Goal: Task Accomplishment & Management: Complete application form

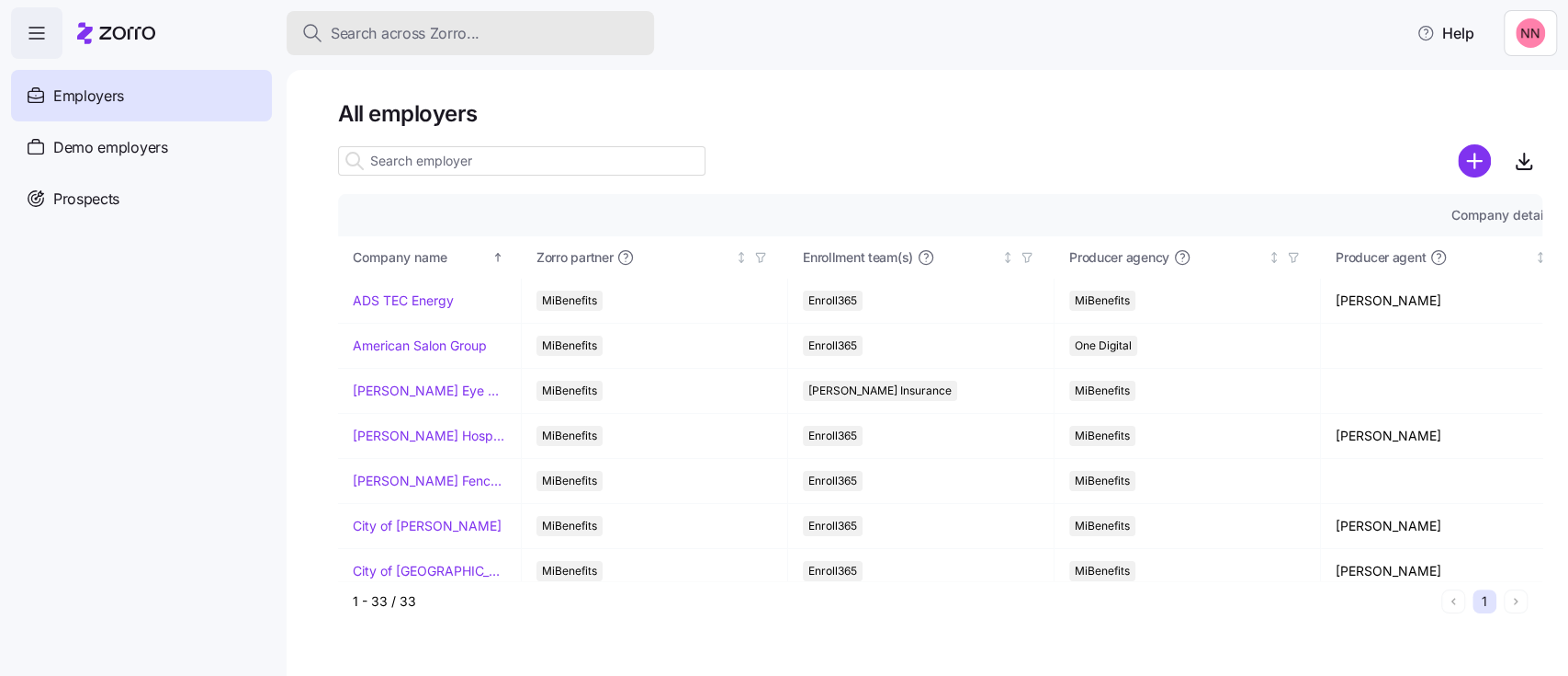
click at [463, 24] on span "Search across Zorro..." at bounding box center [405, 33] width 148 height 23
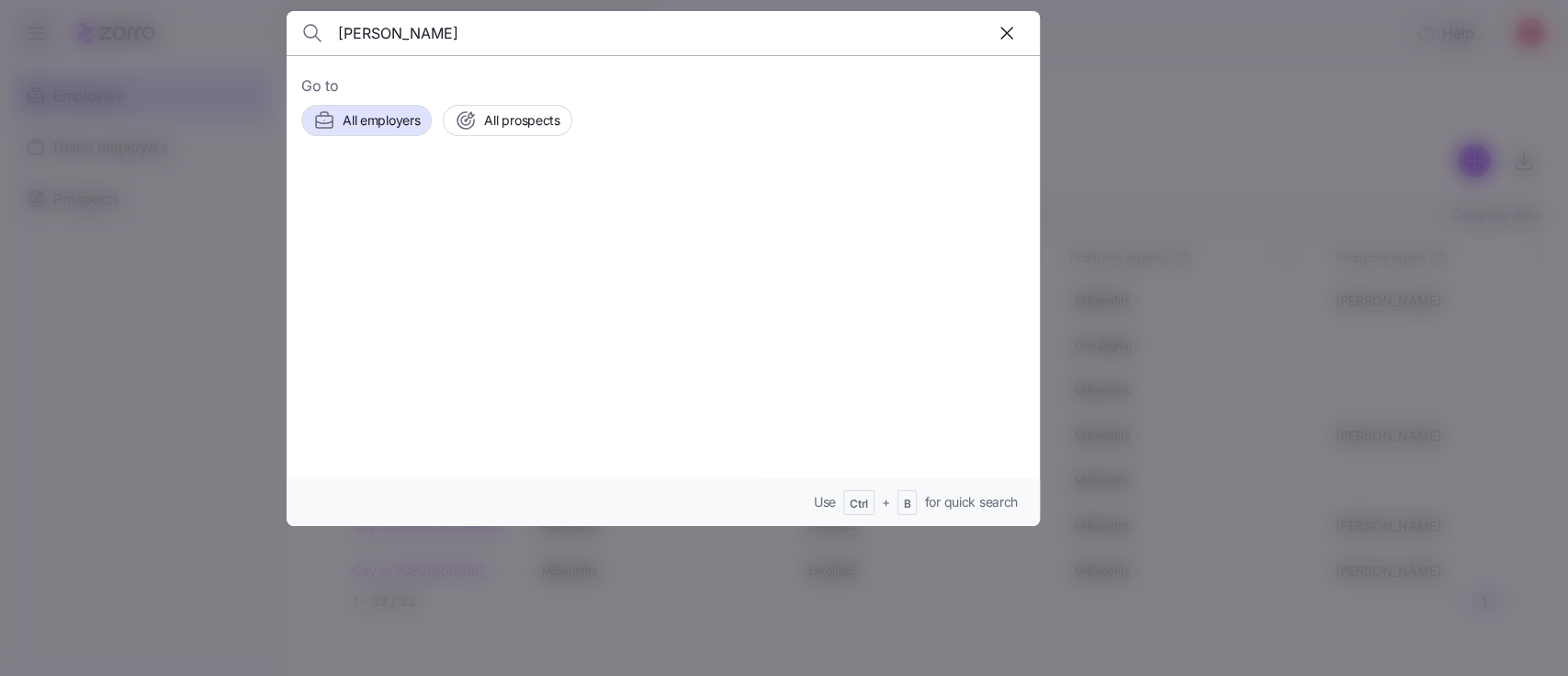
type input "zoellner"
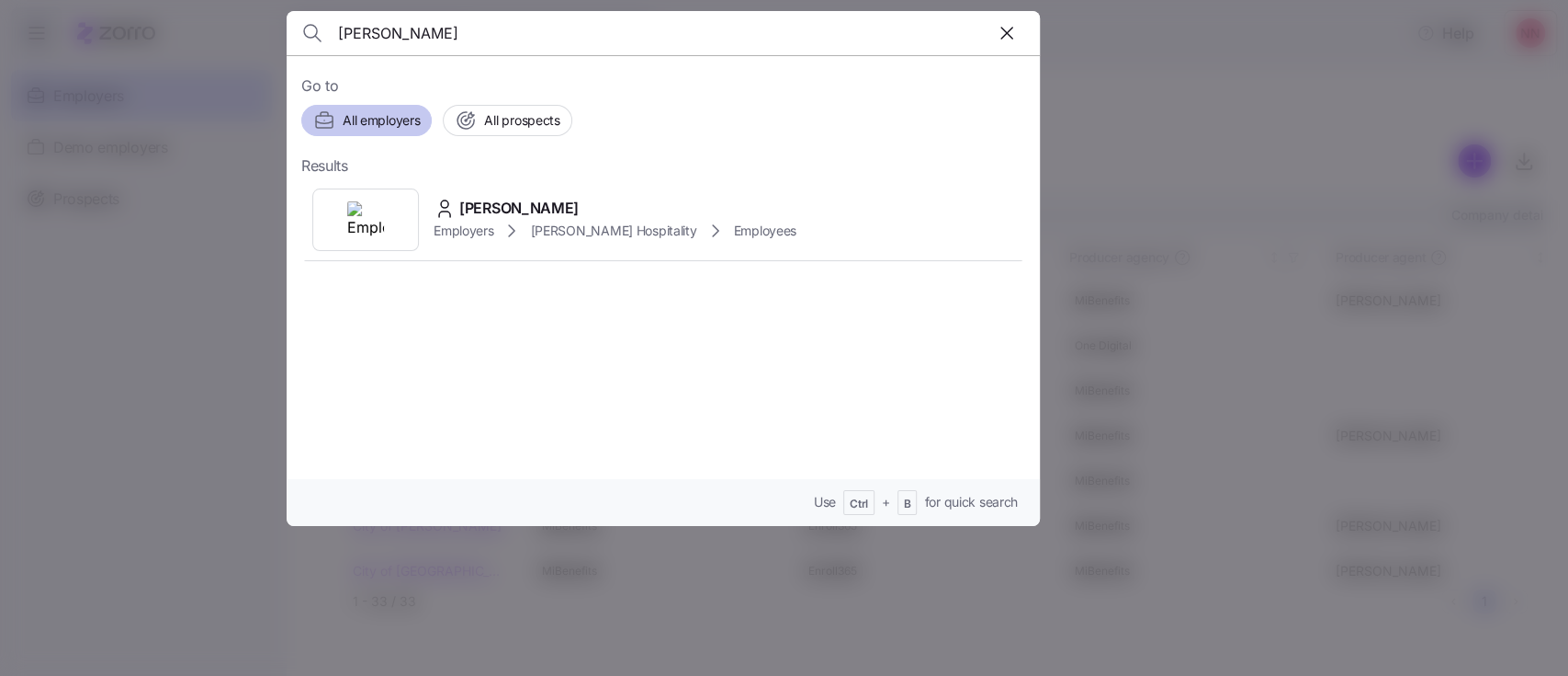
click at [386, 118] on span "All employers" at bounding box center [381, 120] width 77 height 18
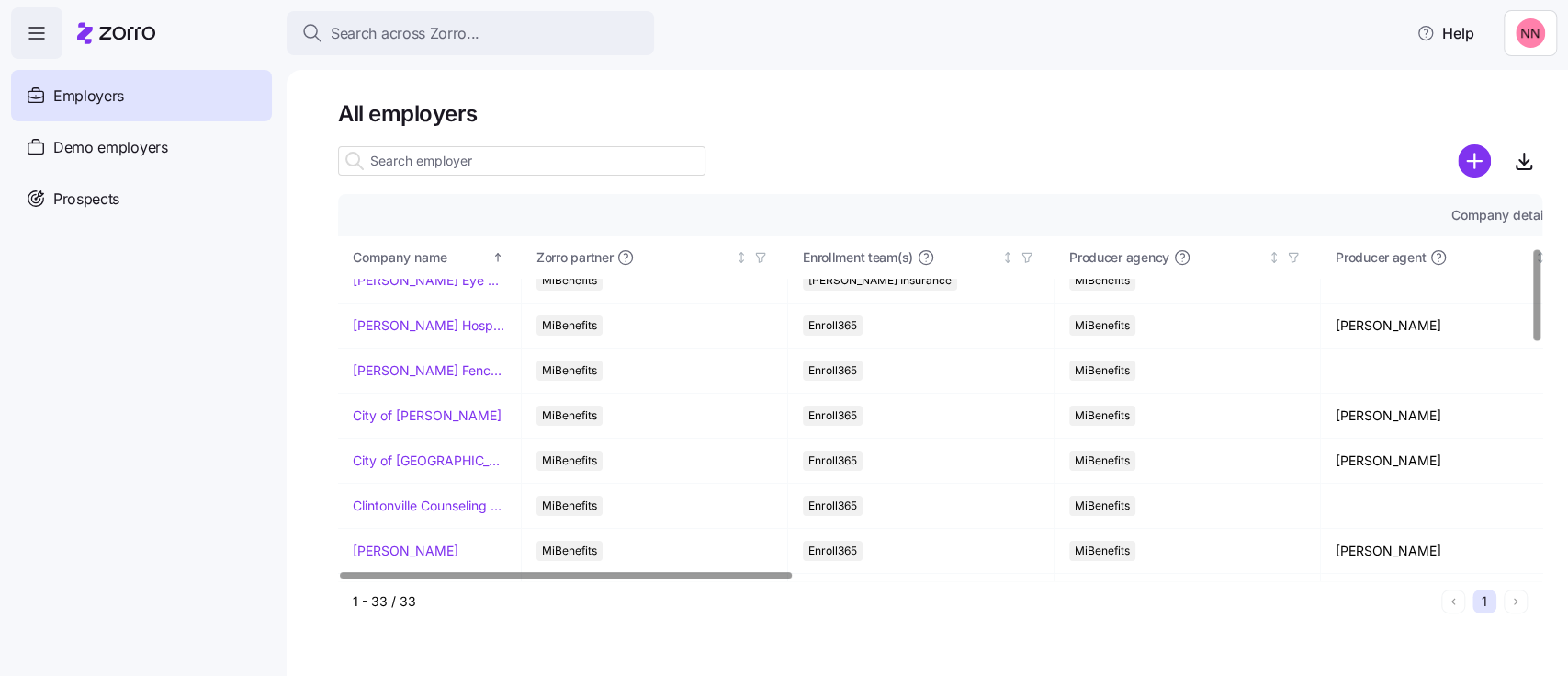
scroll to position [245, 0]
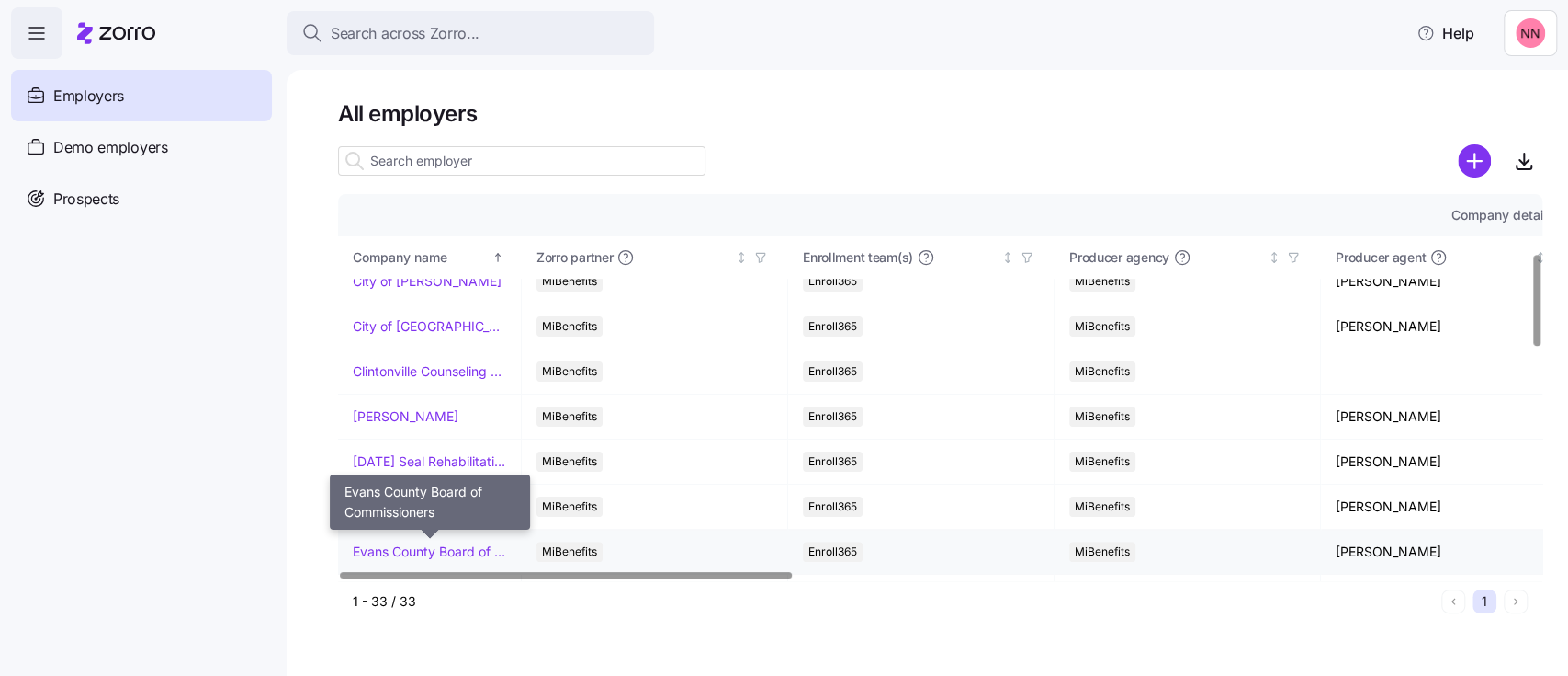
click at [460, 546] on link "Evans County Board of Commissioners" at bounding box center [429, 551] width 153 height 18
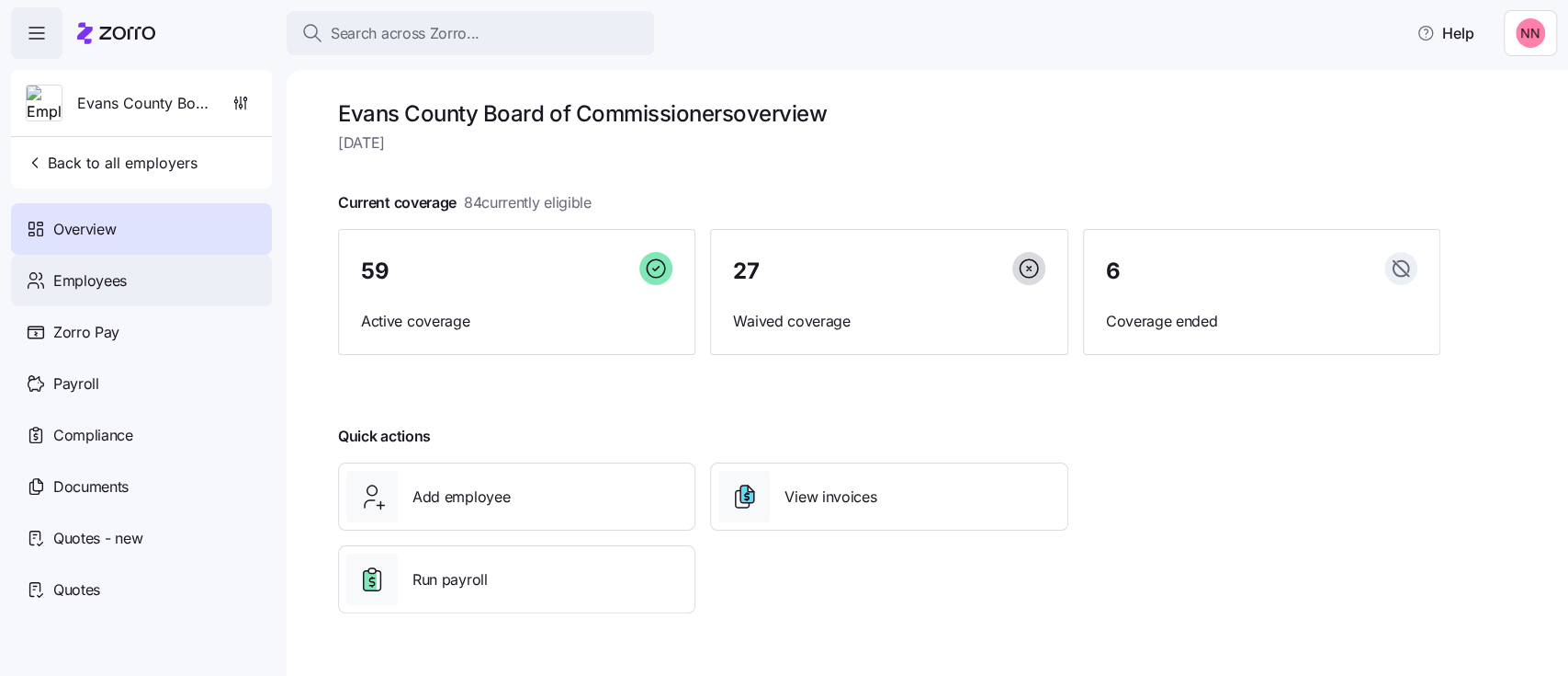
click at [115, 279] on span "Employees" at bounding box center [89, 281] width 73 height 23
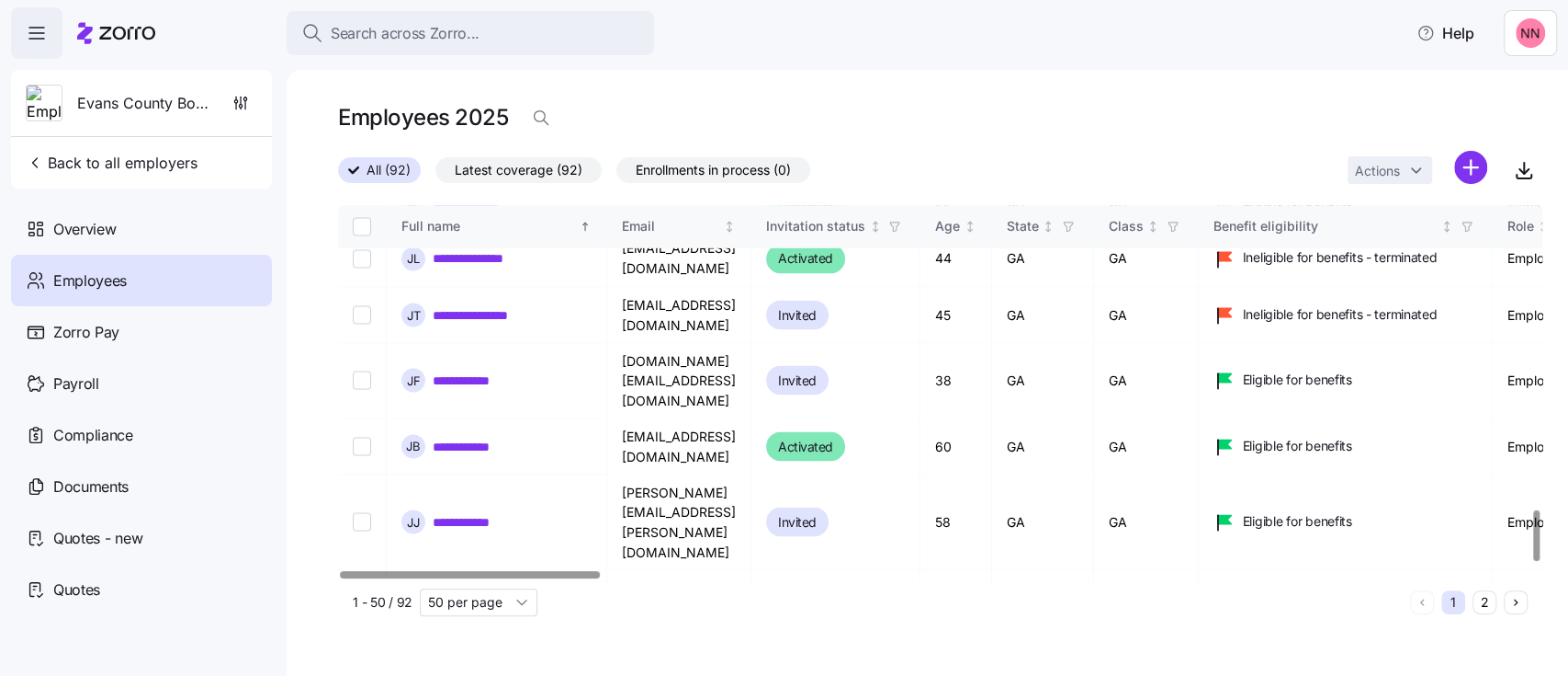
scroll to position [2316, 0]
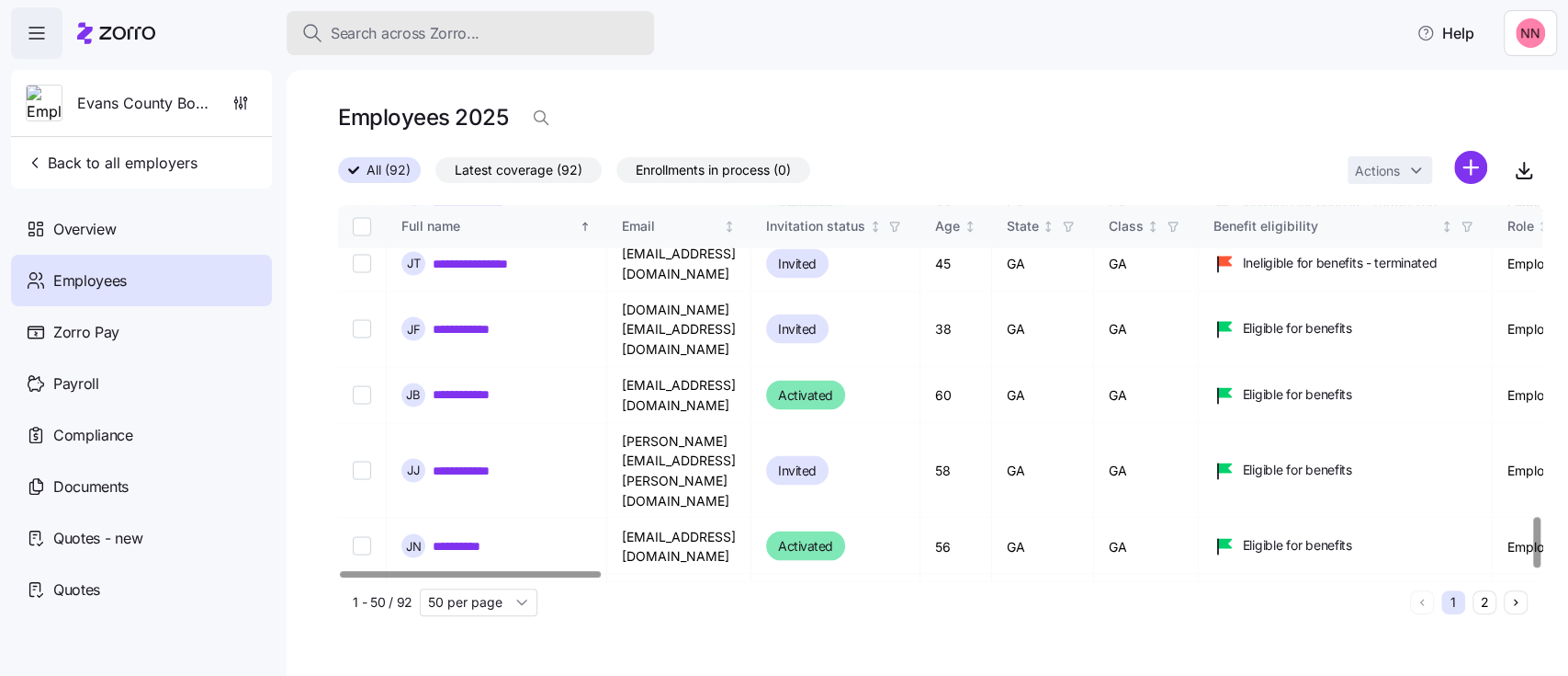
click at [492, 26] on div "Search across Zorro..." at bounding box center [470, 33] width 338 height 23
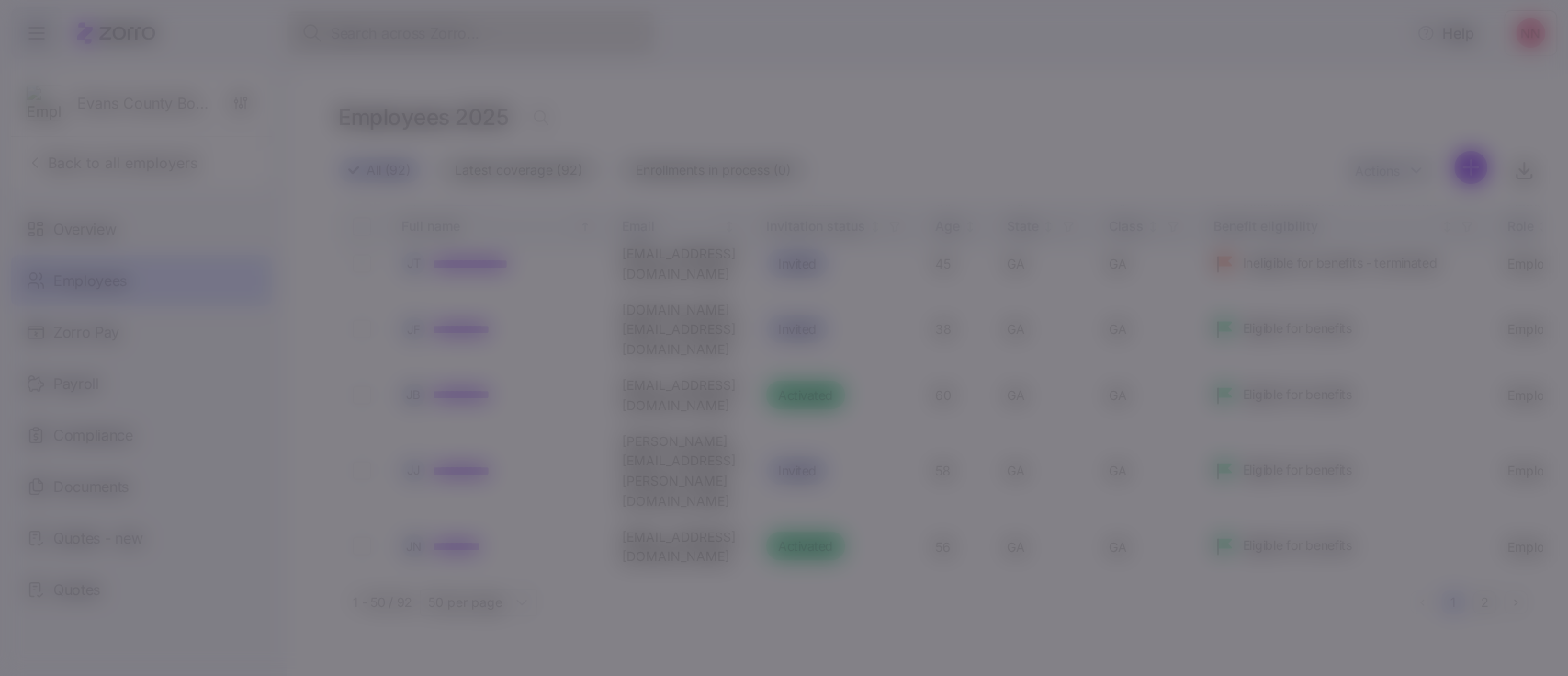
click at [492, 27] on input at bounding box center [573, 33] width 470 height 44
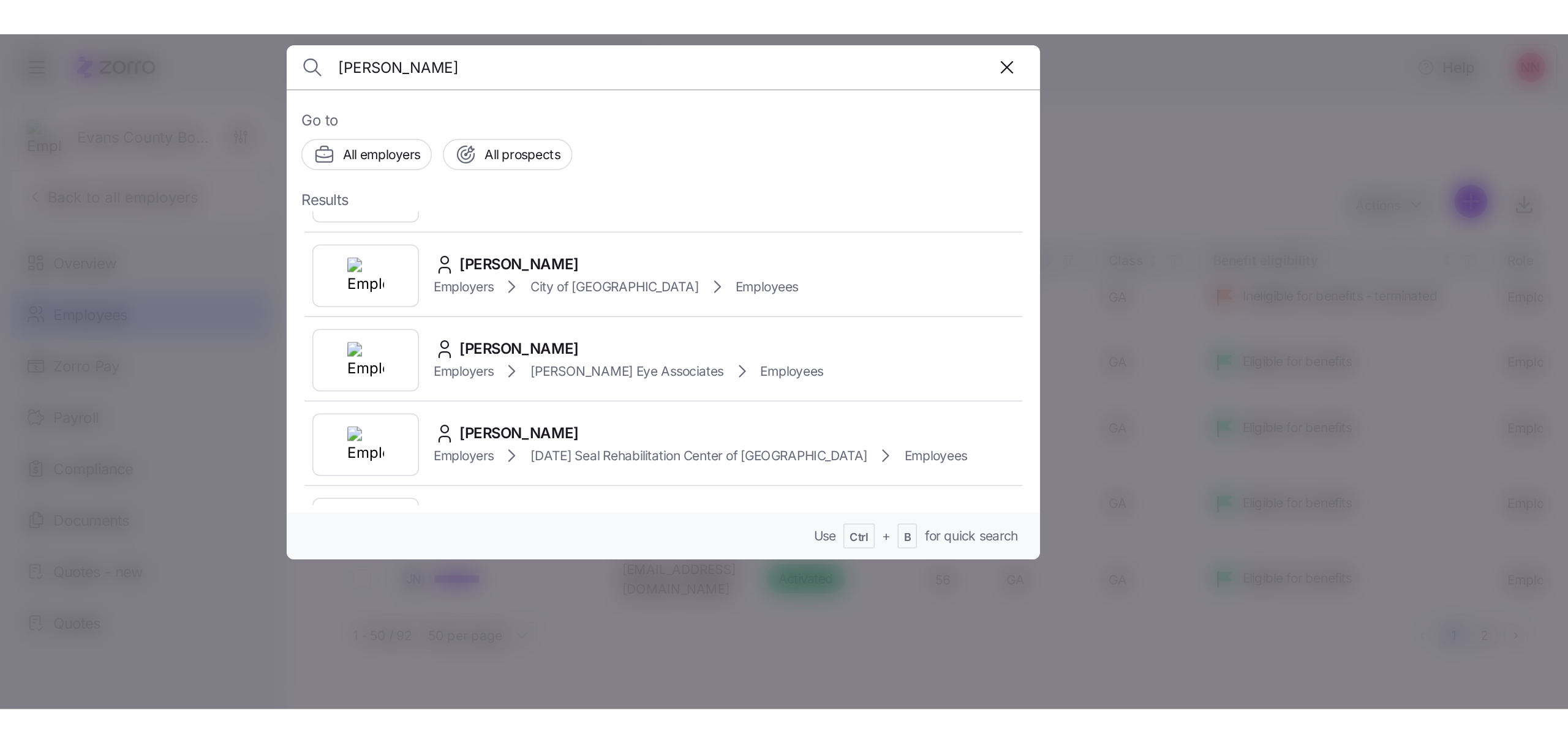
scroll to position [1324, 0]
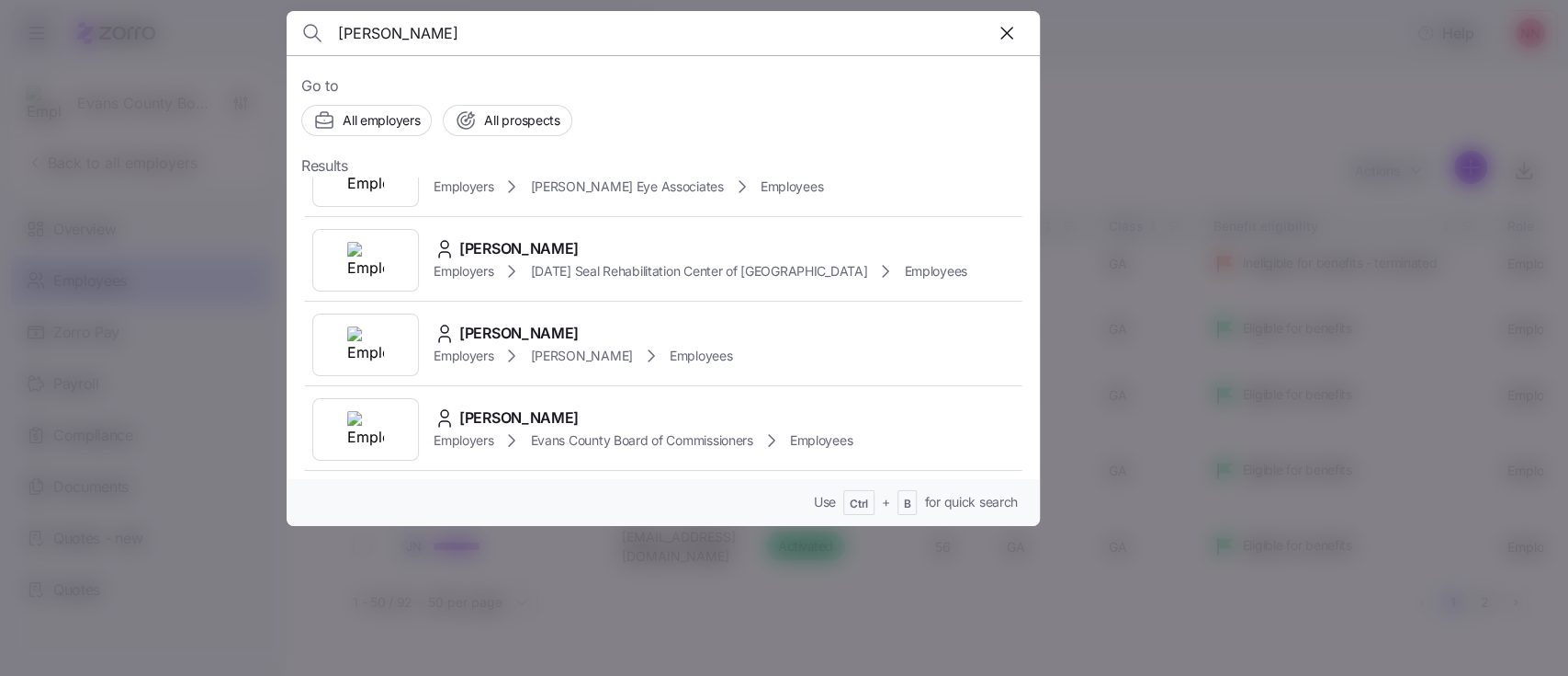
type input "John Zoellner"
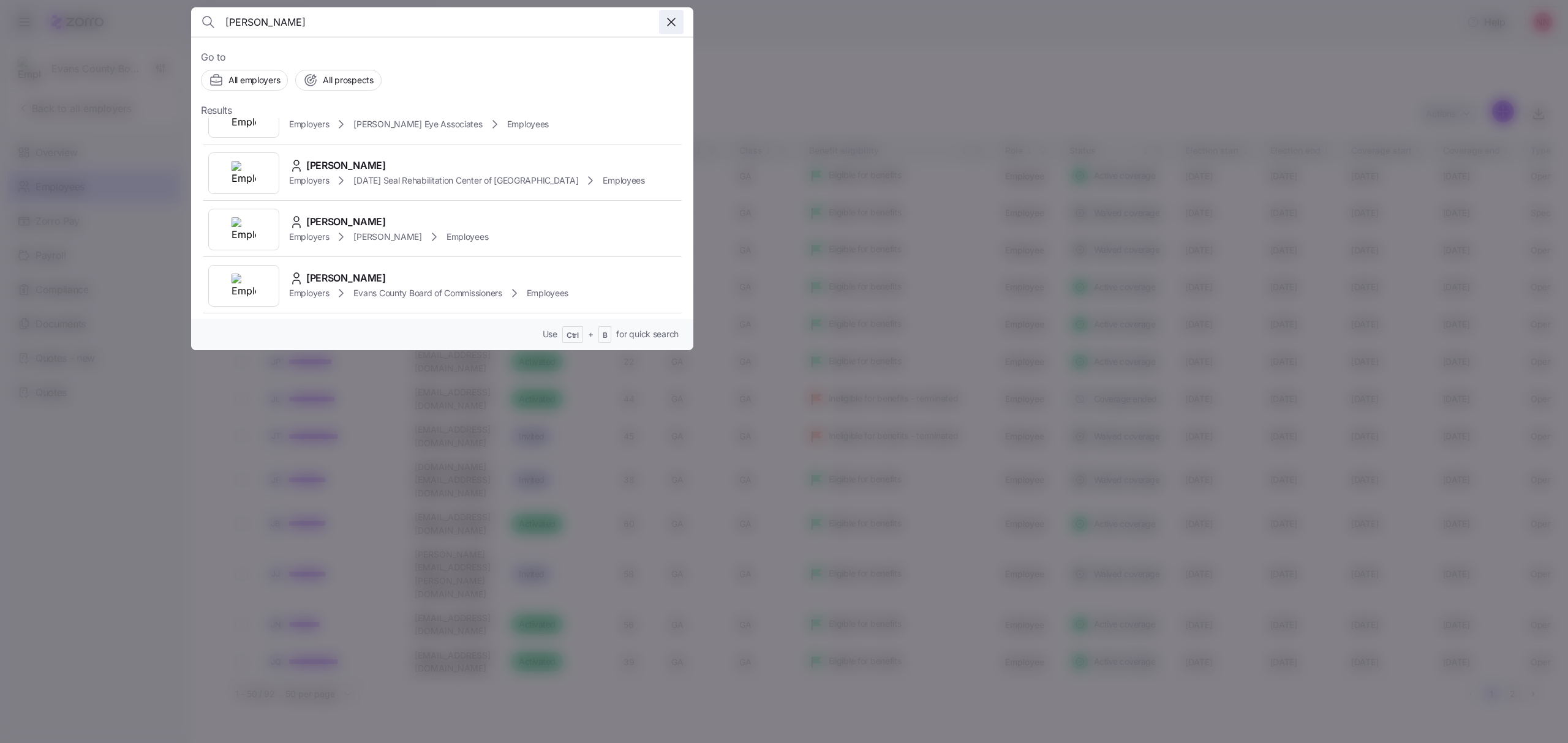
click at [672, 18] on icon "button" at bounding box center [671, 22] width 15 height 15
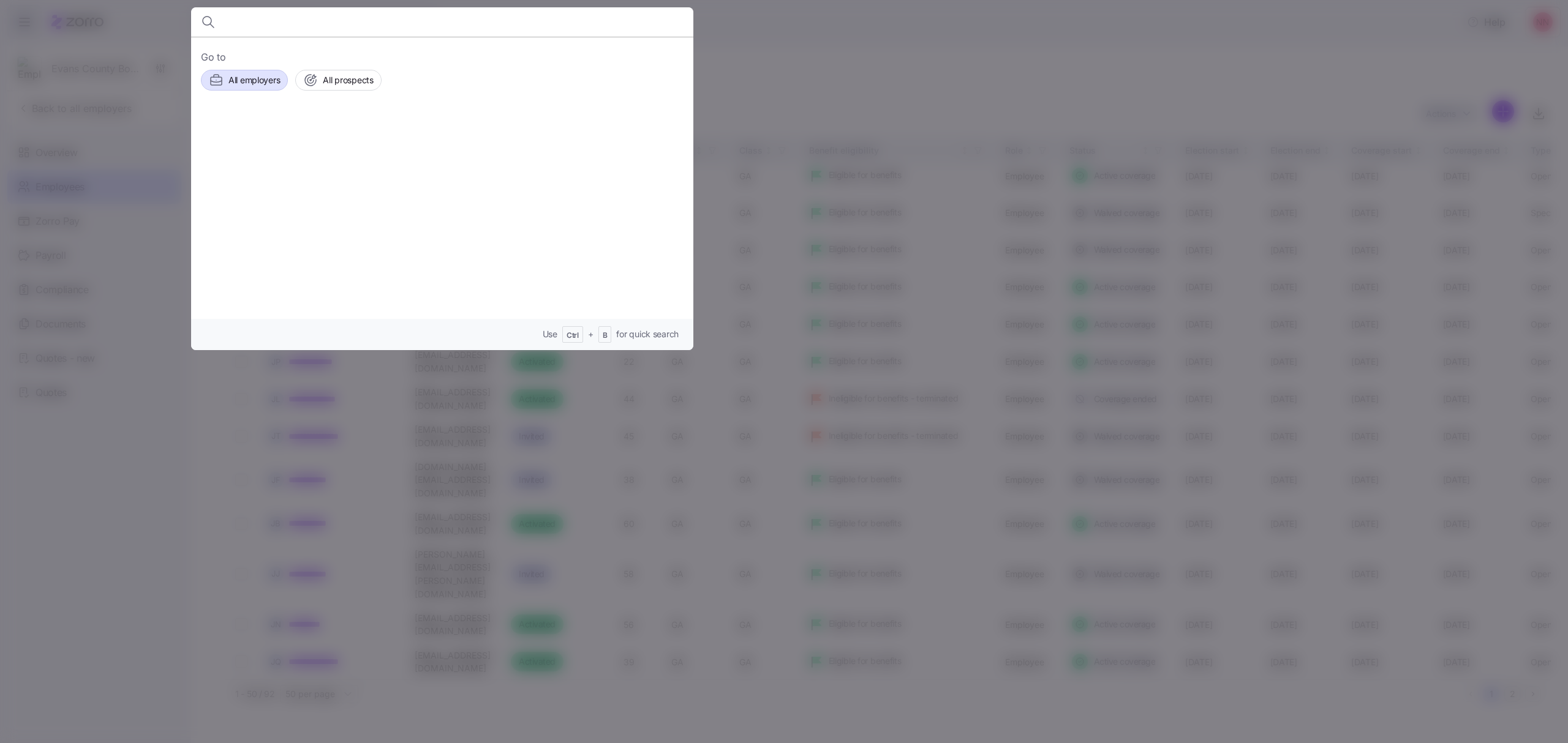
click at [247, 77] on span "All employers" at bounding box center [254, 80] width 51 height 12
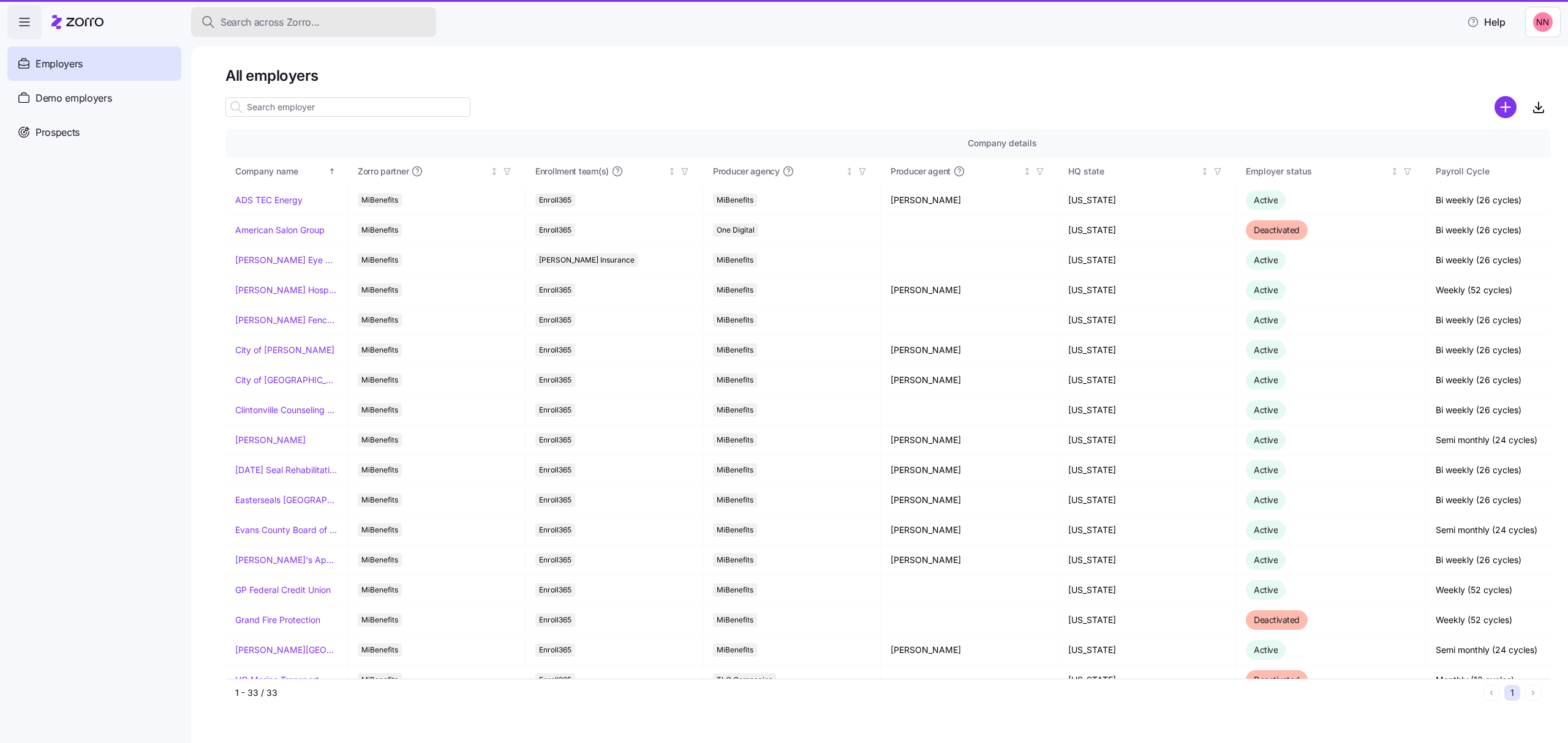
click at [336, 26] on div "Search across Zorro..." at bounding box center [313, 22] width 225 height 15
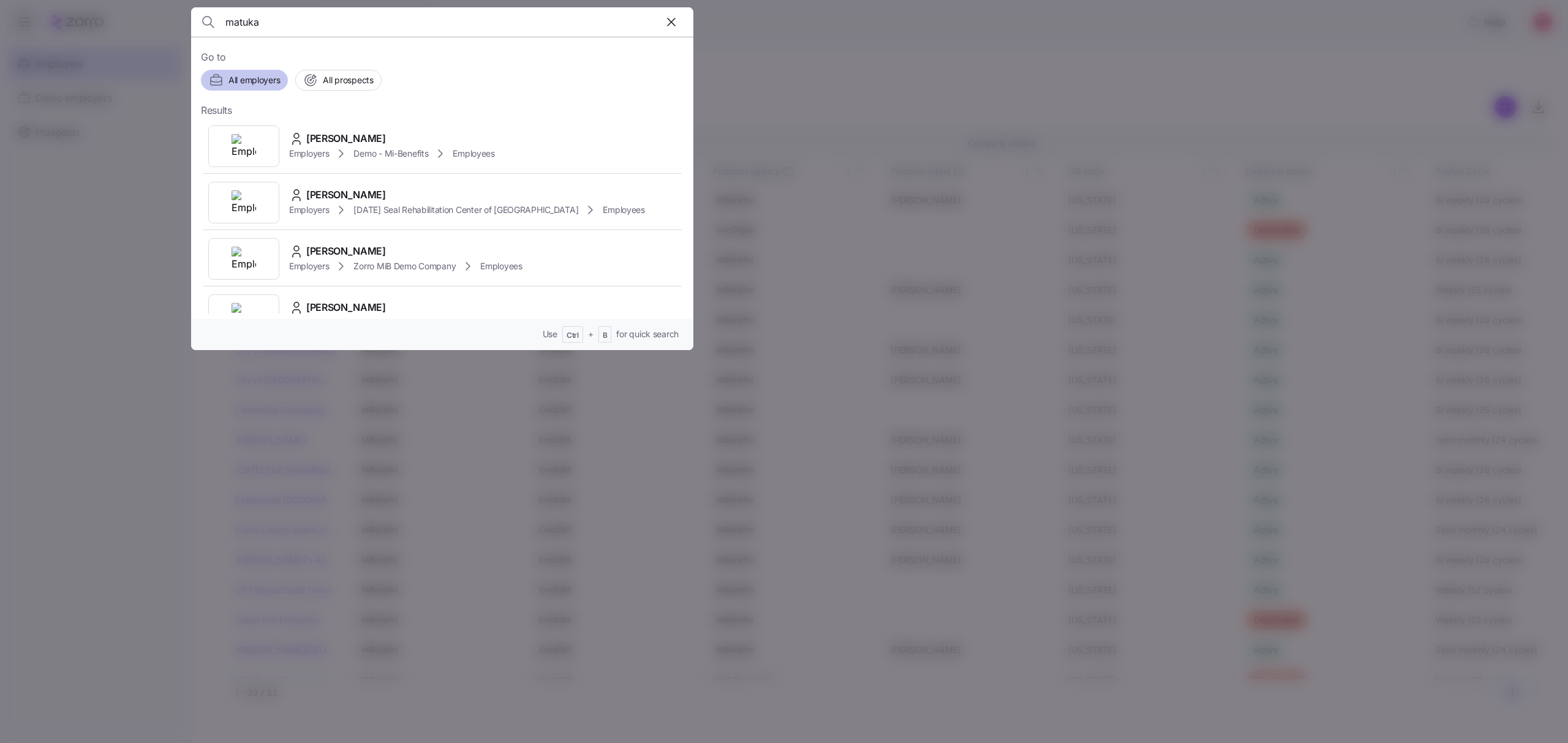
type input "matuka"
click at [259, 74] on span "All employers" at bounding box center [254, 80] width 51 height 12
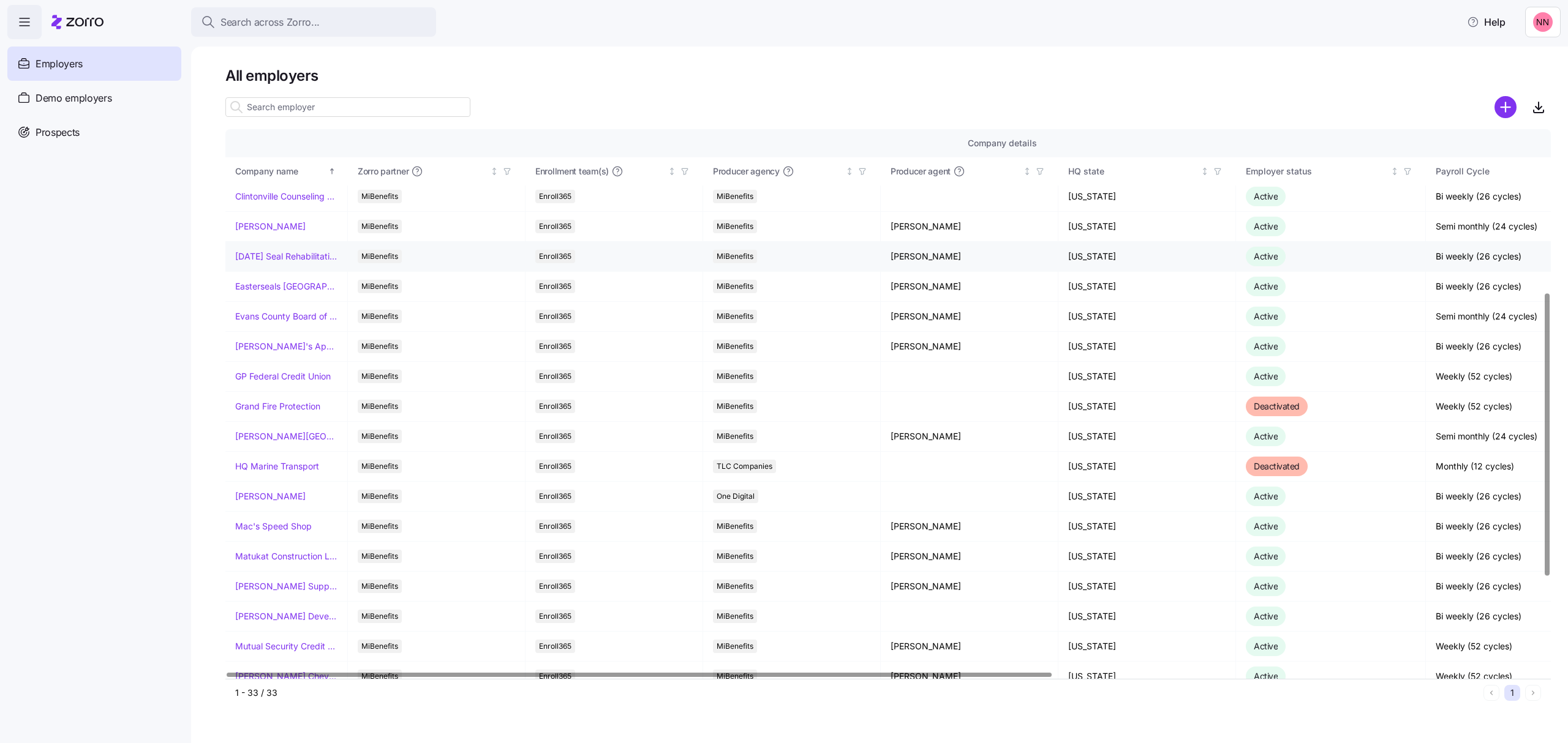
scroll to position [326, 0]
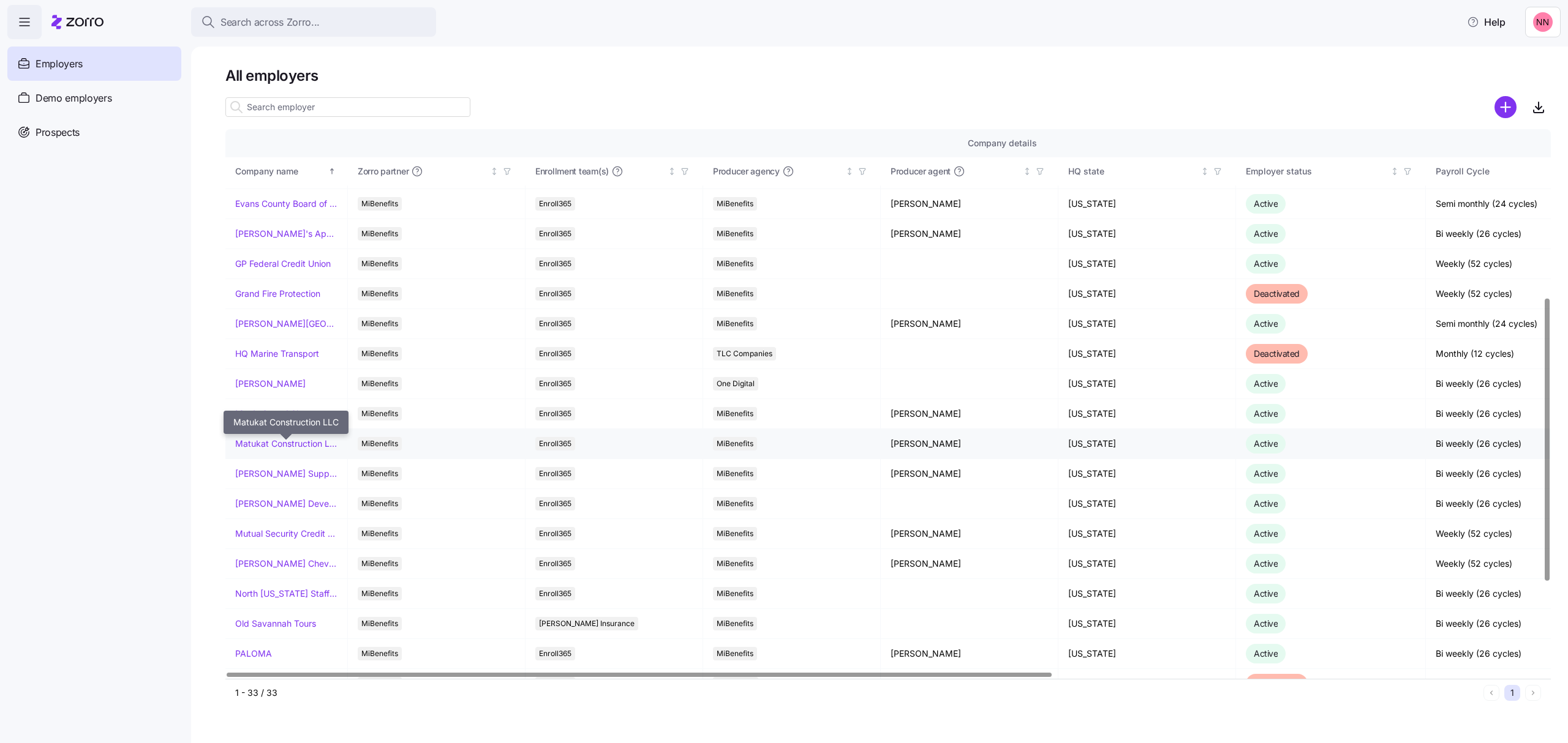
click at [296, 450] on link "Matukat Construction LLC" at bounding box center [286, 443] width 102 height 12
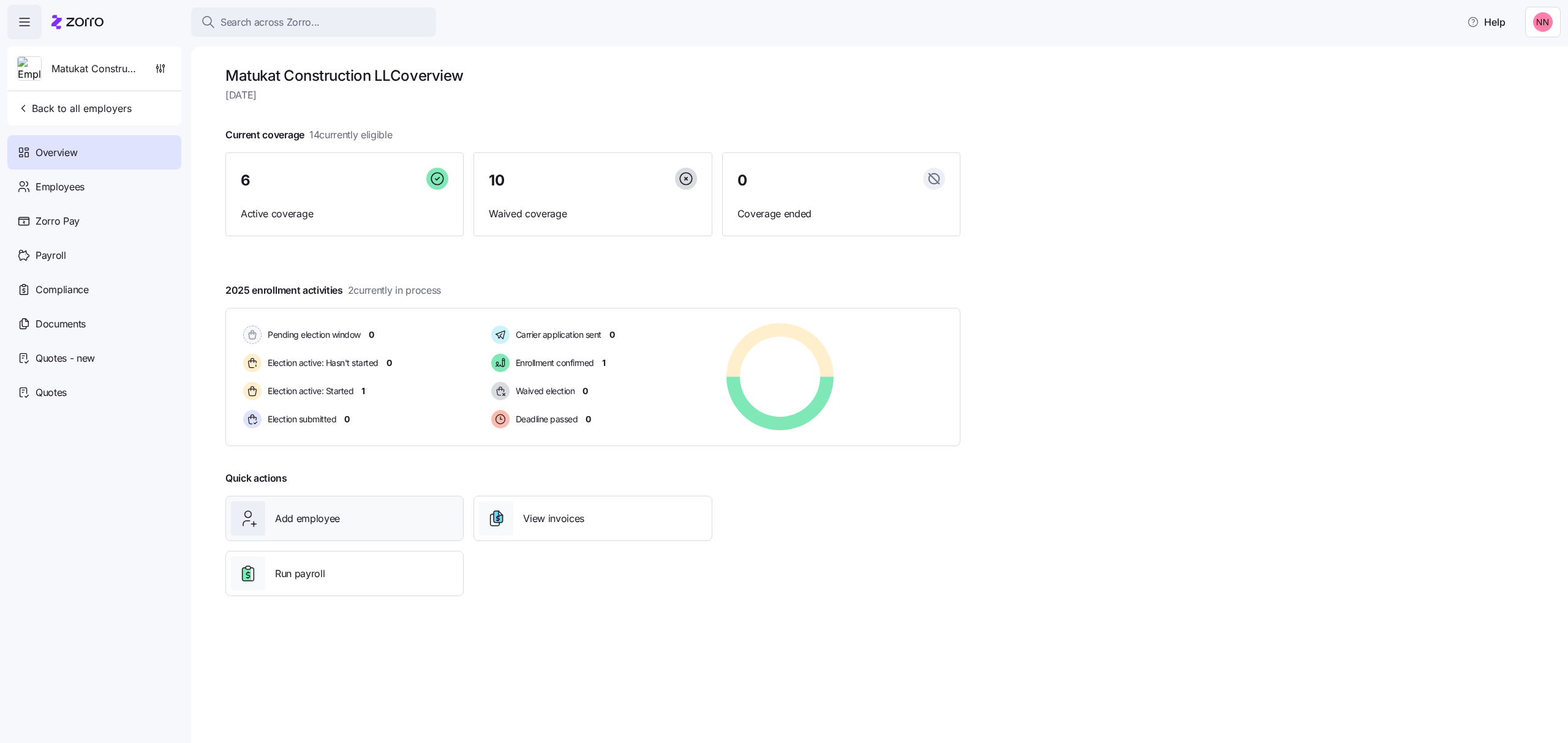
click at [362, 513] on div "Add employee" at bounding box center [344, 519] width 227 height 34
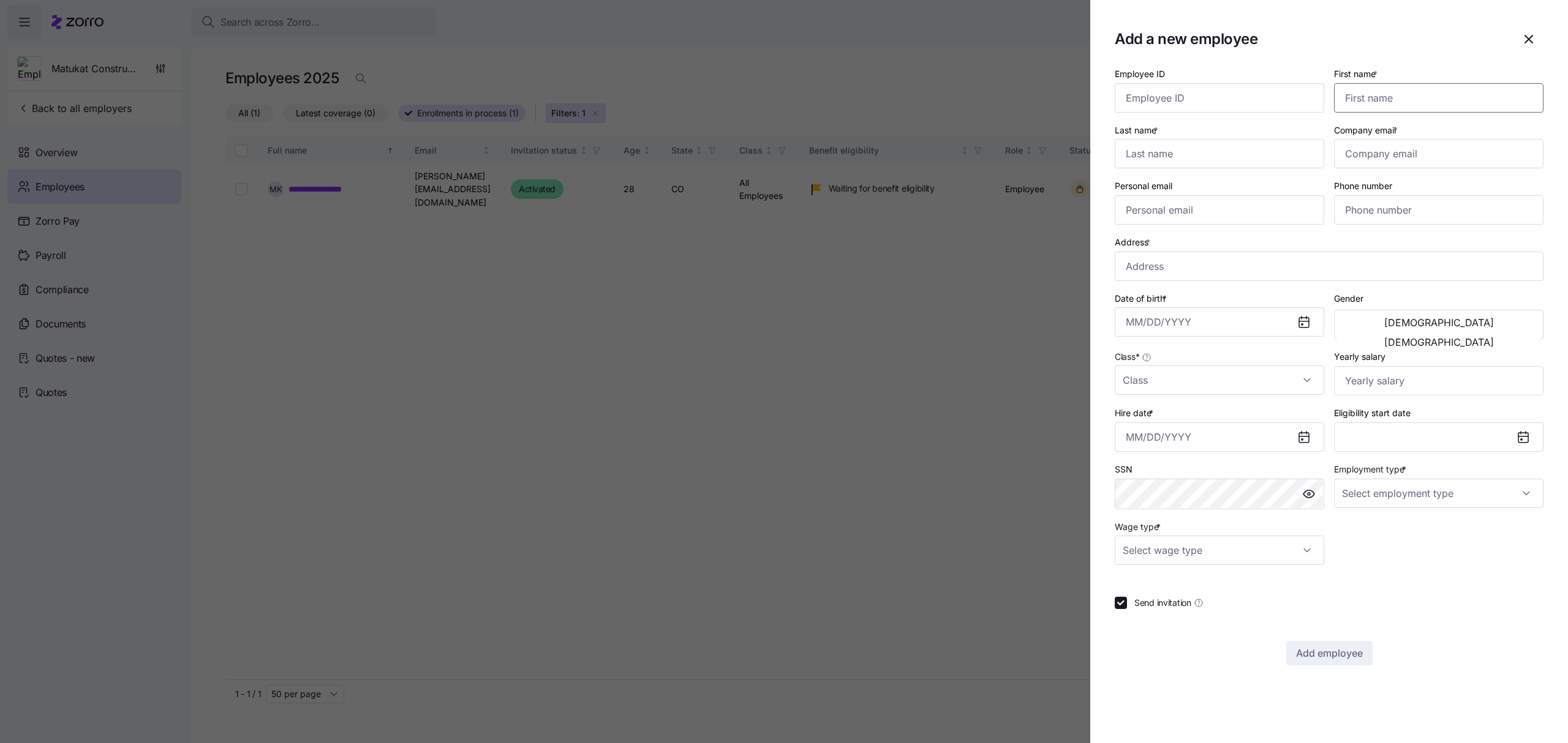
click at [1383, 96] on input "First name *" at bounding box center [1439, 98] width 209 height 29
type input "Joshua"
type input "Bryan"
click at [1416, 153] on input "Company email *" at bounding box center [1439, 153] width 209 height 29
paste input "josh.bryan@matukat.com"
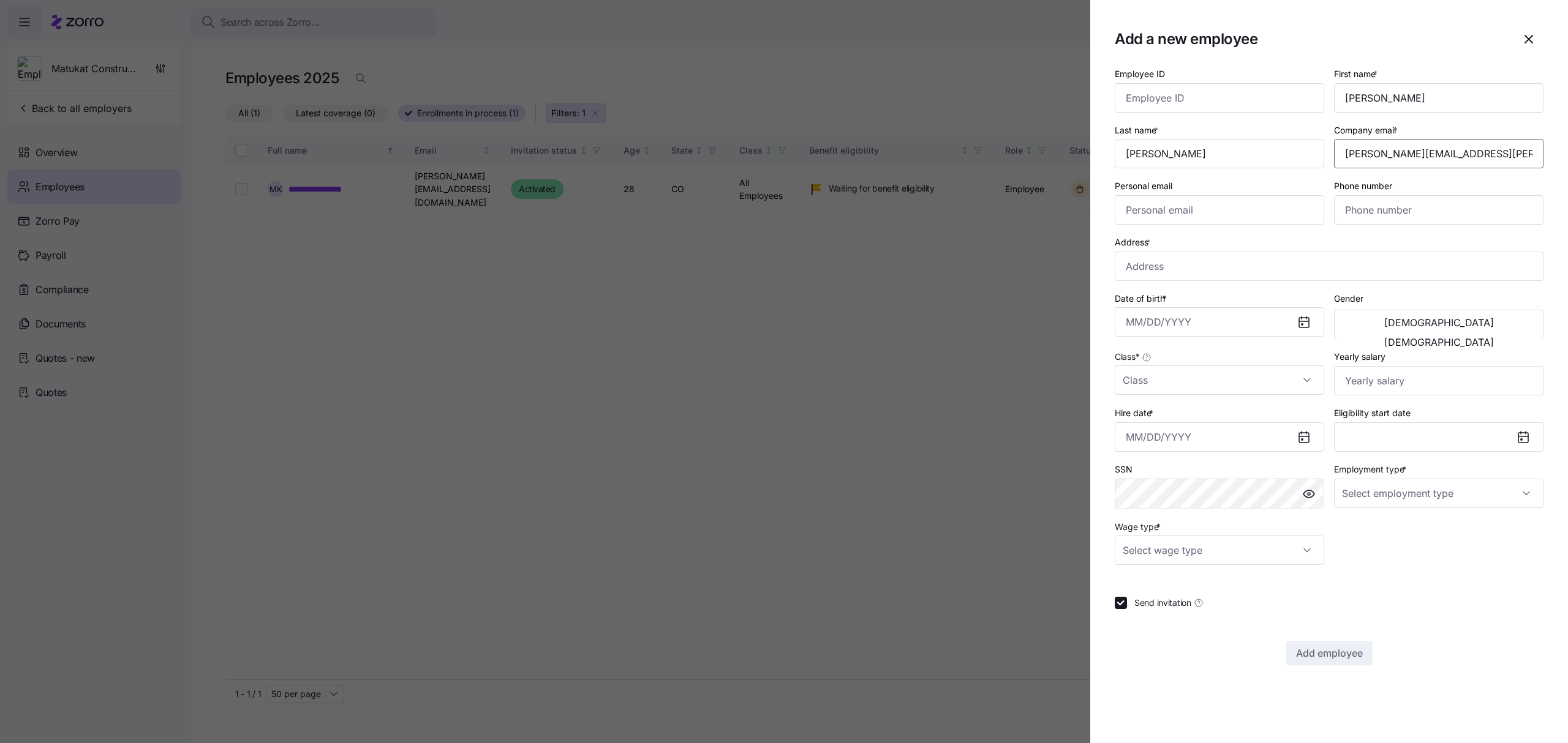
type input "josh.bryan@matukat.com"
click at [1402, 199] on input "Phone number" at bounding box center [1439, 210] width 209 height 29
paste input "(907) 231-2620"
type input "(907) 231-2620"
click at [1160, 275] on input "Address *" at bounding box center [1329, 266] width 429 height 29
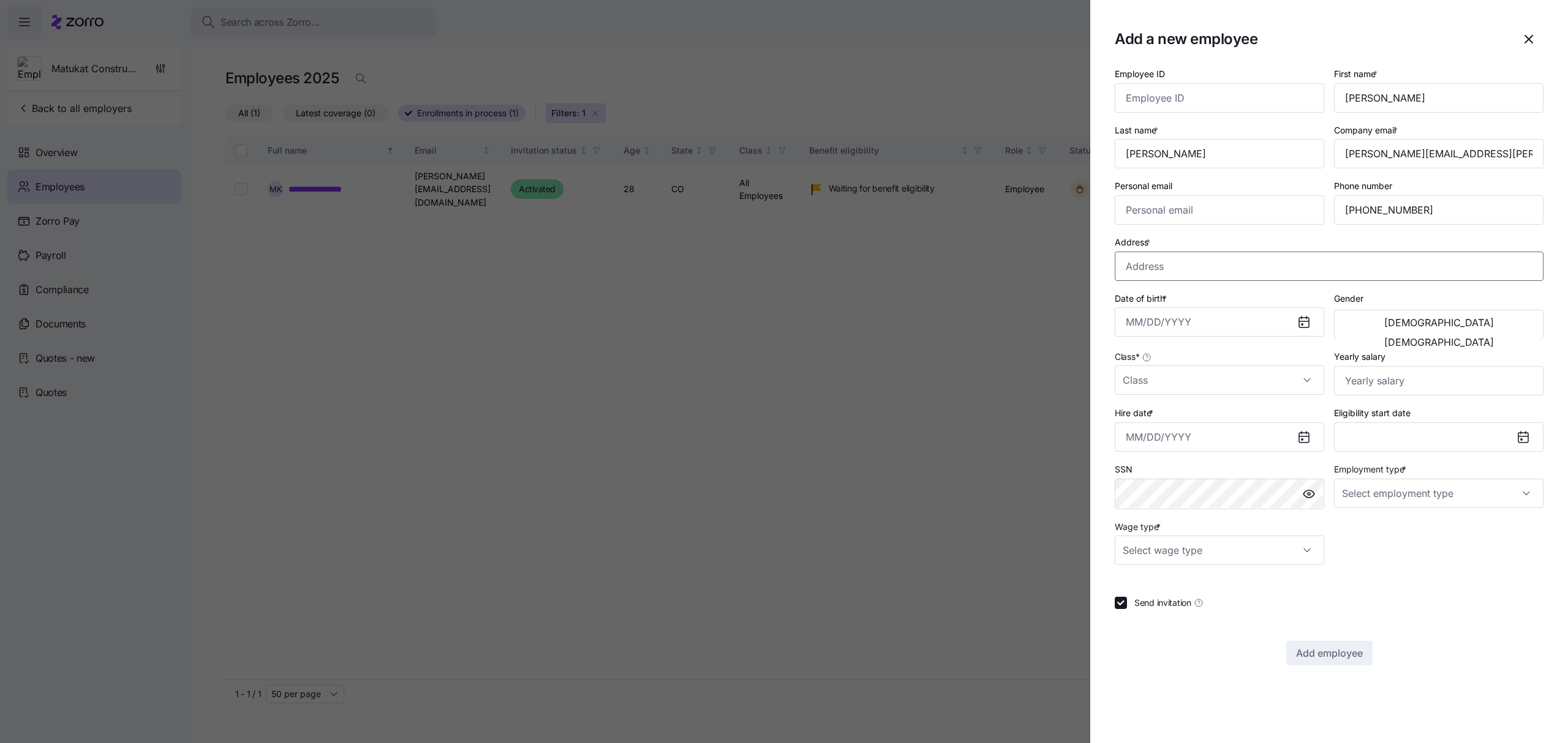
paste input "3707 Encino St"
type input "3707 Encino St, Colorado Springs, CO 80918, USA"
click at [1160, 323] on input "Date of birth *" at bounding box center [1219, 322] width 209 height 29
paste input "09/20/1994"
type input "September 20, 1994"
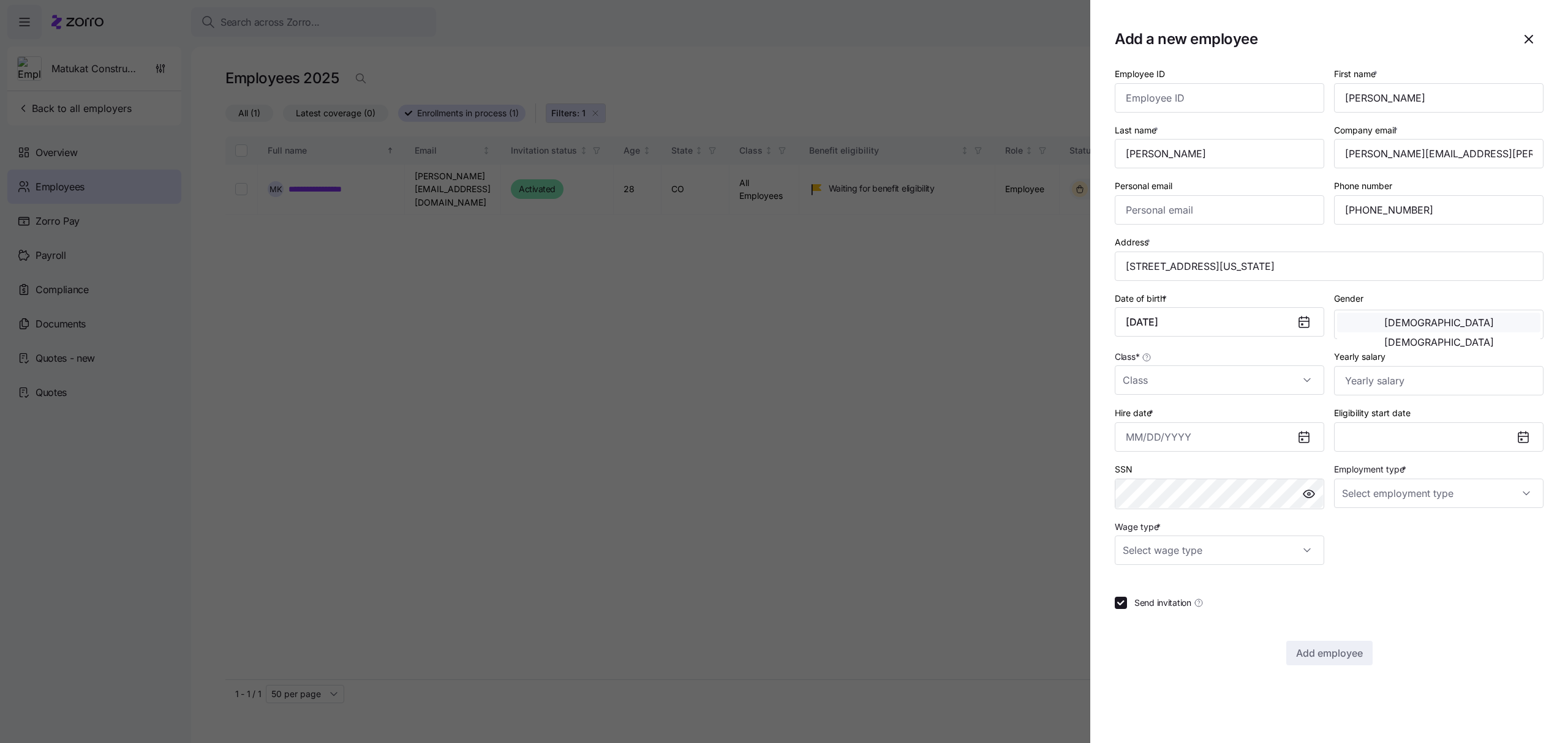
click at [1384, 323] on span "[DEMOGRAPHIC_DATA]" at bounding box center [1439, 322] width 110 height 10
click at [1262, 370] on input "Class *" at bounding box center [1219, 380] width 209 height 29
click at [1184, 420] on span "All Employees" at bounding box center [1157, 419] width 56 height 13
type input "All Employees"
click at [1395, 383] on input "Yearly salary" at bounding box center [1439, 380] width 209 height 29
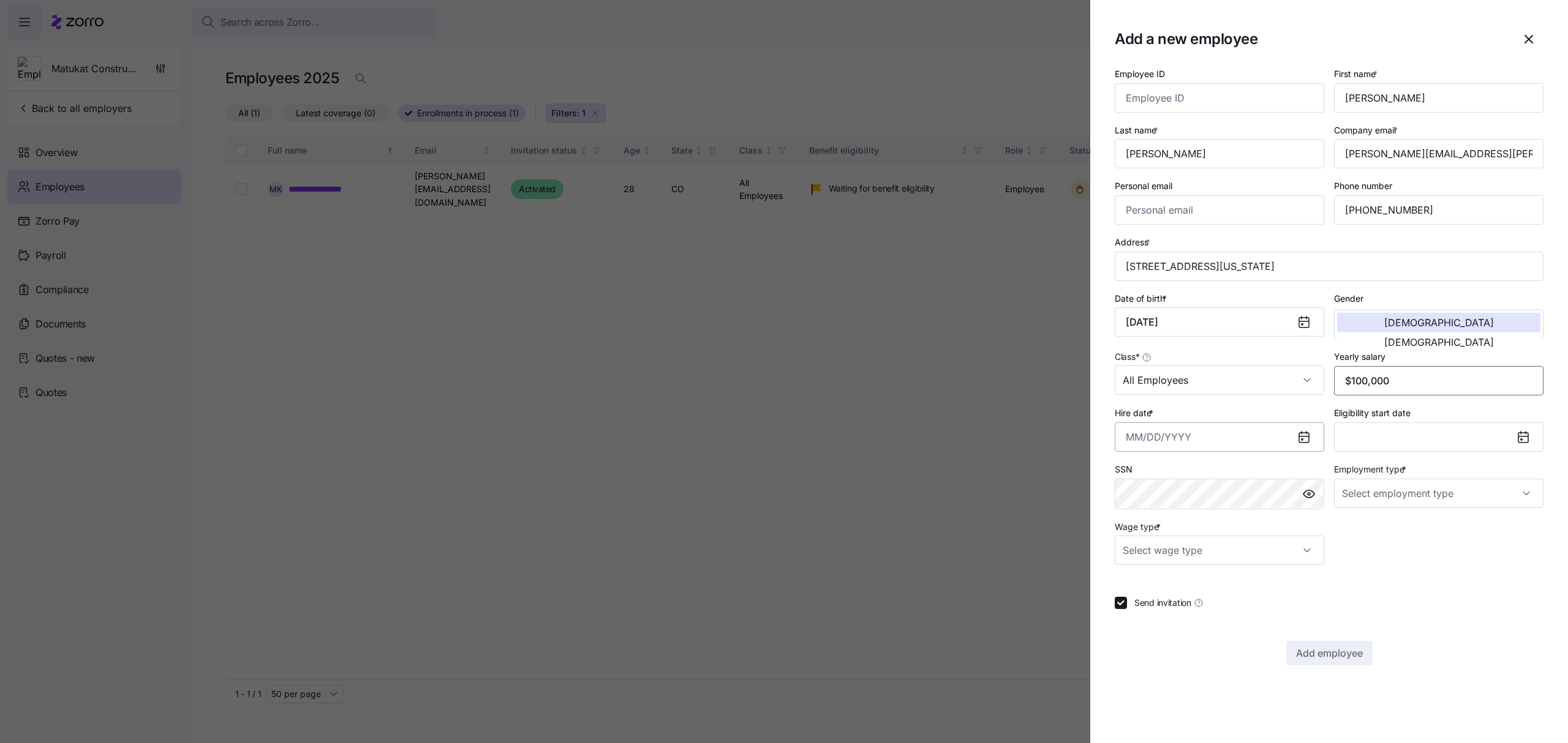
type input "$100,000"
click at [1208, 441] on input "Hire date *" at bounding box center [1219, 437] width 209 height 29
click at [1142, 476] on icon "button" at bounding box center [1139, 482] width 13 height 13
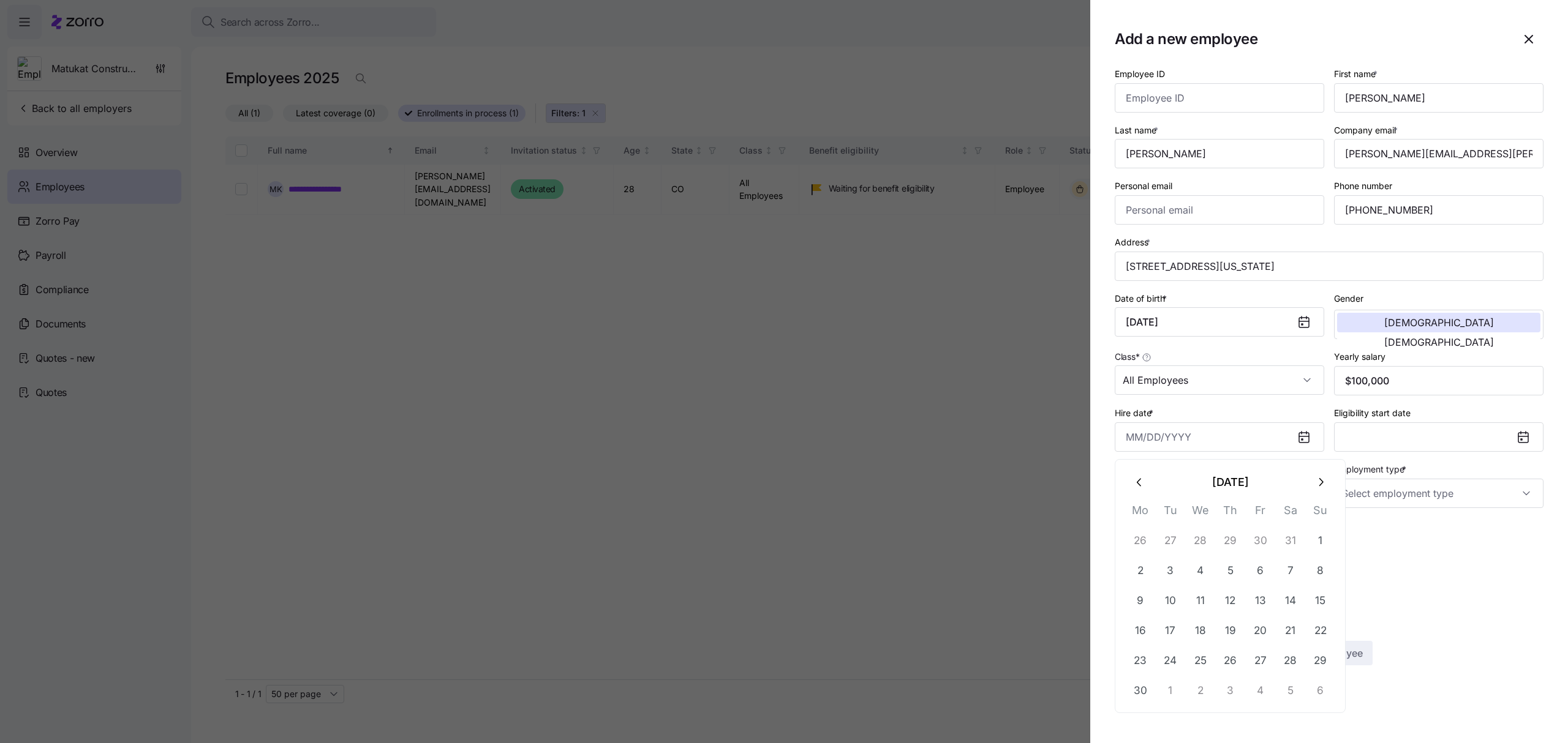
click at [1142, 476] on icon "button" at bounding box center [1139, 482] width 13 height 13
click at [1147, 625] on button "19" at bounding box center [1140, 630] width 29 height 29
type input "May 19, 2025"
click at [1521, 494] on input "Employment type *" at bounding box center [1439, 493] width 209 height 29
click at [1368, 527] on span "Full Time" at bounding box center [1366, 533] width 36 height 13
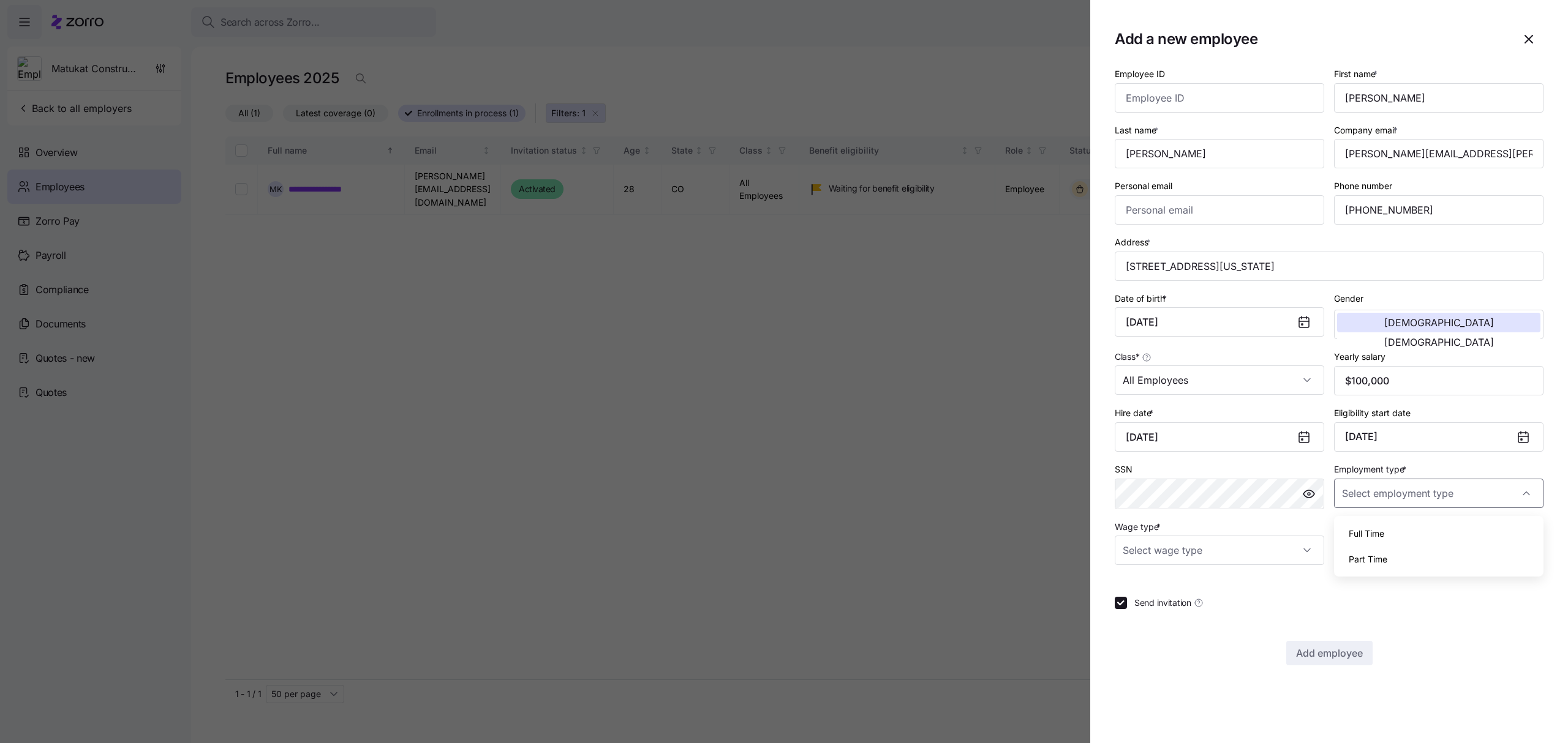
type input "Full Time"
click at [1302, 550] on input "Wage type *" at bounding box center [1219, 550] width 209 height 29
click at [1168, 591] on div "Salary" at bounding box center [1219, 591] width 200 height 26
type input "Salary"
click at [1522, 441] on icon at bounding box center [1522, 437] width 10 height 10
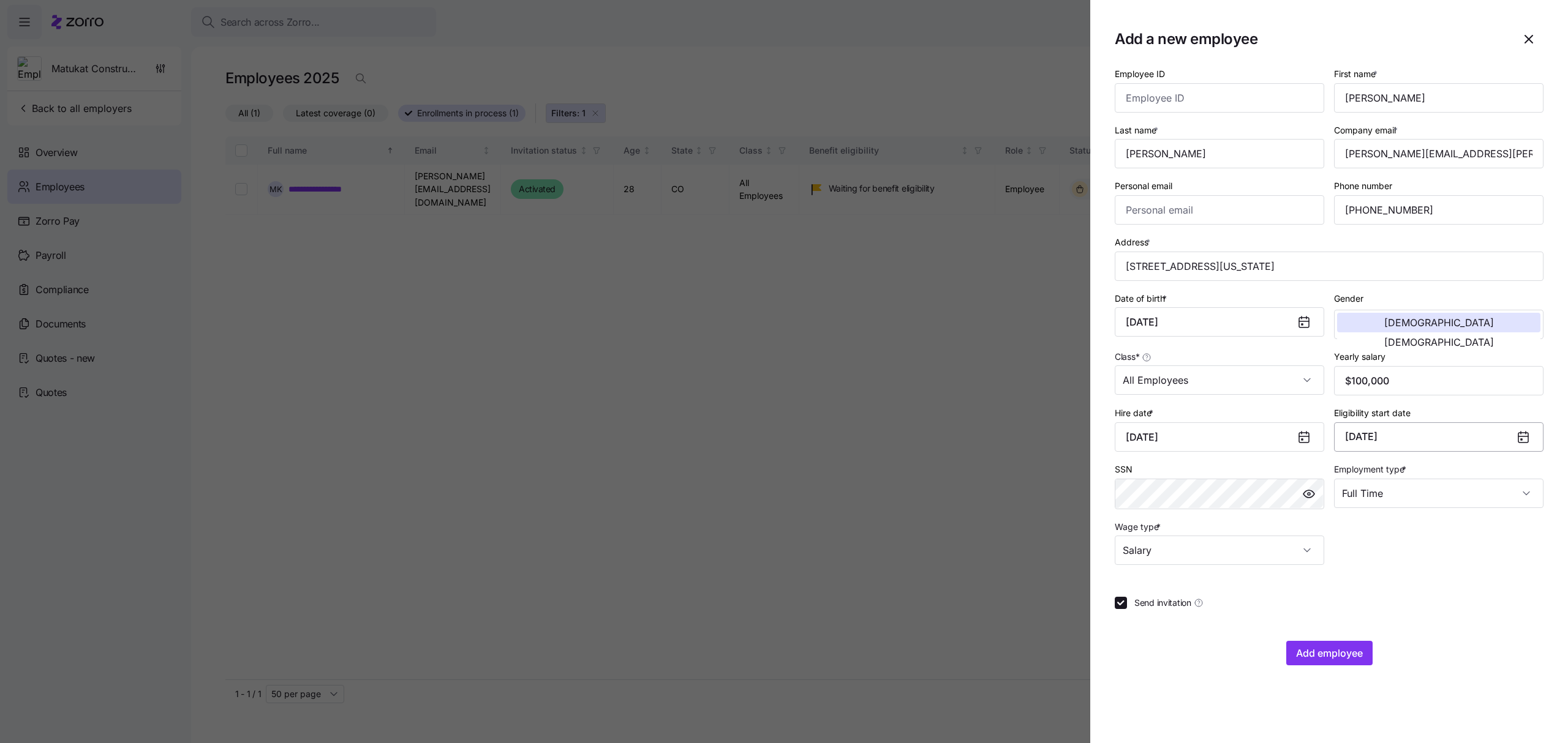
click at [1482, 437] on button "August 1, 2025" at bounding box center [1439, 437] width 209 height 29
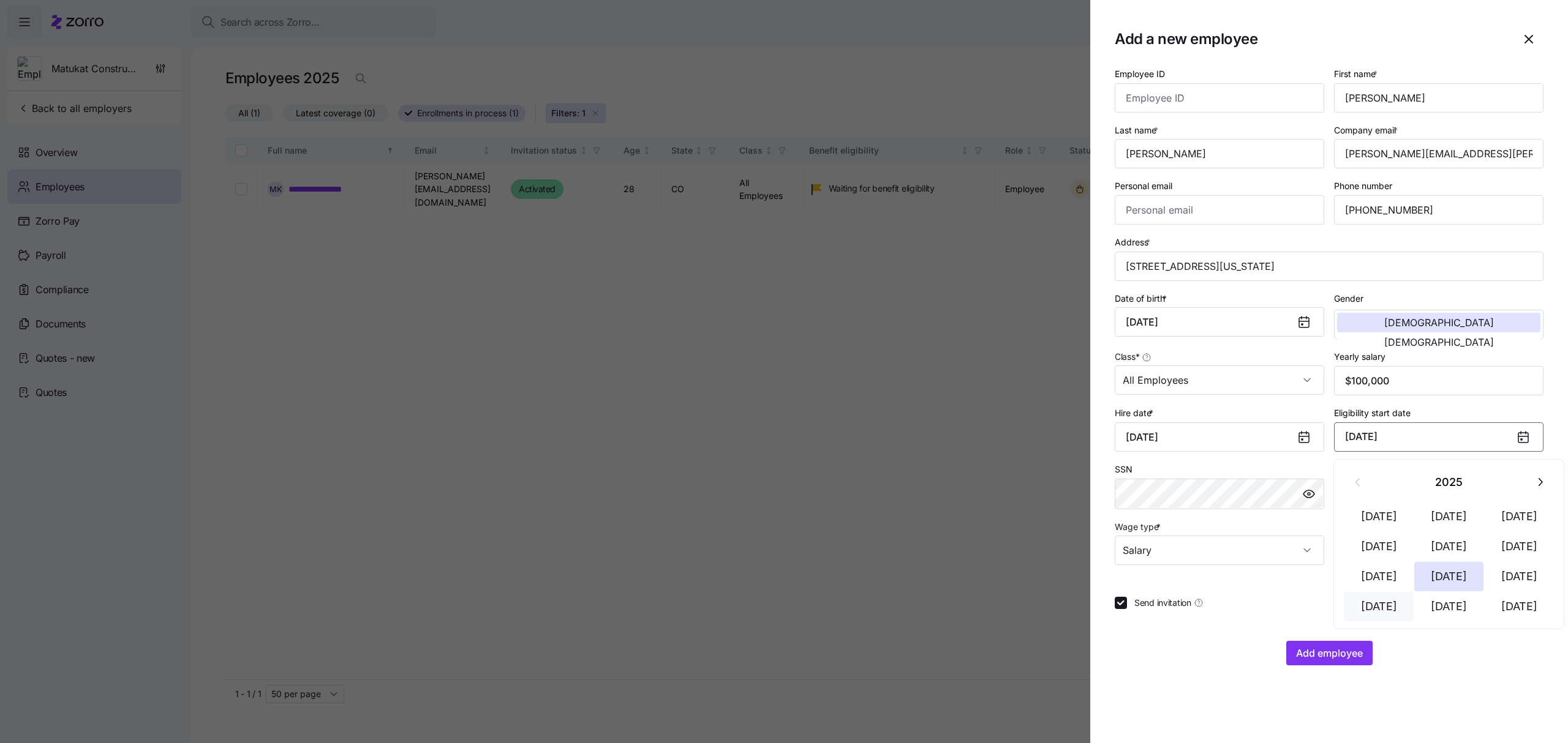
click at [1373, 606] on button "Oct 1" at bounding box center [1378, 607] width 70 height 29
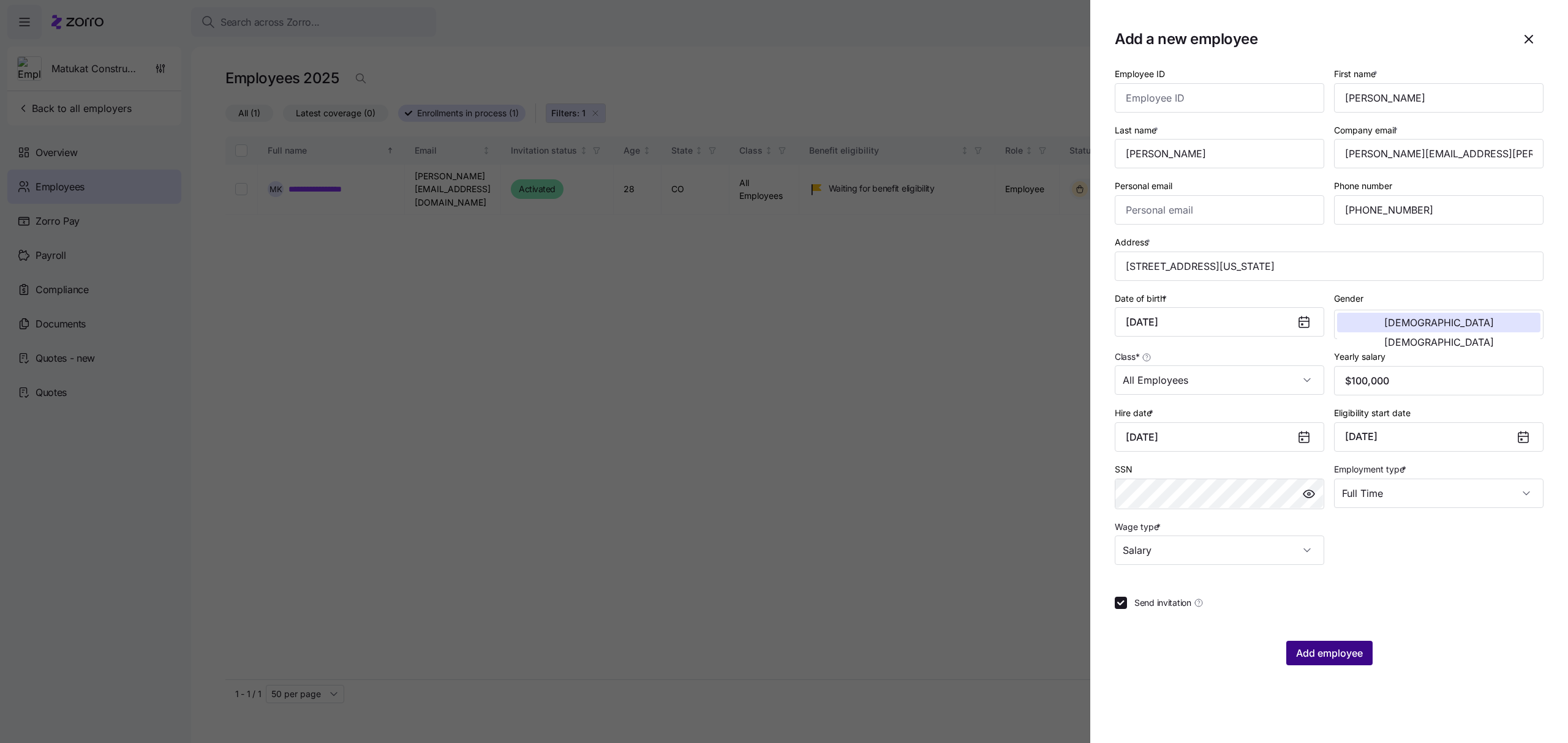
click at [1331, 652] on span "Add employee" at bounding box center [1329, 653] width 67 height 15
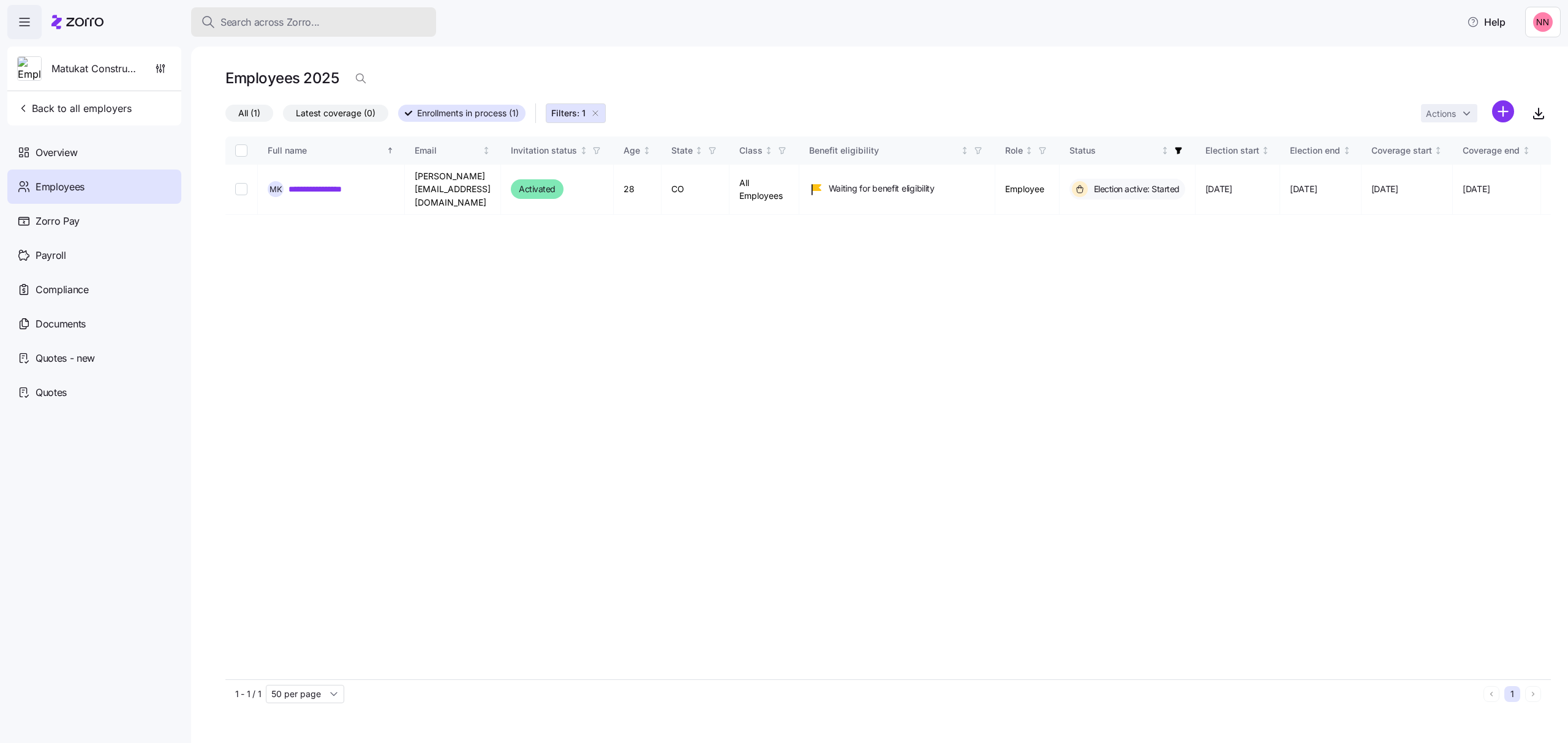
click at [283, 21] on span "Search across Zorro..." at bounding box center [270, 22] width 99 height 15
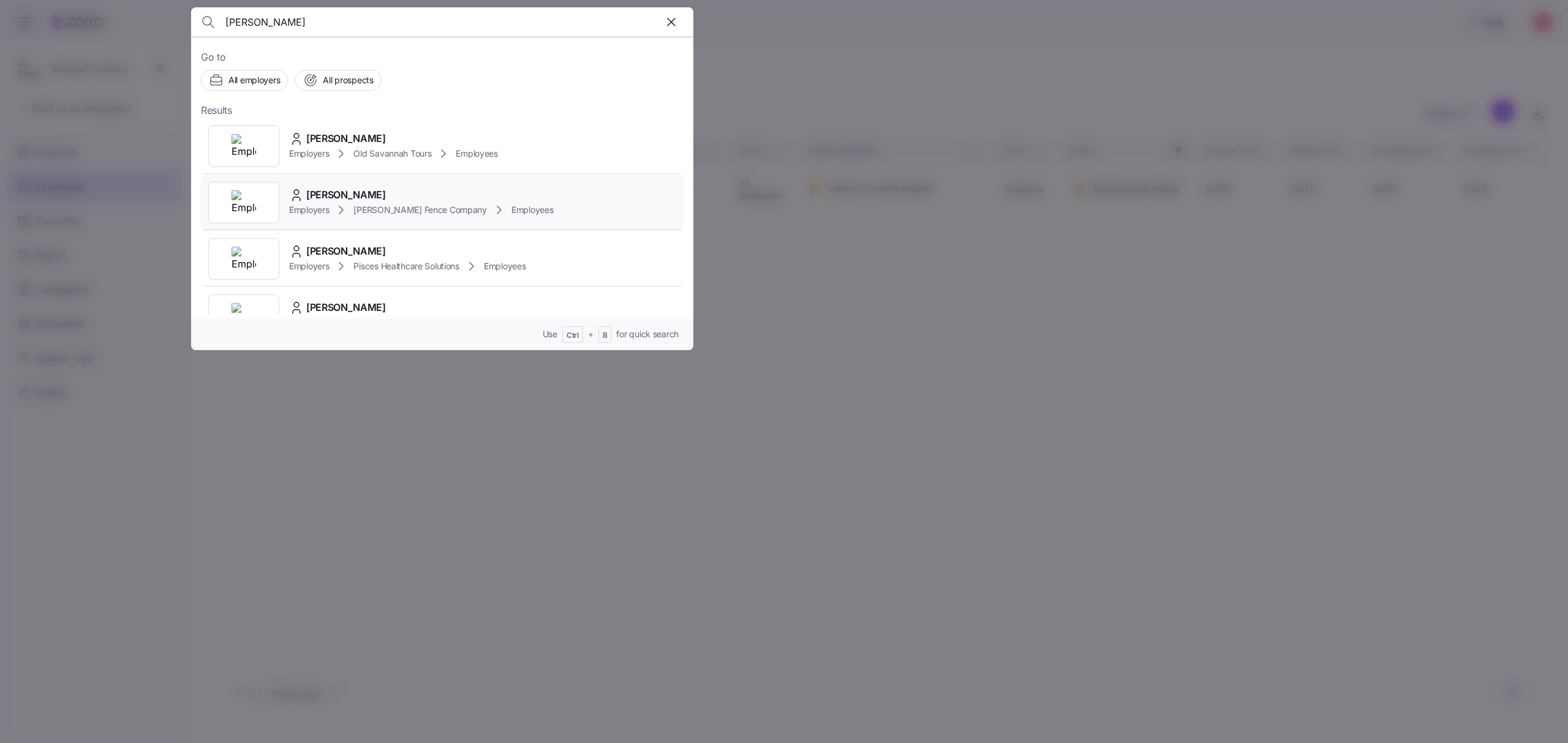
scroll to position [245, 0]
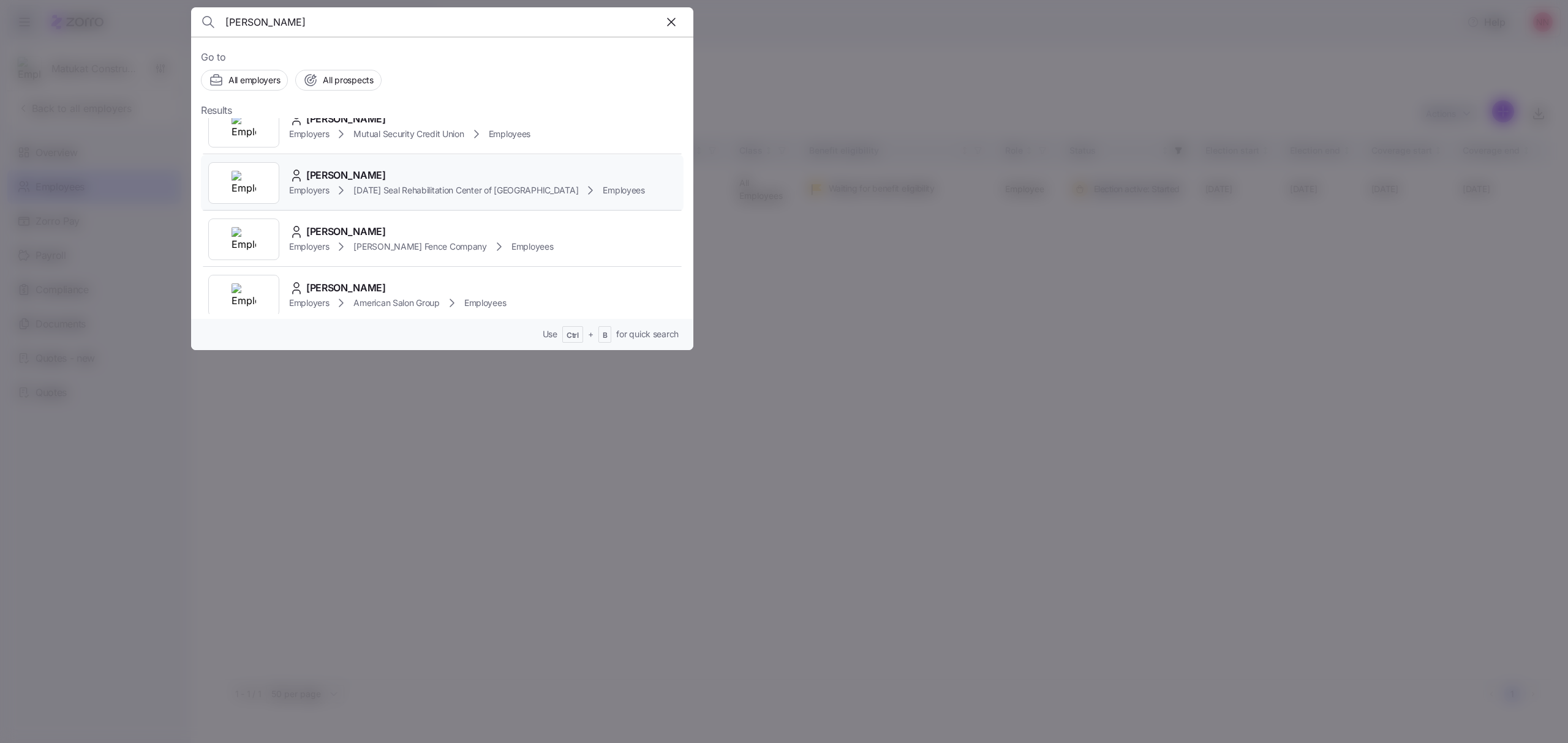
type input "cather"
click at [478, 175] on div "[PERSON_NAME]" at bounding box center [467, 176] width 356 height 15
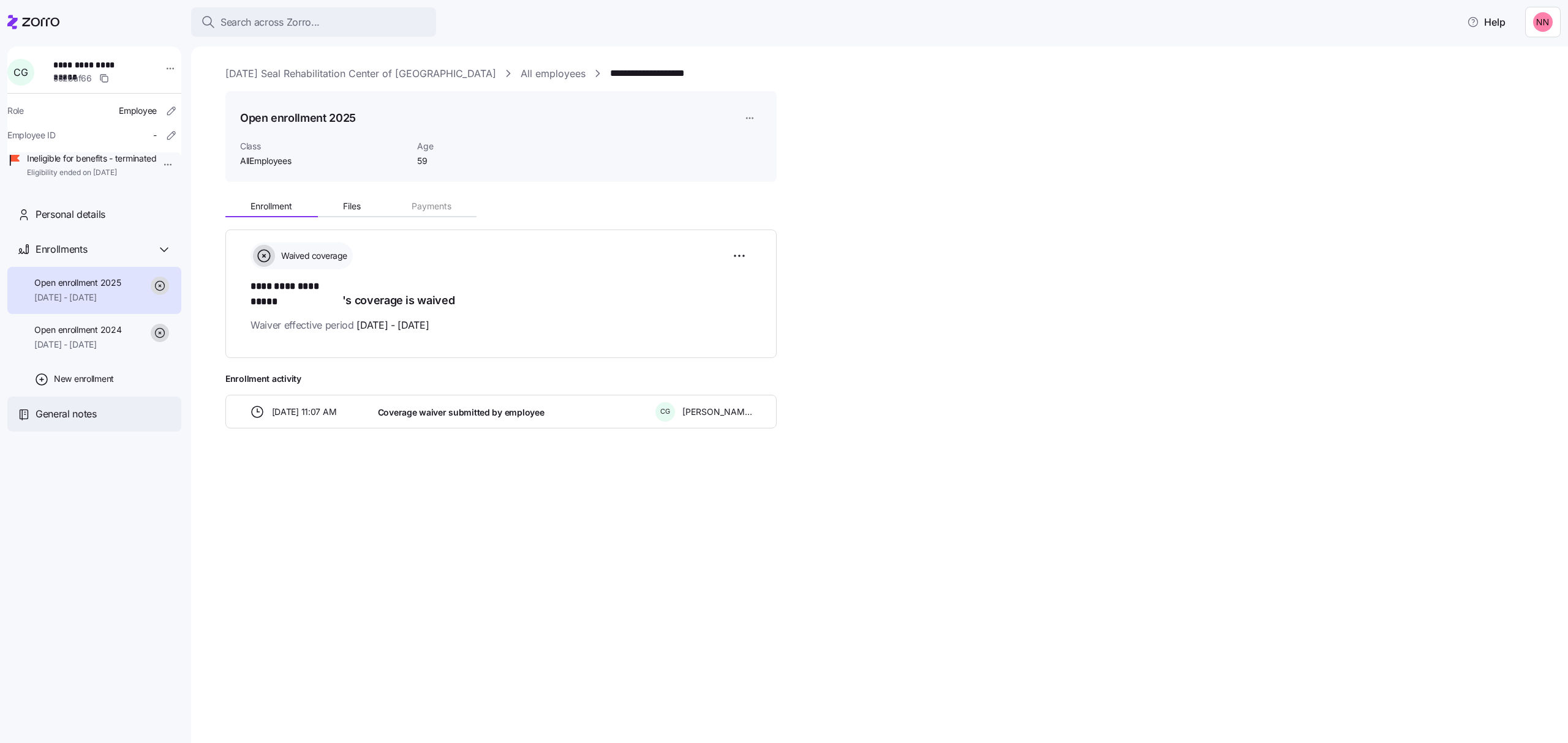
drag, startPoint x: 346, startPoint y: 335, endPoint x: 157, endPoint y: 443, distance: 217.7
drag, startPoint x: 157, startPoint y: 443, endPoint x: 67, endPoint y: 431, distance: 90.8
click at [67, 431] on div "General notes" at bounding box center [95, 414] width 174 height 35
click at [77, 422] on span "General notes" at bounding box center [66, 414] width 62 height 15
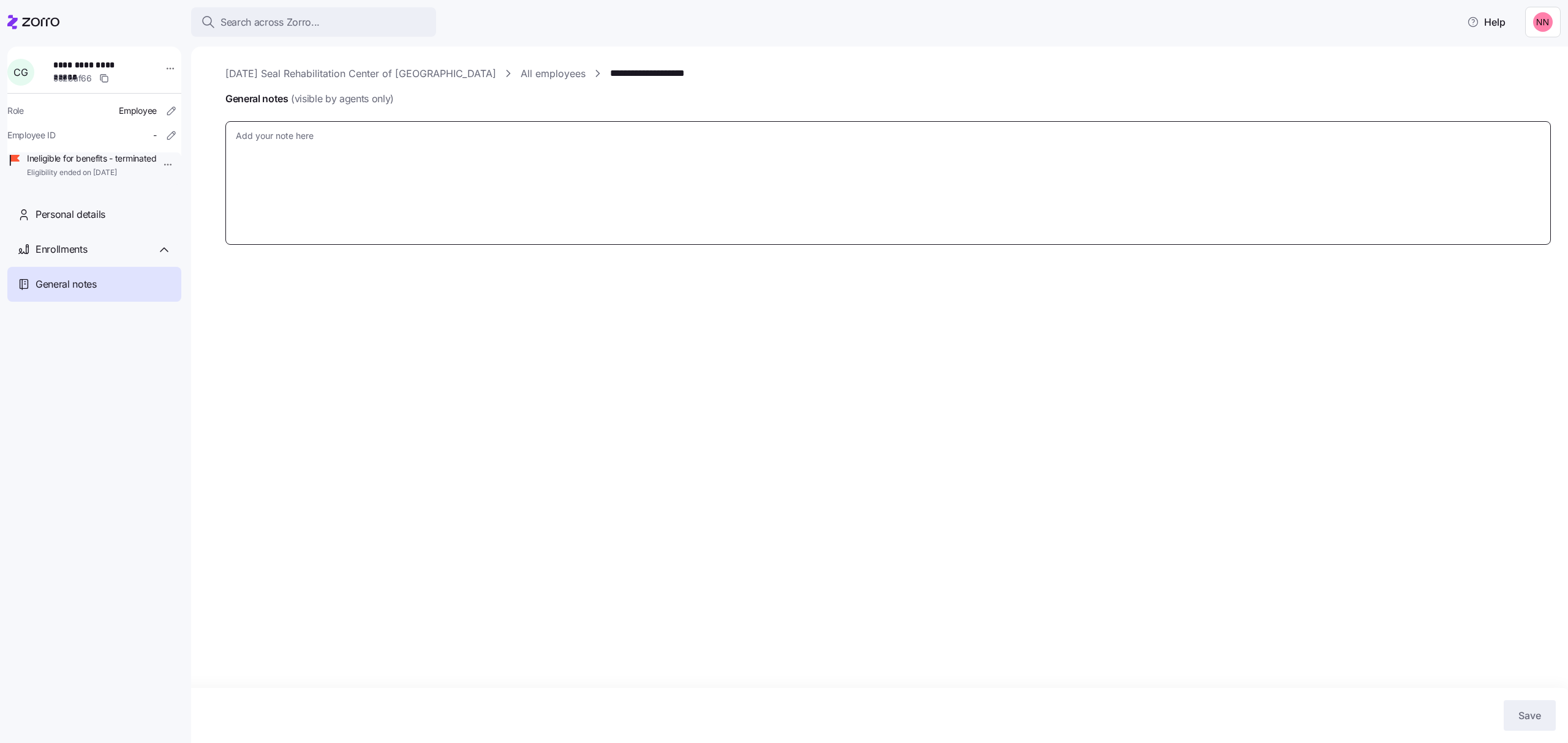
click at [319, 143] on textarea "General notes (visible by agents only)" at bounding box center [887, 183] width 1325 height 124
type textarea "x"
type textarea "E"
type textarea "x"
type textarea "Em"
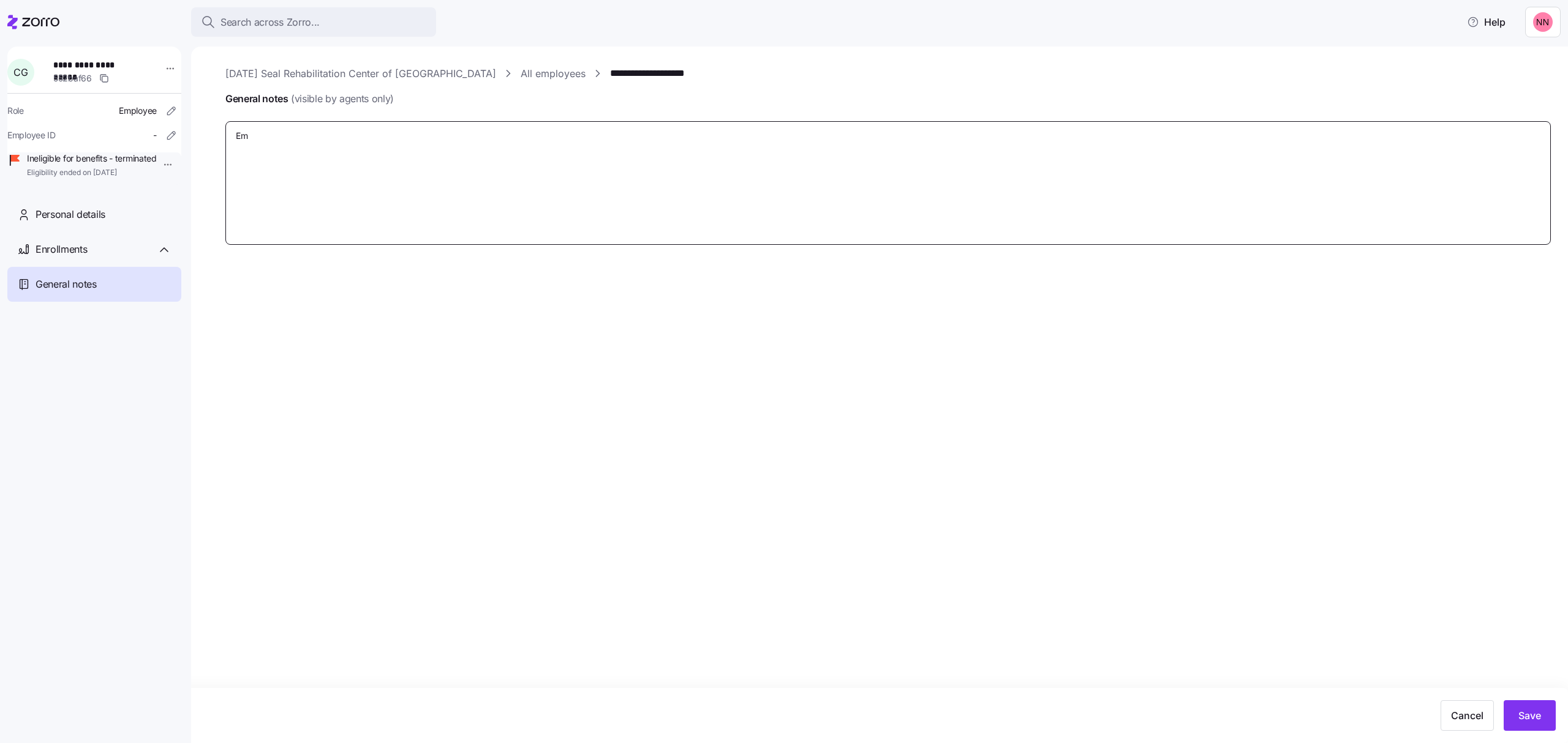
type textarea "x"
type textarea "Emp"
type textarea "x"
type textarea "Empl"
type textarea "x"
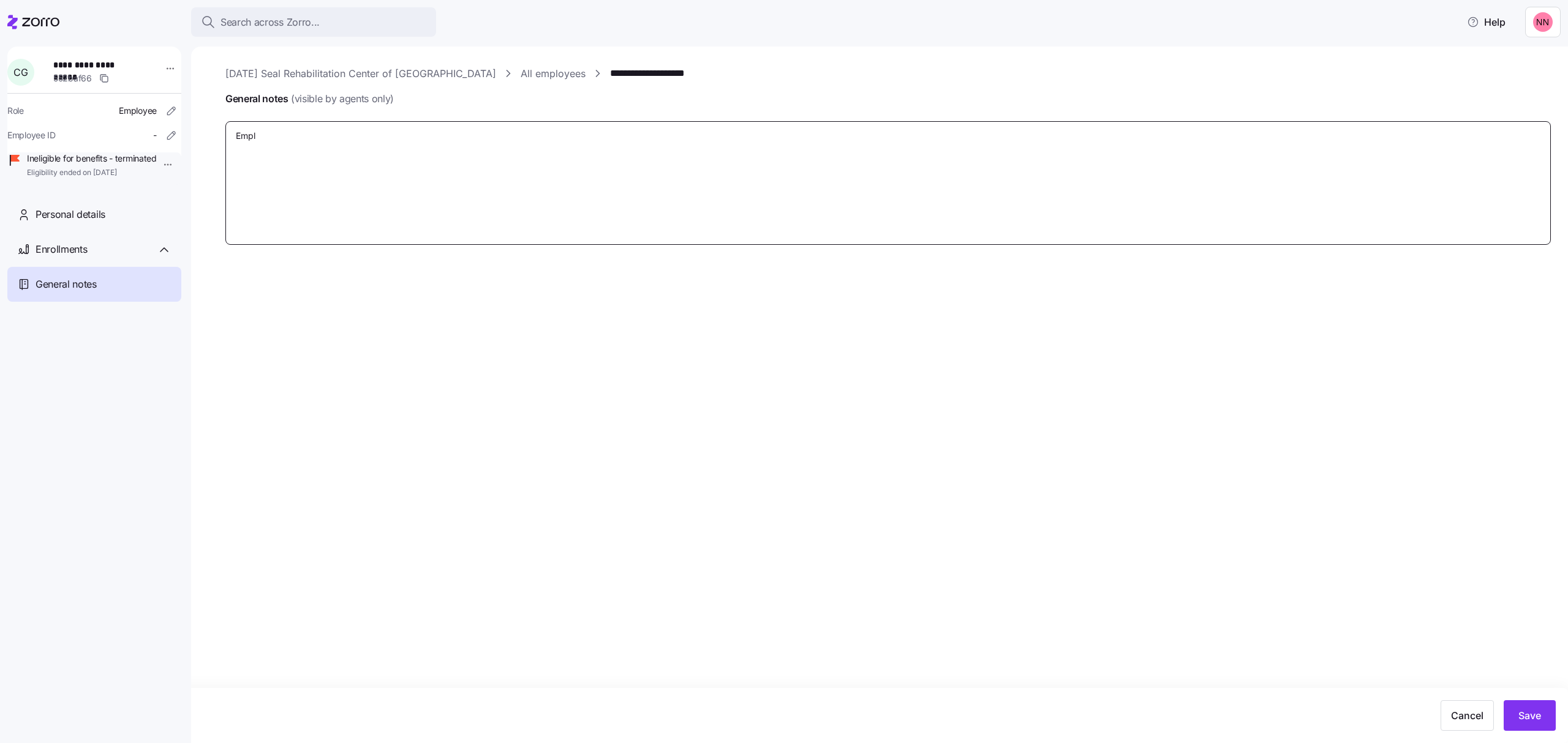
type textarea "Emplo"
type textarea "x"
type textarea "Empl"
type textarea "x"
type textarea "Emp"
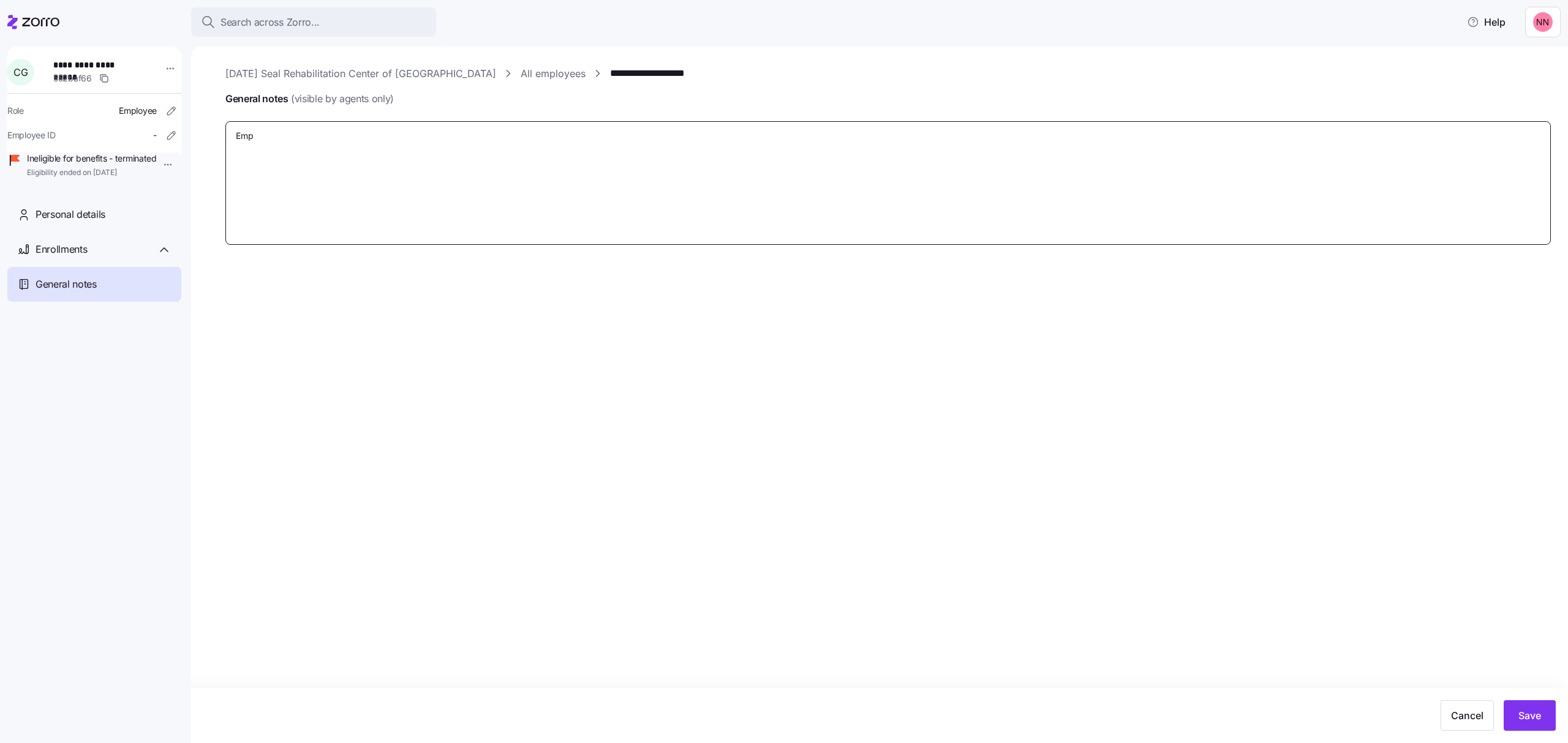
type textarea "x"
type textarea "Em"
type textarea "x"
type textarea "E"
type textarea "x"
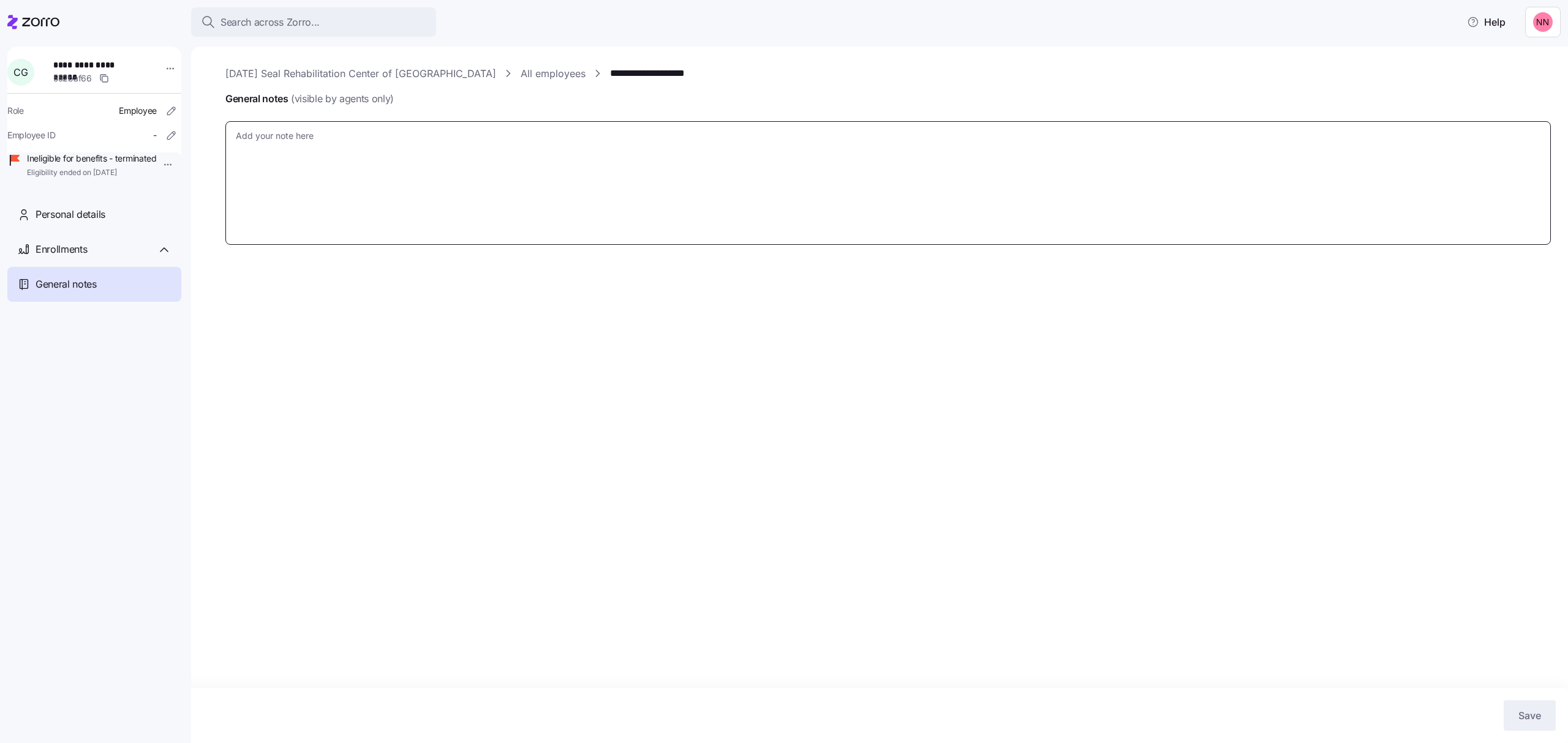
type textarea "x"
type textarea "P"
type textarea "x"
type textarea "Pe"
type textarea "x"
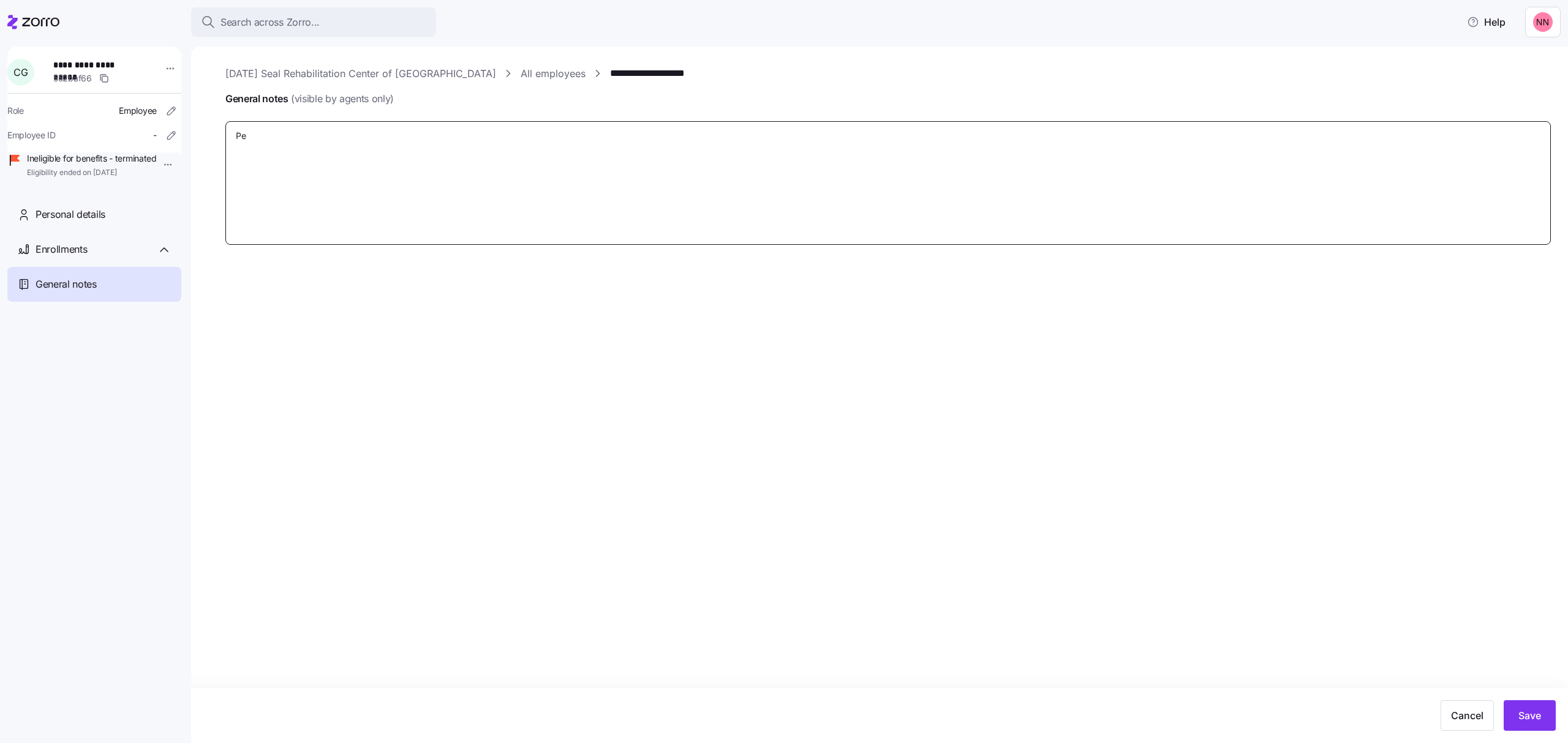
type textarea "Per"
type textarea "x"
type textarea "Per L"
type textarea "x"
type textarea "Per La"
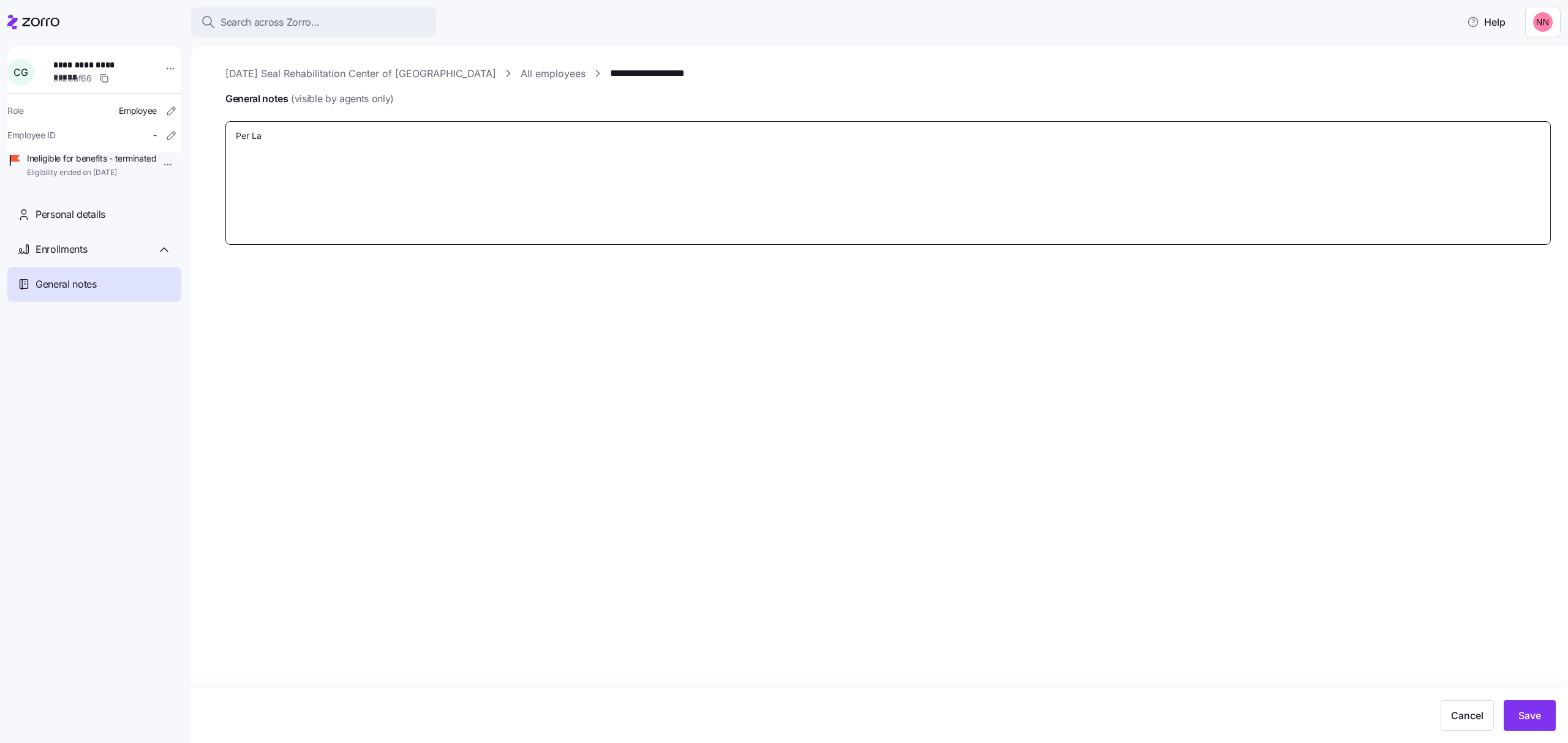
type textarea "x"
type textarea "[PERSON_NAME]"
type textarea "x"
type textarea "Per Laur"
type textarea "x"
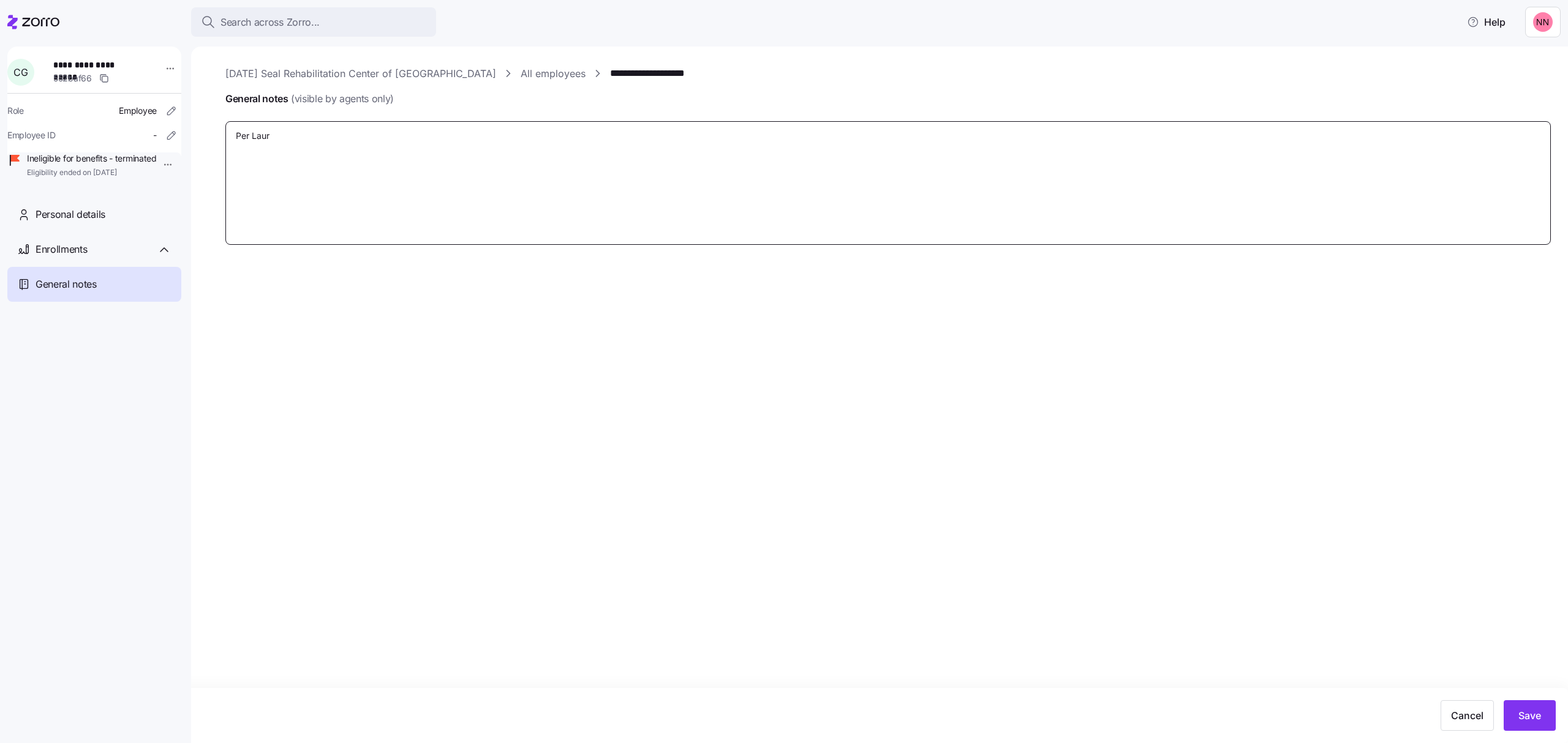
type textarea "Per Laure"
type textarea "x"
type textarea "Per Lauren"
type textarea "x"
type textarea "Per Lauren"
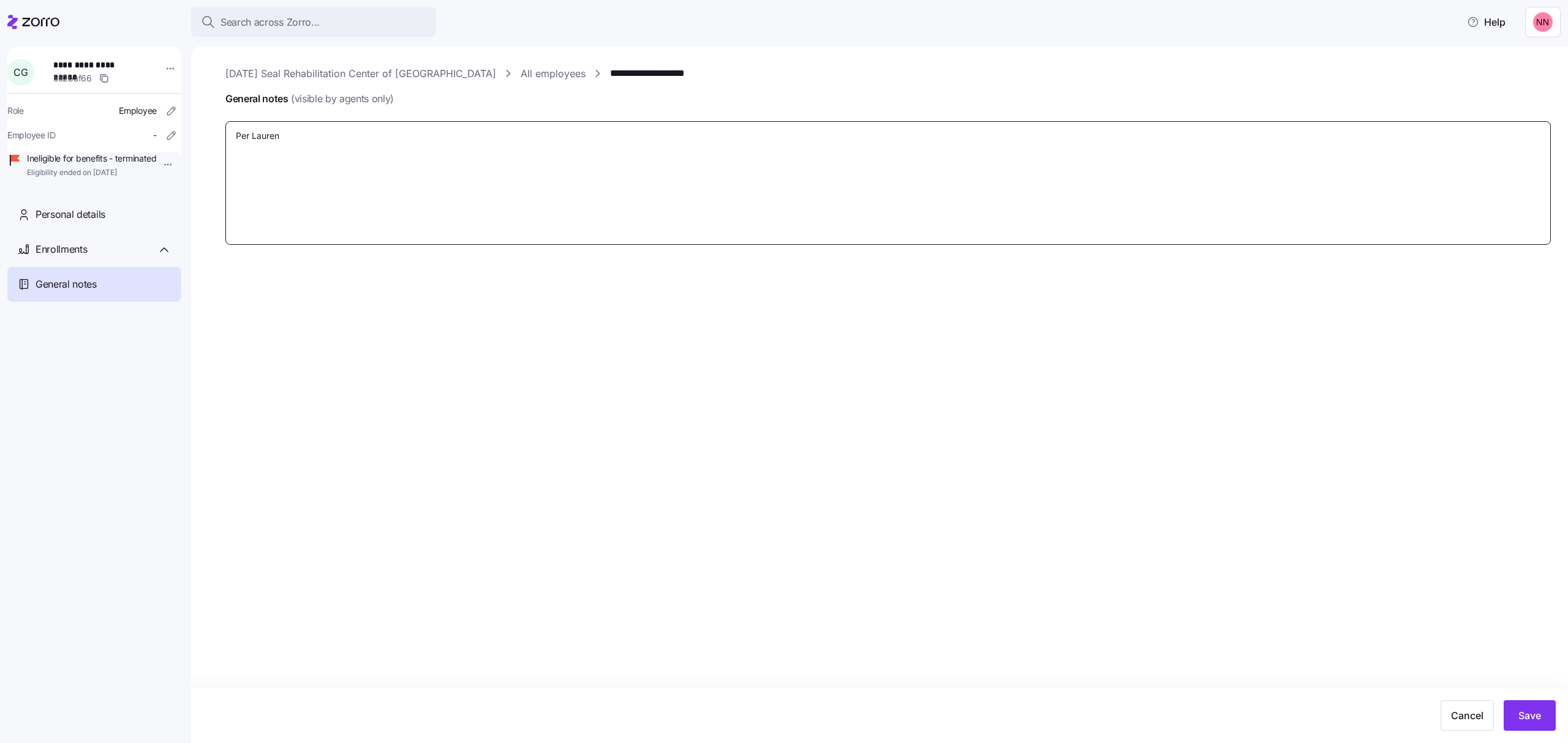
type textarea "x"
type textarea "Per [PERSON_NAME]"
type textarea "x"
type textarea "Per Lauren Bu"
type textarea "x"
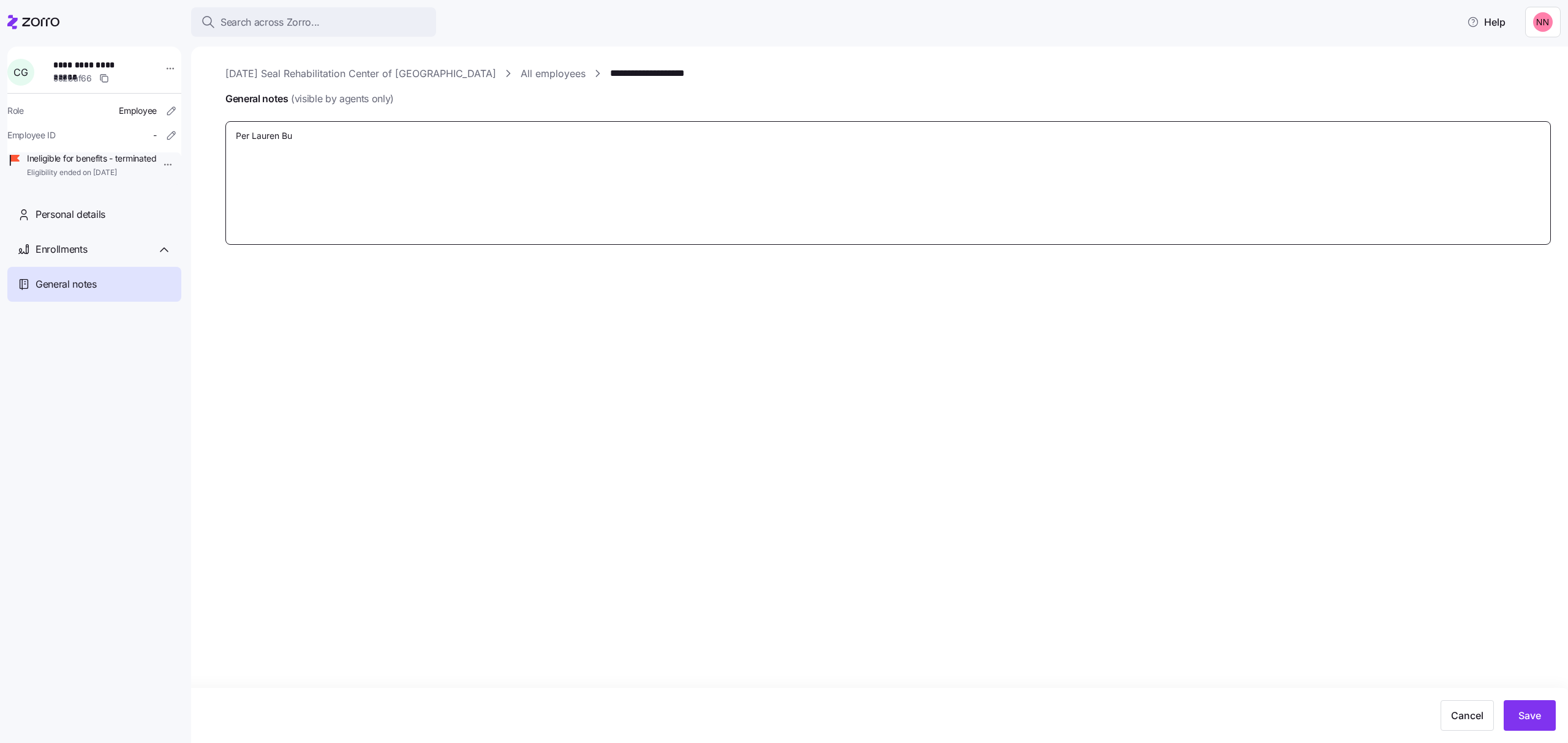
type textarea "Per [PERSON_NAME]"
type textarea "x"
type textarea "Per [PERSON_NAME]"
type textarea "x"
type textarea "Per [PERSON_NAME]"
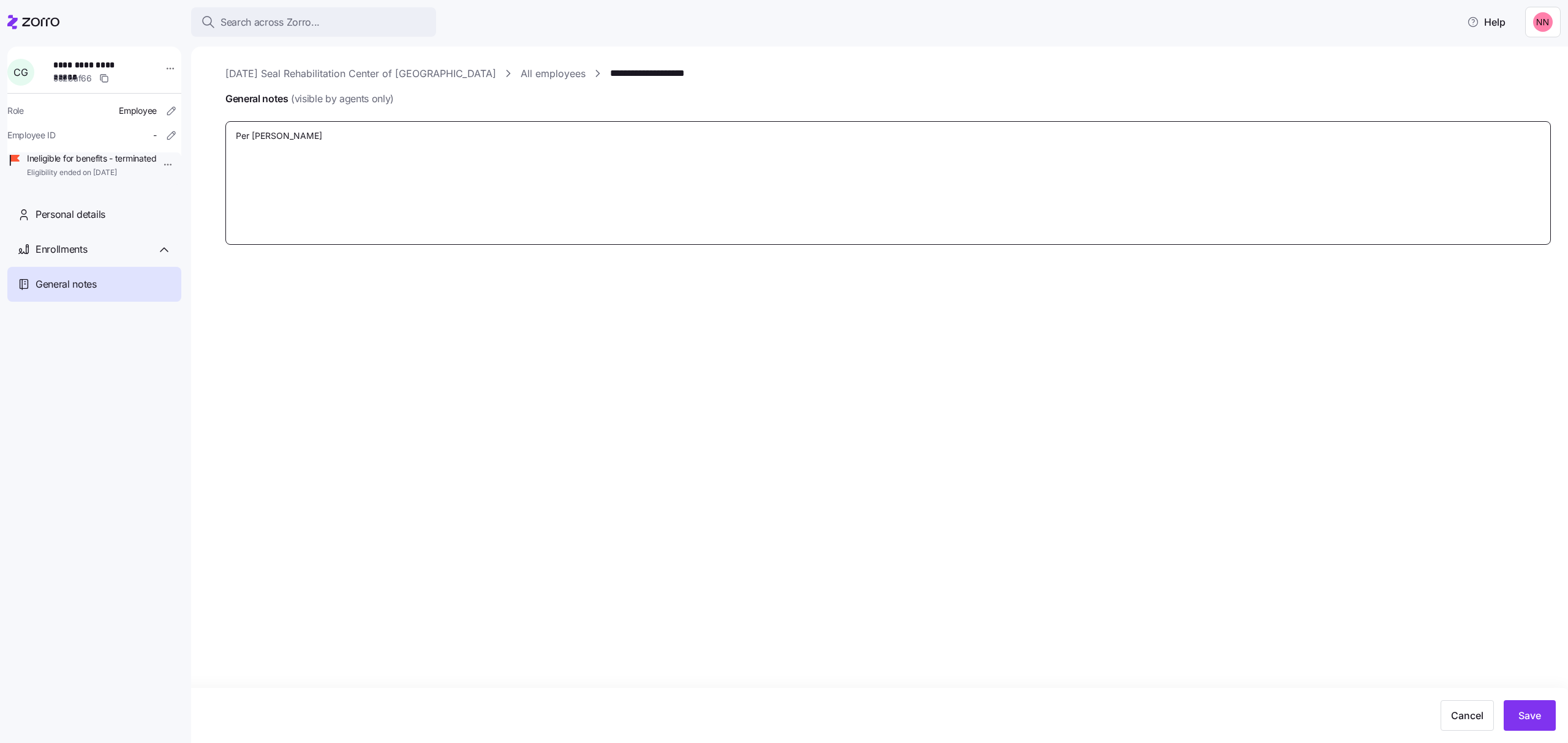
type textarea "x"
type textarea "Per [PERSON_NAME]"
type textarea "x"
type textarea "Per [PERSON_NAME]"
type textarea "x"
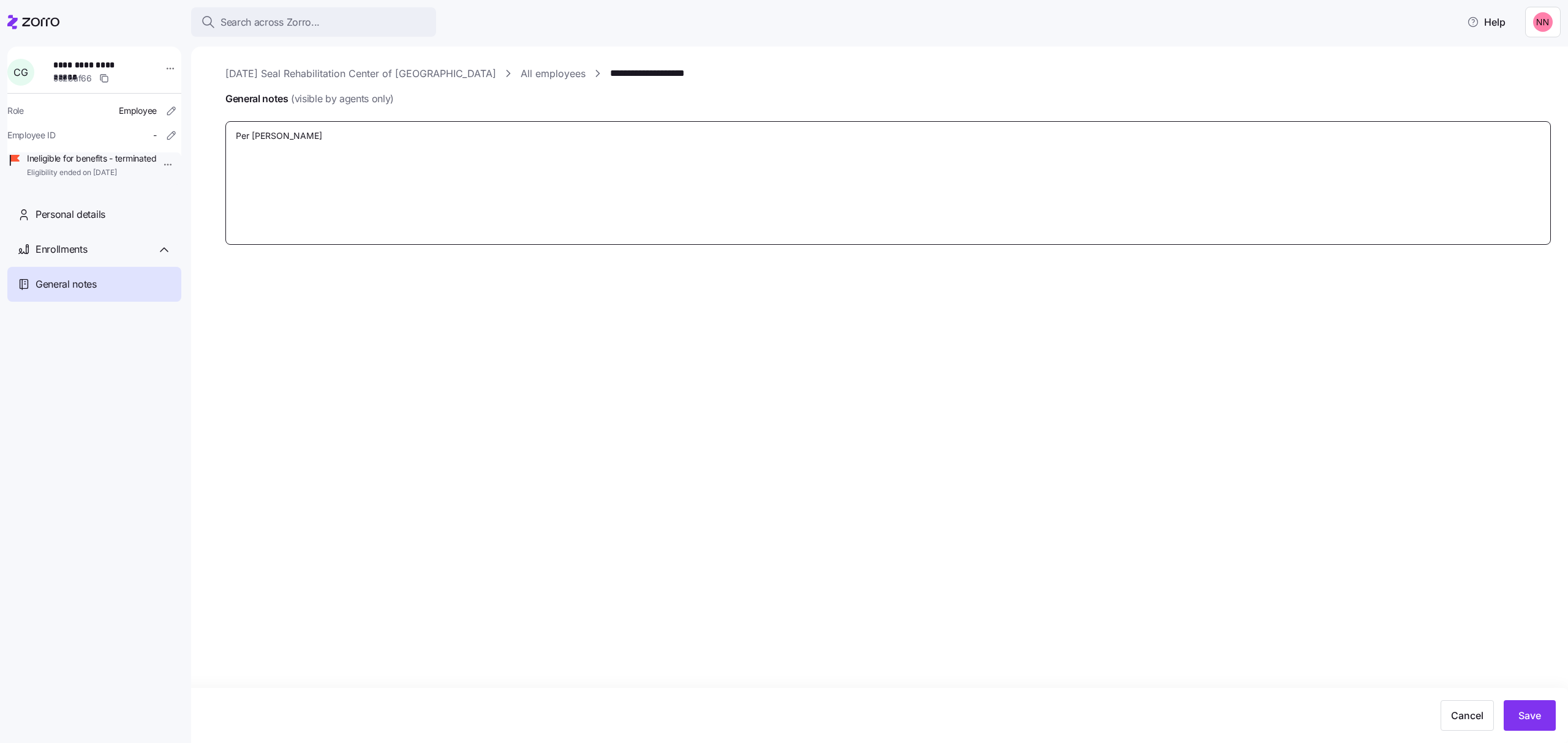
type textarea "Per [PERSON_NAME],"
type textarea "x"
type textarea "Per [PERSON_NAME],"
type textarea "x"
type textarea "Per [PERSON_NAME], e"
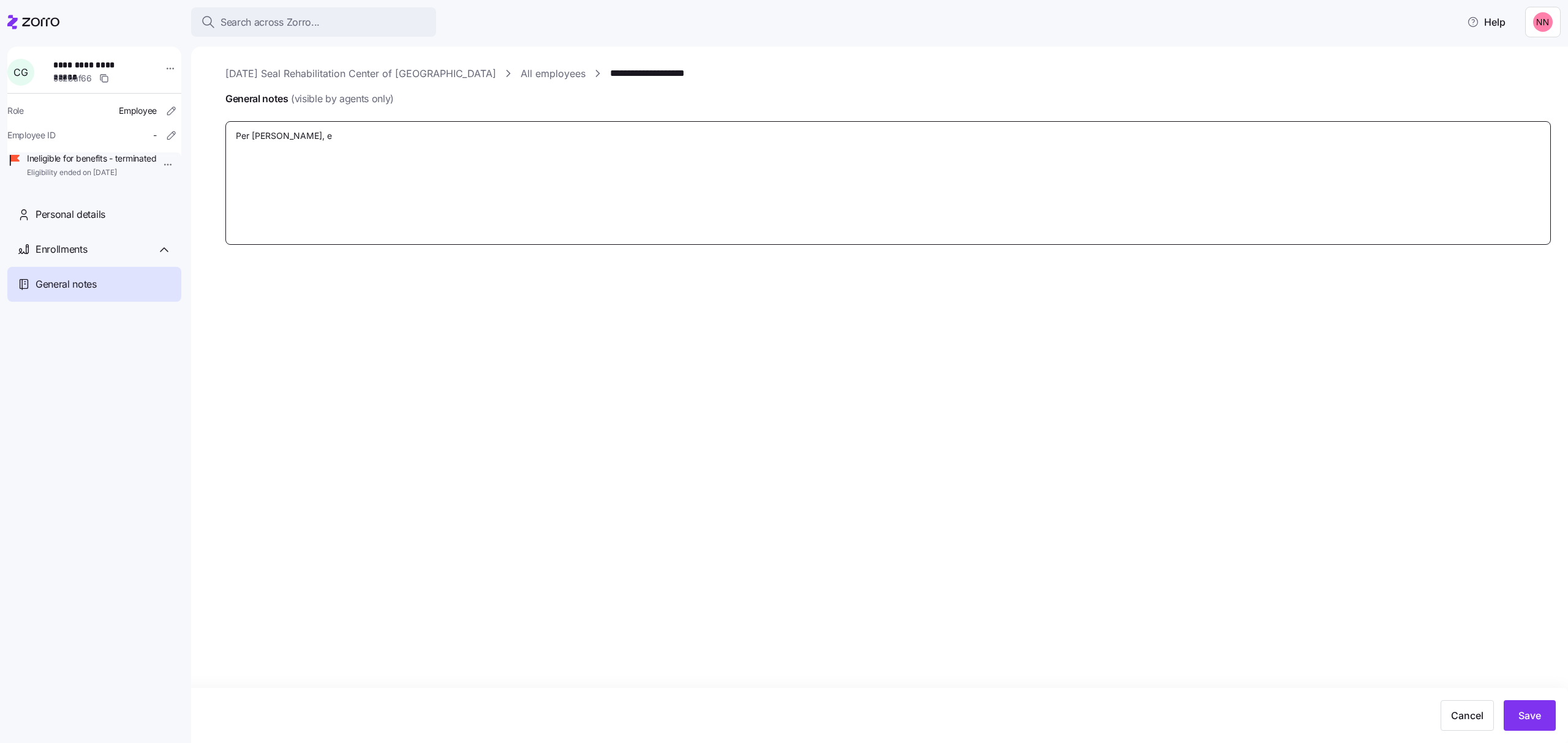
type textarea "x"
type textarea "Per [PERSON_NAME], em"
type textarea "x"
type textarea "Per [PERSON_NAME], emp"
type textarea "x"
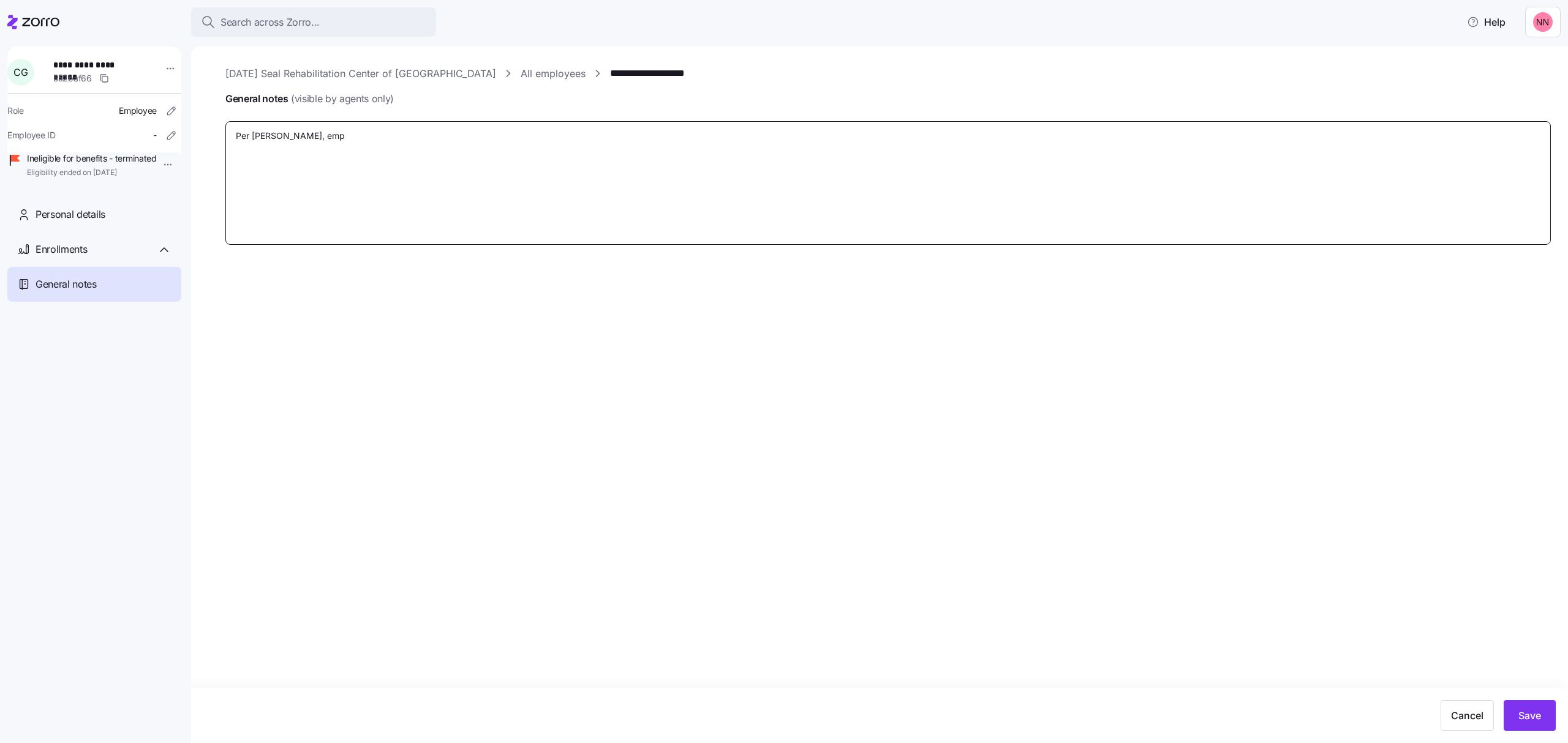
type textarea "Per [PERSON_NAME], empl"
type textarea "x"
type textarea "Per [PERSON_NAME], emplo"
type textarea "x"
type textarea "Per [PERSON_NAME], employ"
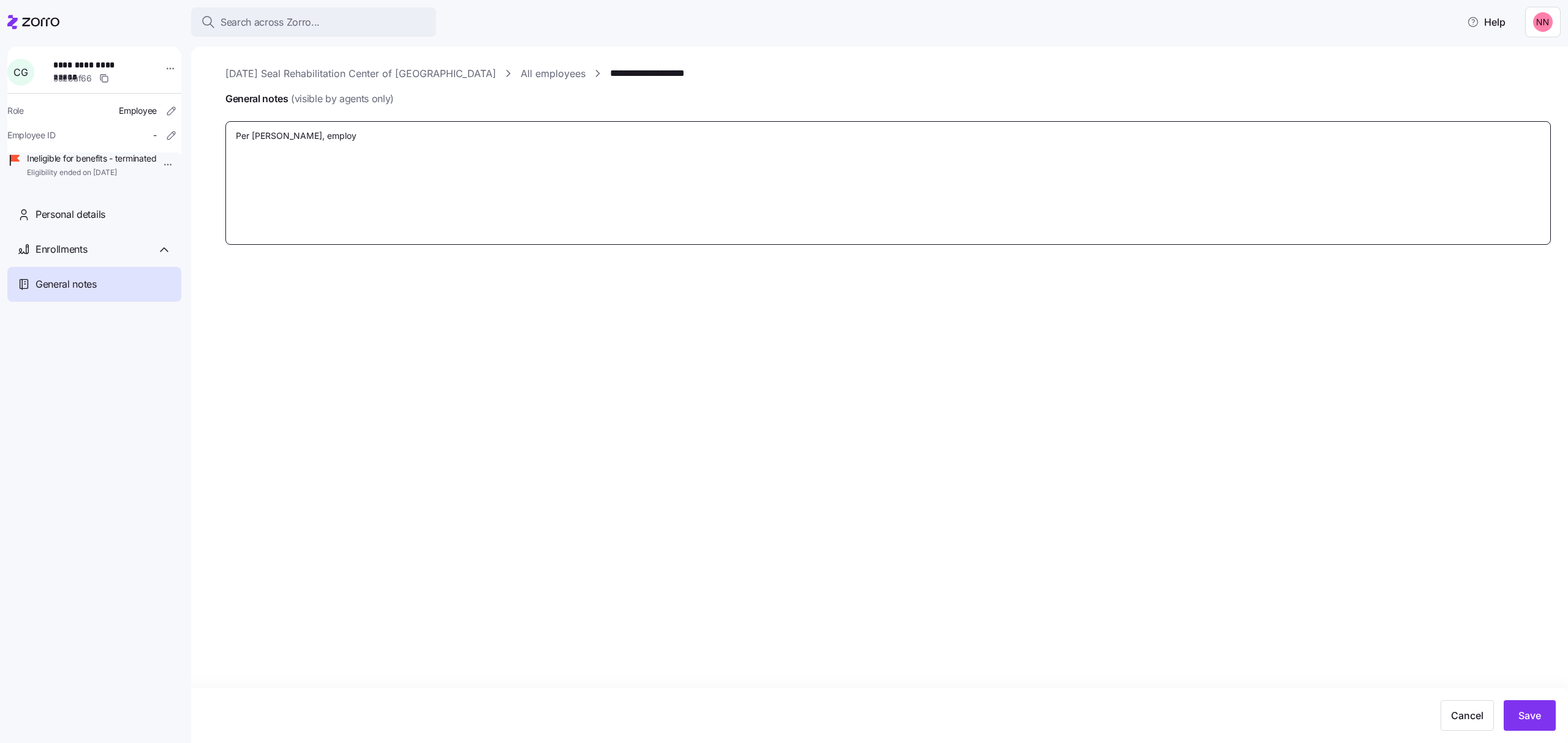
type textarea "x"
type textarea "Per [PERSON_NAME], employe"
type textarea "x"
type textarea "Per [PERSON_NAME], employee"
type textarea "x"
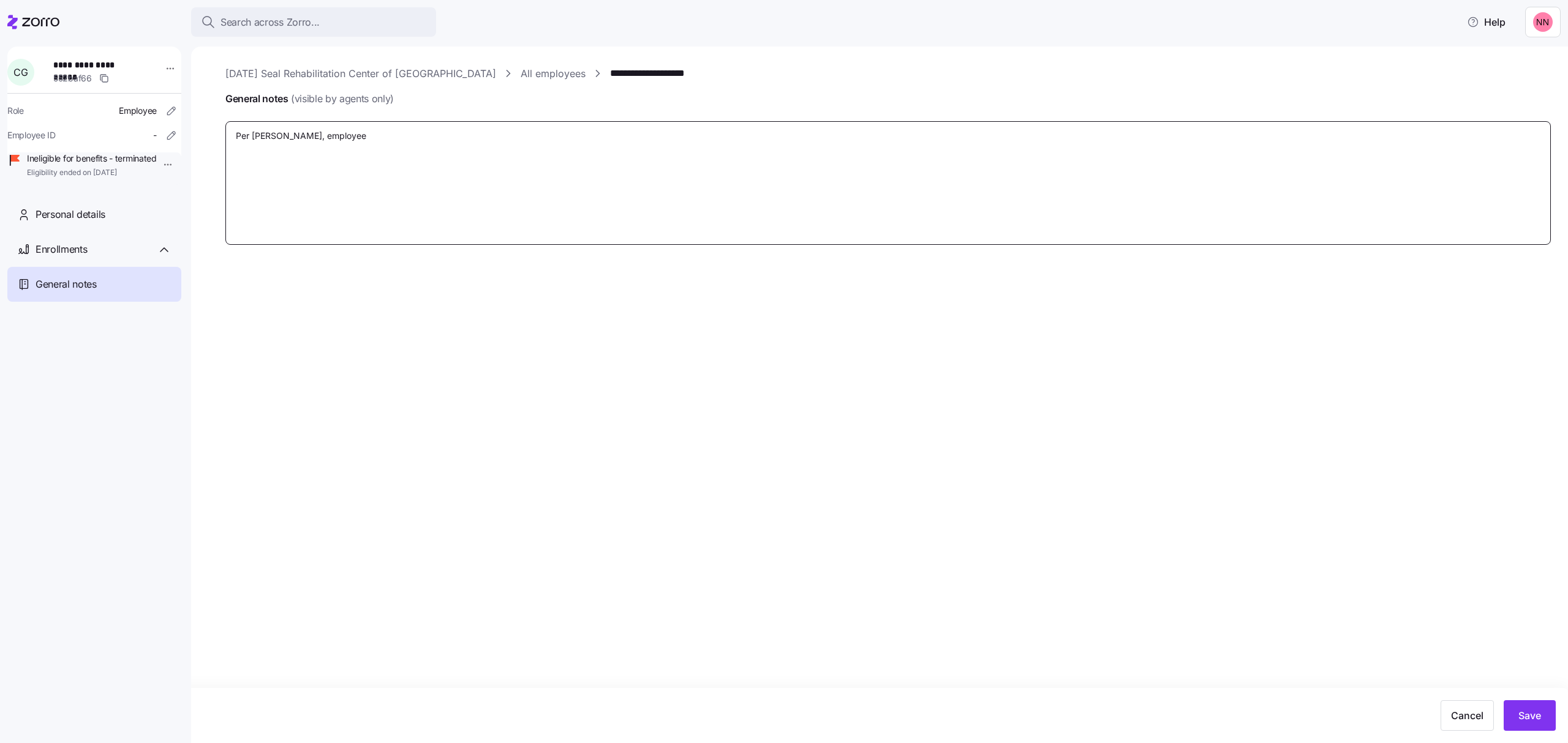
type textarea "Per [PERSON_NAME], employee n"
type textarea "x"
type textarea "Per [PERSON_NAME], employee"
type textarea "x"
type textarea "Per [PERSON_NAME], employee h"
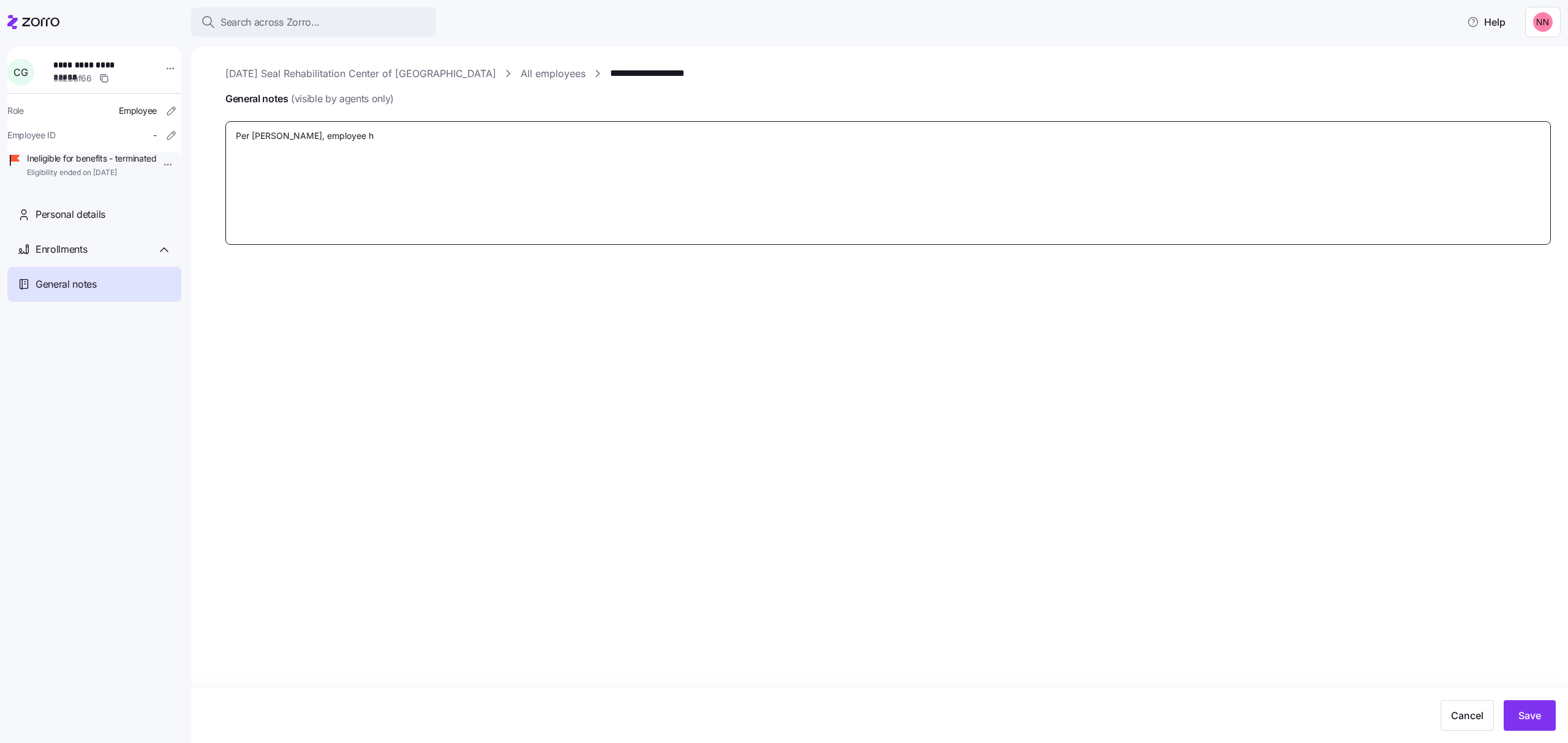
type textarea "x"
type textarea "Per [PERSON_NAME], employee ha"
type textarea "x"
type textarea "Per [PERSON_NAME], employee has"
type textarea "x"
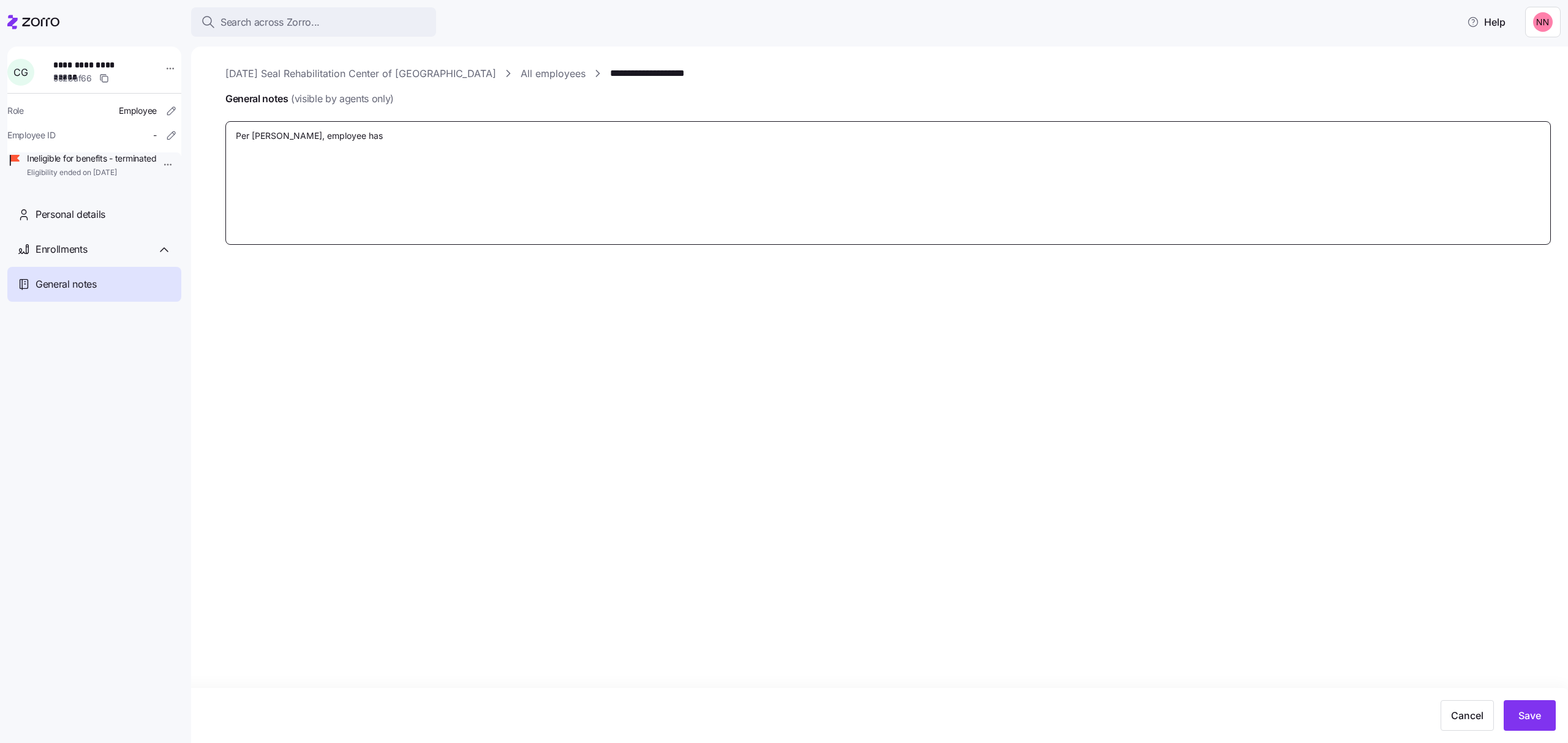
type textarea "Per [PERSON_NAME], employee has"
type textarea "x"
type textarea "Per [PERSON_NAME], employee has b"
type textarea "x"
type textarea "Per [PERSON_NAME], employee has be"
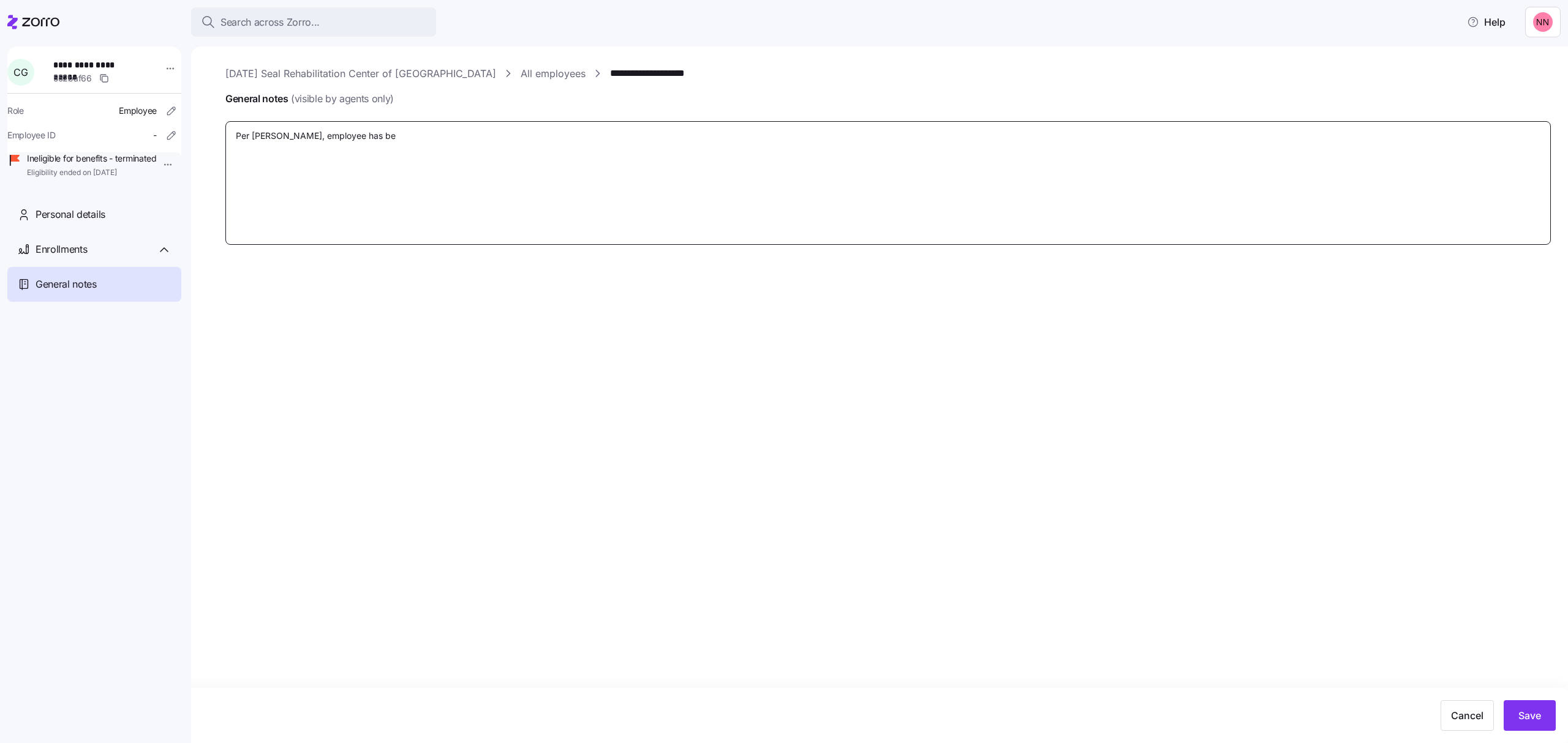
type textarea "x"
type textarea "Per [PERSON_NAME], employee has bee"
type textarea "x"
type textarea "Per [PERSON_NAME], employee has been"
type textarea "x"
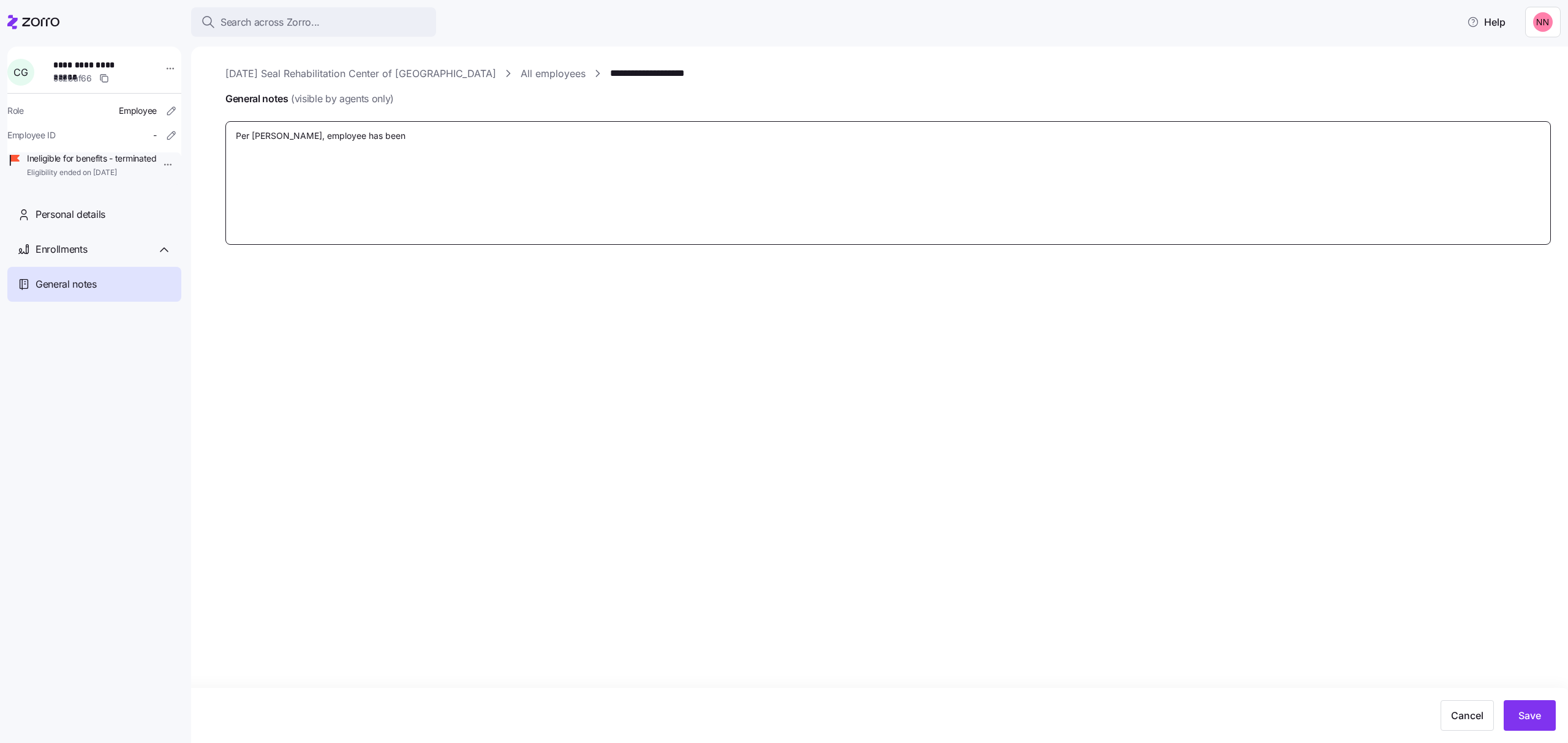
type textarea "Per [PERSON_NAME], employee has been t"
type textarea "x"
type textarea "Per [PERSON_NAME], employee has been te"
type textarea "x"
type textarea "Per [PERSON_NAME], employee has been ter"
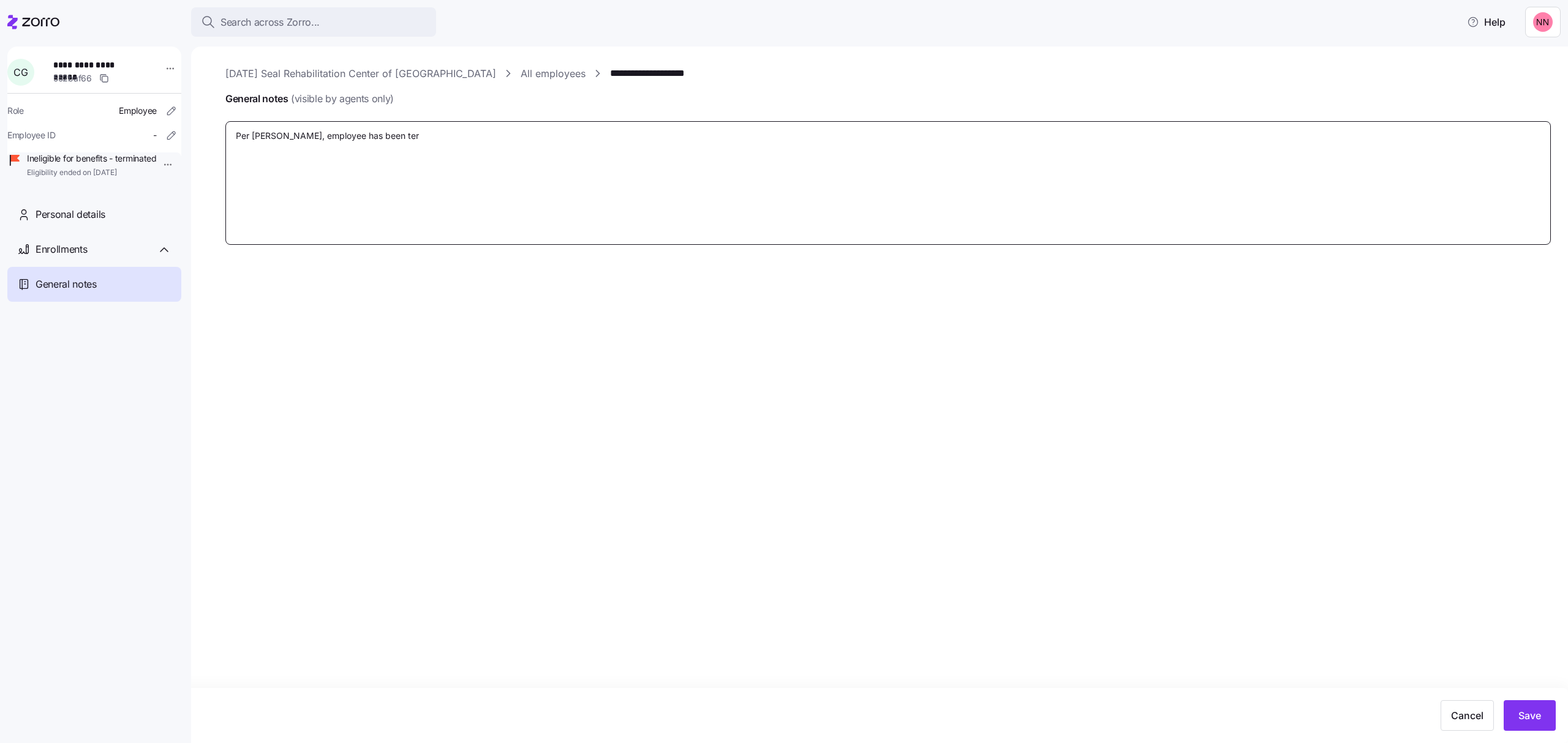
type textarea "x"
type textarea "Per [PERSON_NAME], employee has been term"
type textarea "x"
type textarea "Per [PERSON_NAME], employee has been termi"
type textarea "x"
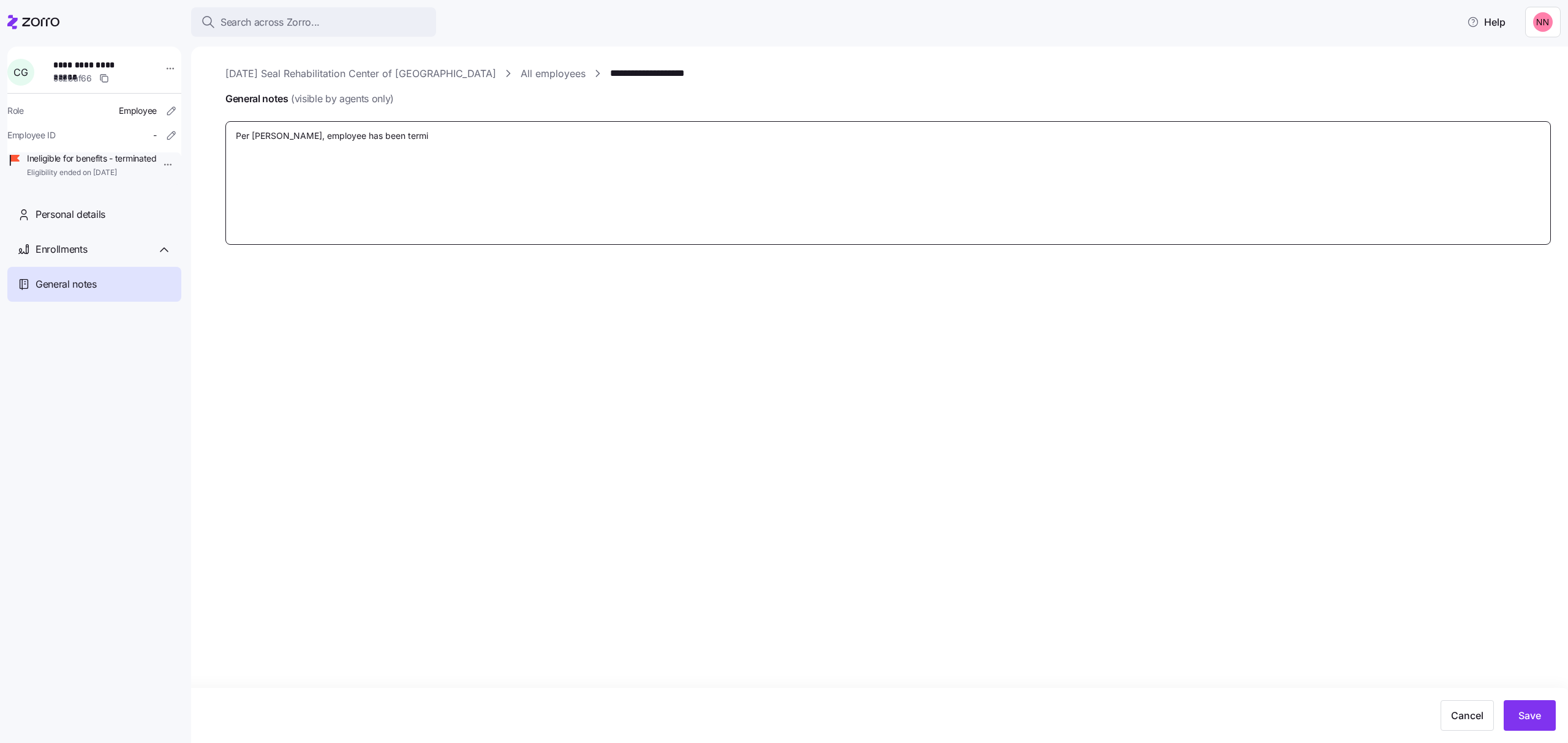
type textarea "Per [PERSON_NAME], employee has been termin"
type textarea "x"
type textarea "Per [PERSON_NAME], employee has been termina"
type textarea "x"
type textarea "Per [PERSON_NAME], employee has been terminat"
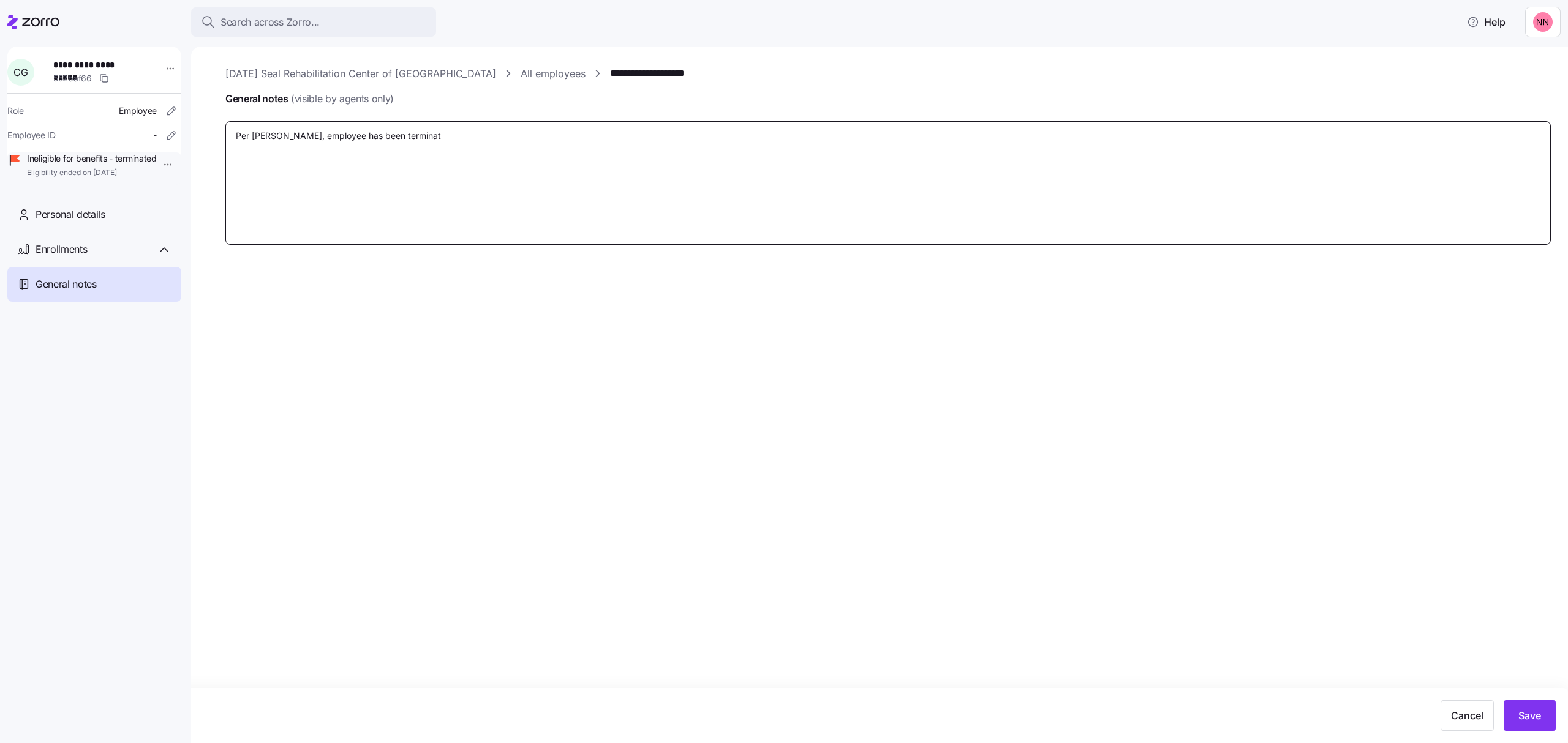
type textarea "x"
type textarea "Per [PERSON_NAME], employee has been terminate"
type textarea "x"
type textarea "[PERSON_NAME], employee has been terminated"
type textarea "x"
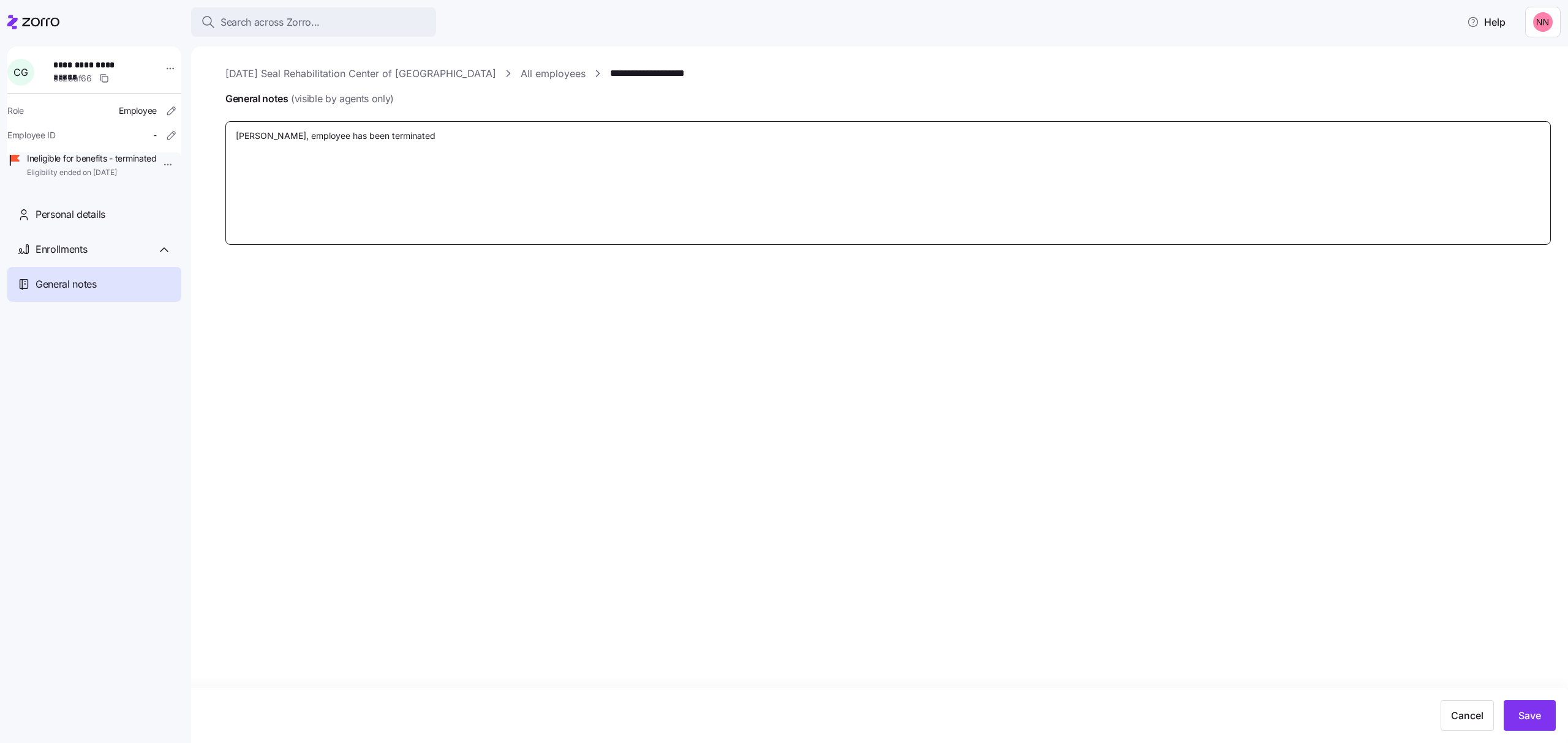
type textarea "[PERSON_NAME], employee has been terminated."
type textarea "x"
type textarea "[PERSON_NAME], employee has been terminated."
type textarea "x"
type textarea "[PERSON_NAME], employee has been terminated."
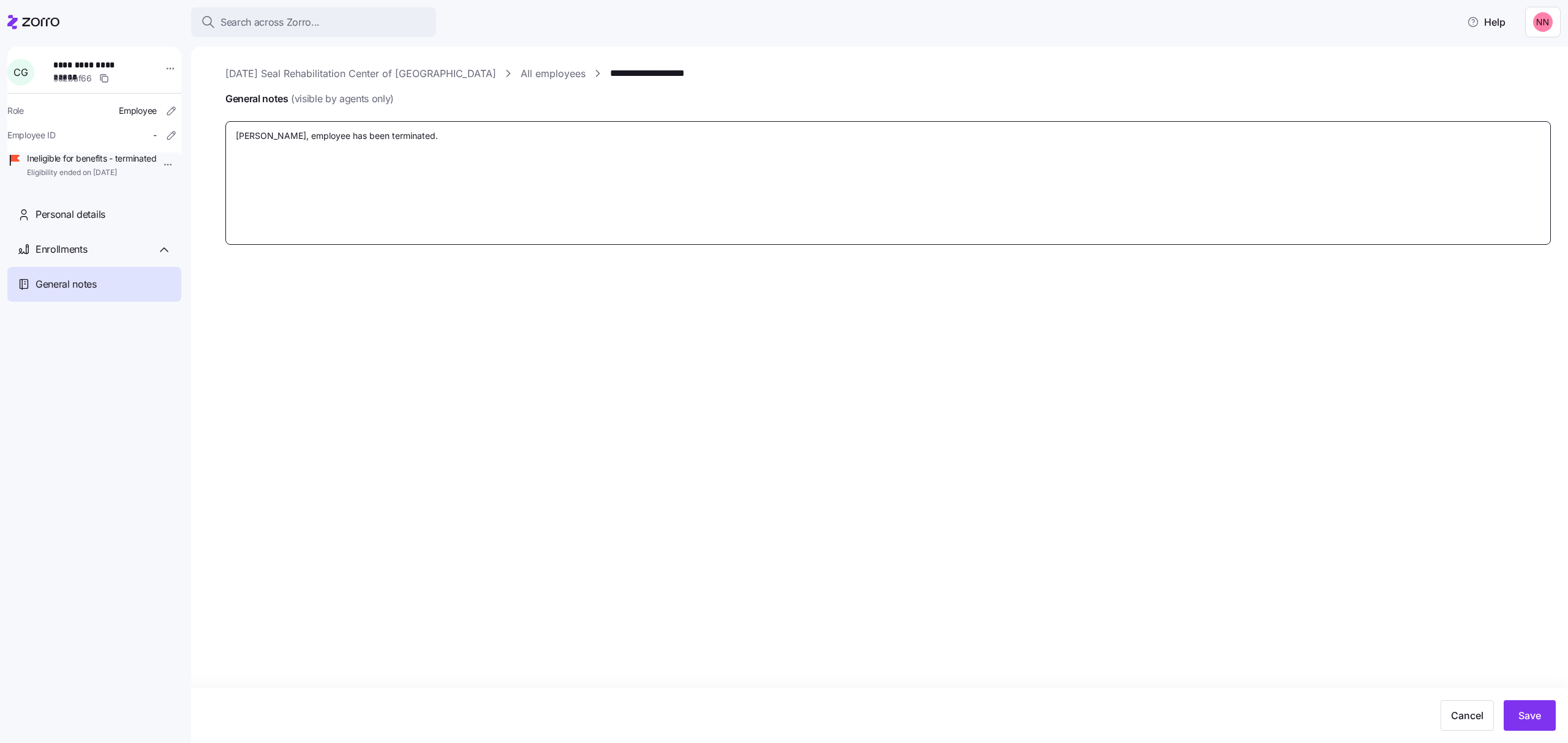
type textarea "x"
type textarea "[PERSON_NAME], employee has been terminated. E"
type textarea "x"
type textarea "[PERSON_NAME], employee has been terminated. Es"
type textarea "x"
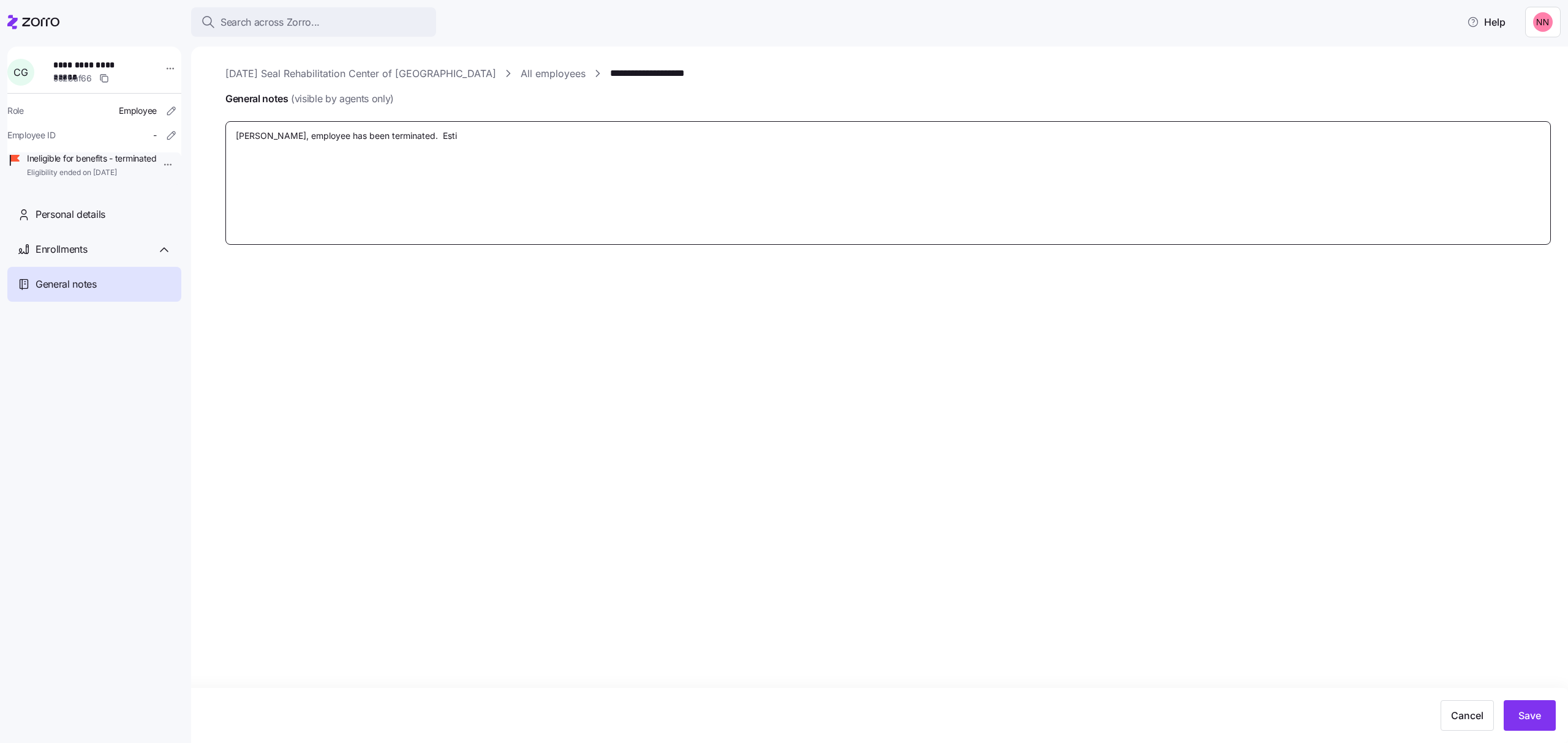
type textarea "[PERSON_NAME], employee has been terminated. Estio"
type textarea "x"
type textarea "[PERSON_NAME], employee has been terminated. Estiom"
type textarea "x"
type textarea "[PERSON_NAME], employee has been terminated. Estio"
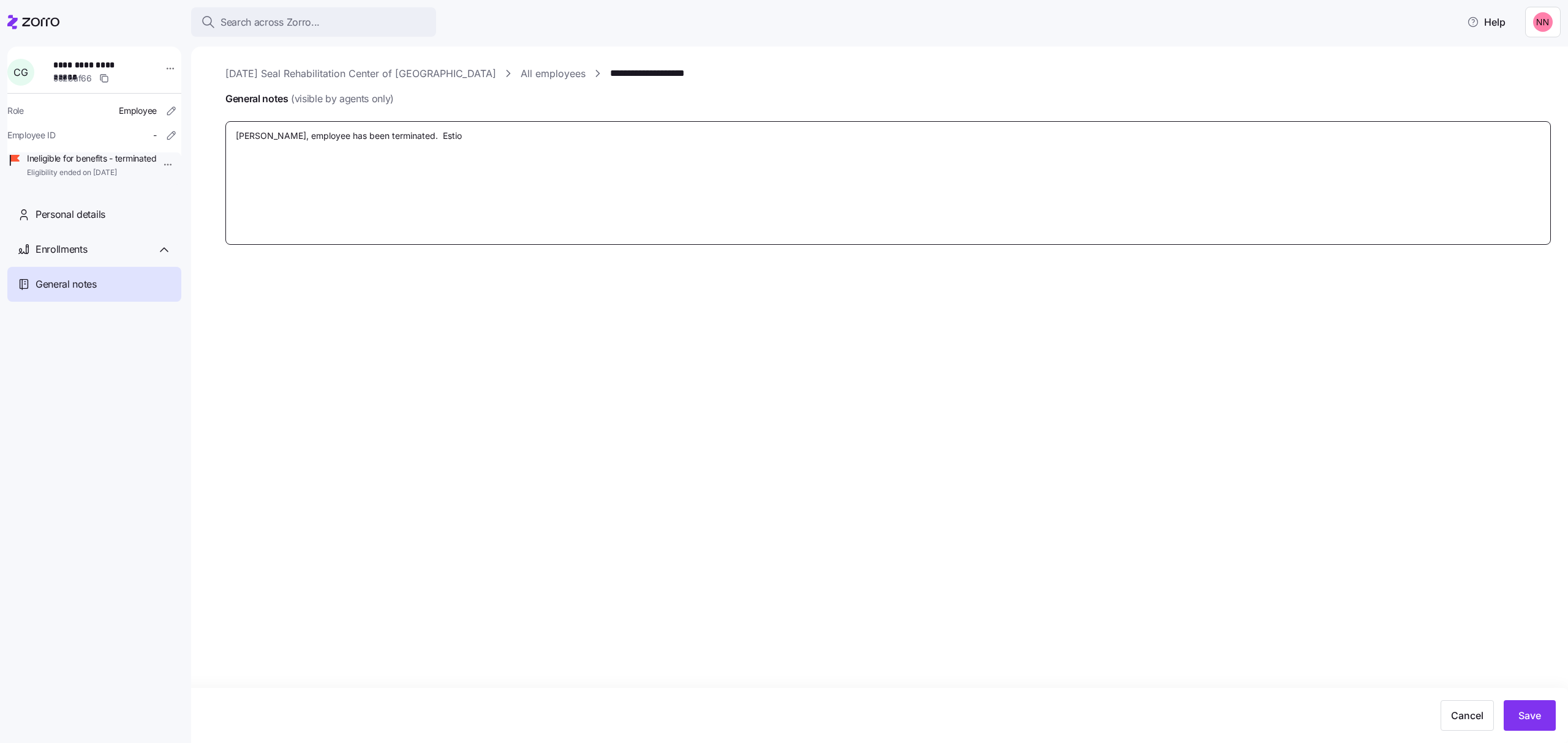
type textarea "x"
type textarea "[PERSON_NAME], employee has been terminated. Esti"
type textarea "x"
type textarea "[PERSON_NAME], employee has been terminated. Estim"
type textarea "x"
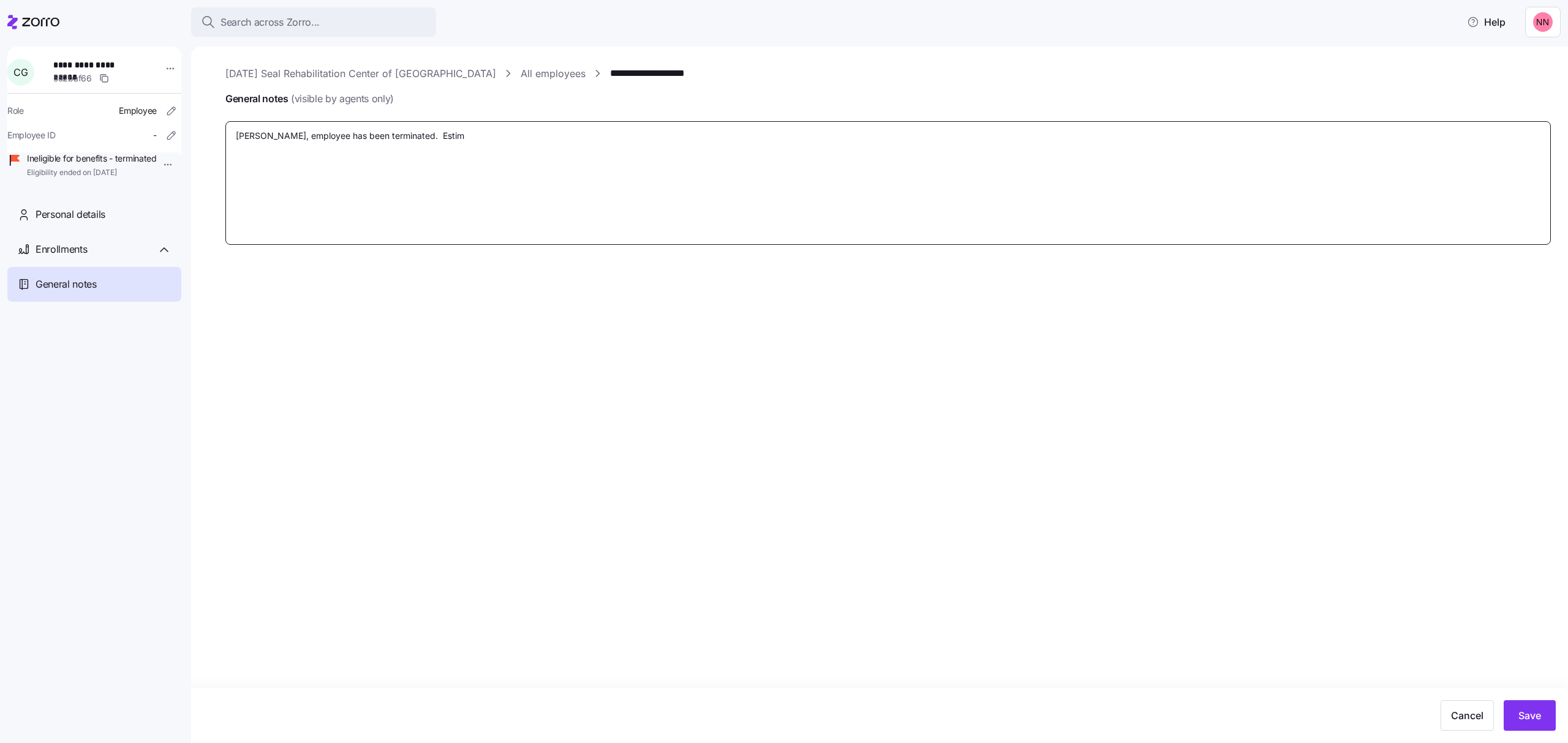
type textarea "[PERSON_NAME], employee has been terminated. Estima"
type textarea "x"
type textarea "[PERSON_NAME], employee has been terminated. Estimat"
type textarea "x"
type textarea "[PERSON_NAME], employee has been terminated. Estimate"
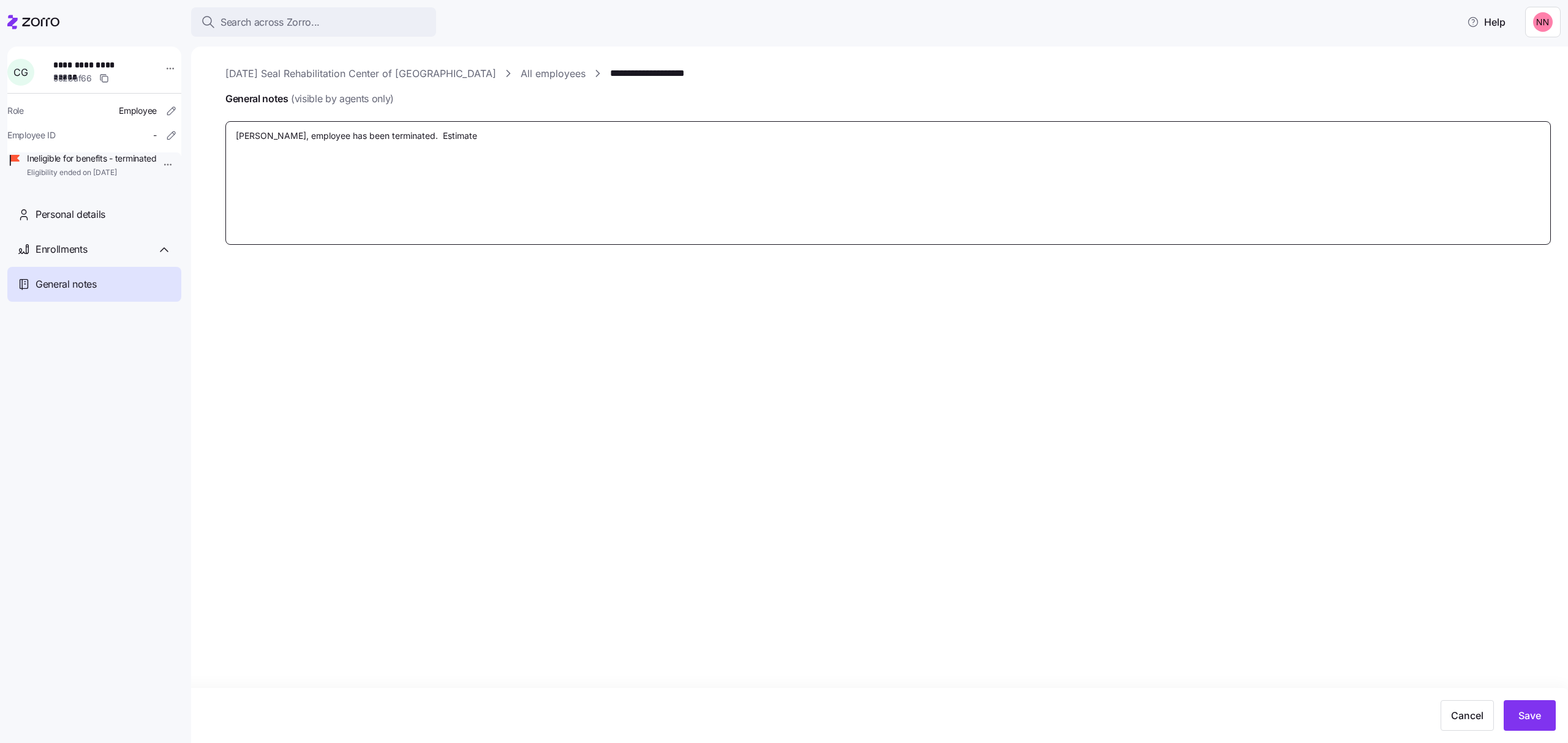
type textarea "x"
type textarea "[PERSON_NAME], employee has been terminated. Estimated"
type textarea "x"
type textarea "[PERSON_NAME], employee has been terminated. Estimated d"
type textarea "x"
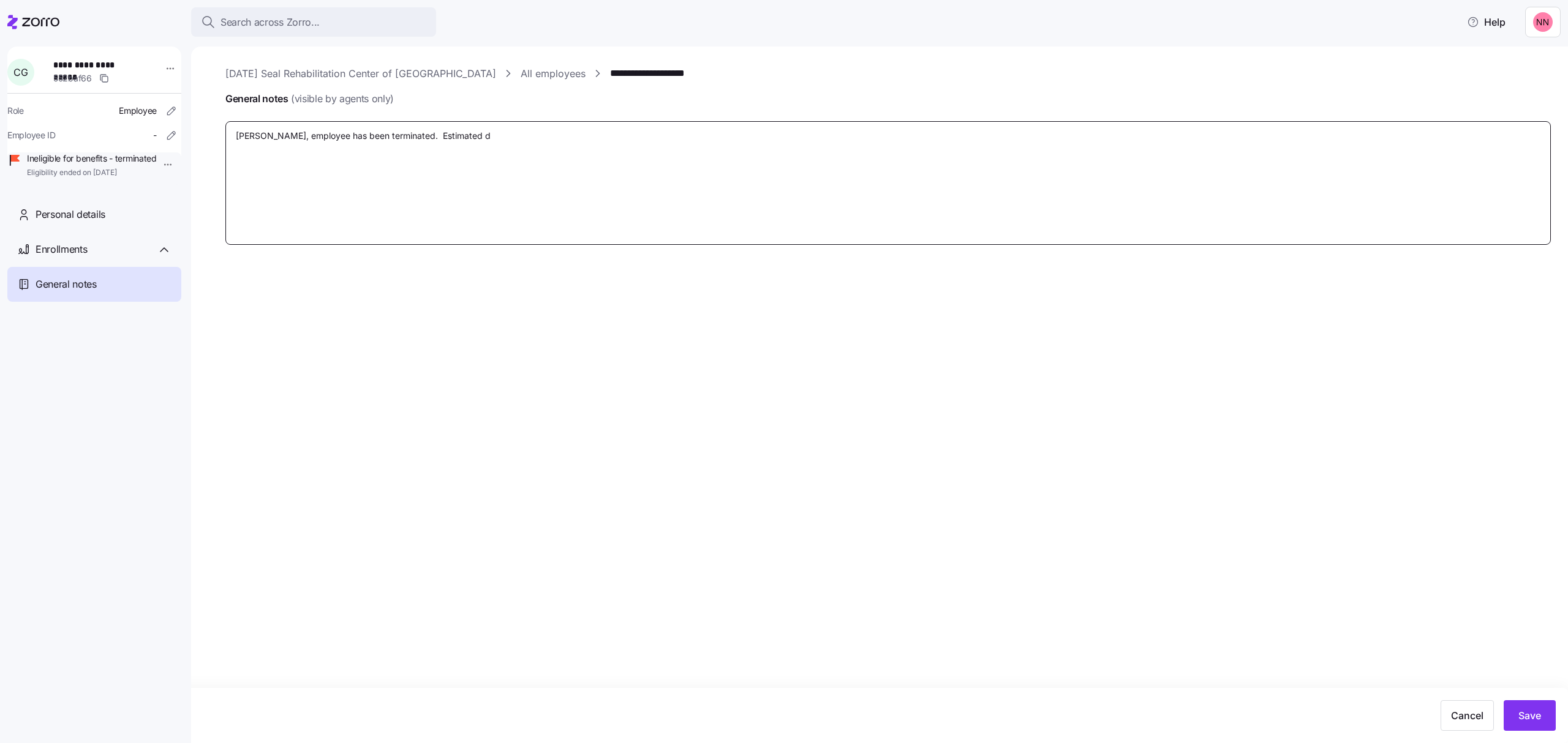
type textarea "[PERSON_NAME], employee has been terminated. Estimated da"
type textarea "x"
type textarea "[PERSON_NAME], employee has been terminated. Estimated dat"
type textarea "x"
type textarea "[PERSON_NAME], employee has been terminated. Estimated date"
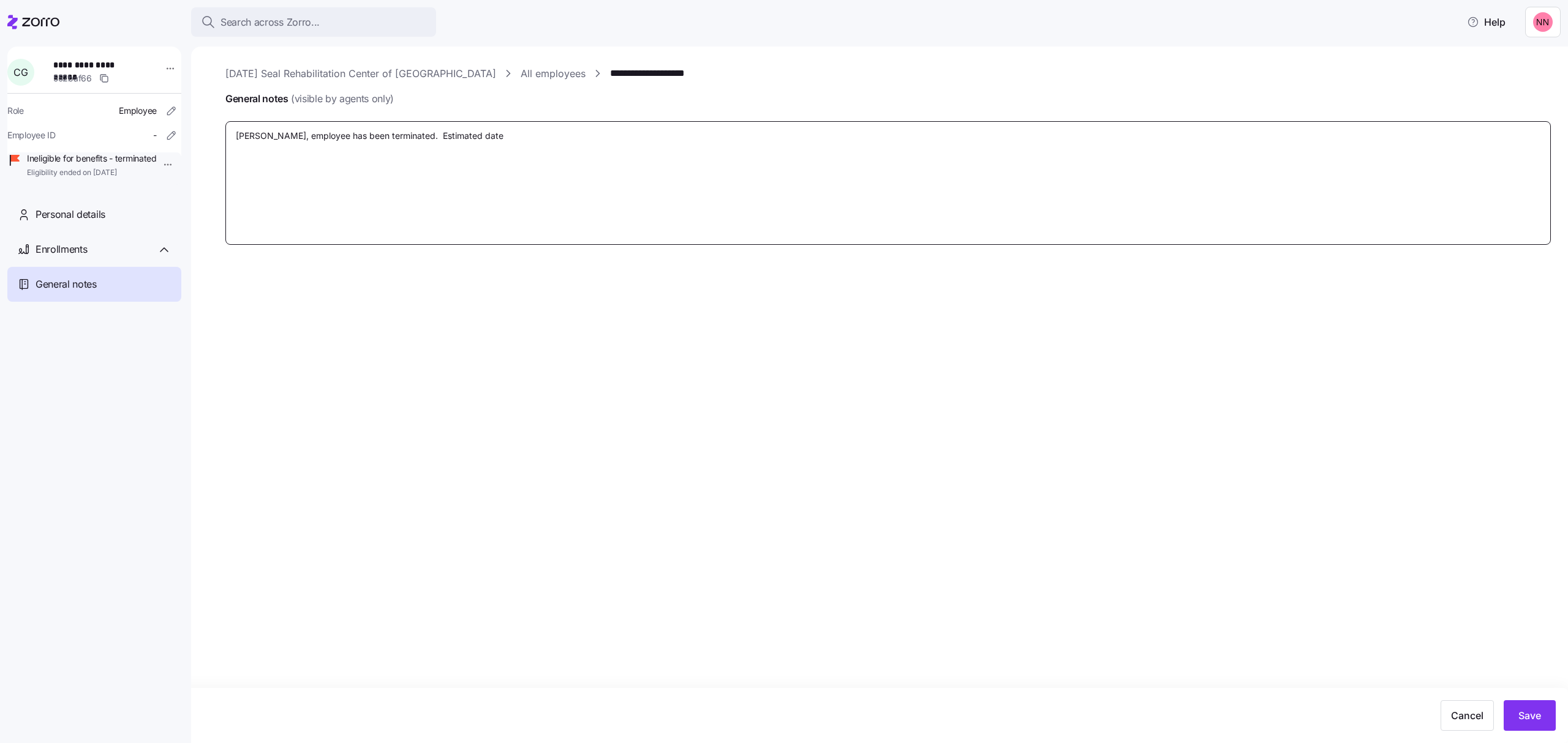
type textarea "x"
type textarea "[PERSON_NAME], employee has been terminated. Estimated date"
type textarea "x"
type textarea "[PERSON_NAME], employee has been terminated. Estimated date o"
type textarea "x"
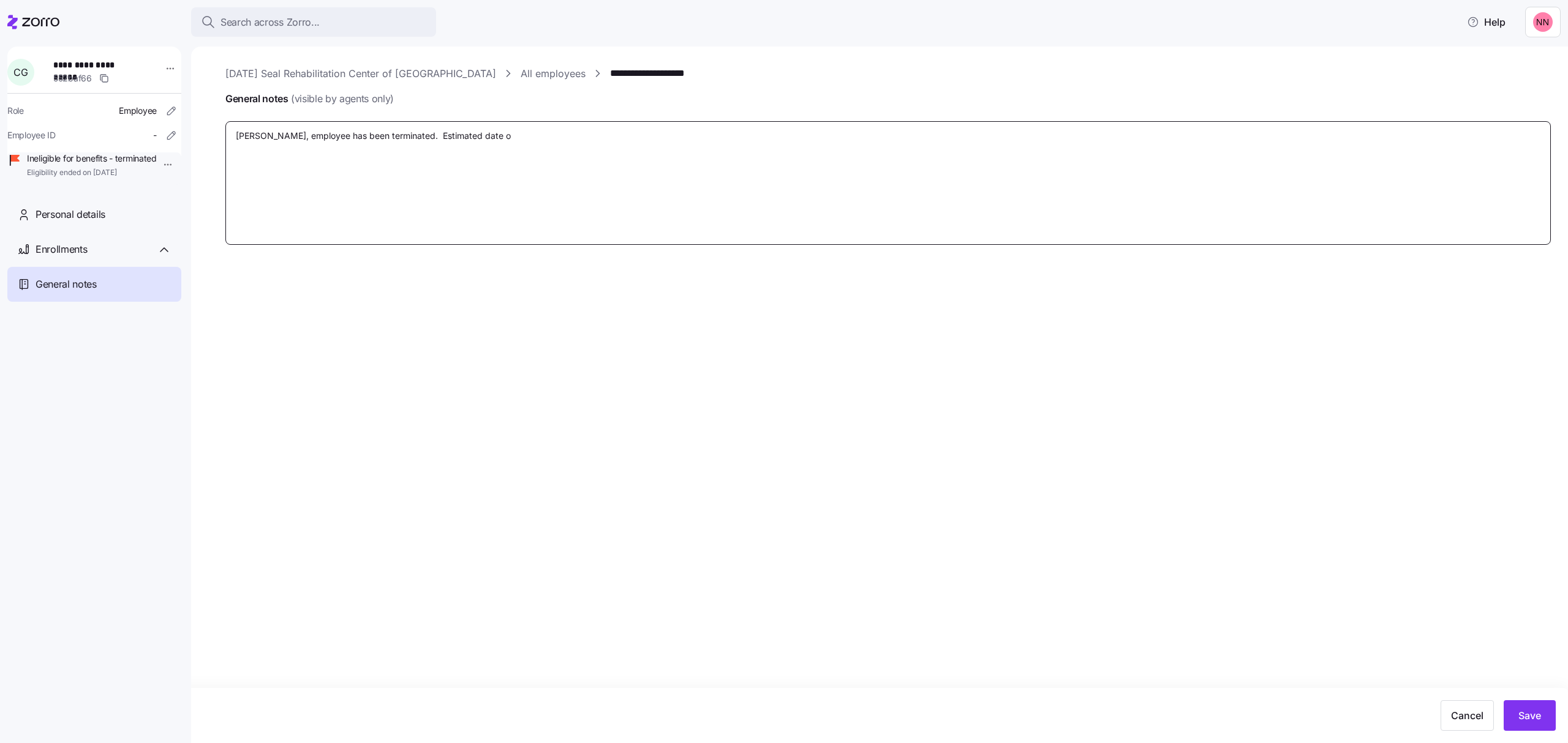
type textarea "[PERSON_NAME], employee has been terminated. Estimated date of"
type textarea "x"
type textarea "[PERSON_NAME], employee has been terminated. Estimated date of"
type textarea "x"
type textarea "[PERSON_NAME], employee has been terminated. Estimated date of T"
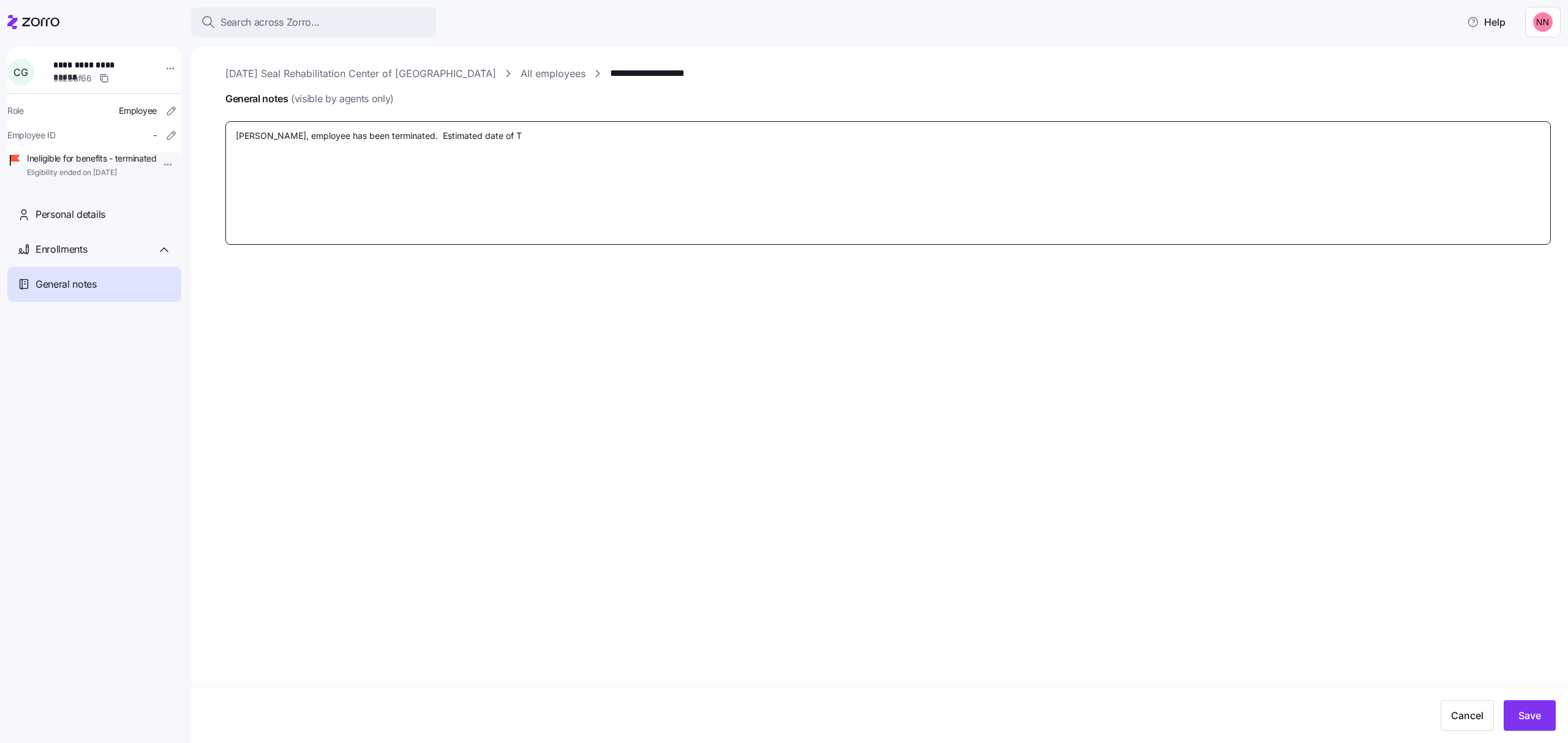
type textarea "x"
type textarea "[PERSON_NAME], employee has been terminated. Estimated date of Te"
type textarea "x"
type textarea "[PERSON_NAME], employee has been terminated. Estimated date of Ter"
type textarea "x"
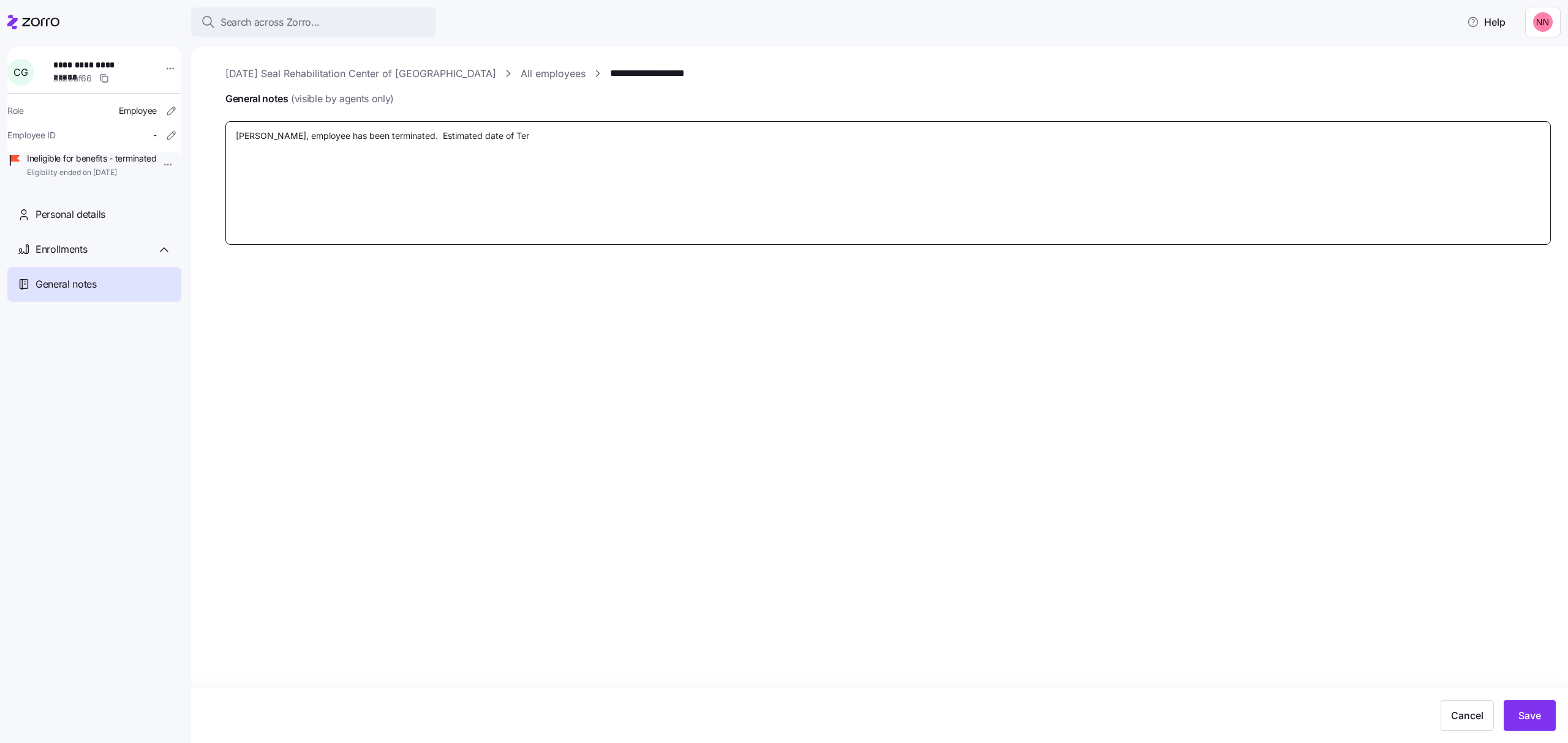
type textarea "[PERSON_NAME], employee has been terminated. Estimated date of Term"
type textarea "x"
type textarea "[PERSON_NAME], employee has been terminated. Estimated date of Termi"
type textarea "x"
type textarea "[PERSON_NAME], employee has been terminated. Estimated date of Termin"
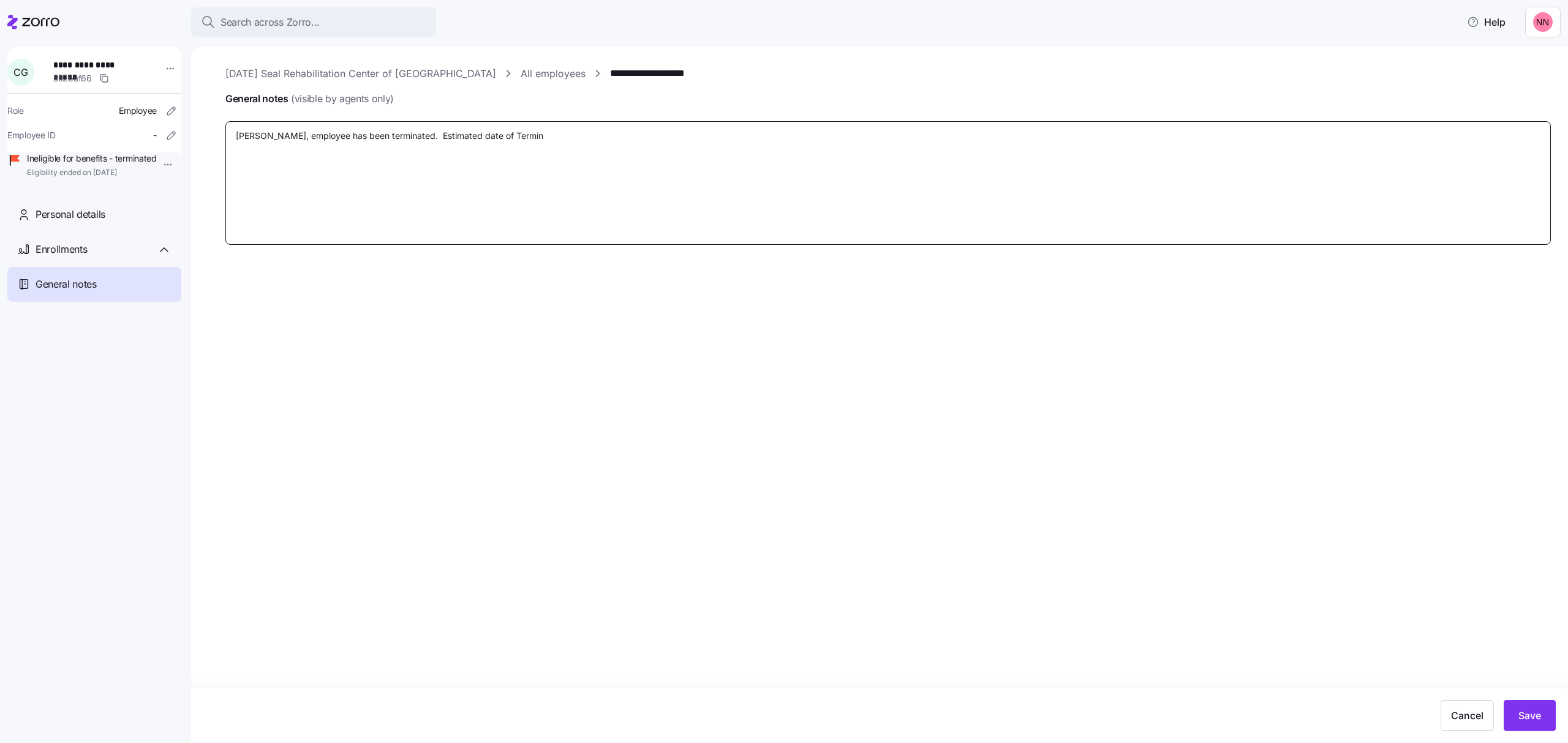
type textarea "x"
type textarea "[PERSON_NAME], employee has been terminated. Estimated date of Termina"
type textarea "x"
type textarea "[PERSON_NAME], employee has been terminated. Estimated date of Terminat"
type textarea "x"
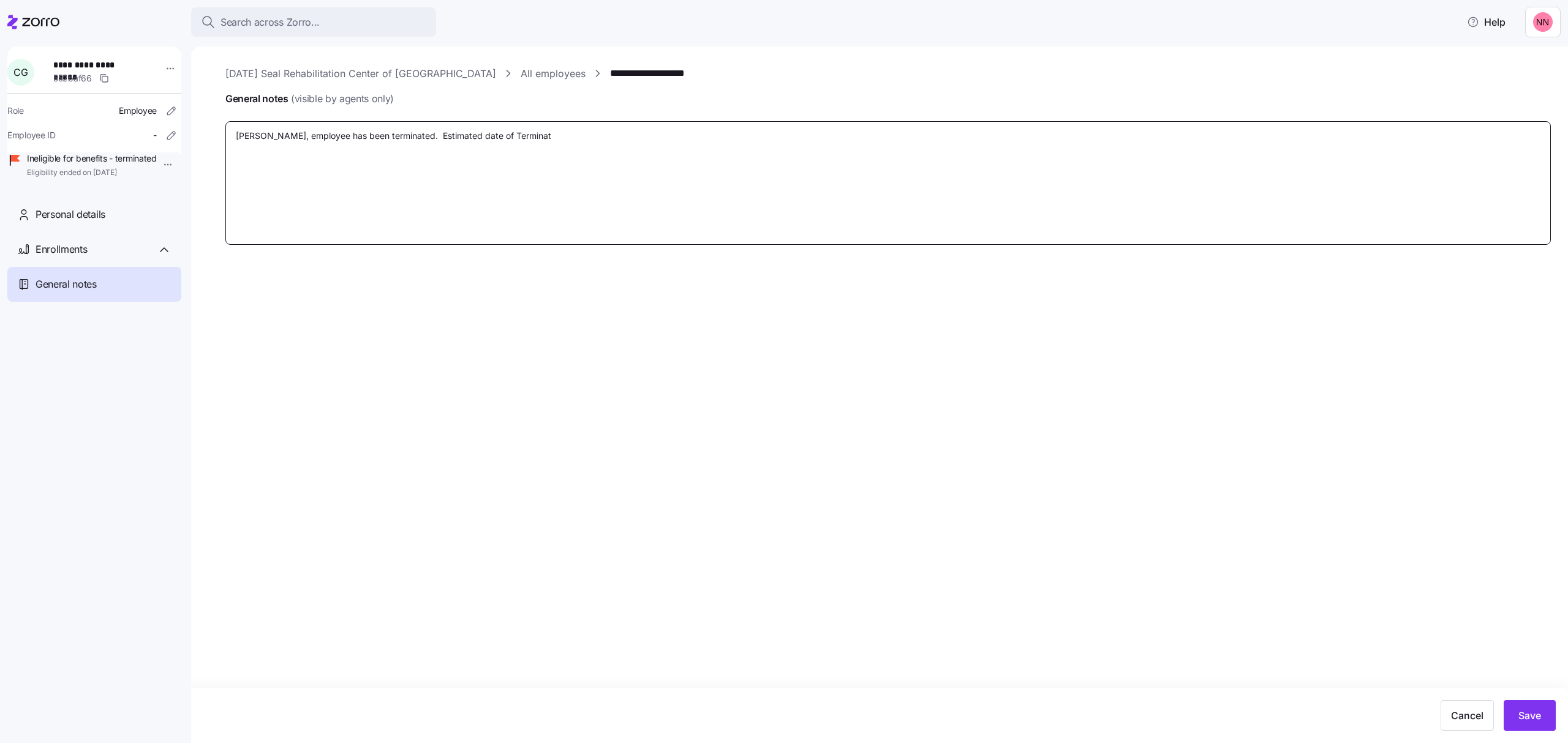
type textarea "[PERSON_NAME], employee has been terminated. Estimated date of Terminati"
type textarea "x"
type textarea "[PERSON_NAME], employee has been terminated. Estimated date of Termination"
type textarea "x"
type textarea "[PERSON_NAME], employee has been terminated. Estimated date of Termination"
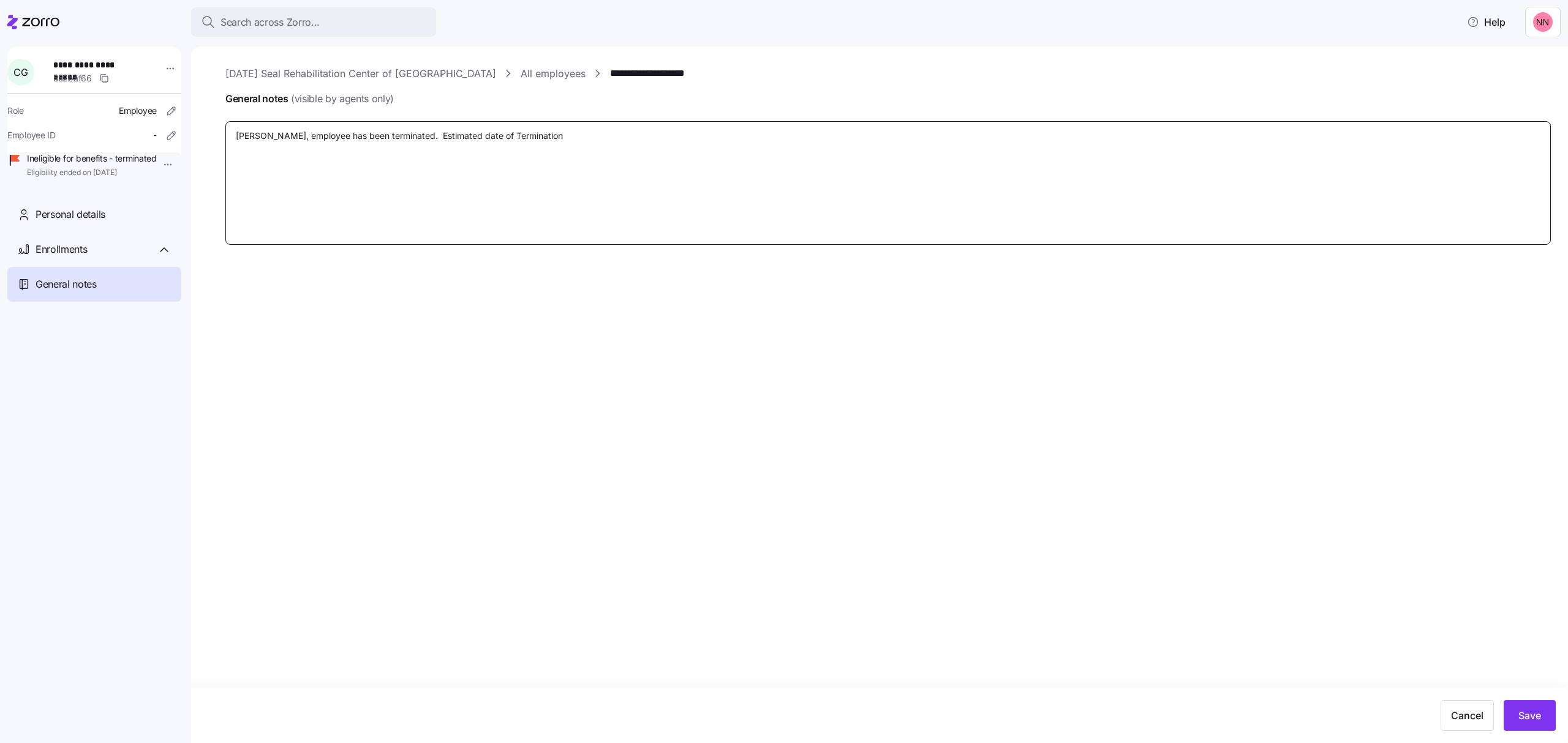
type textarea "x"
type textarea "[PERSON_NAME], employee has been terminated. Estimated date of Termination i"
type textarea "x"
type textarea "[PERSON_NAME], employee has been terminated. Estimated date of Termination is"
type textarea "x"
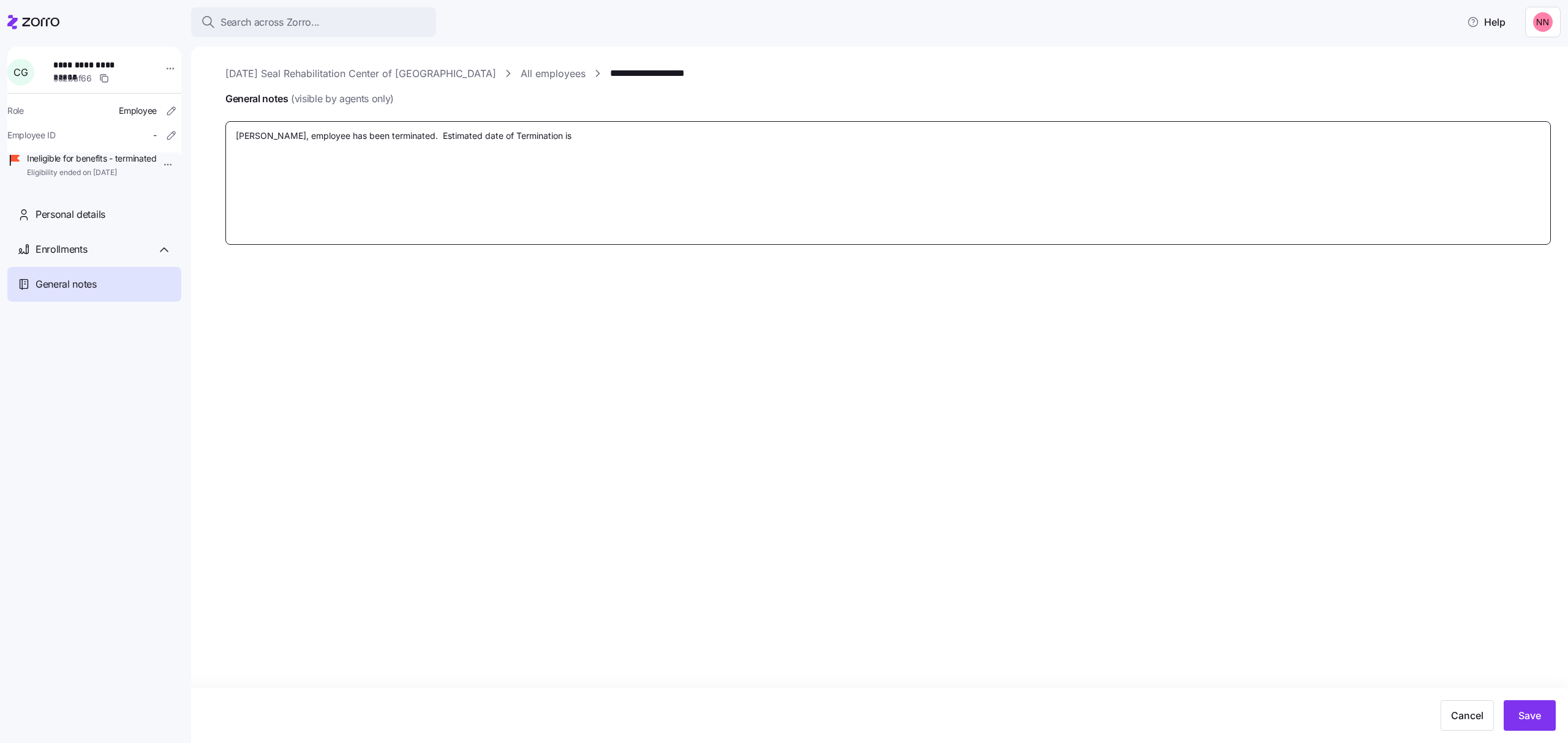
type textarea "[PERSON_NAME], employee has been terminated. Estimated date of Termination is"
type textarea "x"
type textarea "[PERSON_NAME], employee has been terminated. Estimated date of Termination is J"
type textarea "x"
type textarea "[PERSON_NAME], employee has been terminated. Estimated date of Termination is Ju"
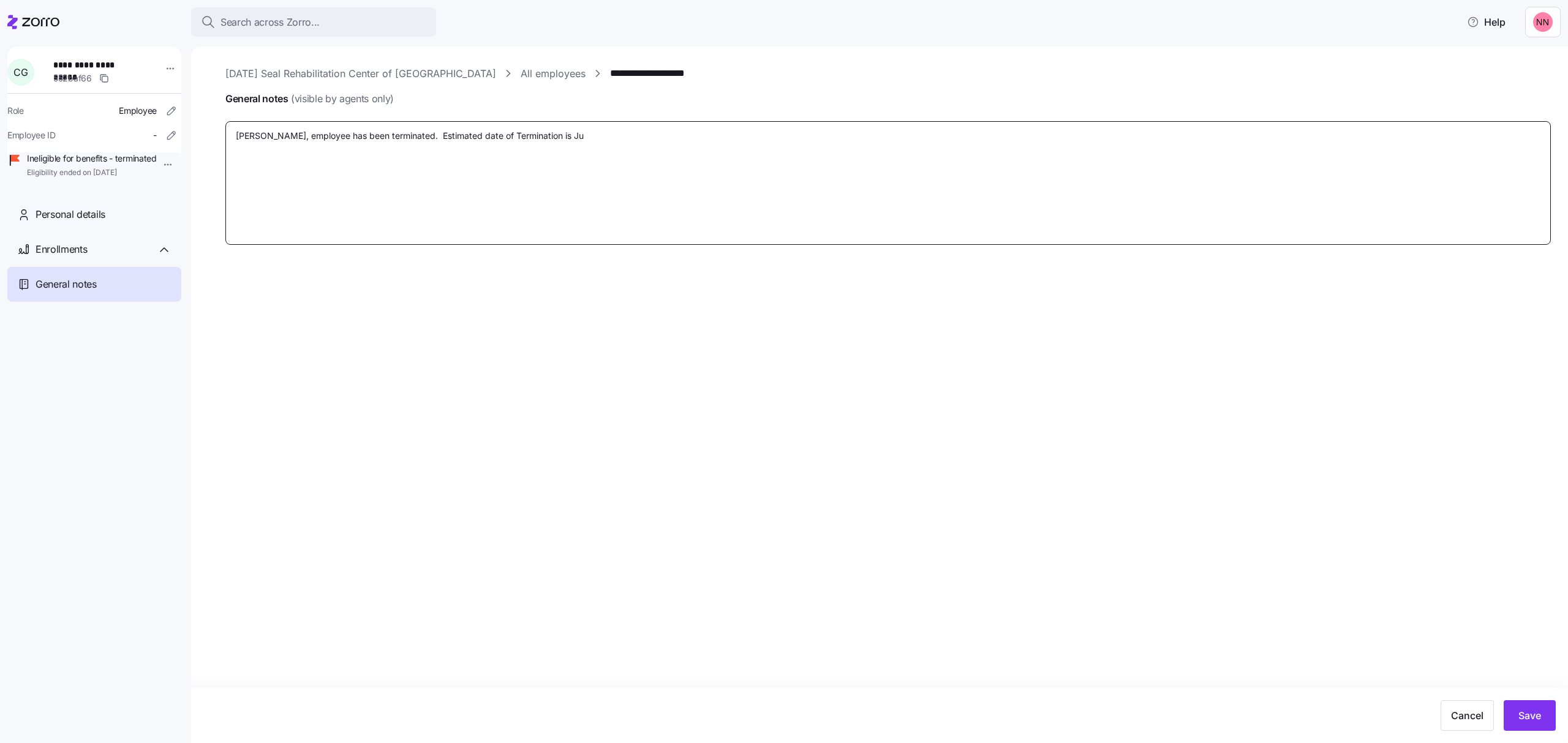
type textarea "x"
type textarea "[PERSON_NAME], employee has been terminated. Estimated date of Termination is […"
type textarea "x"
type textarea "[PERSON_NAME], employee has been terminated. Estimated date of Termination is J…"
type textarea "x"
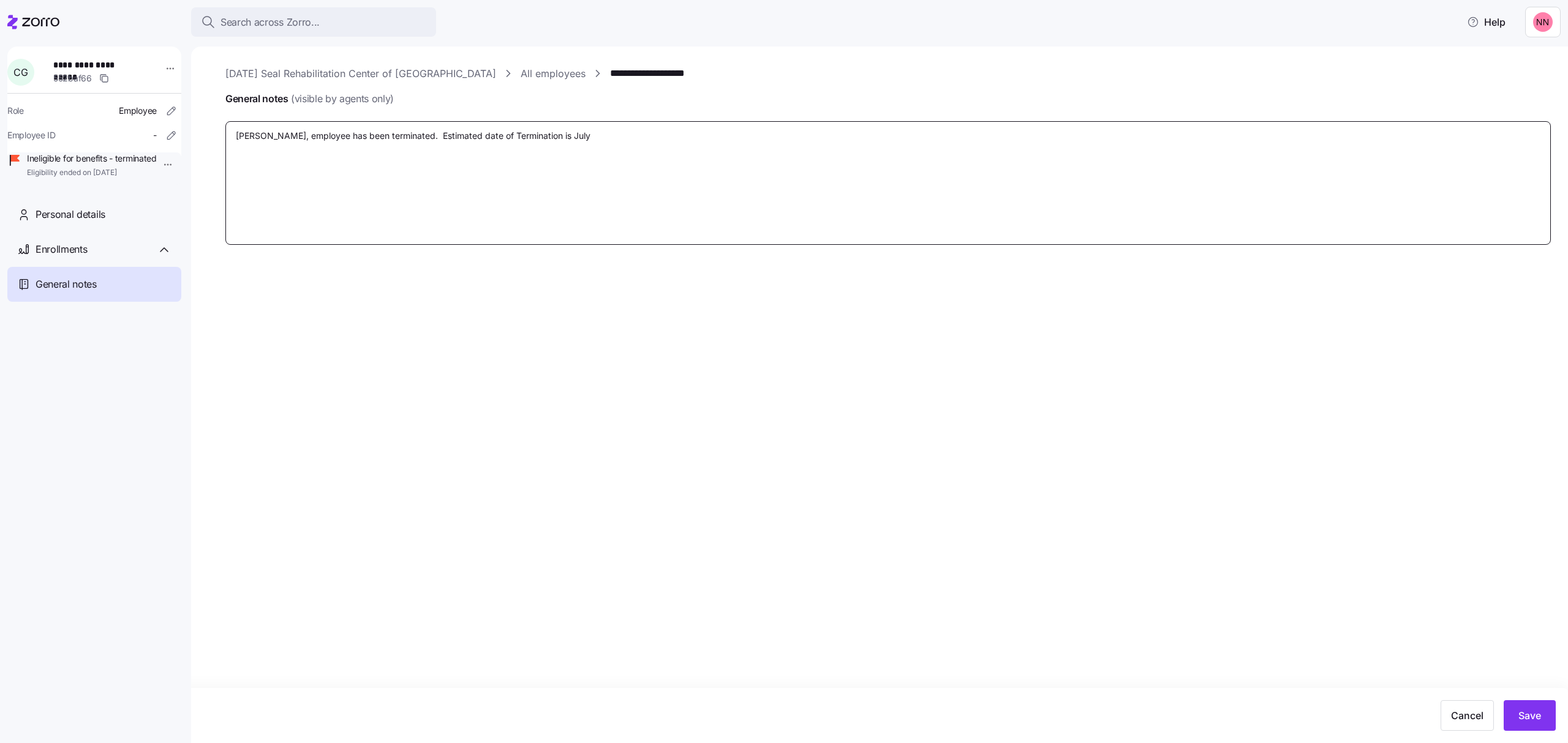
type textarea "[PERSON_NAME], employee has been terminated. Estimated date of Termination is J…"
type textarea "x"
type textarea "[PERSON_NAME], employee has been terminated. Estimated date of Termination is […"
type textarea "x"
type textarea "[PERSON_NAME], employee has been terminated. Estimated date of Termination is […"
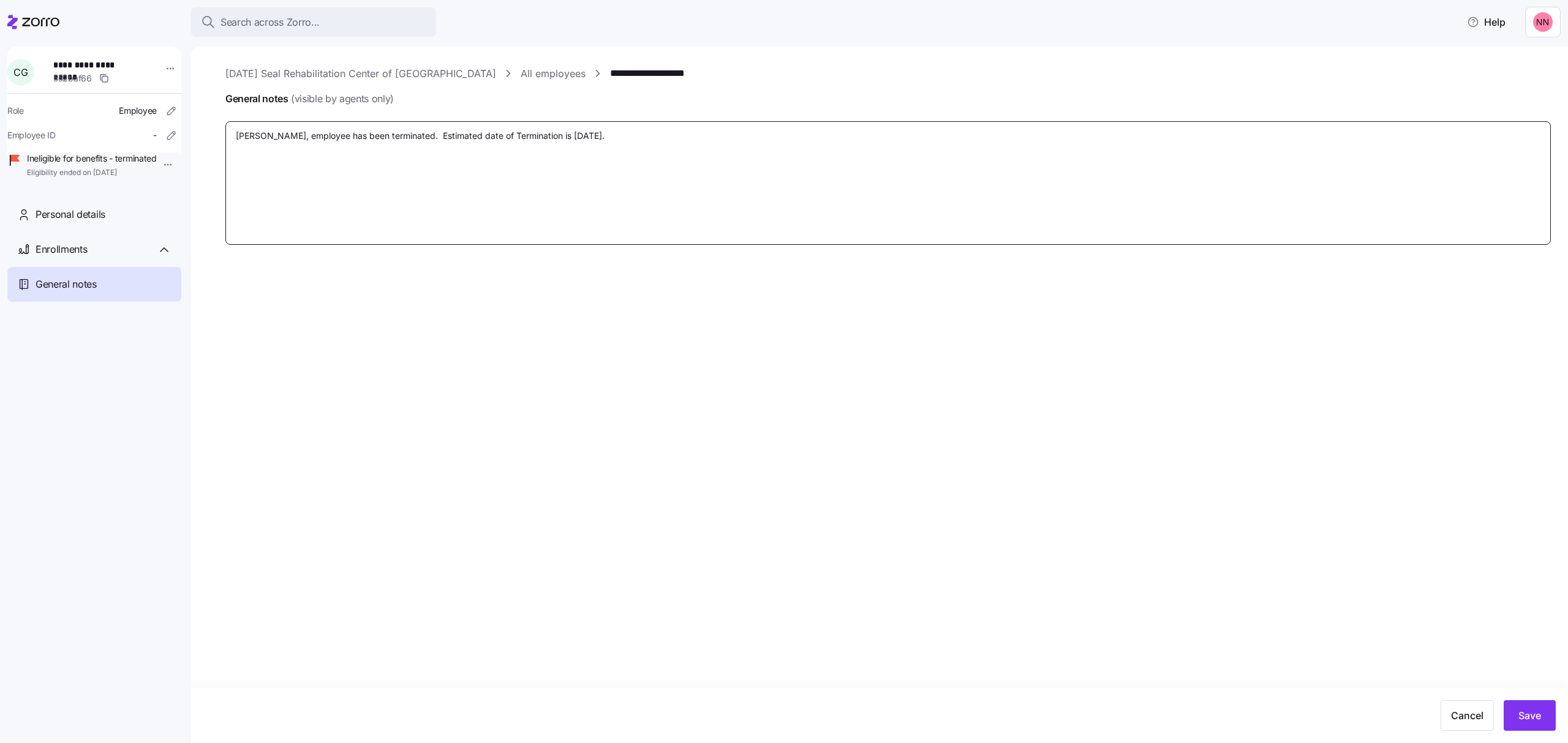
drag, startPoint x: 682, startPoint y: 138, endPoint x: 114, endPoint y: 129, distance: 568.1
click at [114, 129] on div "**********" at bounding box center [784, 368] width 1568 height 735
click at [233, 133] on textarea "[PERSON_NAME], employee has been terminated. Estimated date of Termination is […" at bounding box center [887, 183] width 1325 height 124
click at [663, 133] on textarea "[PERSON_NAME], employee has been terminated. Estimated date of Termination is […" at bounding box center [887, 183] width 1325 height 124
click at [1525, 718] on span "Save" at bounding box center [1529, 715] width 23 height 15
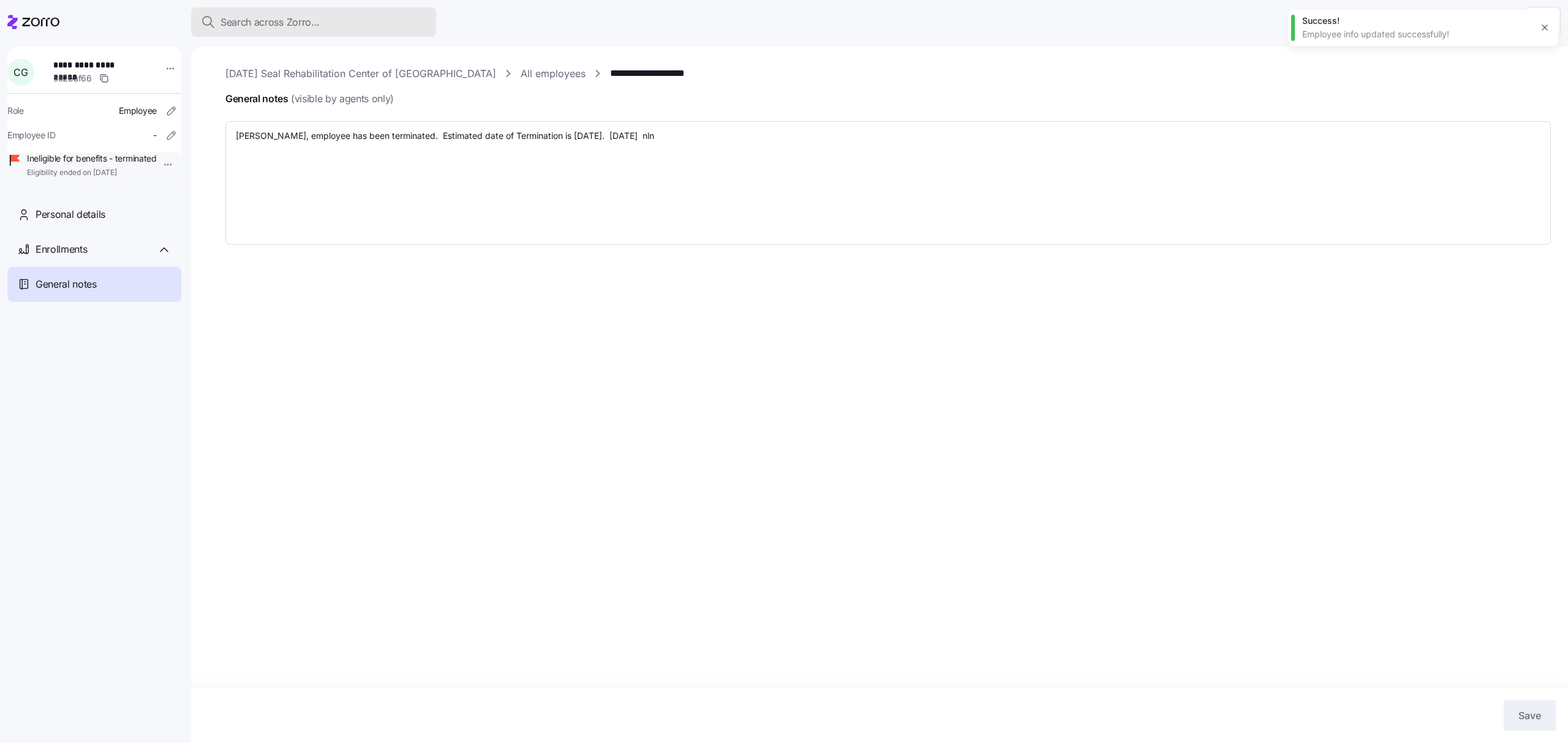
click at [362, 15] on div "Search across Zorro..." at bounding box center [313, 22] width 225 height 15
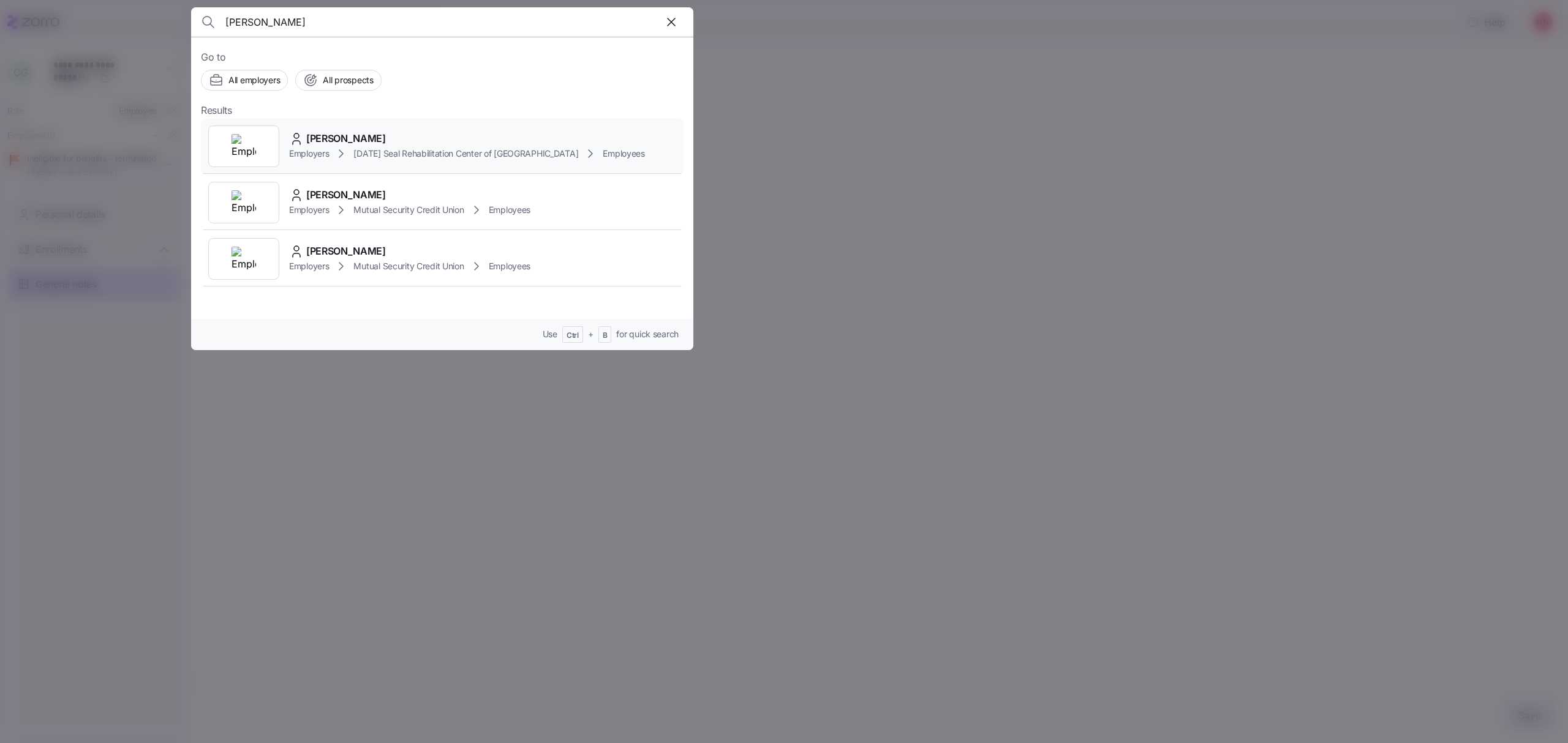
click at [372, 138] on span "[PERSON_NAME]" at bounding box center [346, 139] width 80 height 15
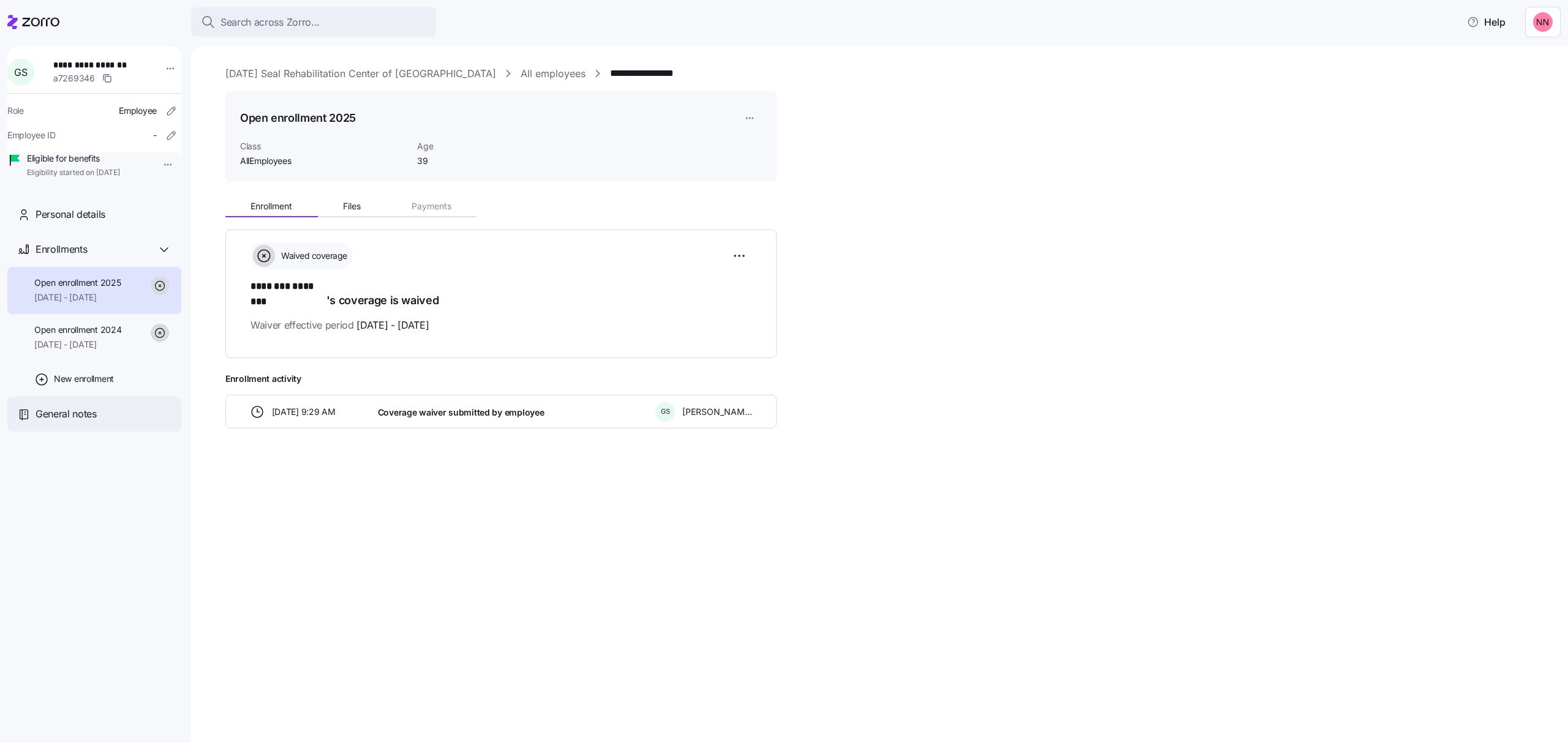
click at [114, 422] on div "General notes" at bounding box center [103, 414] width 136 height 15
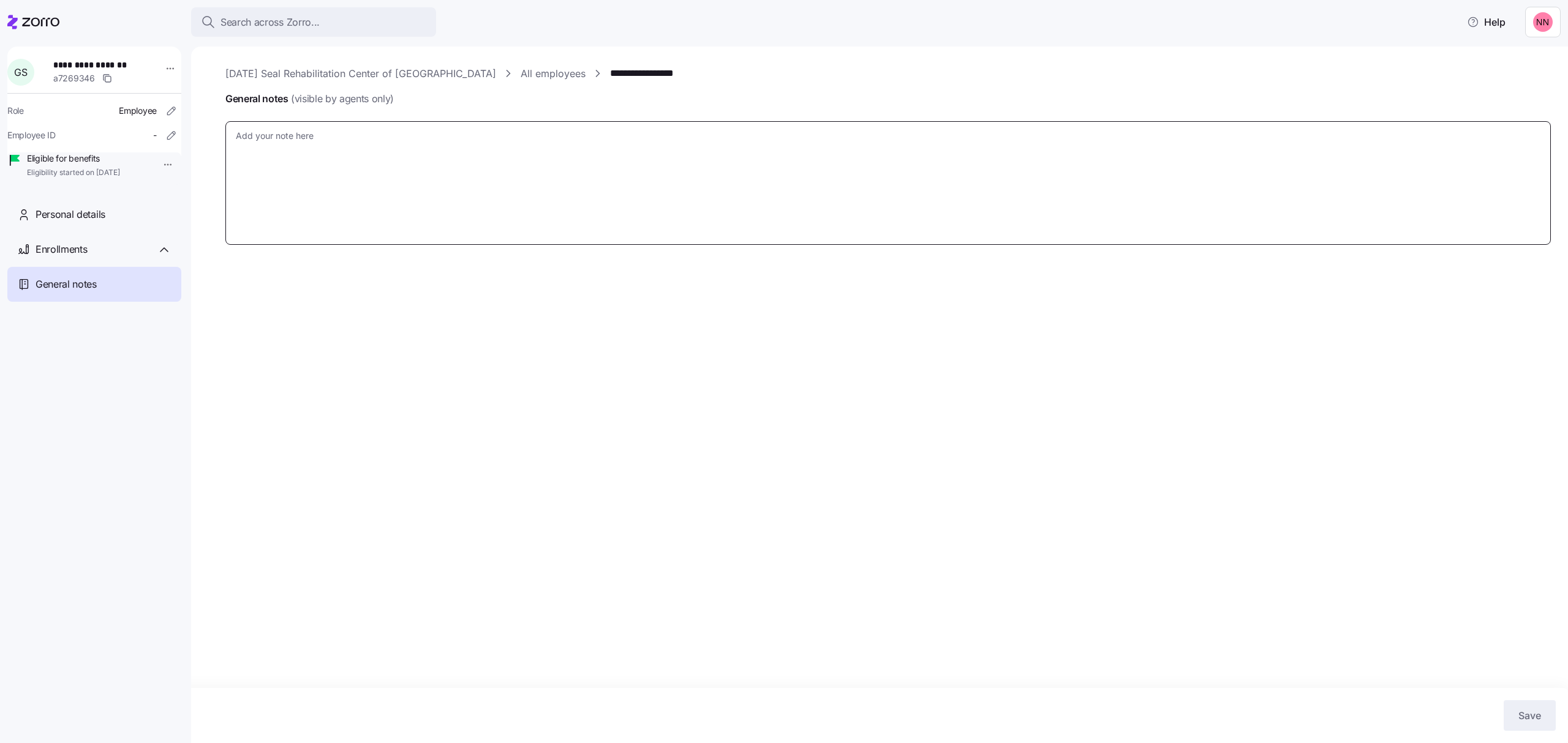
click at [351, 150] on textarea "General notes (visible by agents only)" at bounding box center [887, 183] width 1325 height 124
paste textarea "[PERSON_NAME], employee has been terminated. Estimated date of Termination is […"
click at [159, 160] on html "**********" at bounding box center [784, 368] width 1568 height 735
click at [185, 187] on div "Terminate employee" at bounding box center [199, 192] width 81 height 13
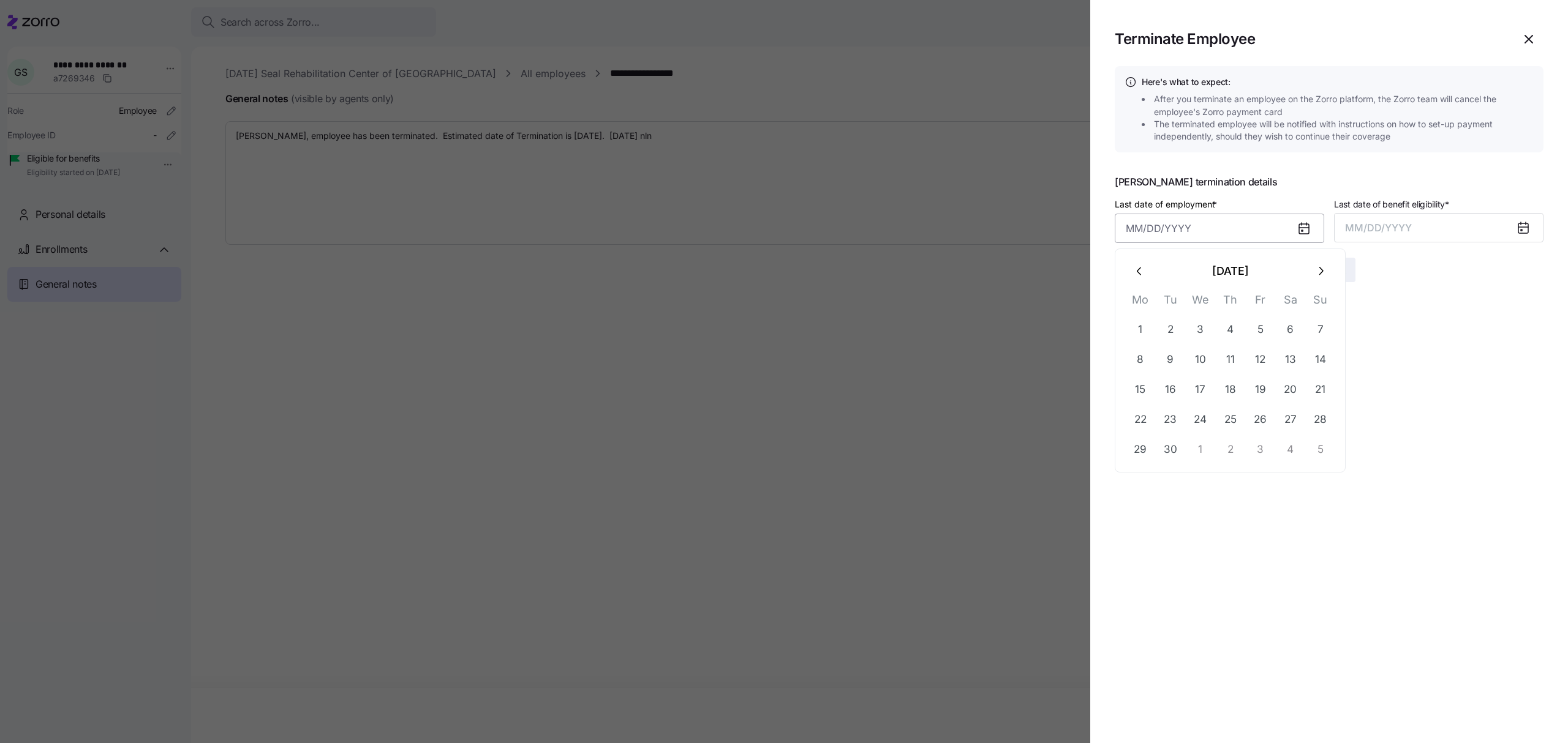
click at [1229, 224] on input "Last date of employment *" at bounding box center [1219, 228] width 209 height 29
click at [1144, 265] on icon "button" at bounding box center [1139, 271] width 13 height 13
click at [1226, 451] on button "31" at bounding box center [1230, 449] width 29 height 29
click at [1466, 218] on button "MM/DD/YYYY" at bounding box center [1439, 228] width 209 height 29
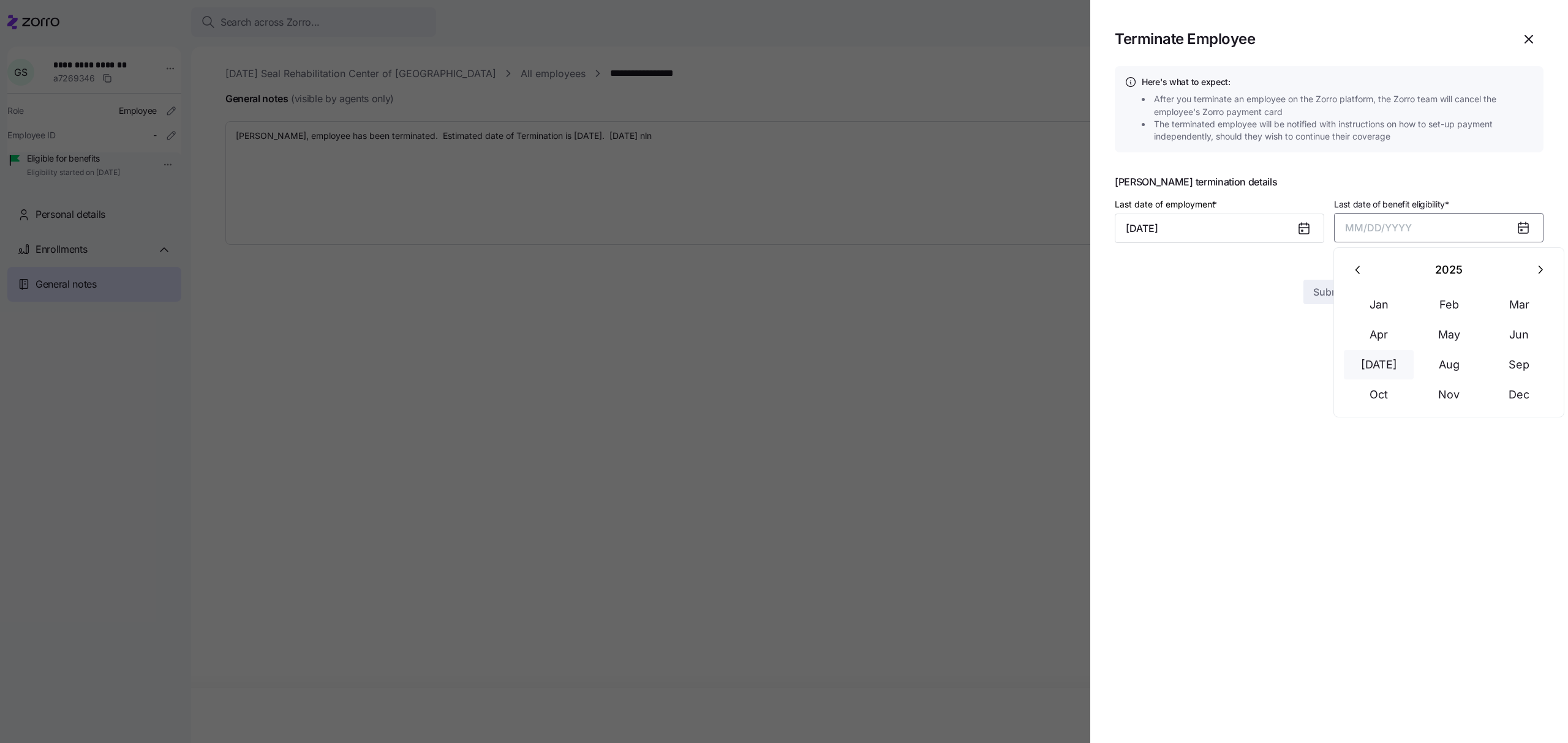
click at [1375, 358] on button "[DATE]" at bounding box center [1378, 365] width 70 height 29
click at [1316, 267] on span "Submit" at bounding box center [1329, 269] width 32 height 15
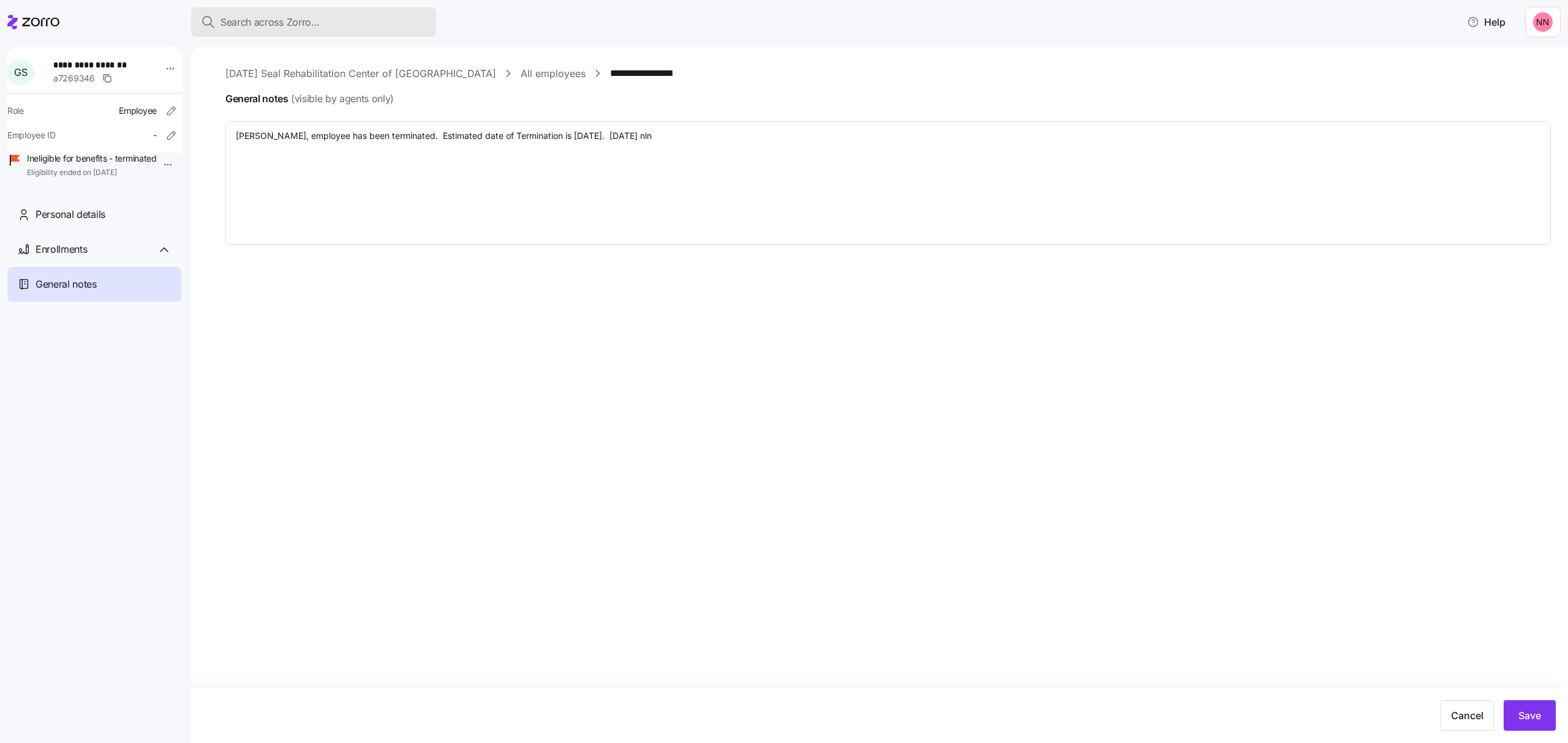
click at [261, 15] on span "Search across Zorro..." at bounding box center [270, 22] width 99 height 15
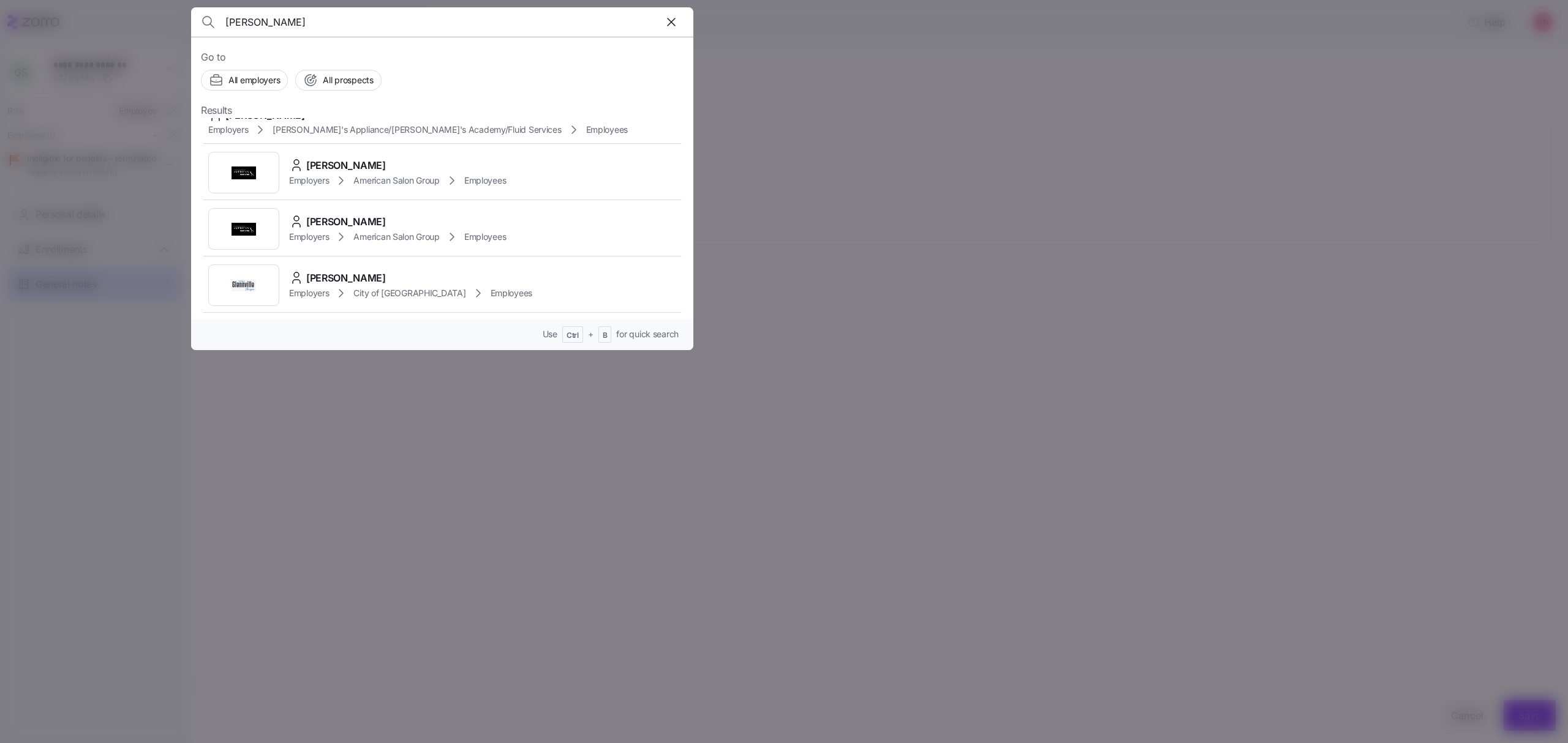
scroll to position [652, 0]
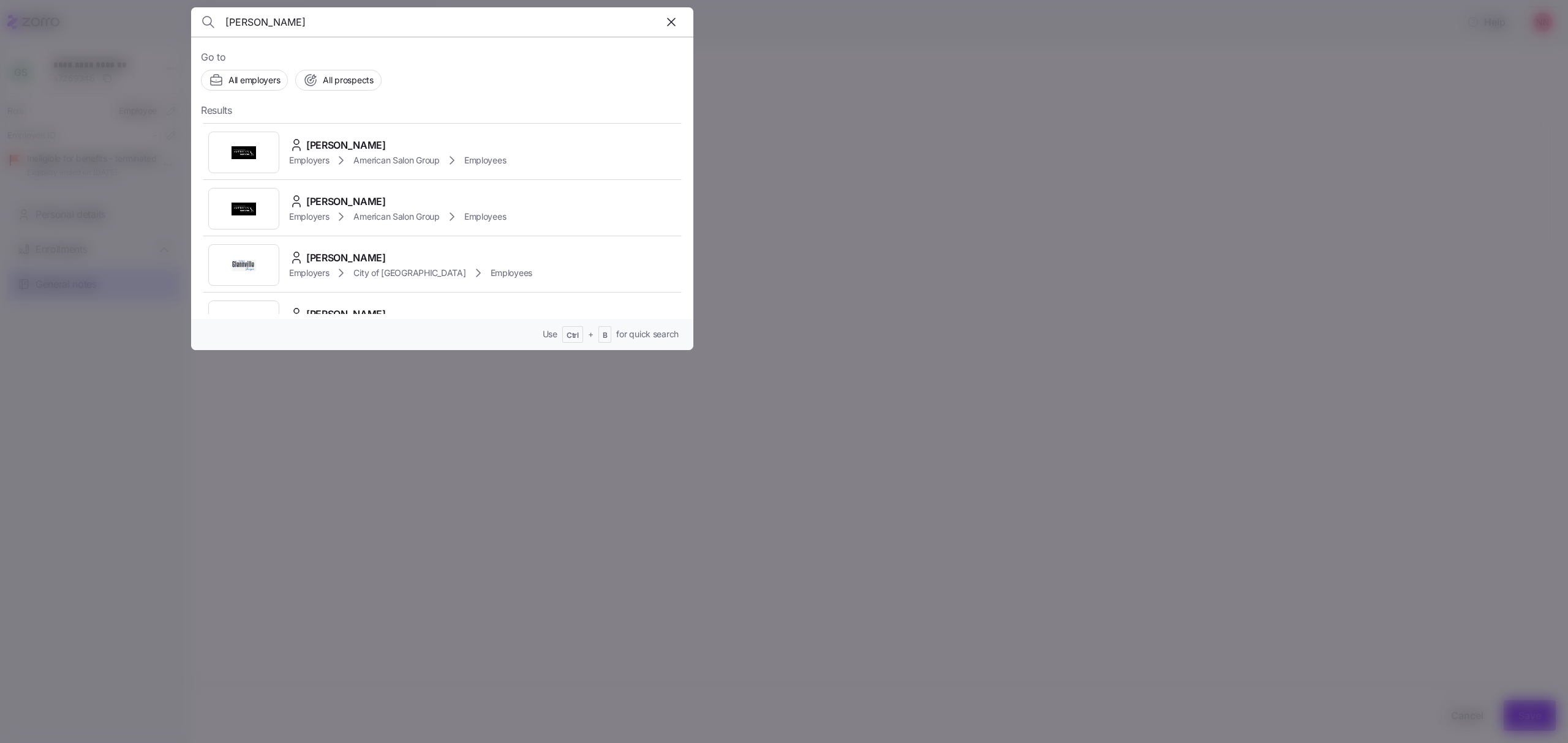
drag, startPoint x: 671, startPoint y: 22, endPoint x: 665, endPoint y: 20, distance: 6.3
click at [671, 22] on icon "button" at bounding box center [671, 22] width 8 height 8
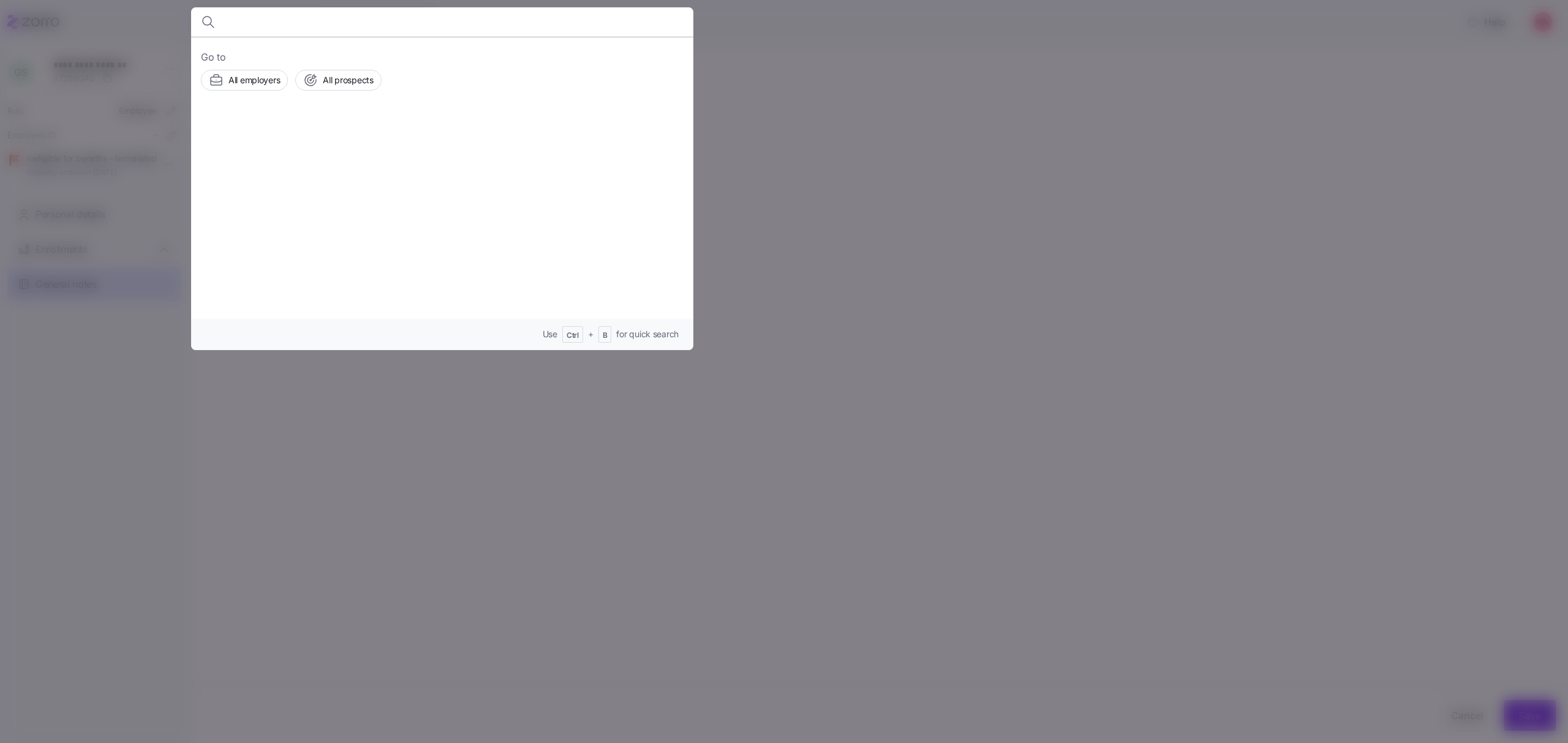
click at [254, 21] on input at bounding box center [382, 22] width 313 height 29
click at [339, 150] on icon at bounding box center [341, 153] width 15 height 15
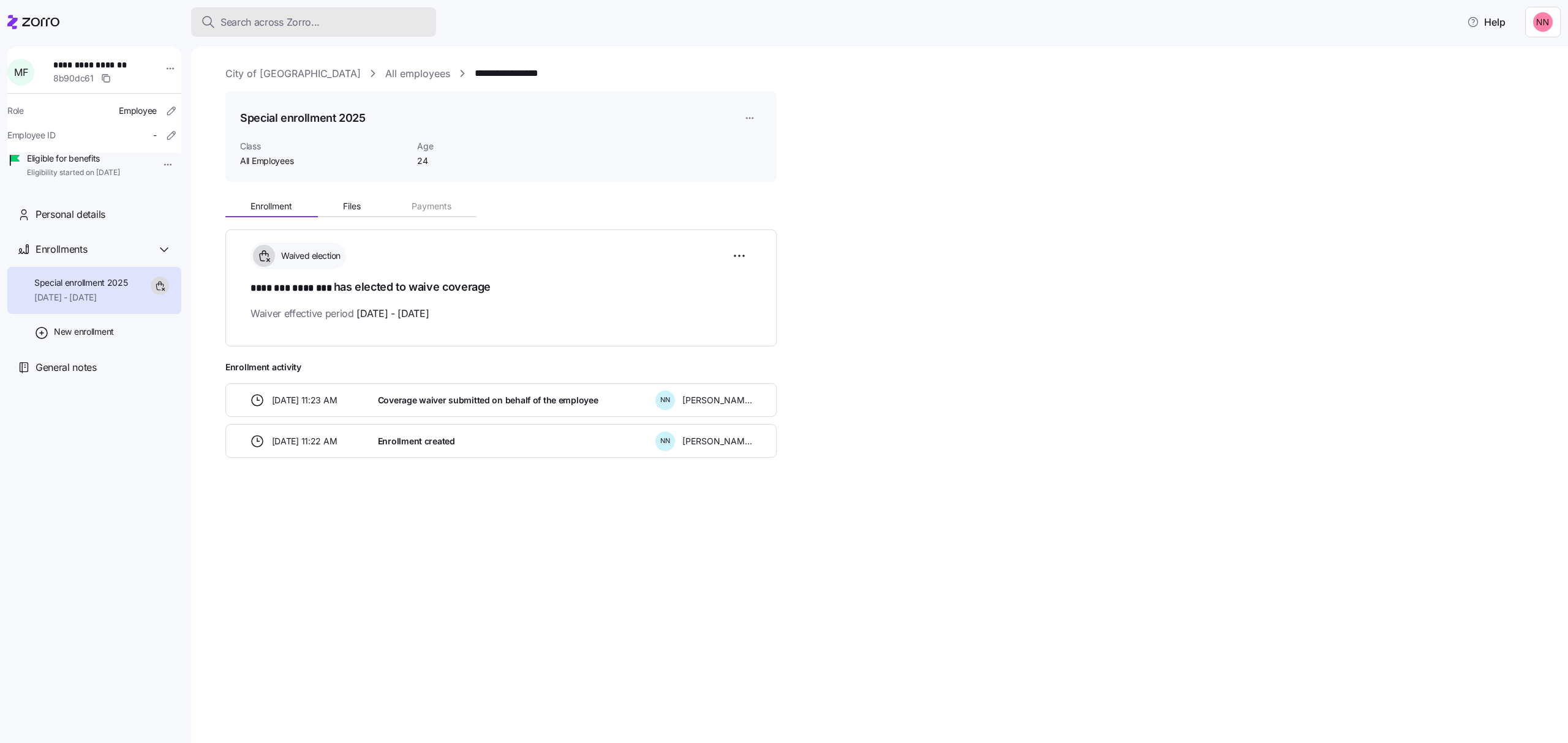
click at [309, 25] on span "Search across Zorro..." at bounding box center [270, 22] width 99 height 15
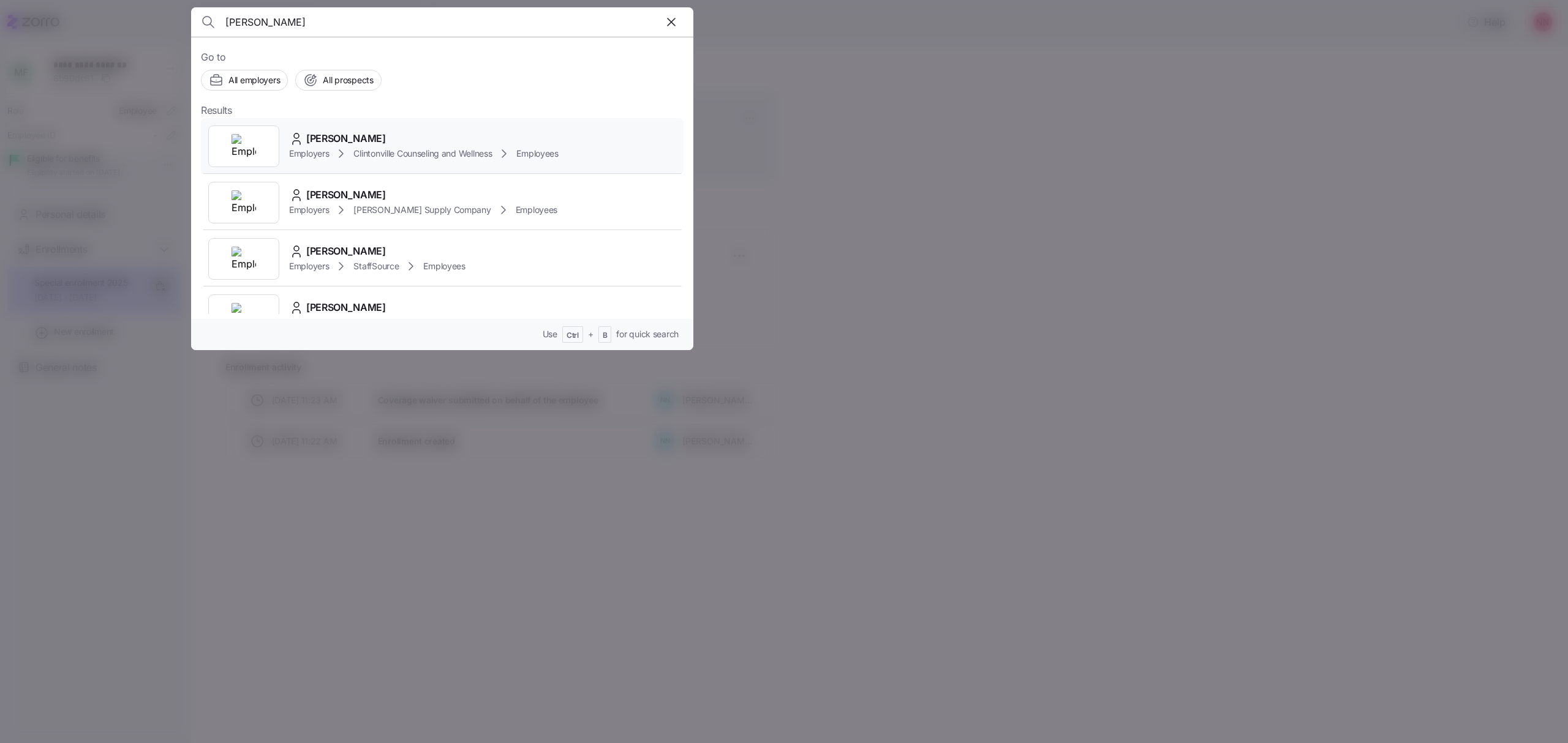
click at [334, 139] on span "[PERSON_NAME]" at bounding box center [346, 139] width 80 height 15
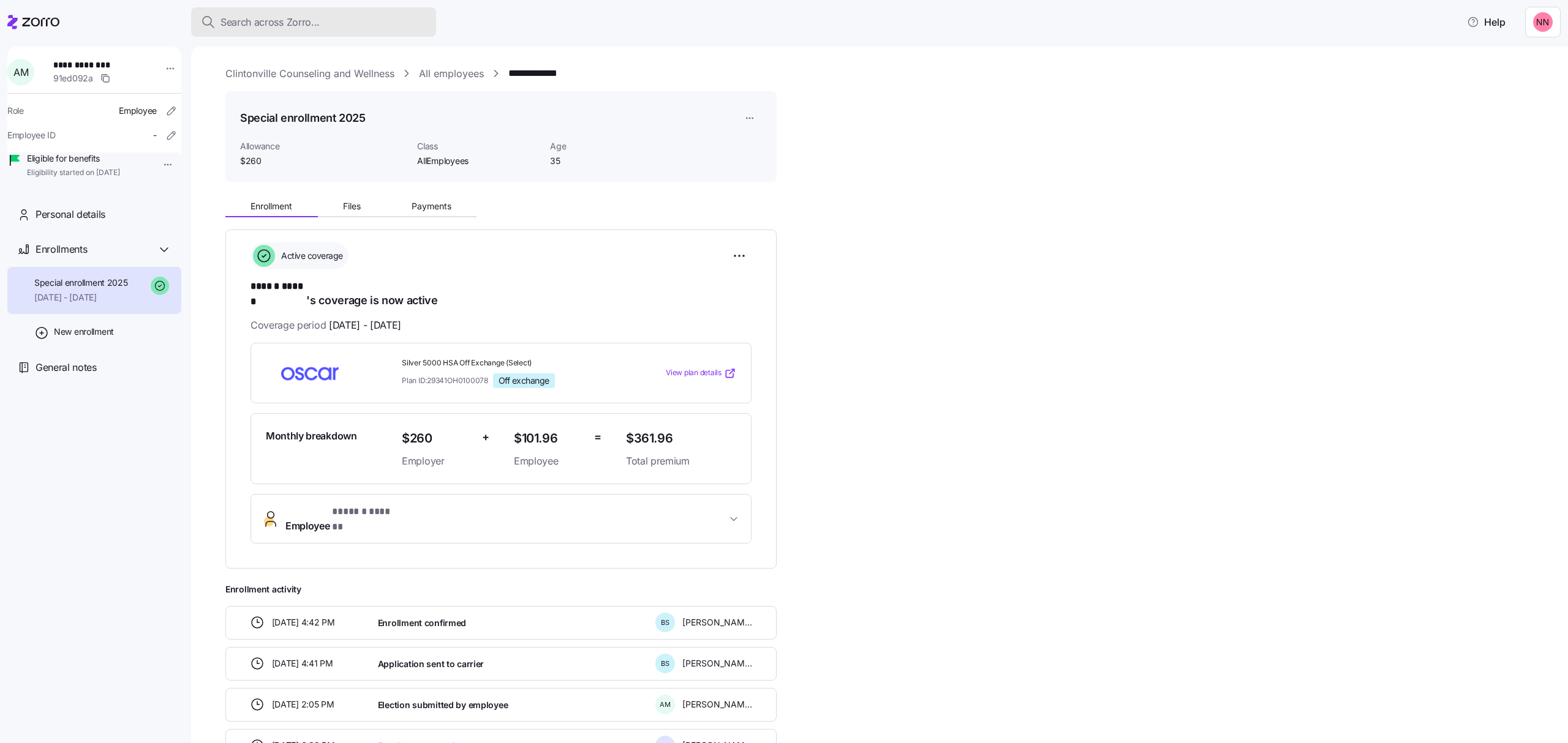
click at [380, 18] on div "Search across Zorro..." at bounding box center [313, 22] width 225 height 15
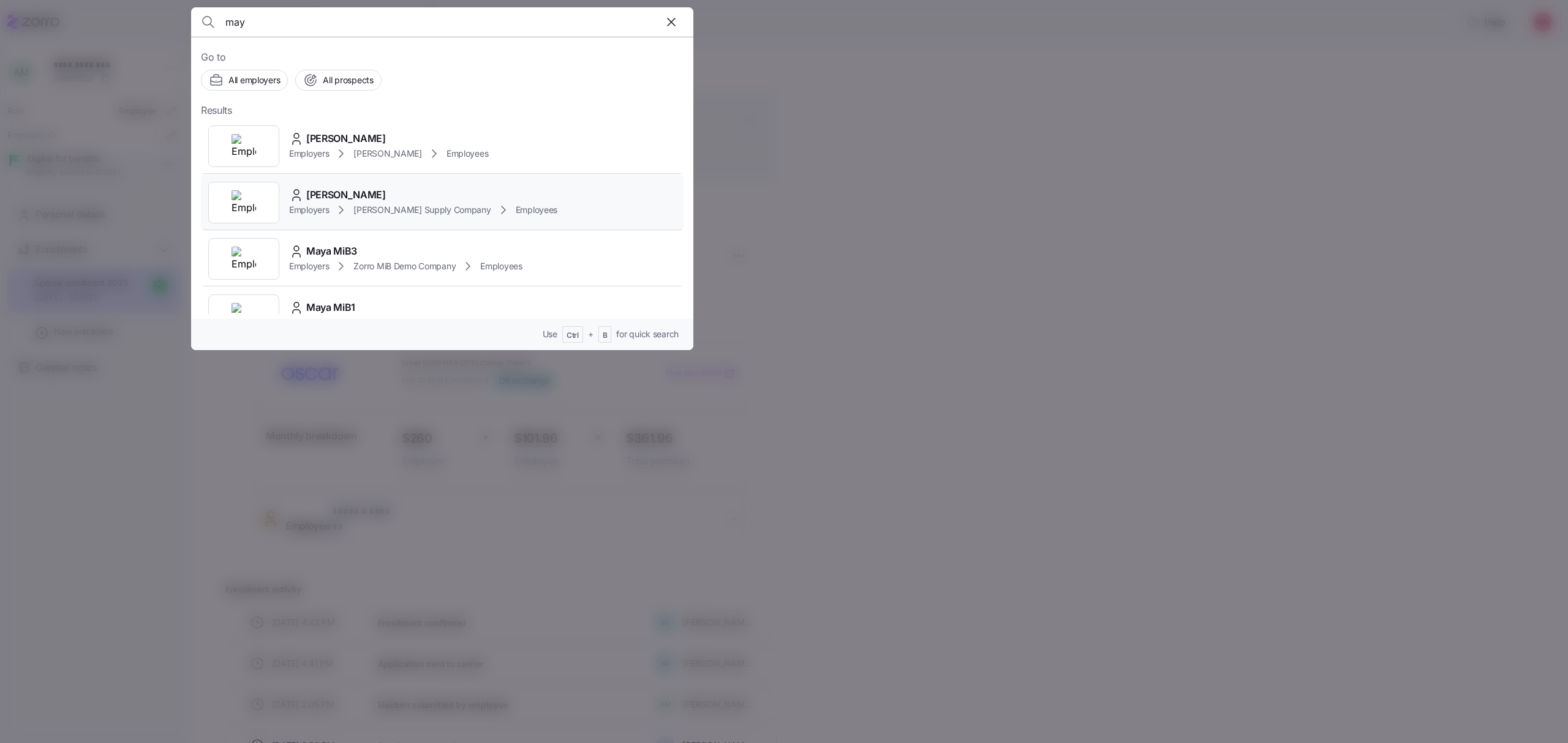
click at [344, 210] on icon at bounding box center [341, 210] width 15 height 15
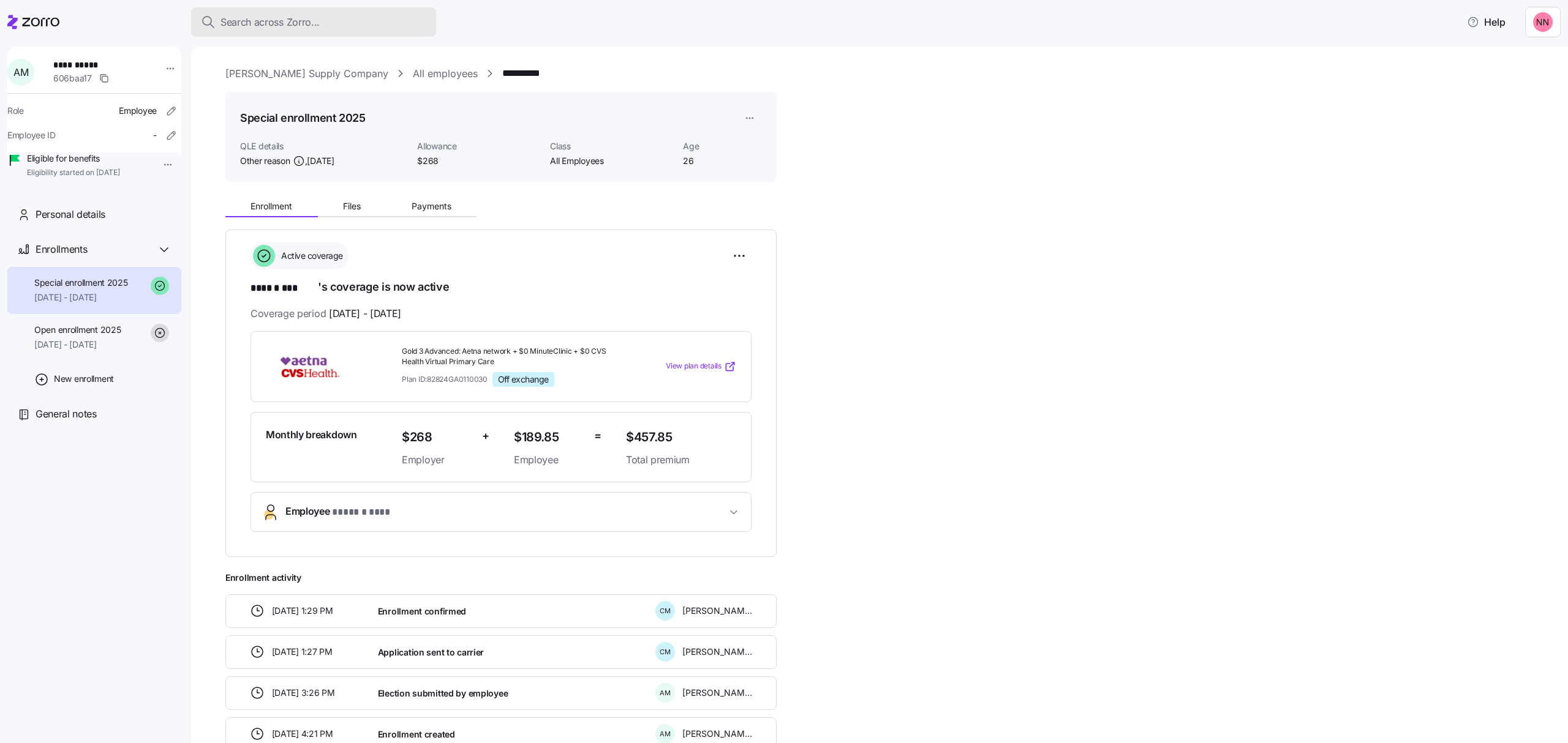
click at [322, 16] on div "Search across Zorro..." at bounding box center [313, 22] width 225 height 15
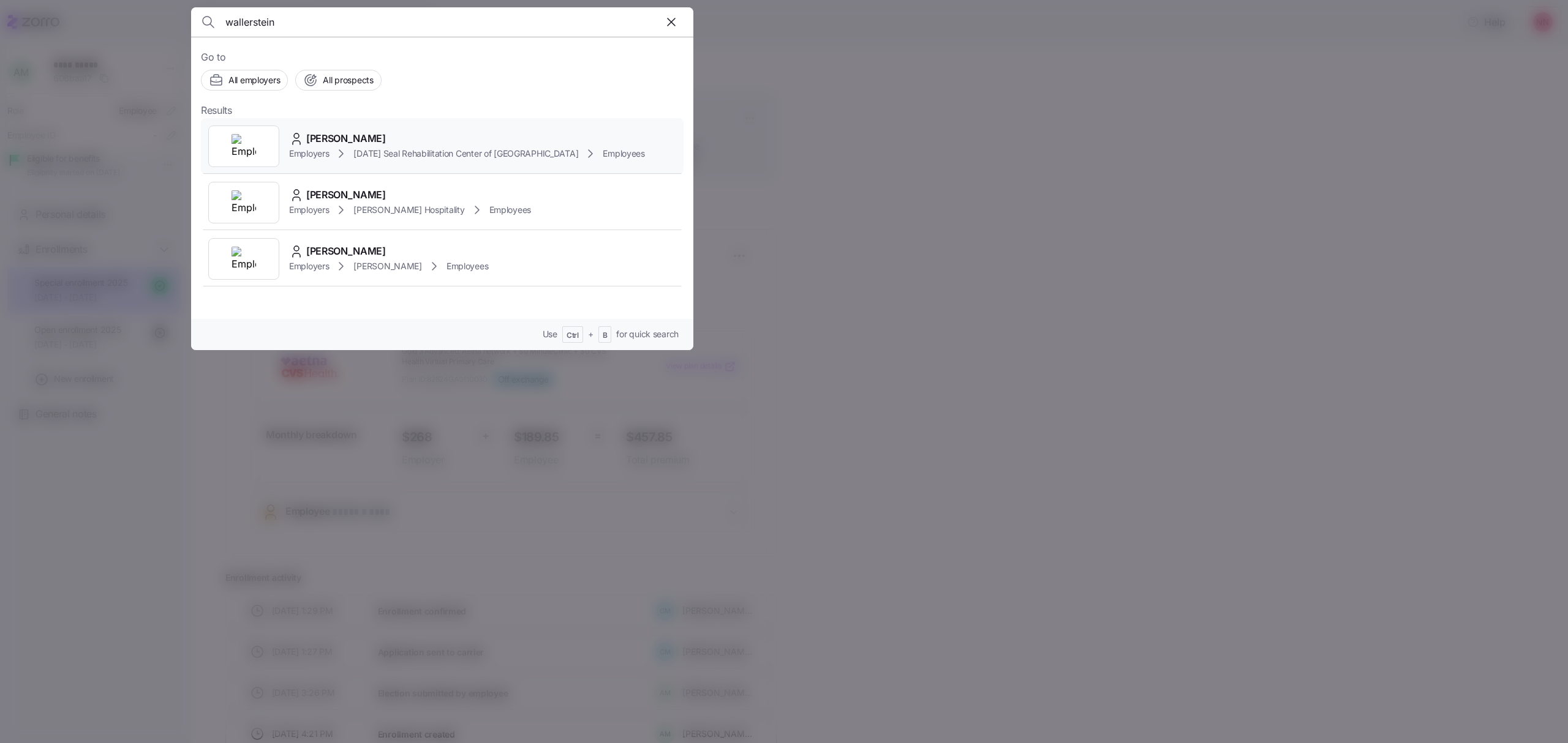
click at [390, 148] on span "[DATE] Seal Rehabilitation Center of [GEOGRAPHIC_DATA]" at bounding box center [466, 153] width 225 height 12
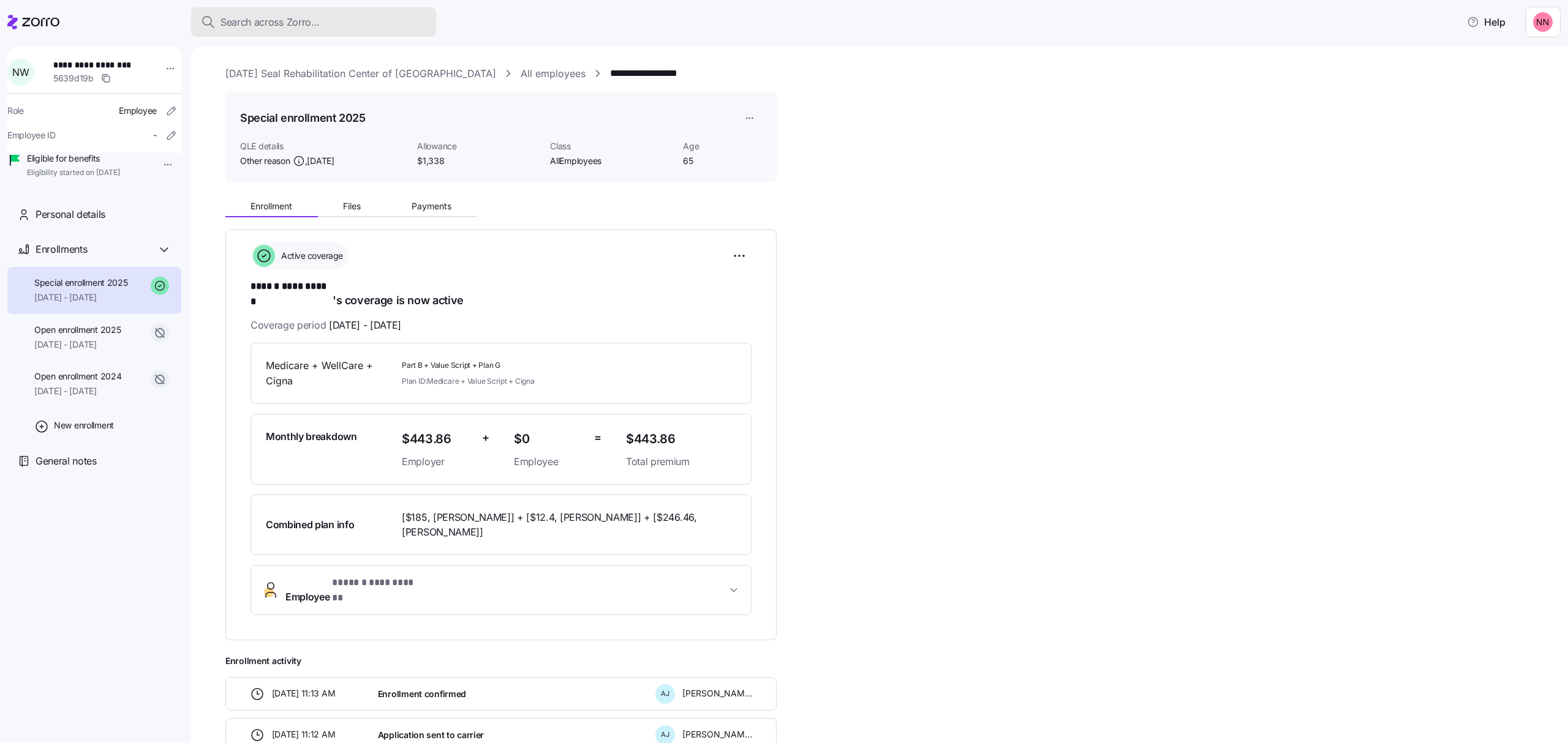
click at [319, 18] on div "Search across Zorro..." at bounding box center [313, 22] width 225 height 15
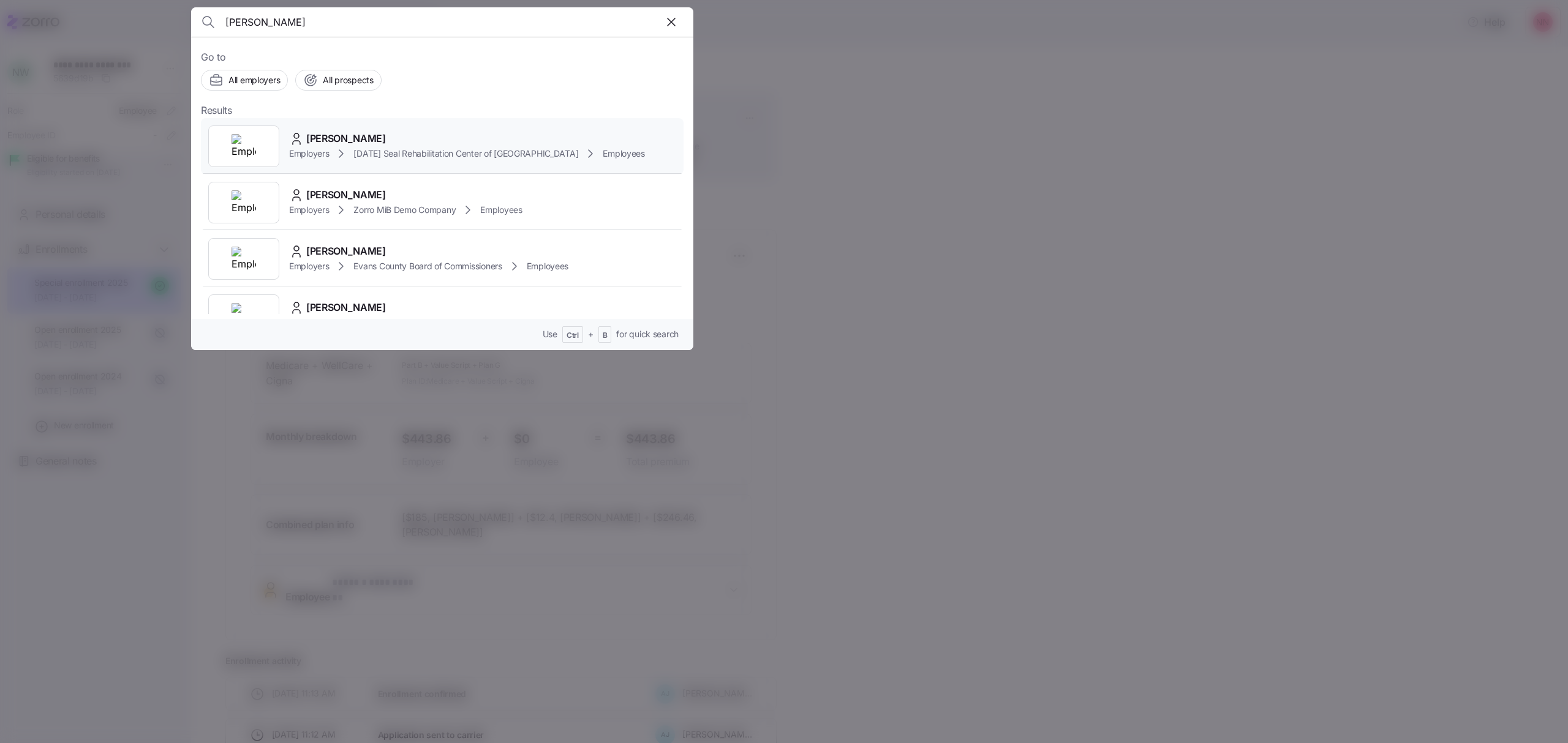
click at [336, 148] on icon at bounding box center [341, 153] width 15 height 15
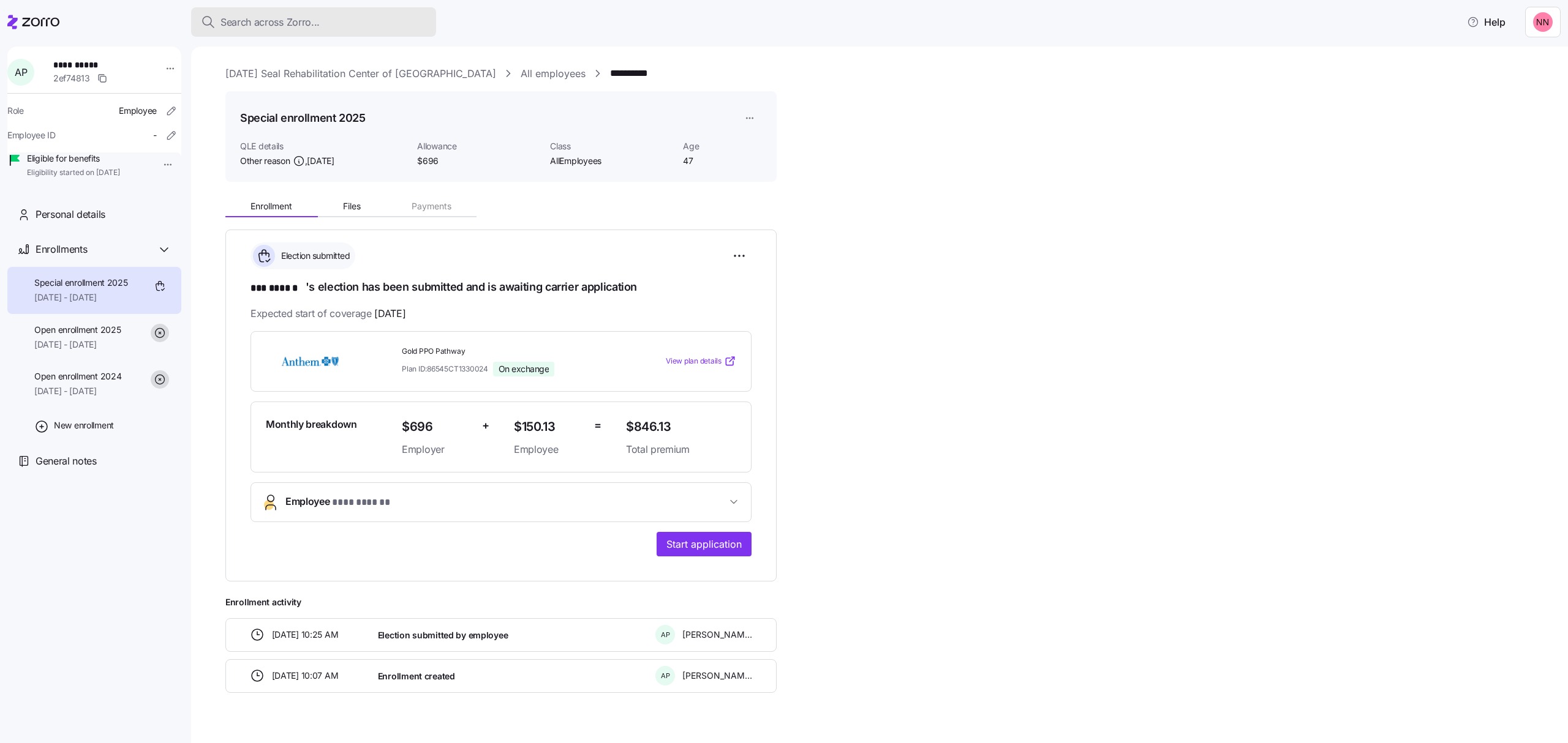
click at [294, 20] on span "Search across Zorro..." at bounding box center [270, 22] width 99 height 15
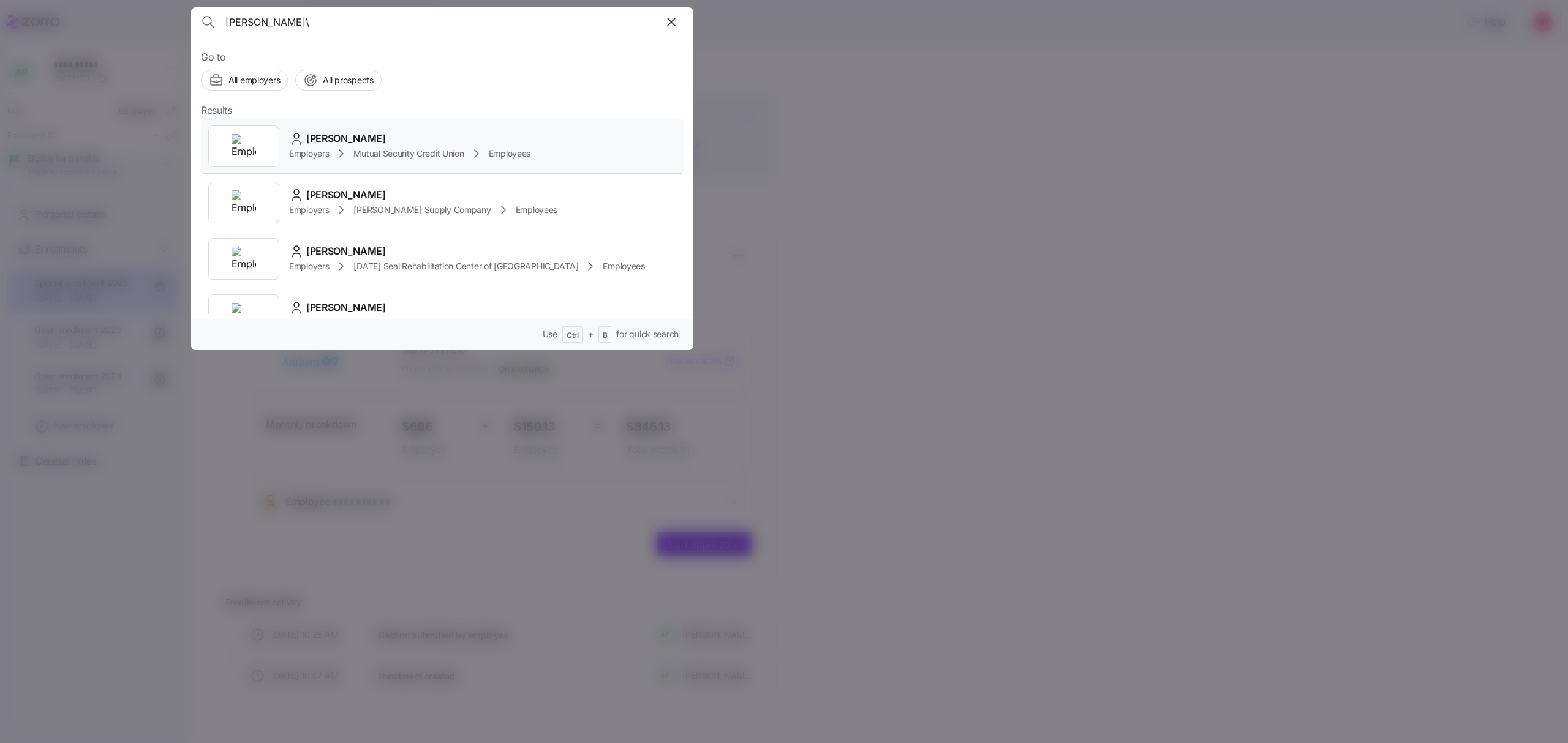
click at [398, 145] on div "[PERSON_NAME]" at bounding box center [410, 139] width 241 height 15
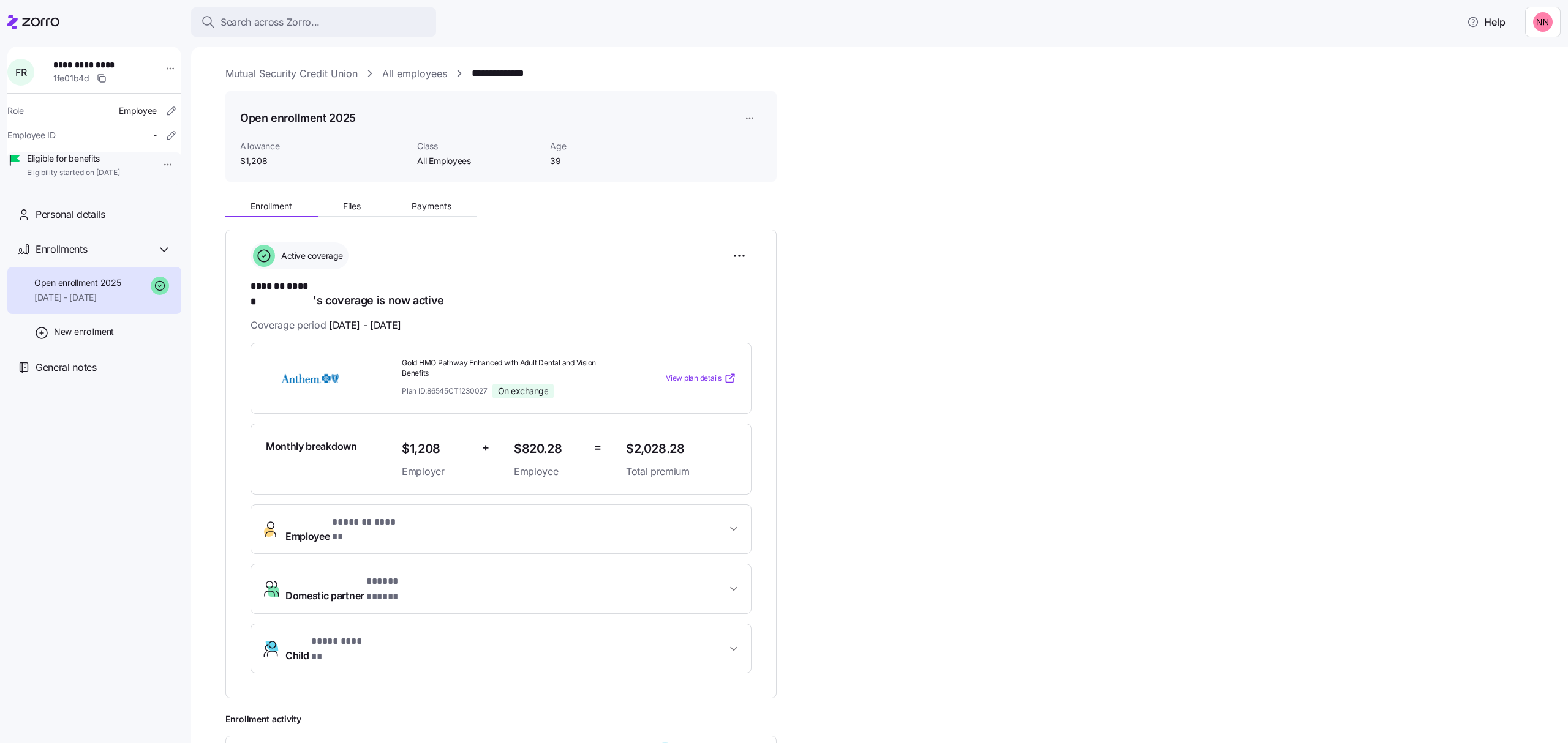
click at [157, 167] on html "**********" at bounding box center [784, 368] width 1568 height 735
click at [168, 191] on div "Terminate employee" at bounding box center [199, 192] width 81 height 13
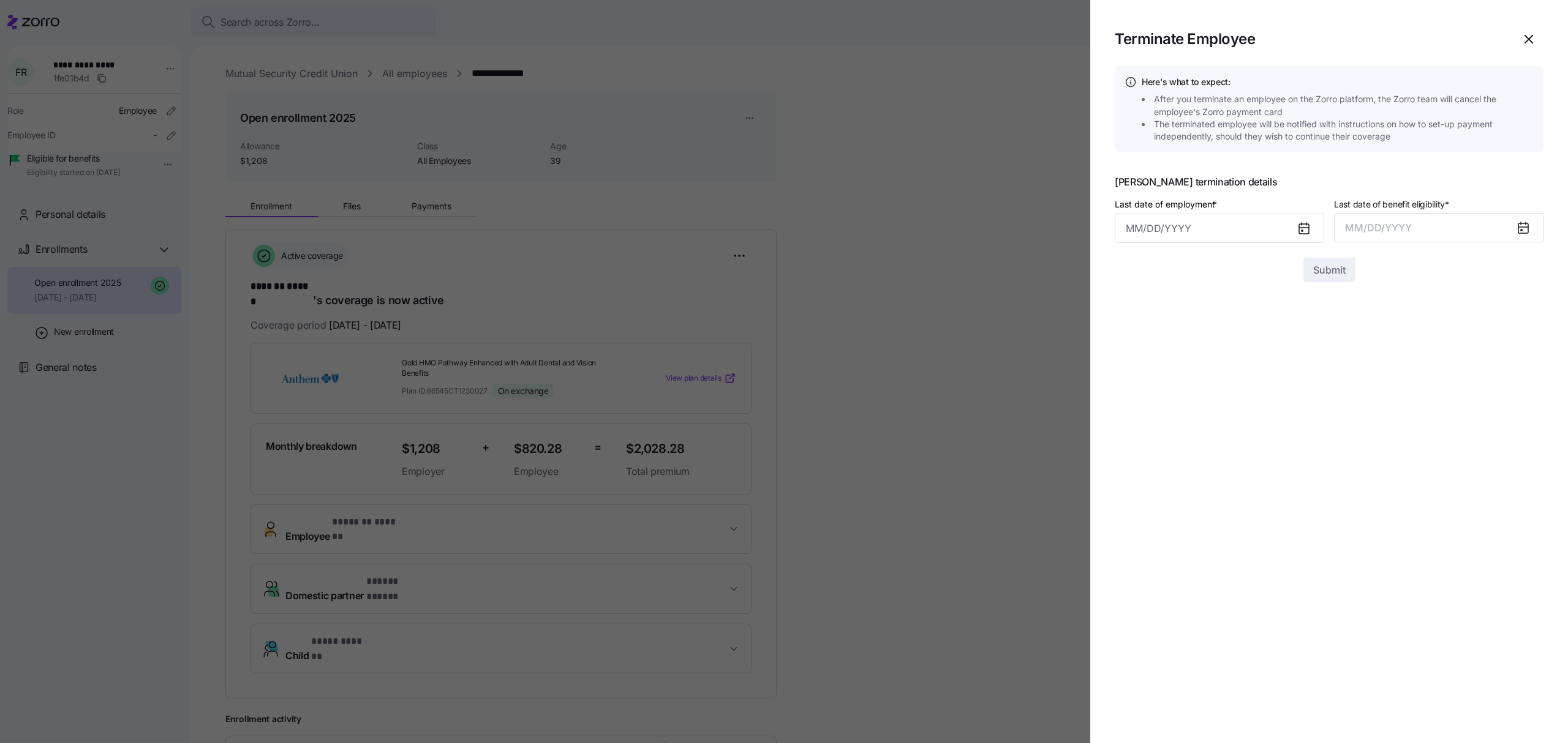
click at [1189, 213] on div "Last date of employment *" at bounding box center [1219, 219] width 209 height 46
click at [1188, 231] on input "Last date of employment *" at bounding box center [1219, 228] width 209 height 29
click at [1123, 271] on div "[DATE] Mo Tu We Th Fr Sa Su 1 2 3 4 5 6 7 8 9 10 11 12 13 14 15 16 17 18 19 20 …" at bounding box center [1230, 360] width 231 height 224
click at [1134, 267] on icon "button" at bounding box center [1139, 271] width 13 height 13
click at [1259, 447] on button "29" at bounding box center [1260, 449] width 29 height 29
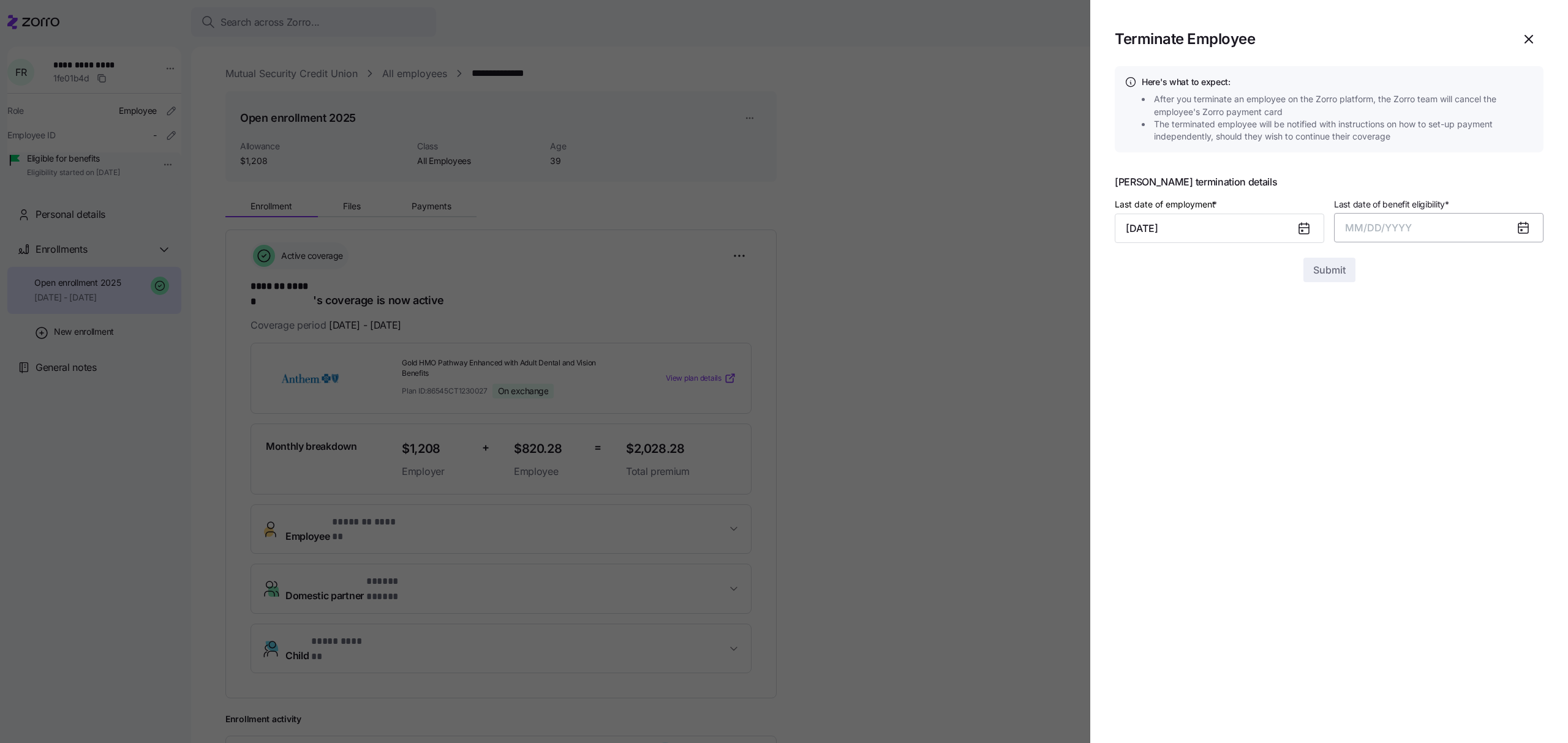
click at [1388, 217] on button "MM/DD/YYYY" at bounding box center [1439, 228] width 209 height 29
click at [1444, 363] on button "Aug" at bounding box center [1449, 365] width 70 height 29
click at [1331, 275] on span "Submit" at bounding box center [1329, 269] width 32 height 15
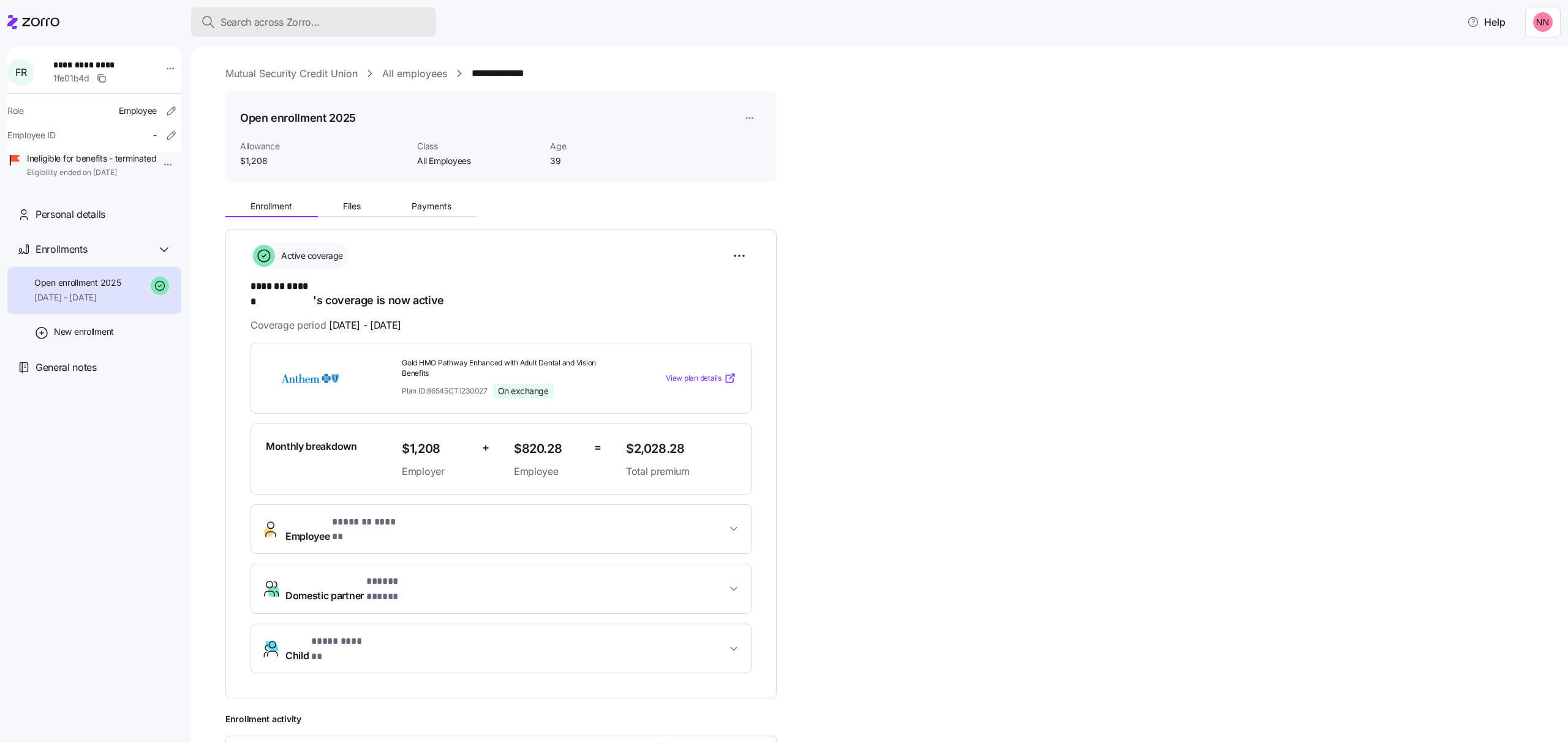
click at [361, 8] on button "Search across Zorro..." at bounding box center [313, 22] width 245 height 29
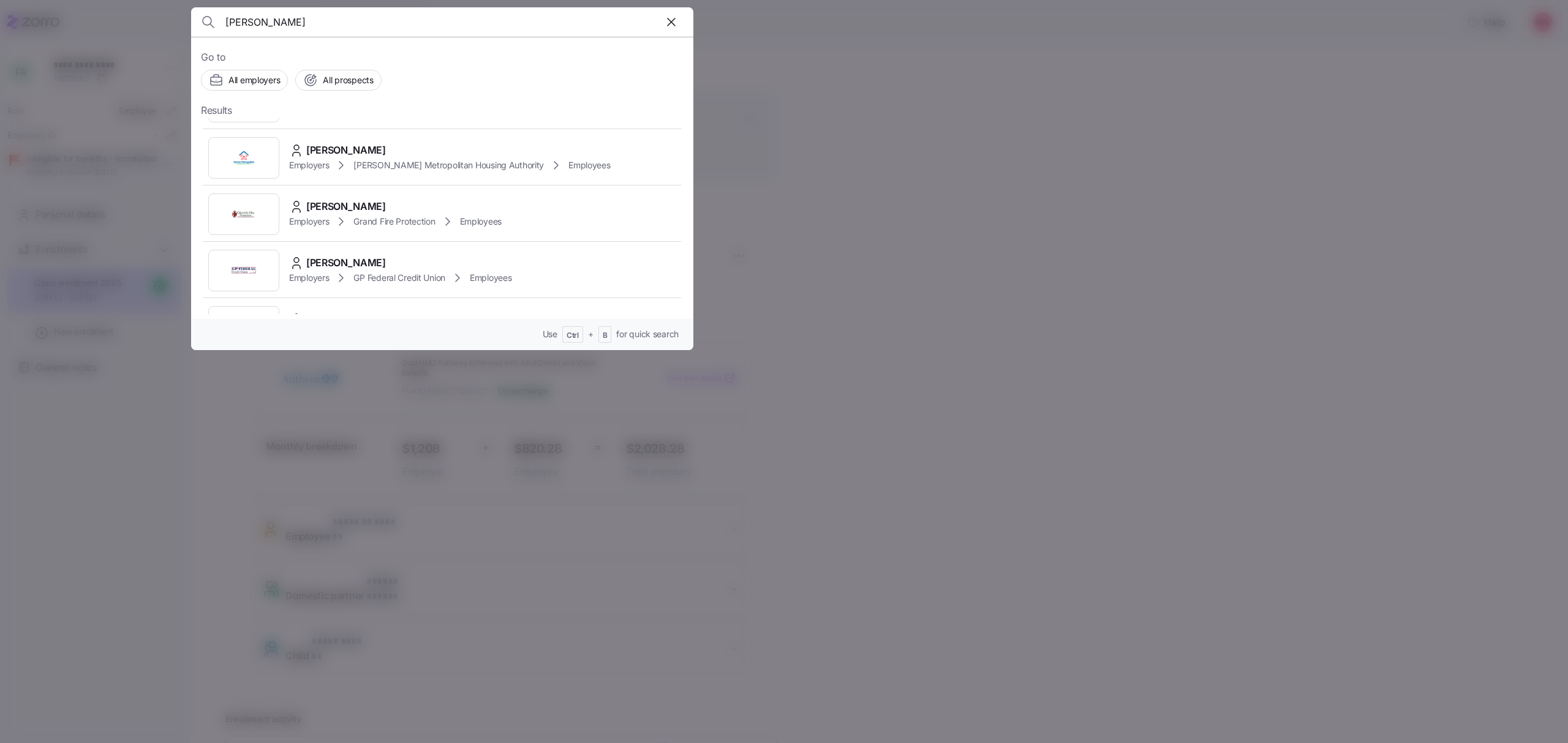
scroll to position [408, 0]
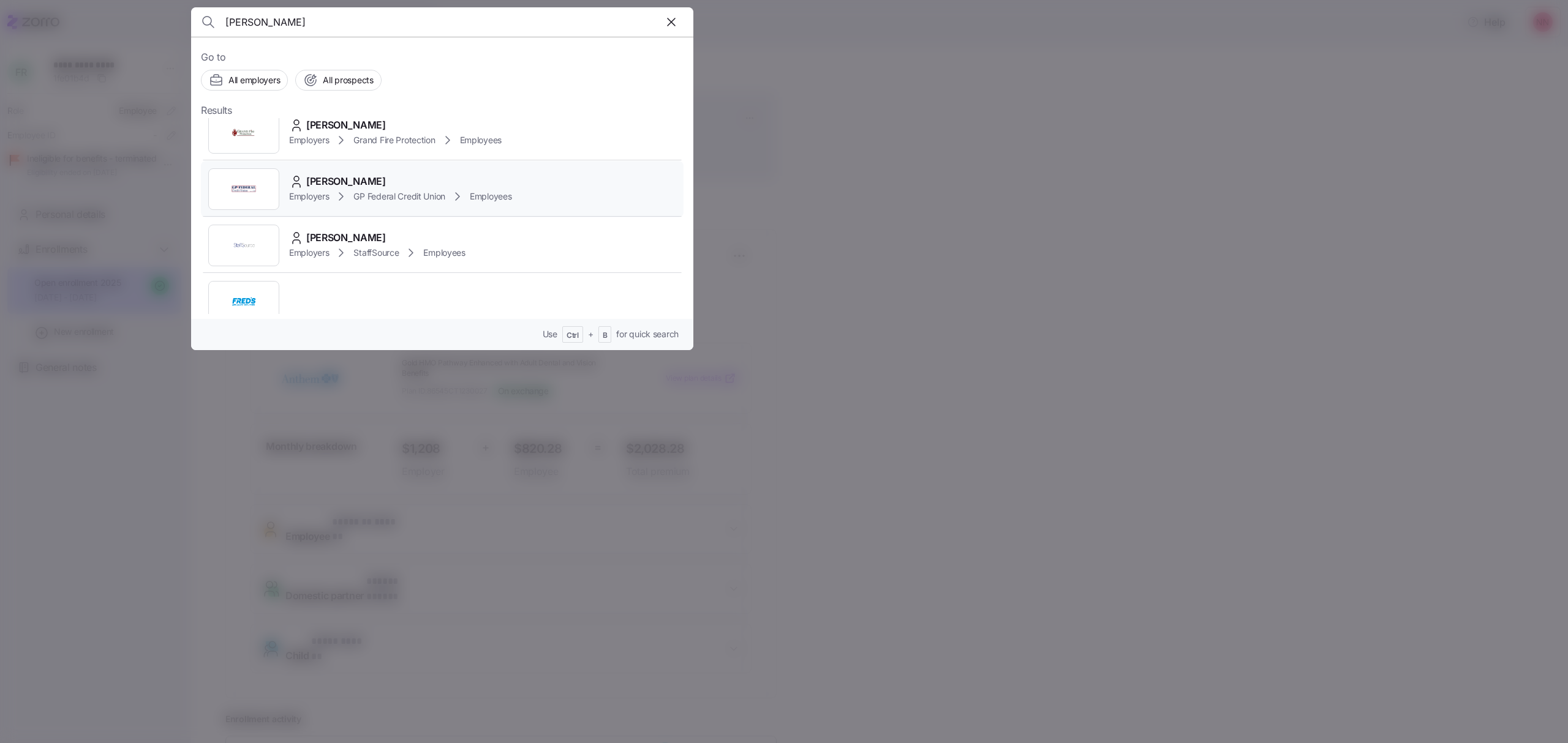
click at [400, 192] on span "GP Federal Credit Union" at bounding box center [399, 196] width 92 height 12
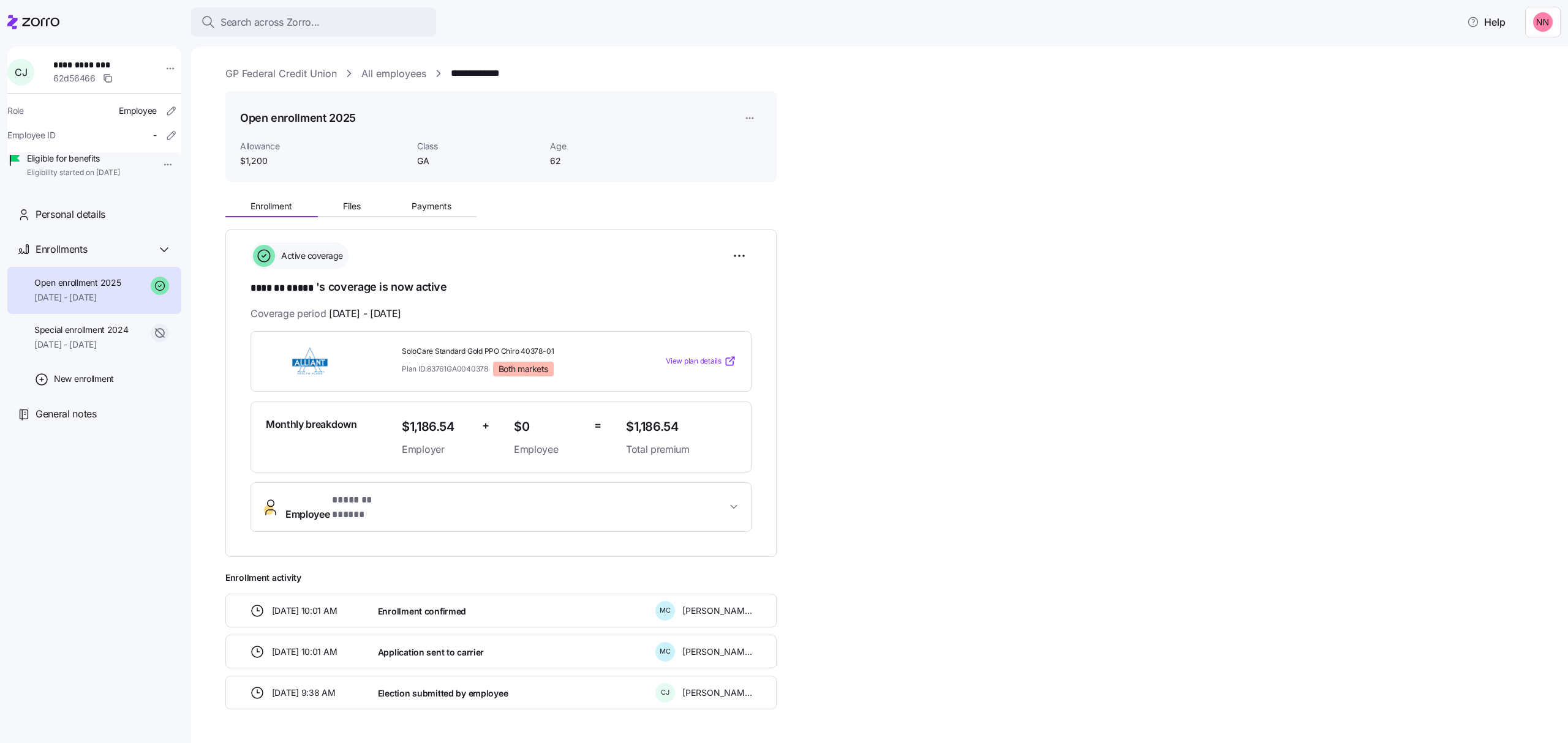
click at [157, 162] on html "**********" at bounding box center [784, 368] width 1568 height 735
click at [170, 188] on div "Terminate employee" at bounding box center [199, 192] width 81 height 13
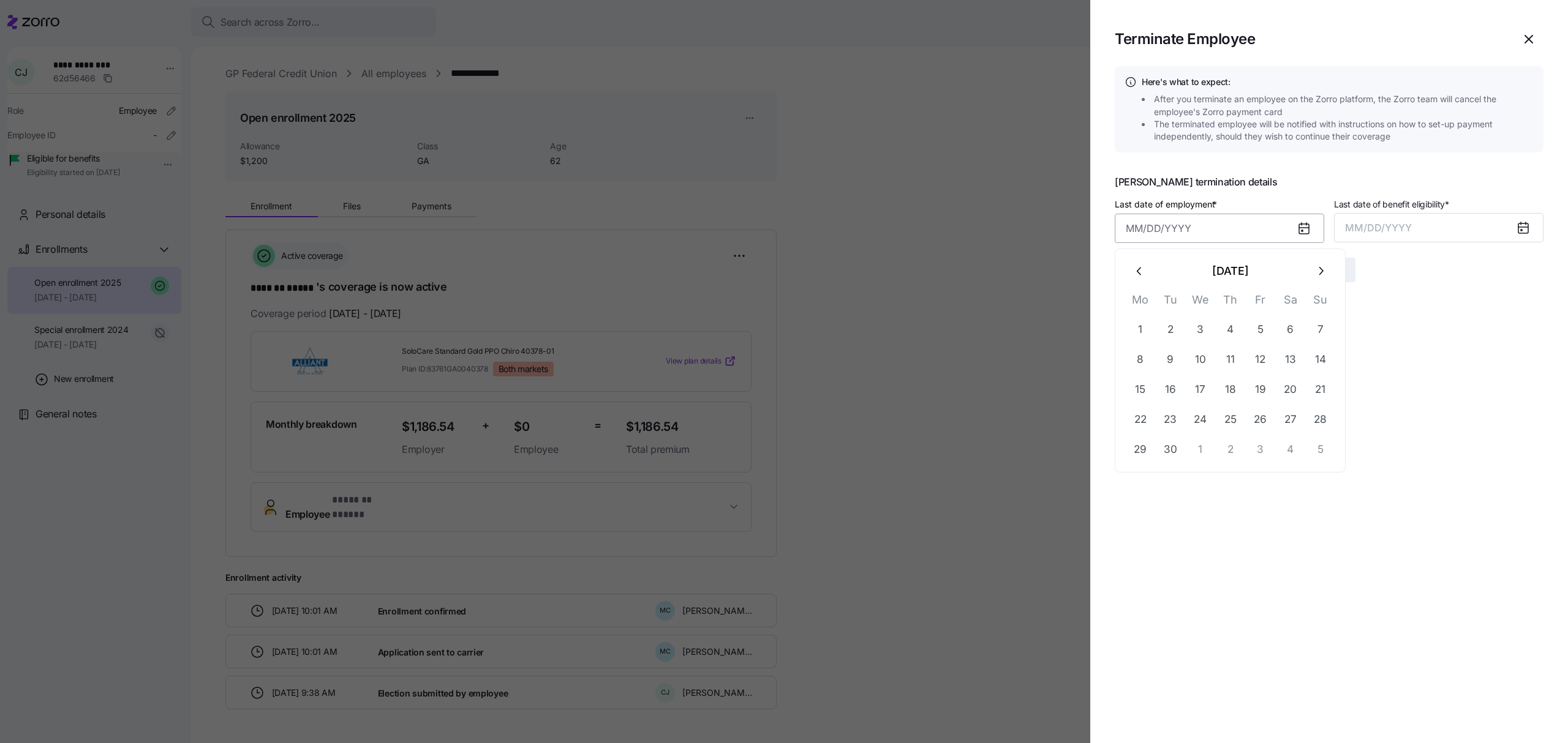
click at [1184, 228] on input "Last date of employment *" at bounding box center [1219, 228] width 209 height 29
click at [1137, 268] on icon "button" at bounding box center [1139, 271] width 13 height 13
click at [1263, 449] on button "29" at bounding box center [1260, 449] width 29 height 29
click at [1413, 219] on button "MM/DD/YYYY" at bounding box center [1439, 228] width 209 height 29
click at [1453, 363] on button "Aug" at bounding box center [1449, 365] width 70 height 29
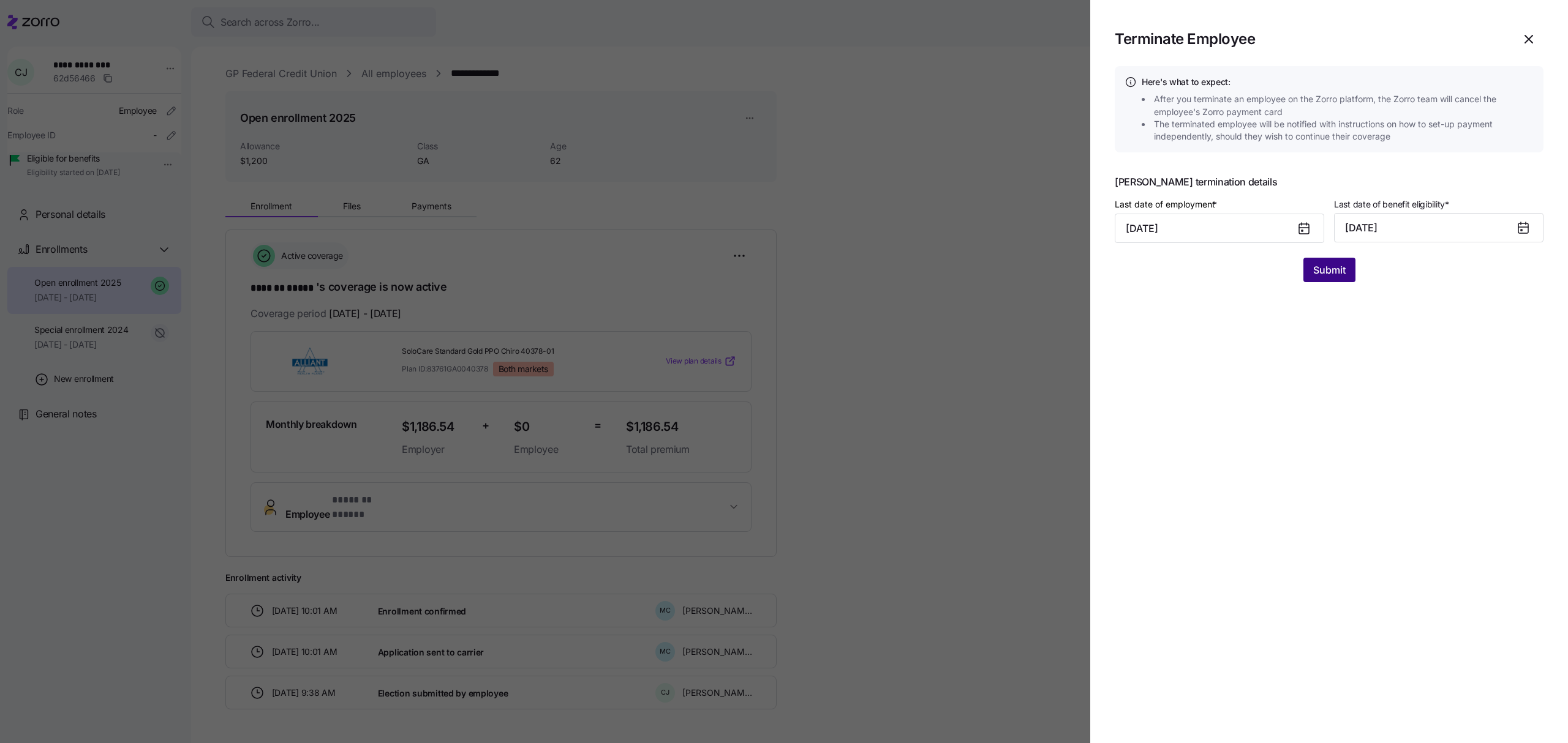
click at [1338, 270] on span "Submit" at bounding box center [1329, 269] width 32 height 15
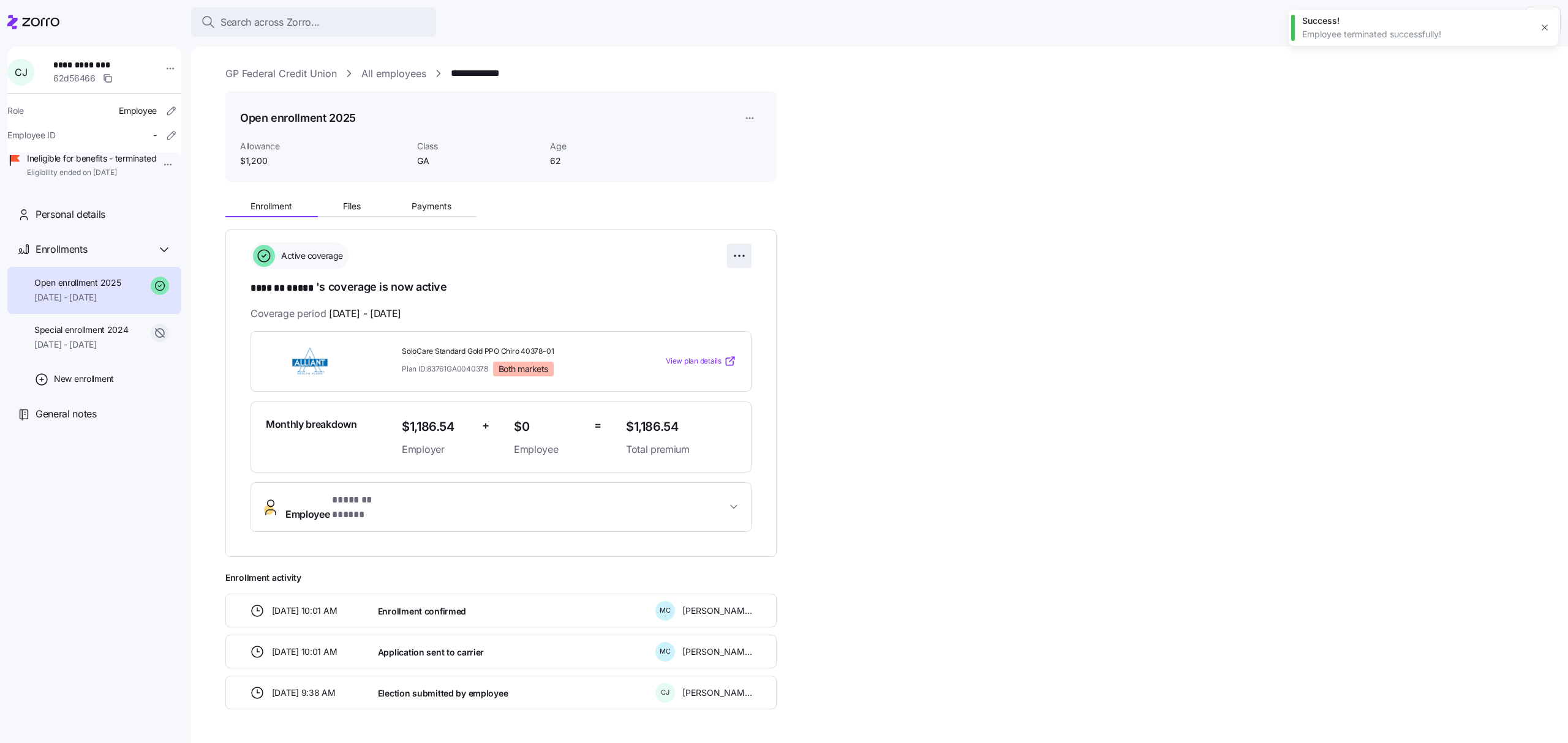
click at [742, 250] on html "**********" at bounding box center [784, 368] width 1568 height 735
click at [684, 305] on span "Change enrollment details" at bounding box center [653, 306] width 100 height 12
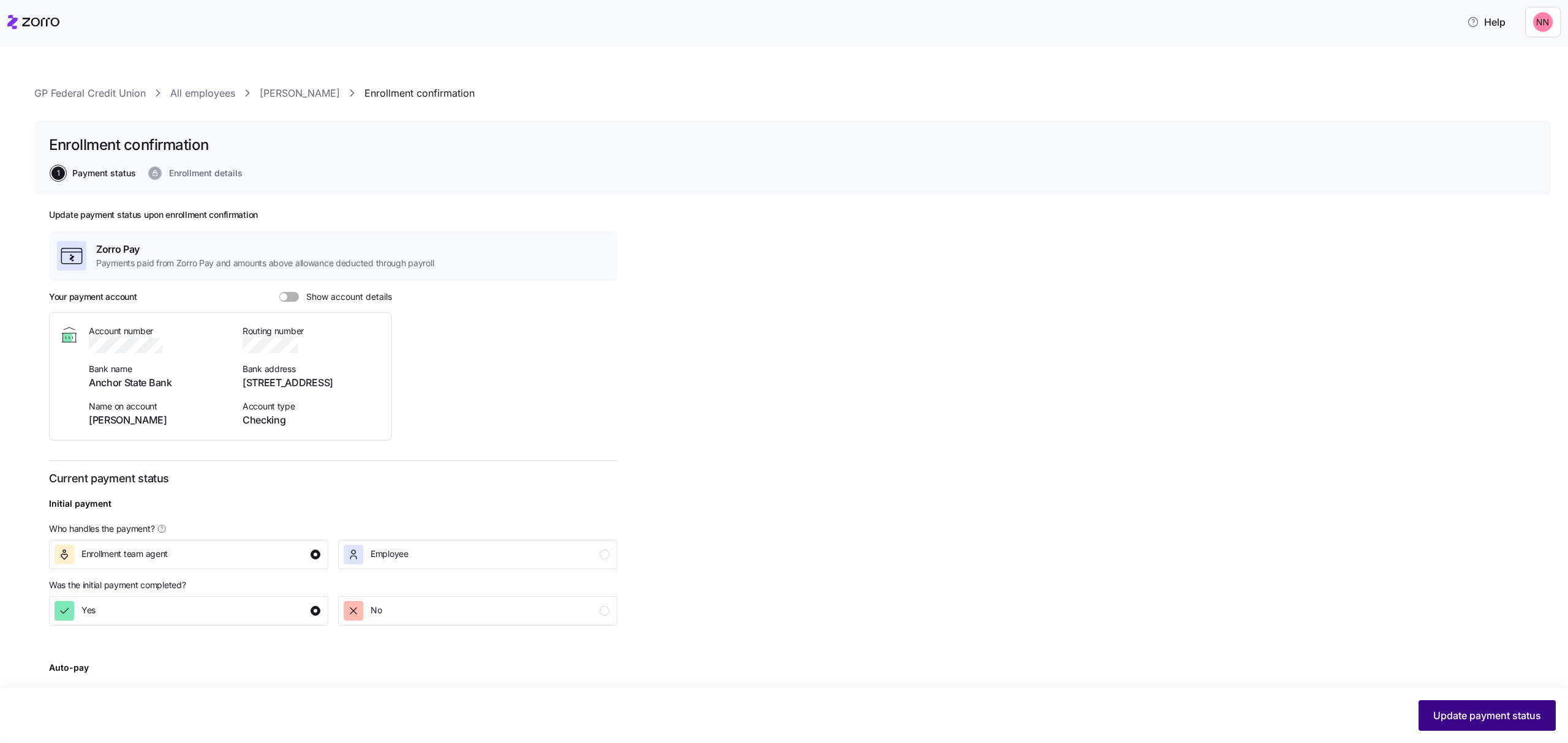
click at [1489, 717] on span "Update payment status" at bounding box center [1487, 715] width 108 height 15
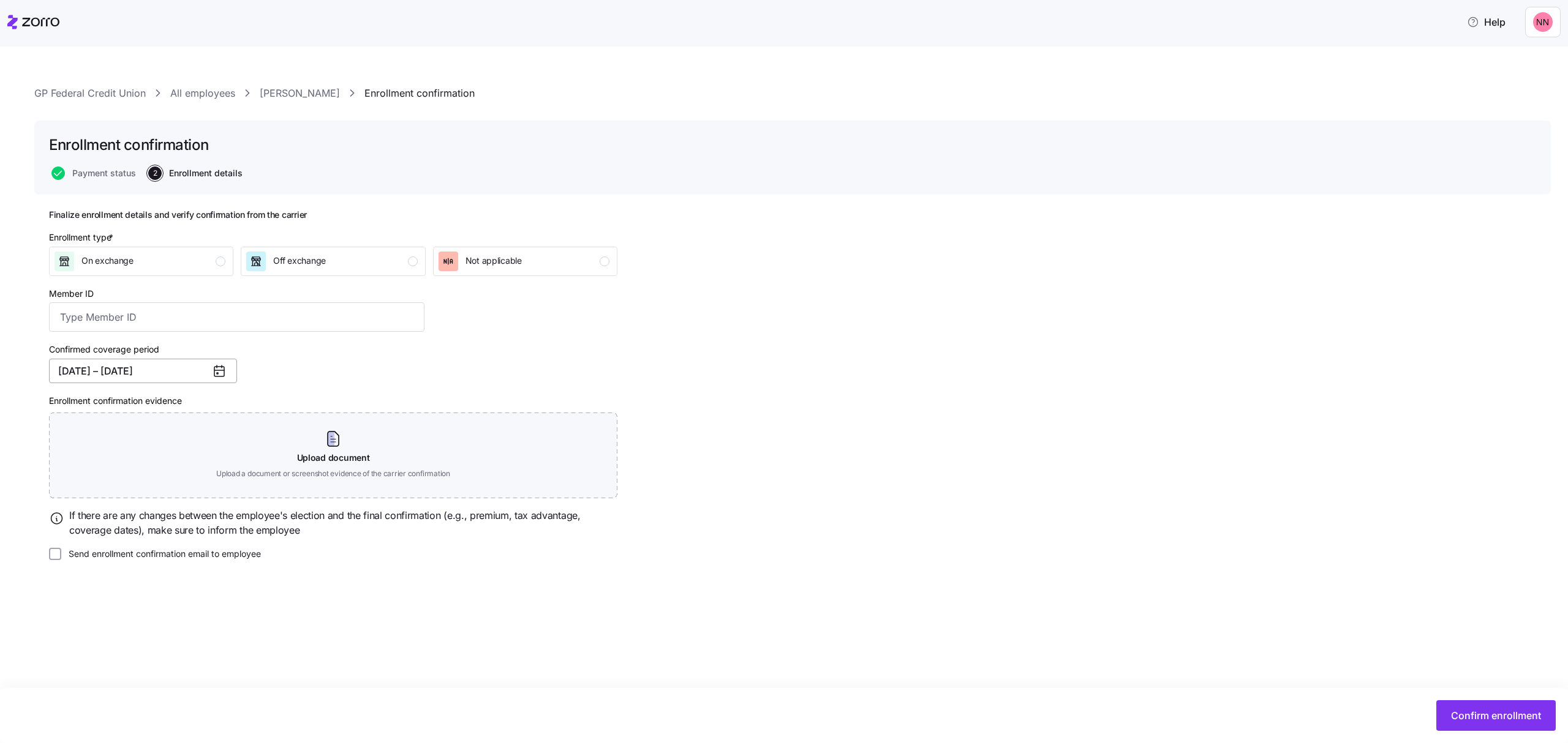
click at [141, 368] on button "[DATE] – [DATE]" at bounding box center [143, 371] width 188 height 25
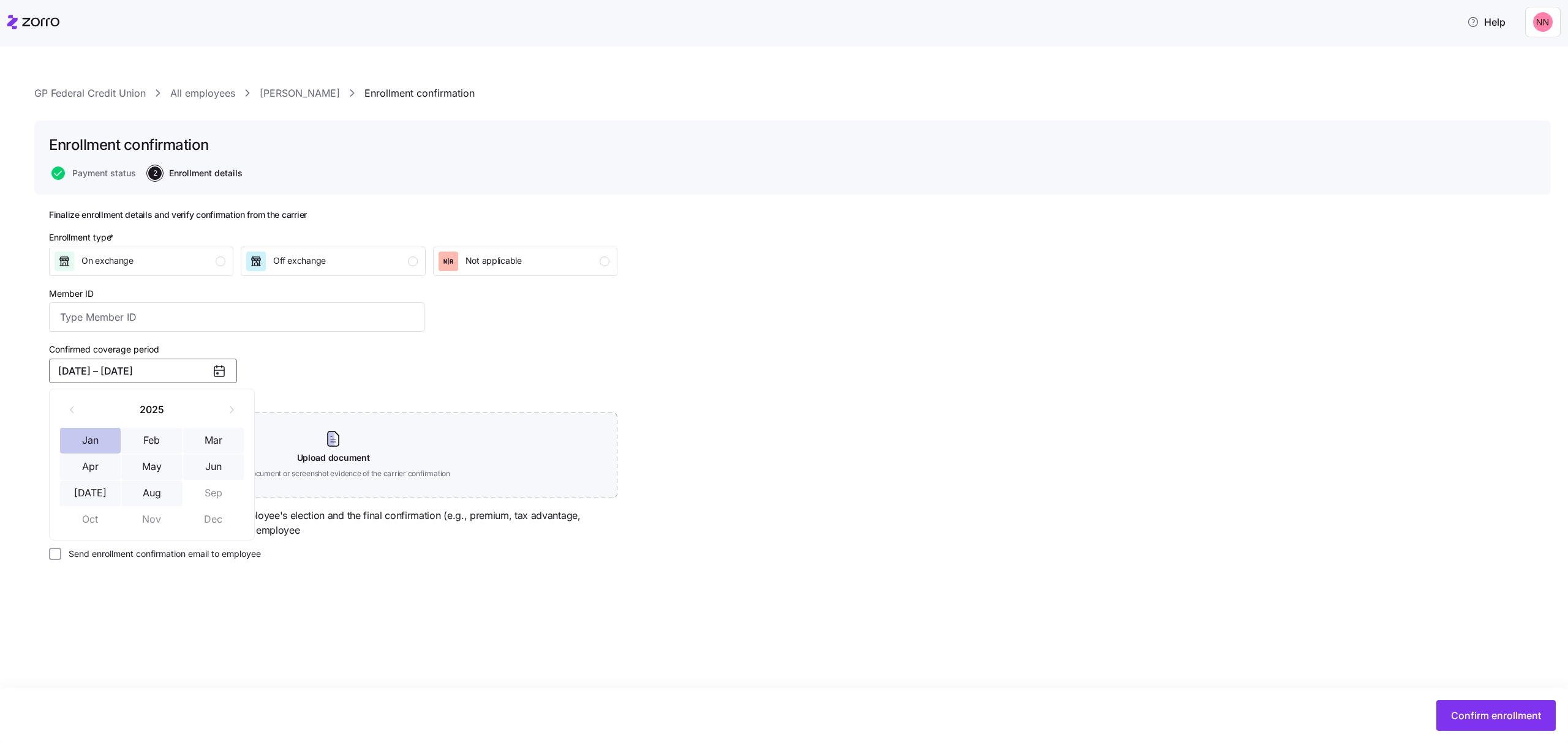
click at [103, 431] on button "Jan" at bounding box center [91, 441] width 62 height 26
click at [147, 493] on button "Aug" at bounding box center [152, 493] width 62 height 26
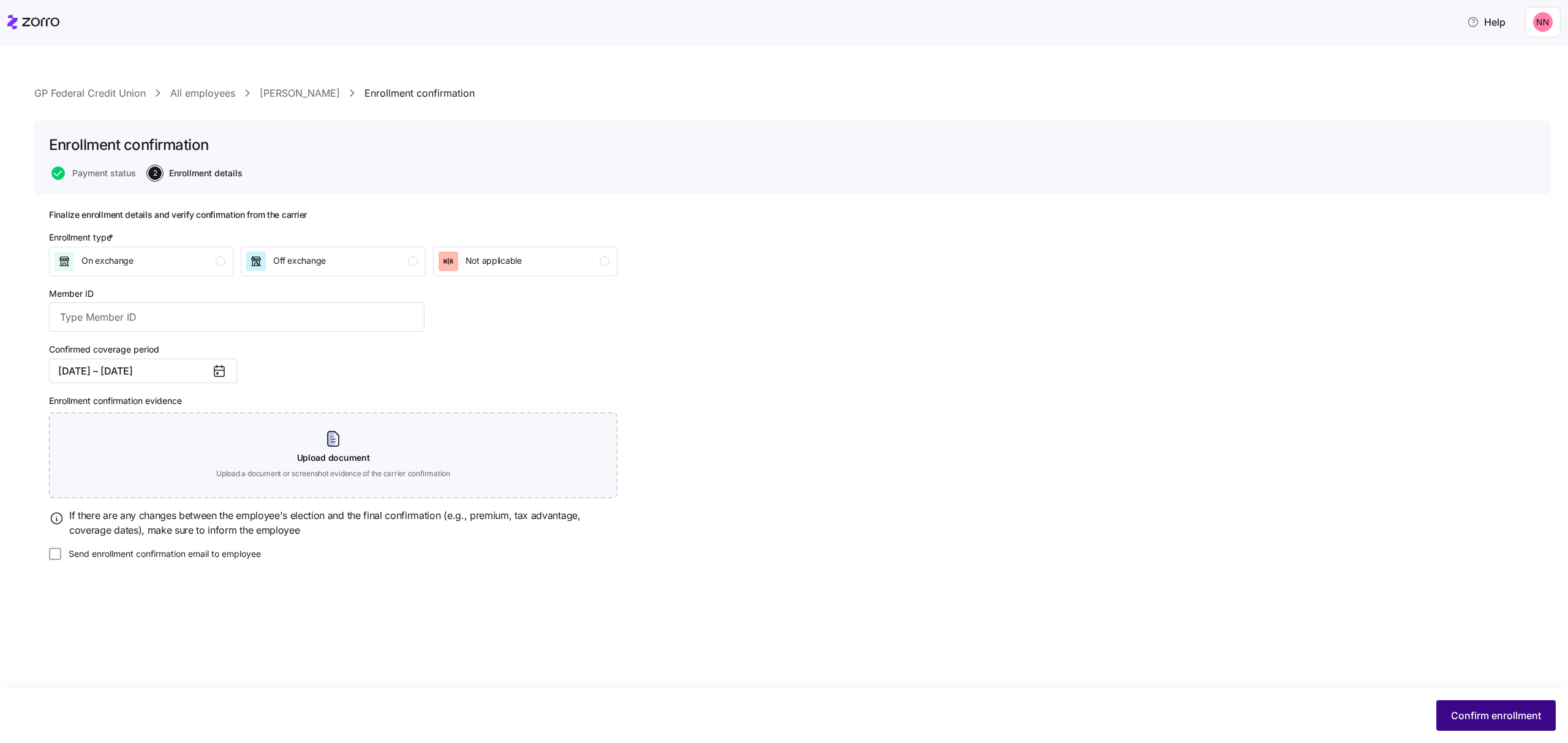
click at [1502, 718] on span "Confirm enrollment" at bounding box center [1496, 715] width 90 height 15
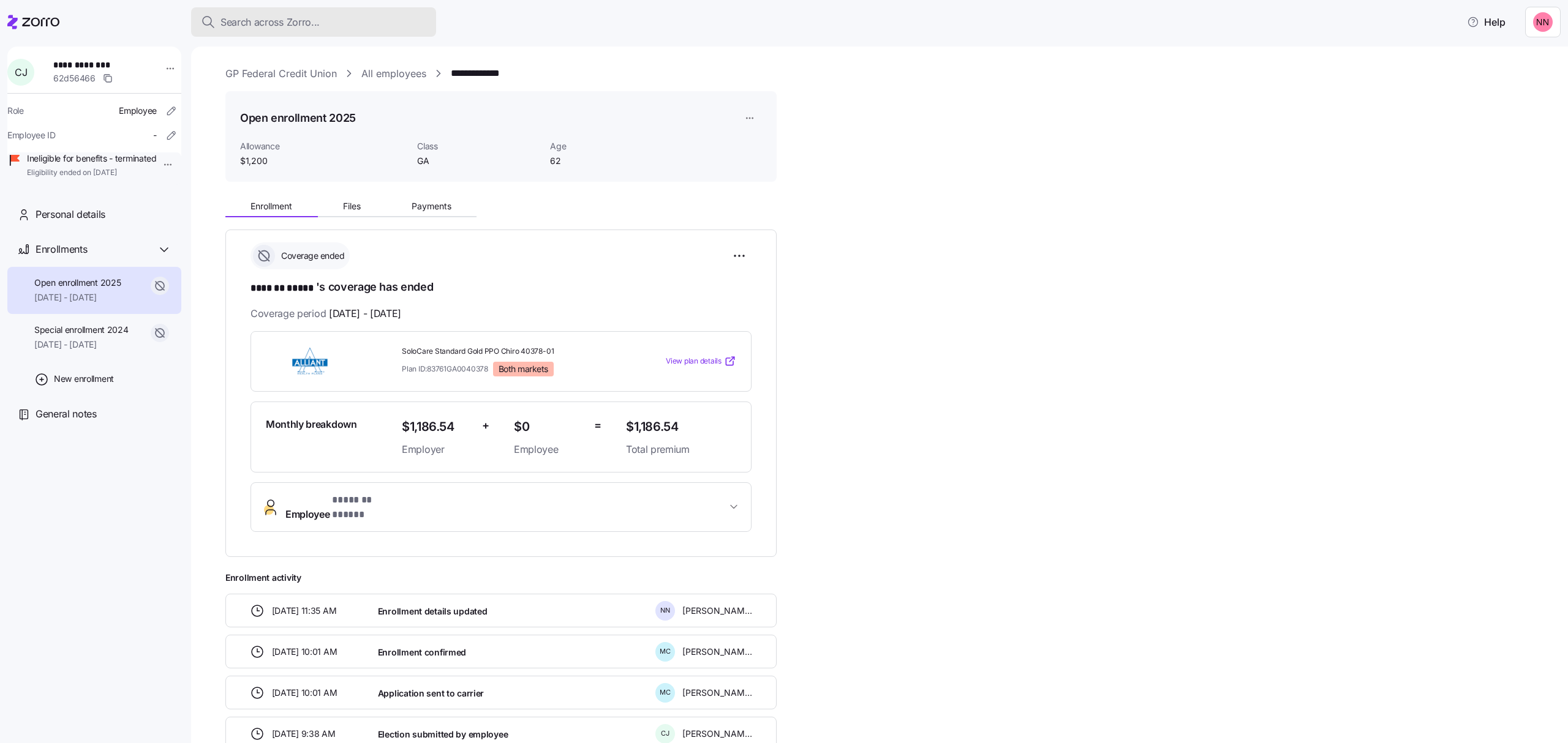
click at [295, 23] on span "Search across Zorro..." at bounding box center [270, 22] width 99 height 15
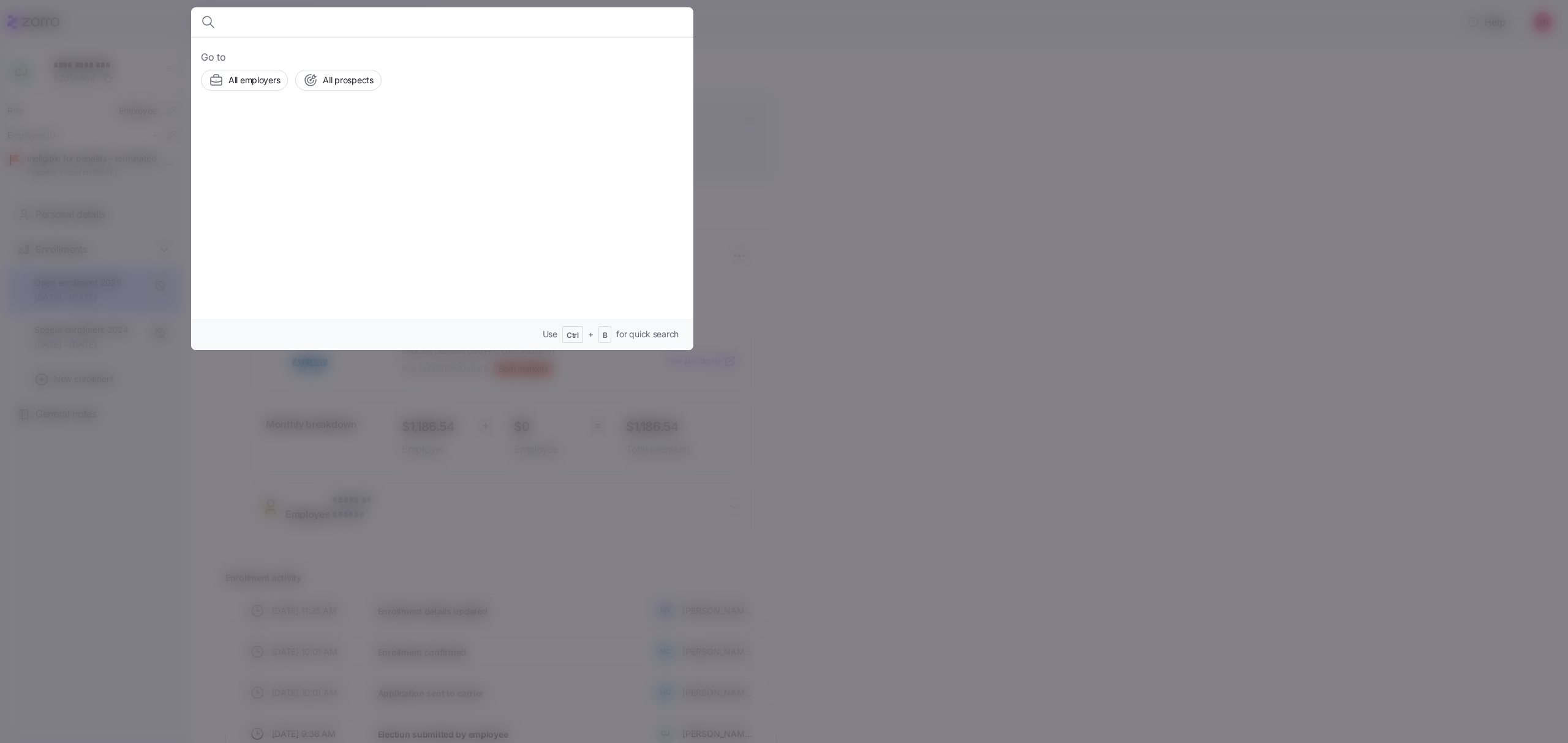
click at [320, 27] on input at bounding box center [382, 22] width 313 height 29
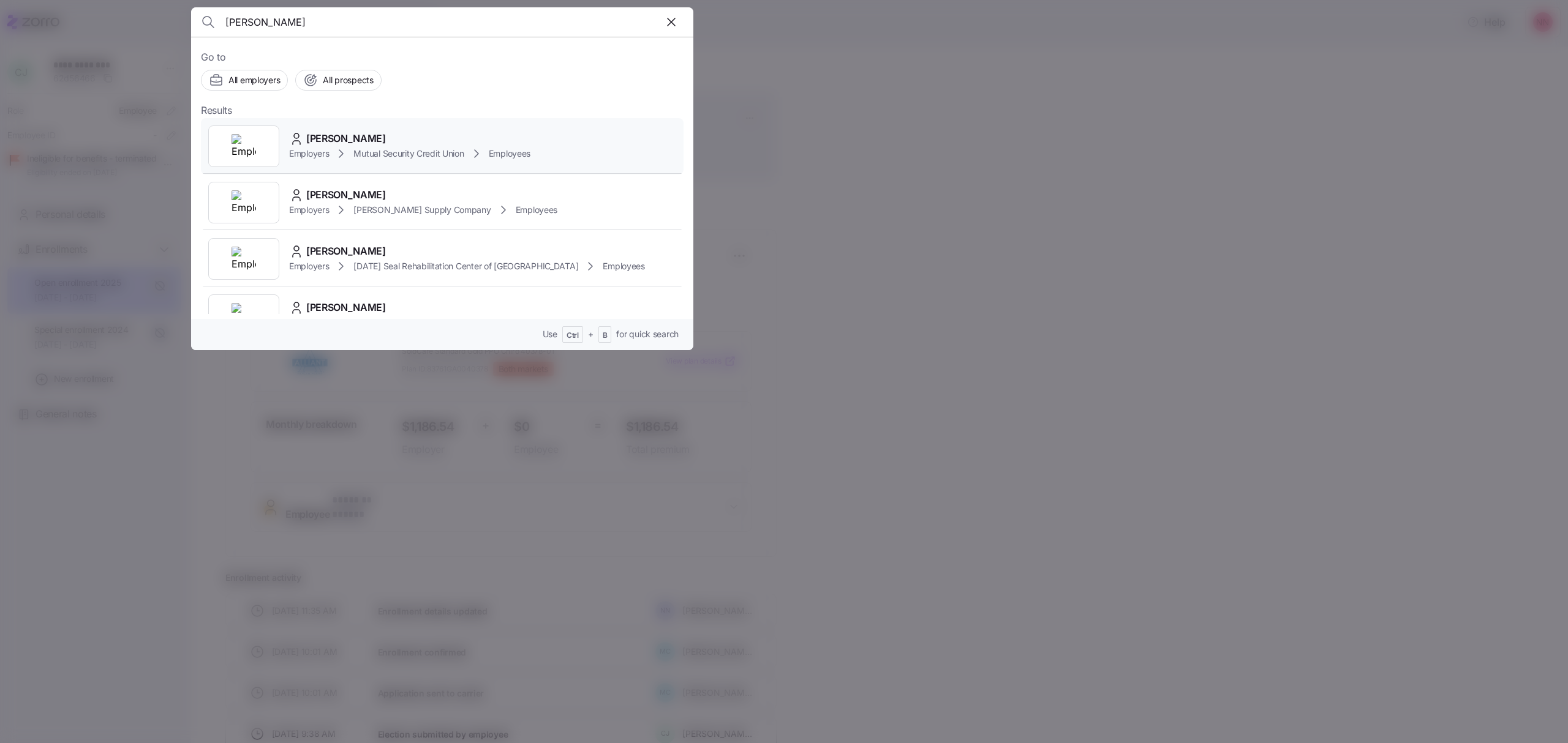
click at [332, 147] on div "Employers Mutual Security Credit Union Employees" at bounding box center [410, 153] width 241 height 15
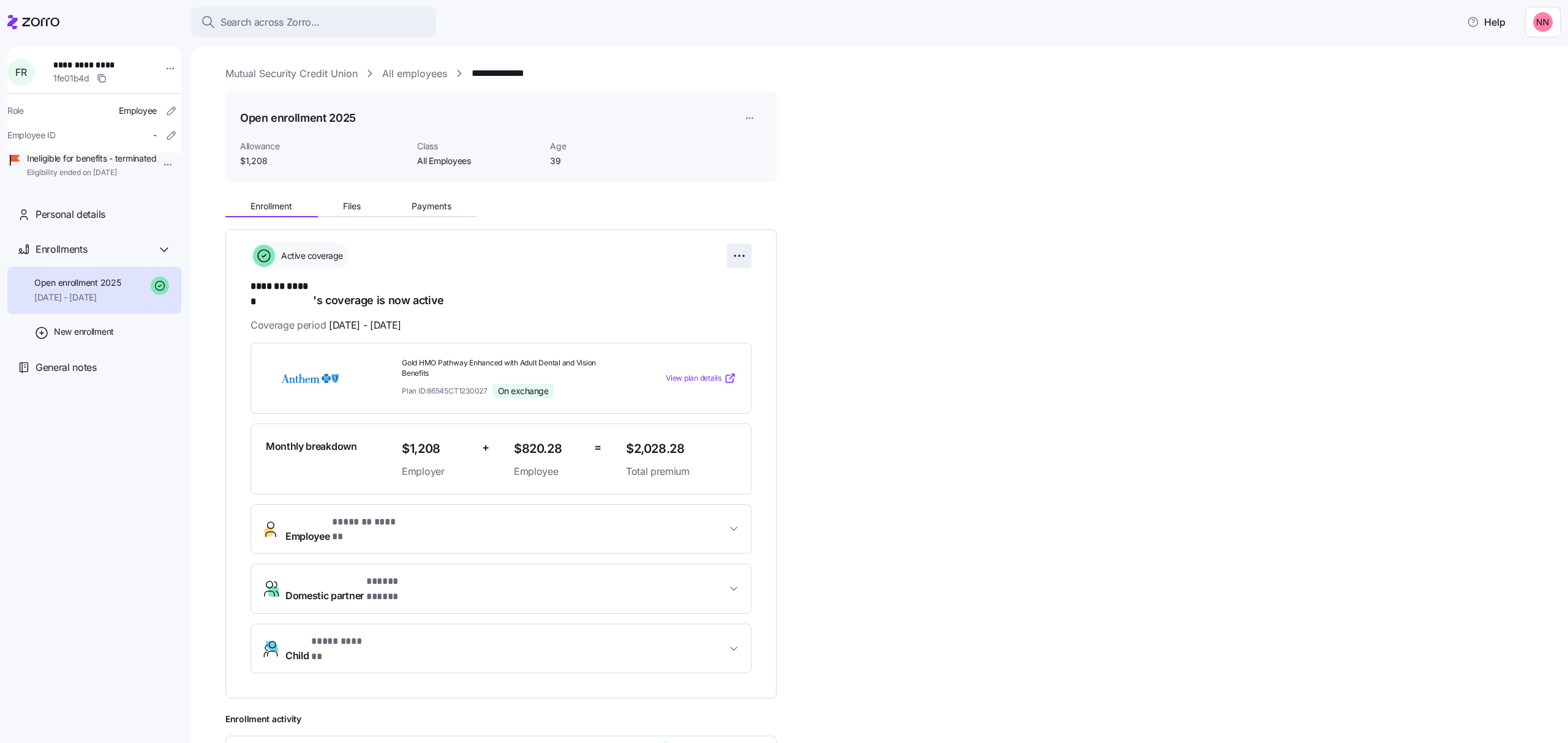
click at [743, 253] on html "**********" at bounding box center [784, 368] width 1568 height 735
click at [682, 300] on span "Change enrollment details" at bounding box center [653, 306] width 100 height 12
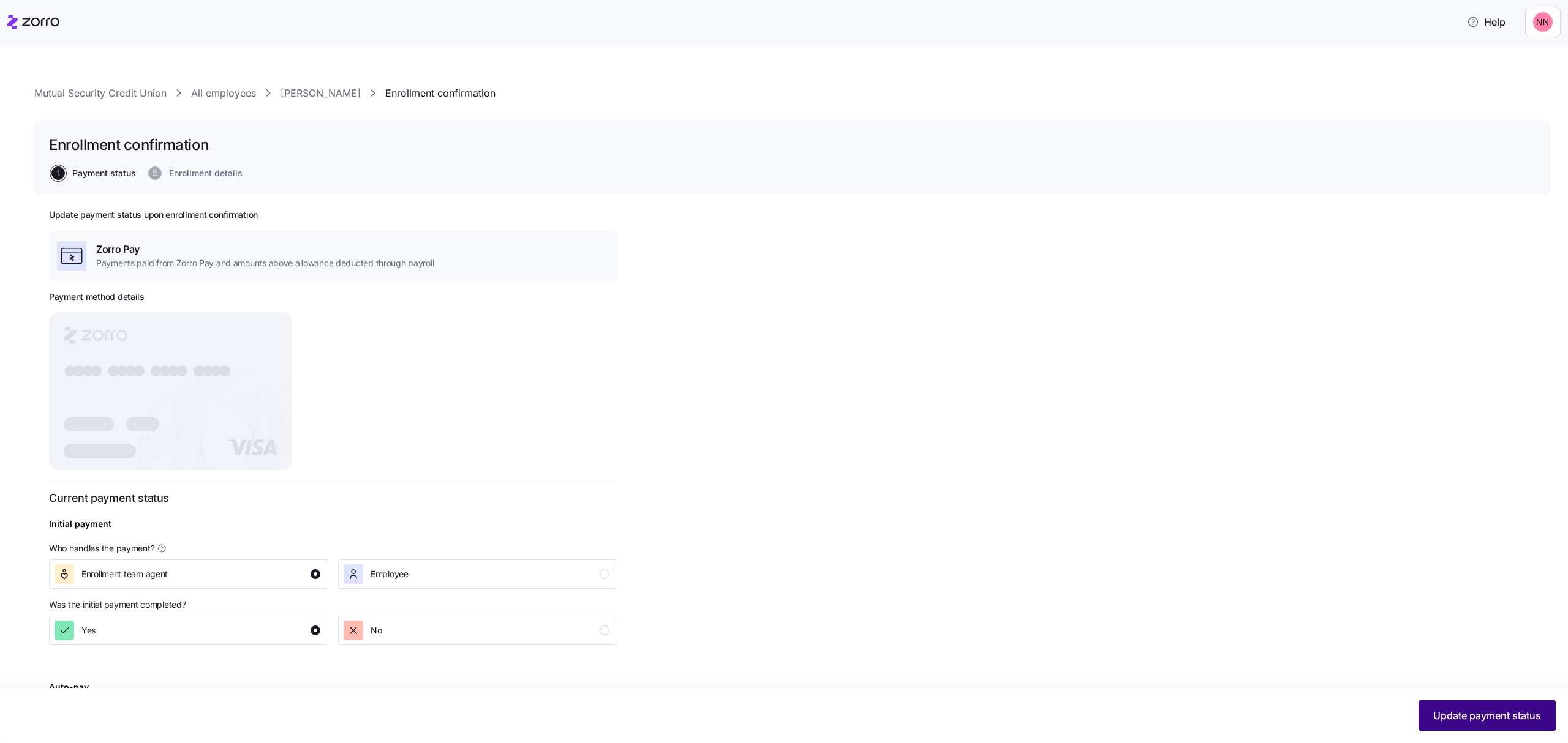
click at [1468, 706] on button "Update payment status" at bounding box center [1487, 715] width 137 height 30
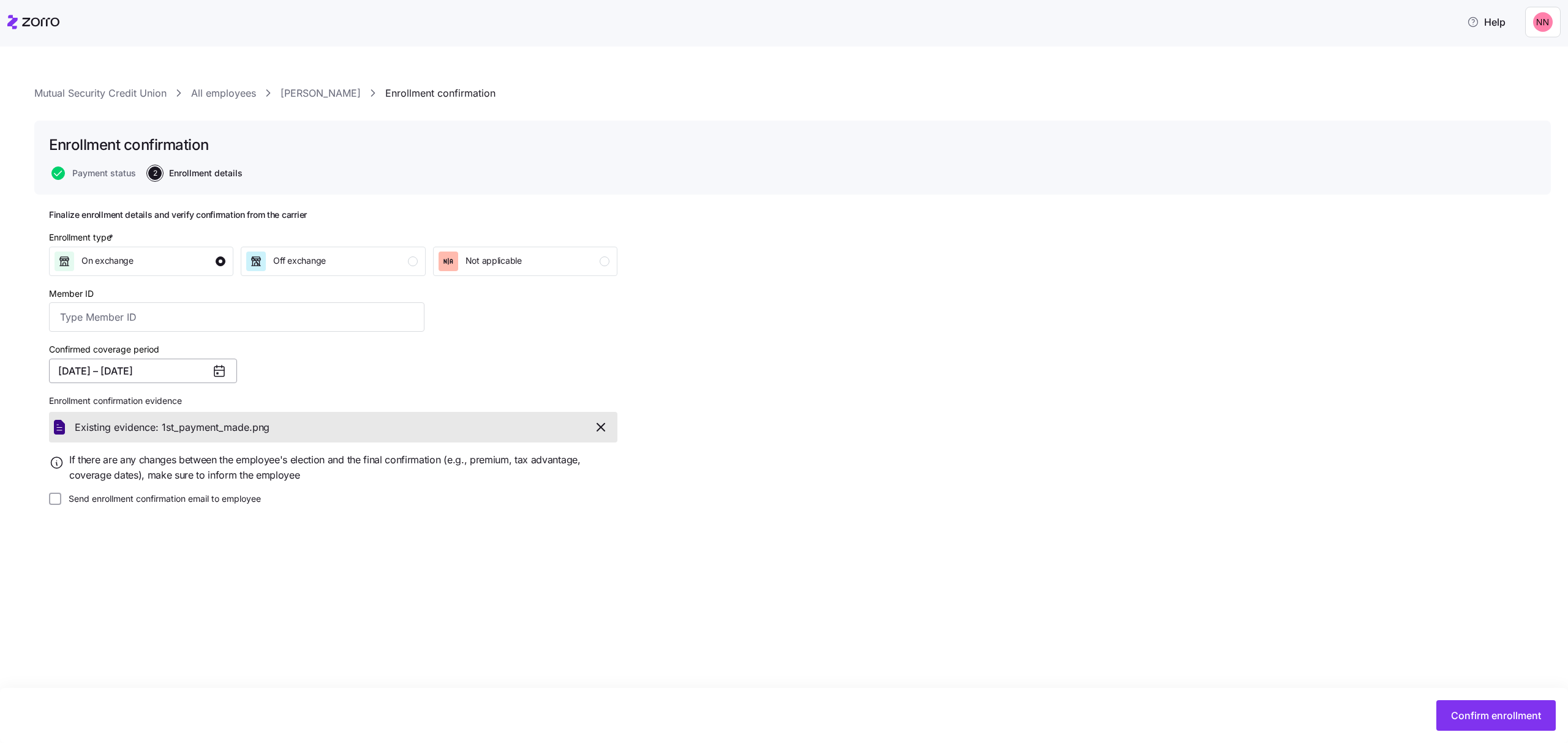
click at [138, 368] on button "[DATE] – [DATE]" at bounding box center [143, 371] width 188 height 25
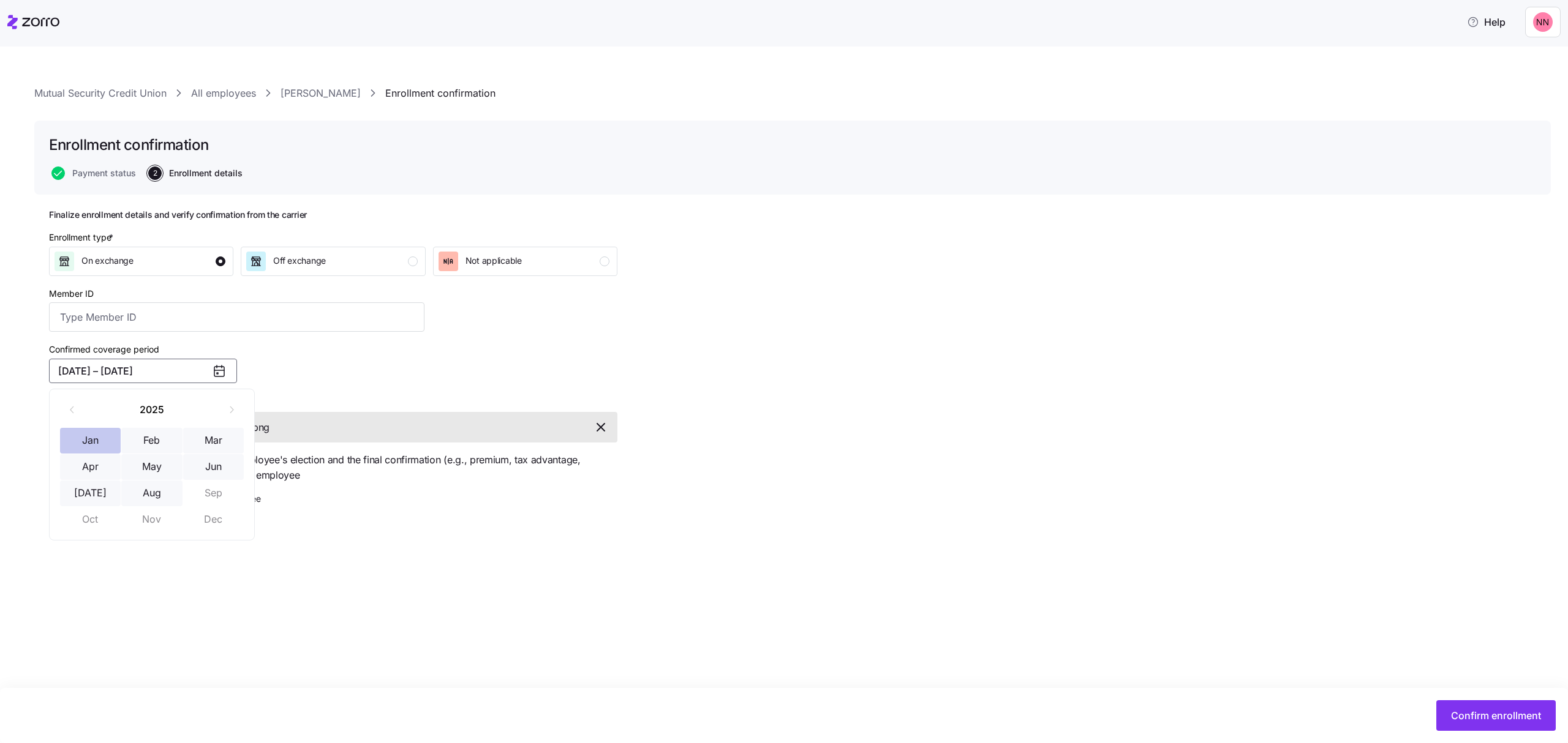
click at [82, 441] on button "Jan" at bounding box center [91, 441] width 62 height 26
click at [147, 488] on button "Aug" at bounding box center [152, 493] width 62 height 26
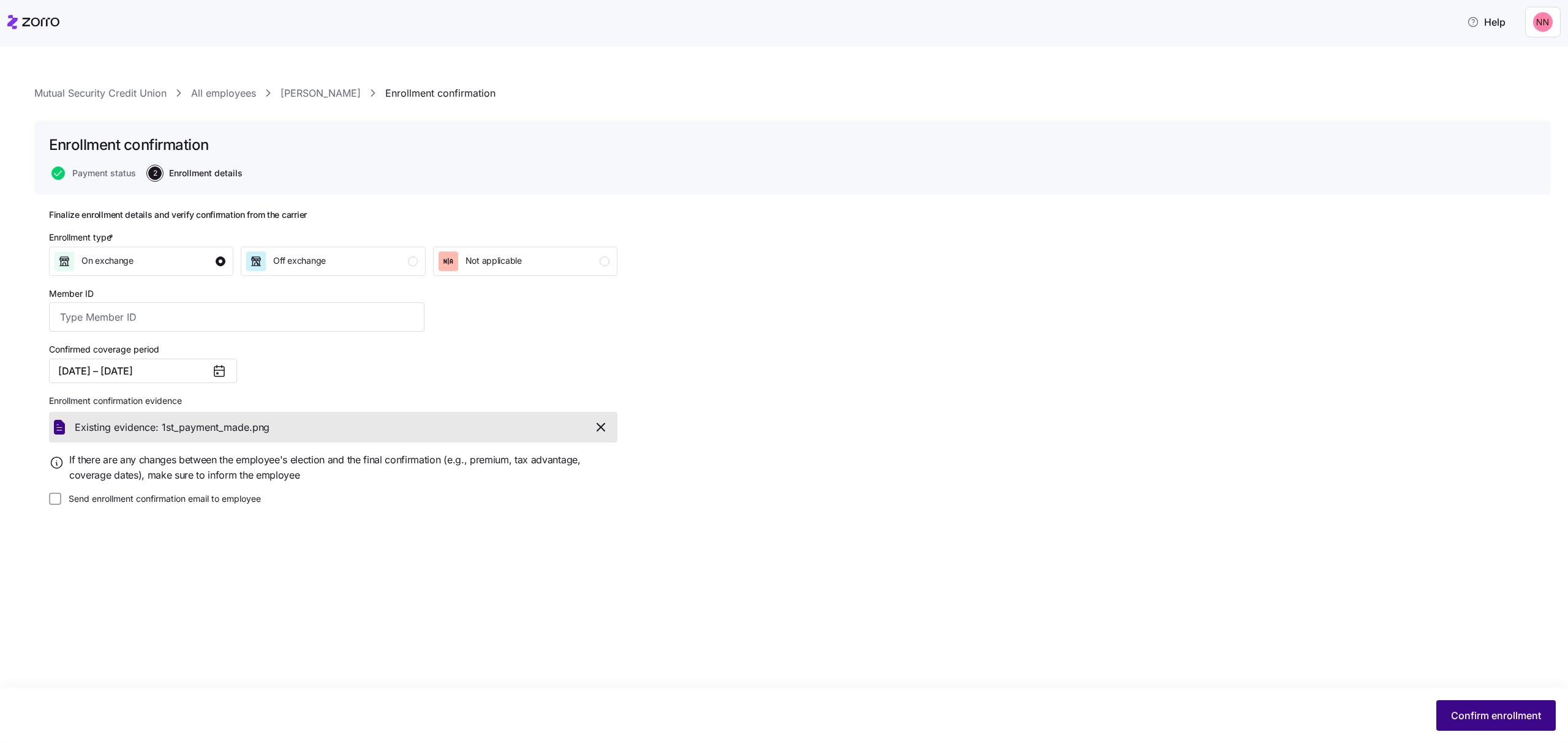
click at [1509, 710] on span "Confirm enrollment" at bounding box center [1496, 715] width 90 height 15
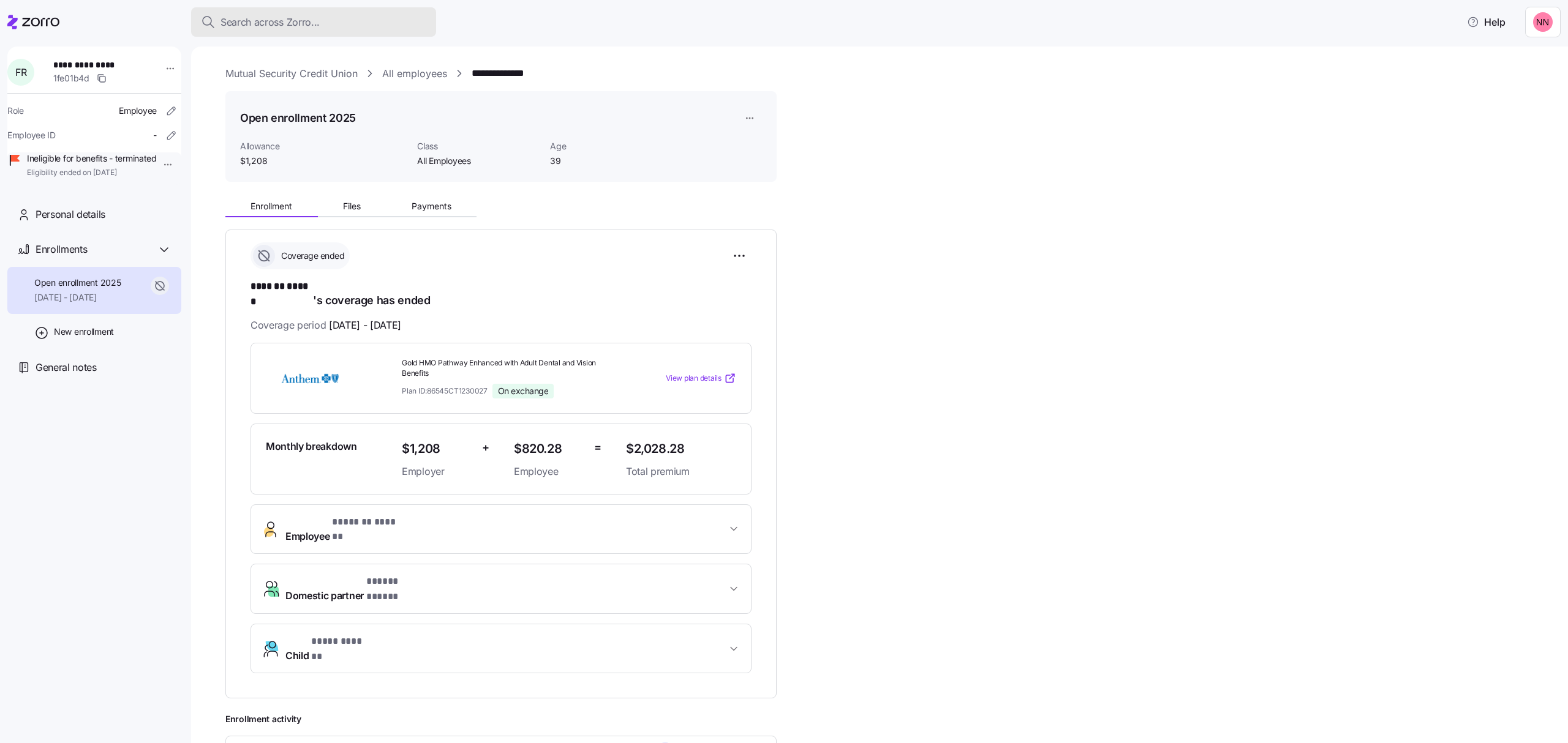
click at [268, 20] on span "Search across Zorro..." at bounding box center [270, 22] width 99 height 15
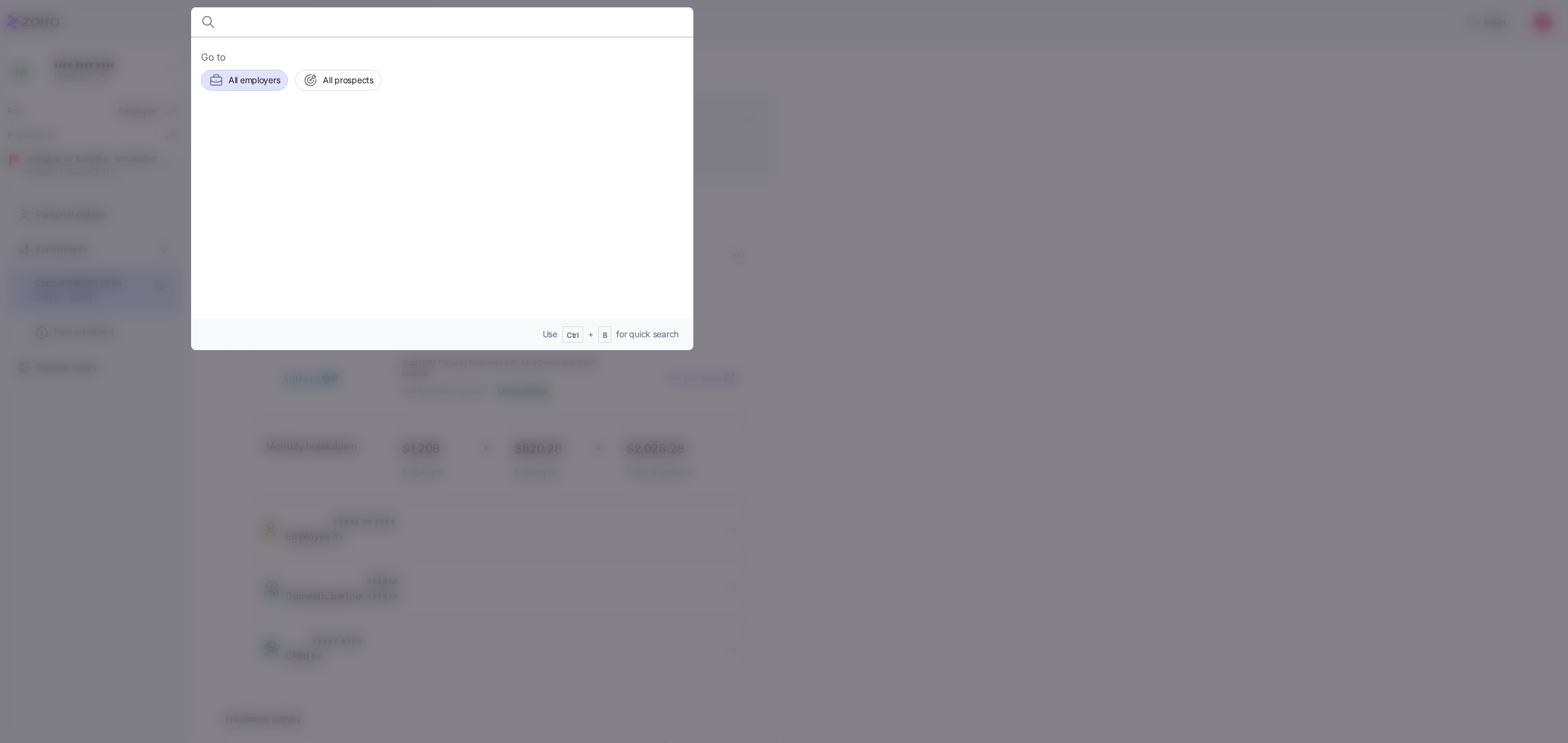
click at [254, 81] on span "All employers" at bounding box center [254, 80] width 51 height 12
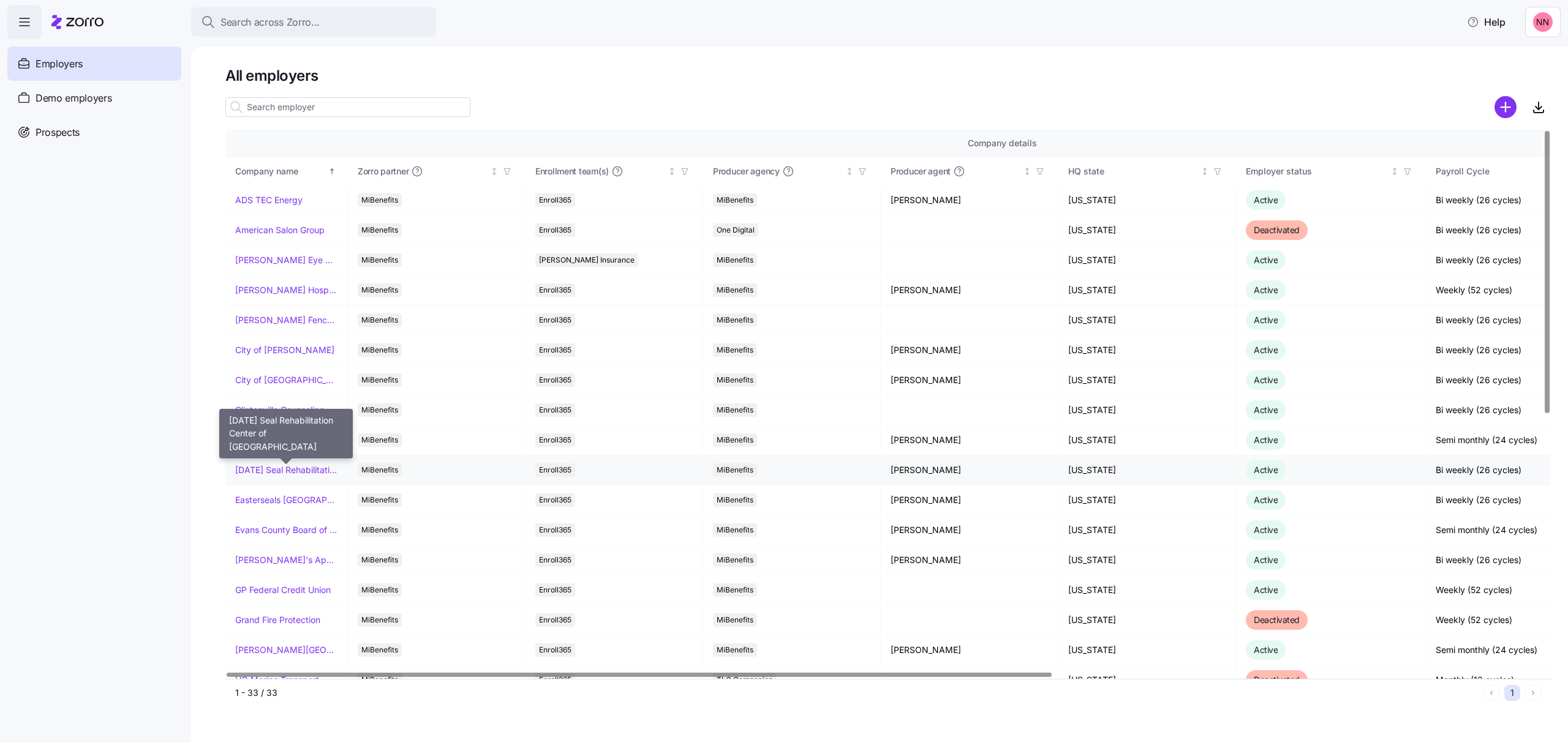
click at [305, 470] on link "[DATE] Seal Rehabilitation Center of [GEOGRAPHIC_DATA]" at bounding box center [286, 470] width 102 height 12
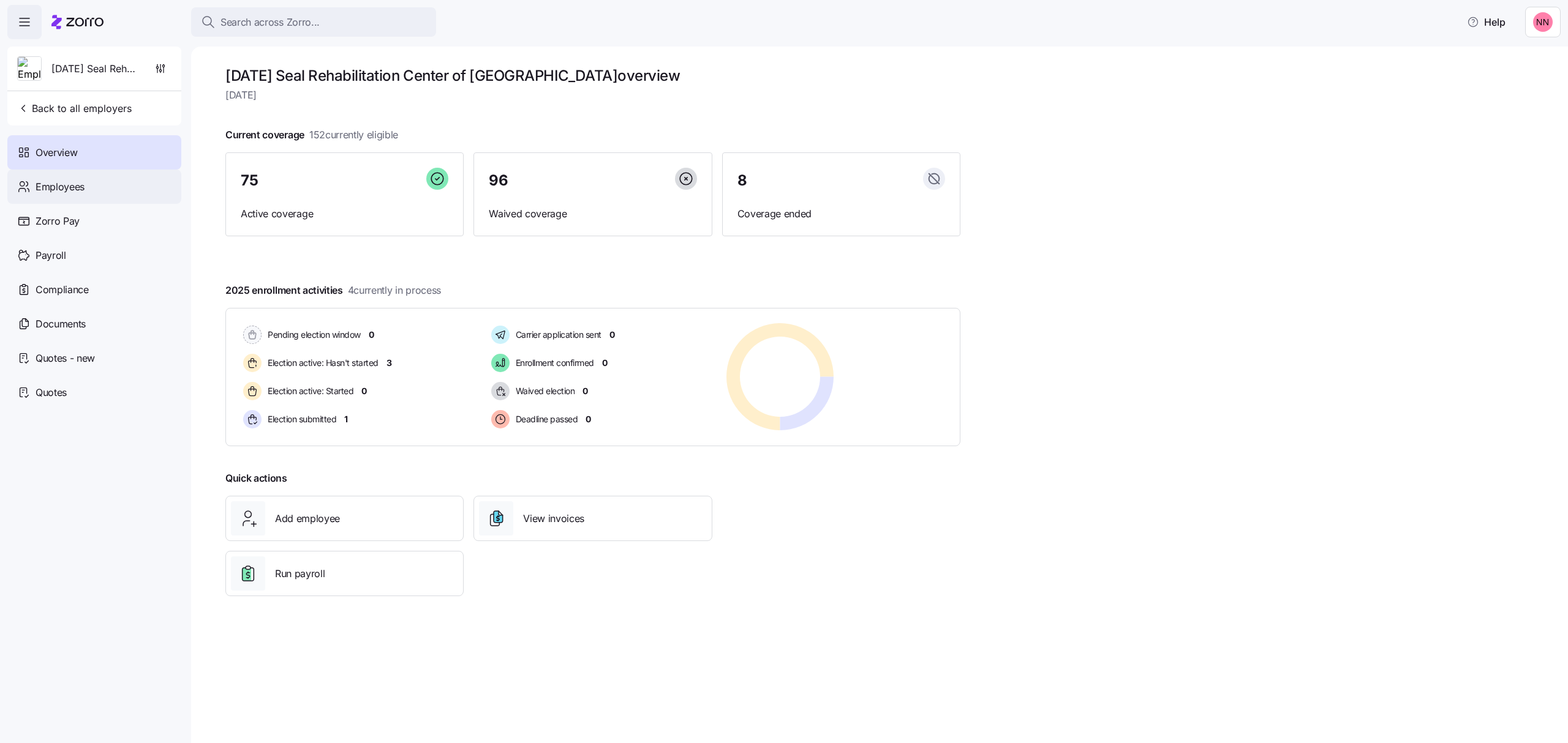
click at [77, 184] on span "Employees" at bounding box center [60, 187] width 49 height 15
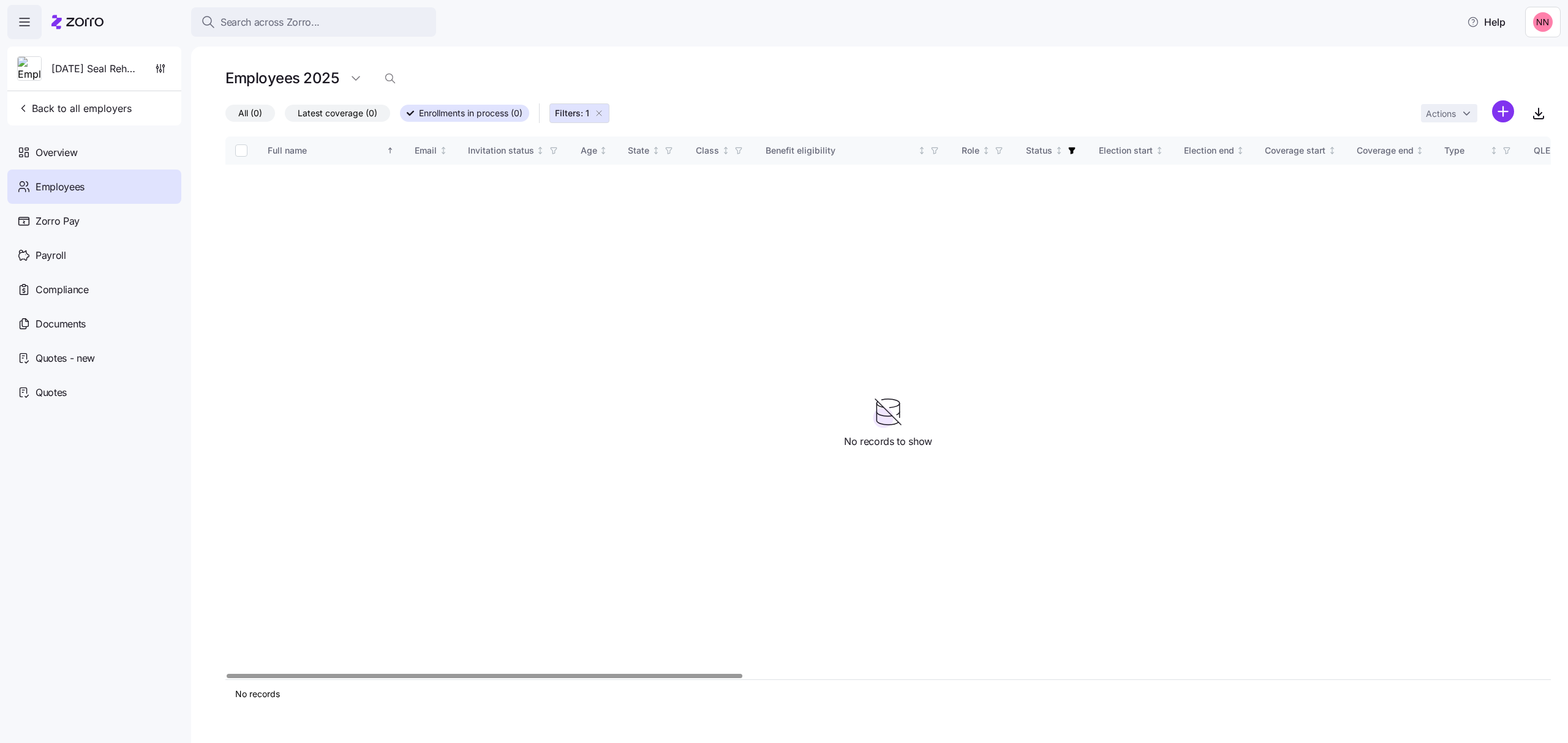
click at [604, 106] on button "Filters: 1" at bounding box center [579, 113] width 60 height 20
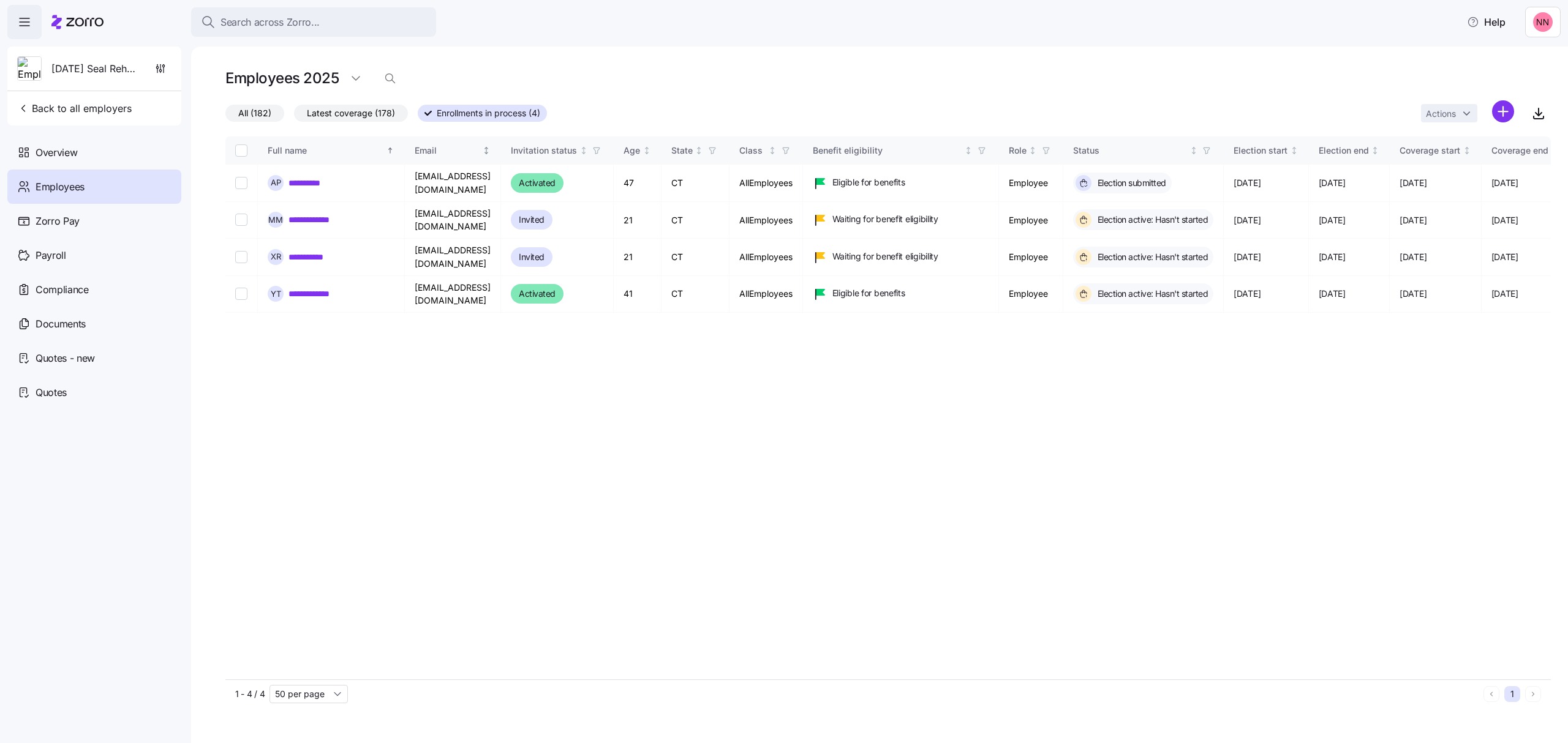
drag, startPoint x: 235, startPoint y: 110, endPoint x: 461, endPoint y: 138, distance: 227.7
click at [236, 110] on label "All (182)" at bounding box center [254, 113] width 59 height 17
click at [225, 116] on input "All (182)" at bounding box center [225, 116] width 0 height 0
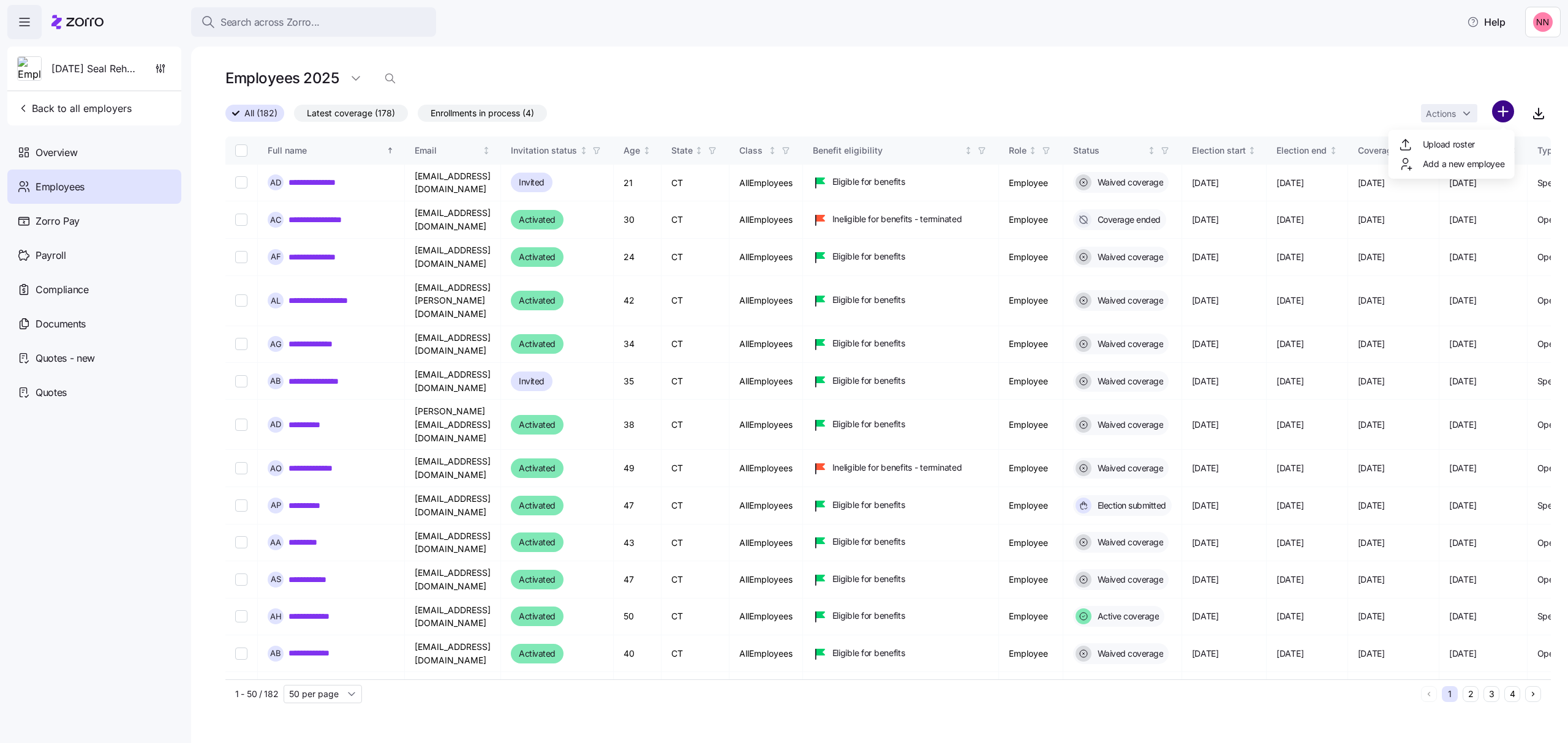
click at [1501, 113] on html "**********" at bounding box center [784, 368] width 1568 height 735
drag, startPoint x: 1480, startPoint y: 145, endPoint x: 1478, endPoint y: 165, distance: 20.1
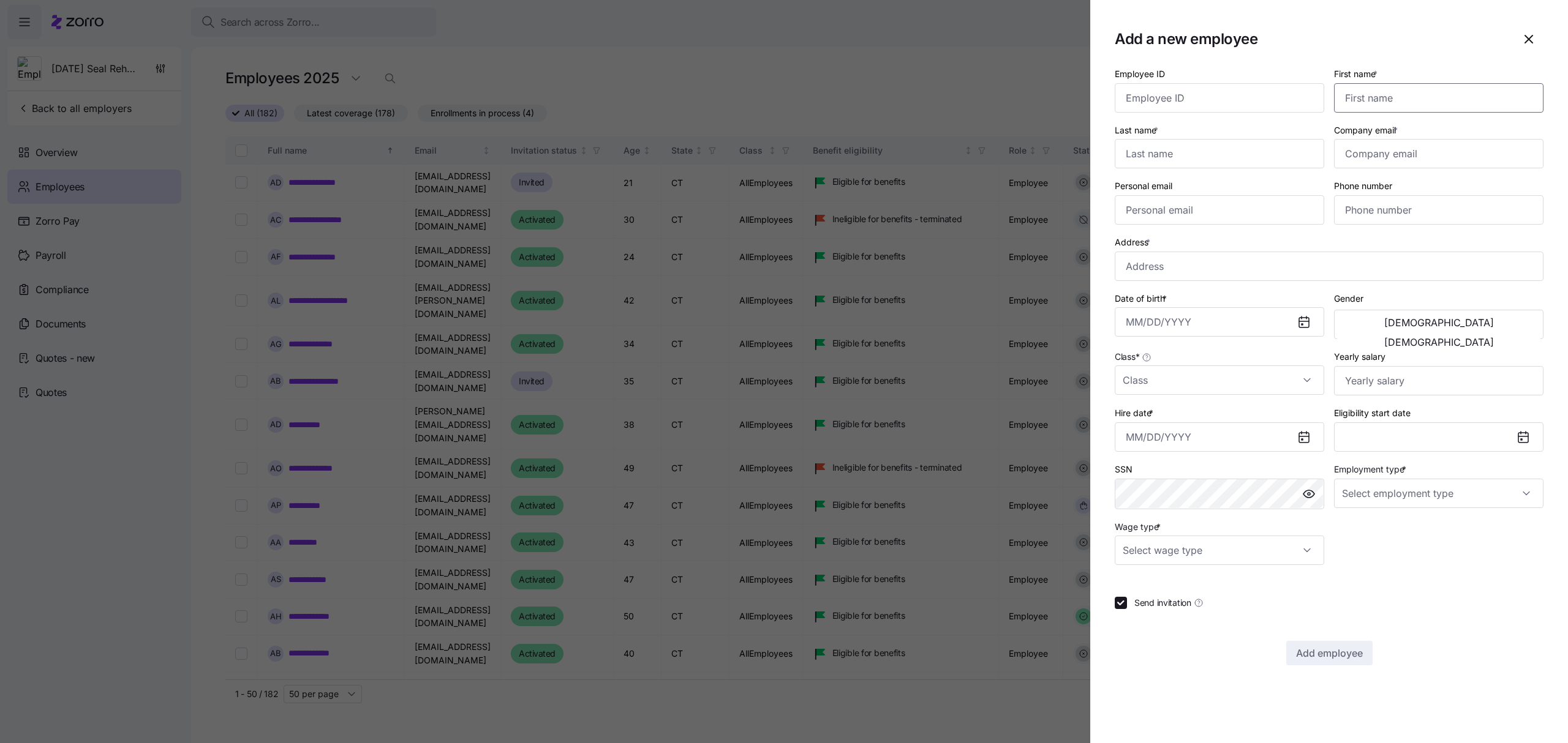
click at [1351, 97] on input "First name *" at bounding box center [1439, 98] width 209 height 29
click at [1362, 152] on input "Company email *" at bounding box center [1439, 153] width 209 height 29
paste input "[EMAIL_ADDRESS][DOMAIN_NAME]"
click at [1204, 213] on input "Personal email" at bounding box center [1219, 210] width 209 height 29
paste input "[EMAIL_ADDRESS][DOMAIN_NAME]"
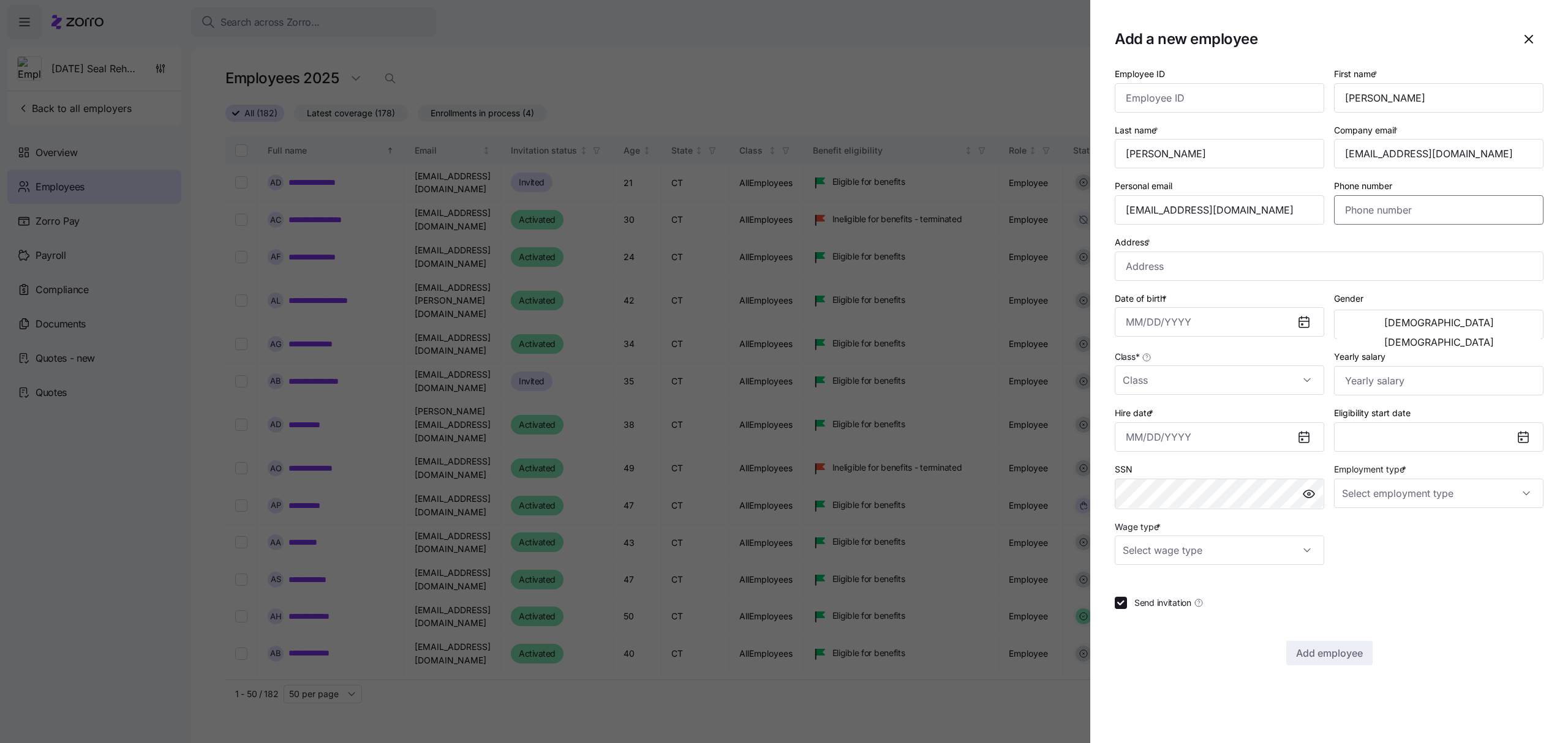
click at [1373, 211] on input "Phone number" at bounding box center [1439, 210] width 209 height 29
paste input "[PHONE_NUMBER]"
click at [1180, 271] on input "Address *" at bounding box center [1329, 266] width 429 height 29
paste input "[STREET_ADDRESS]"
click at [1194, 321] on input "Date of birth *" at bounding box center [1219, 322] width 209 height 29
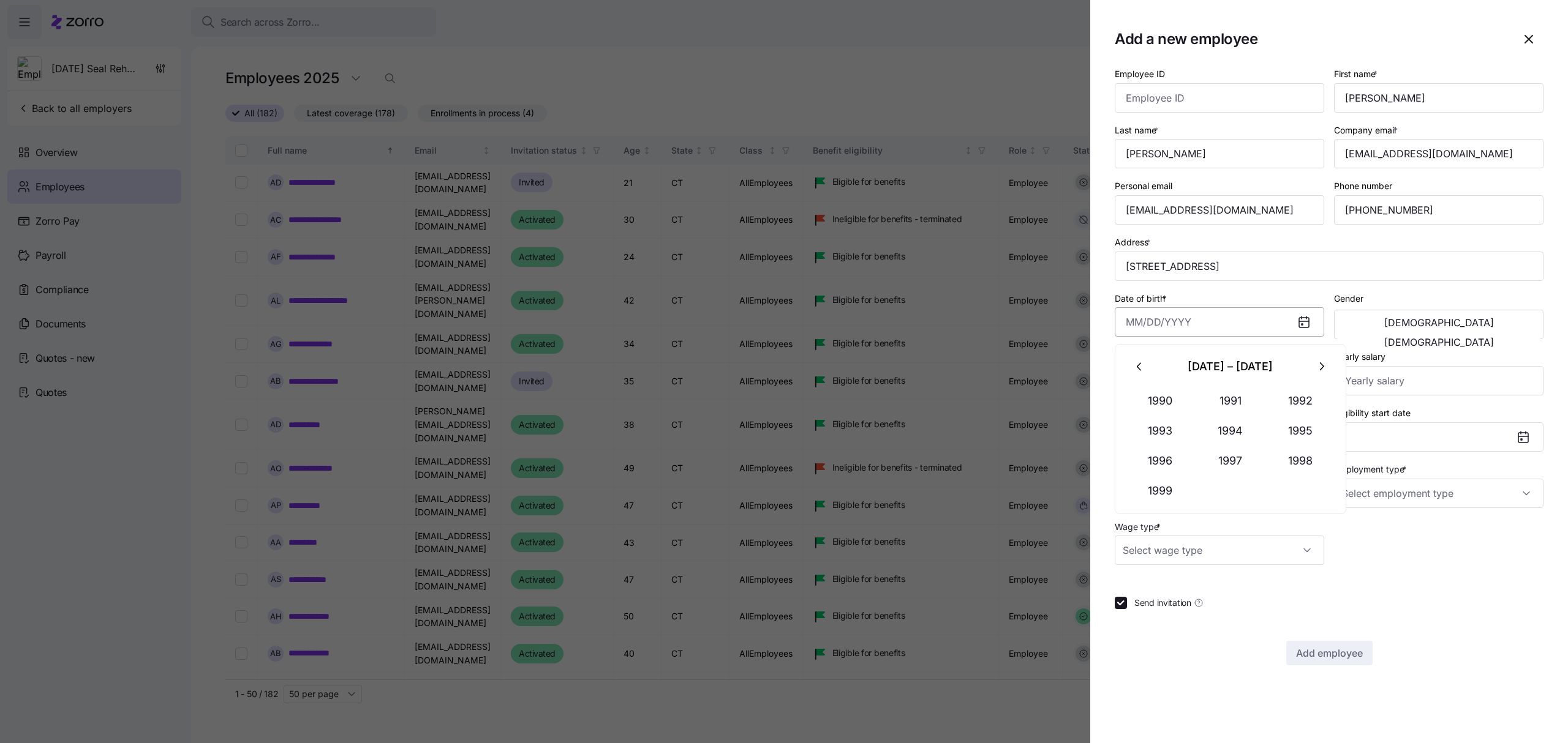
paste input "[DATE]"
click at [1492, 337] on span "[DEMOGRAPHIC_DATA]" at bounding box center [1439, 342] width 110 height 10
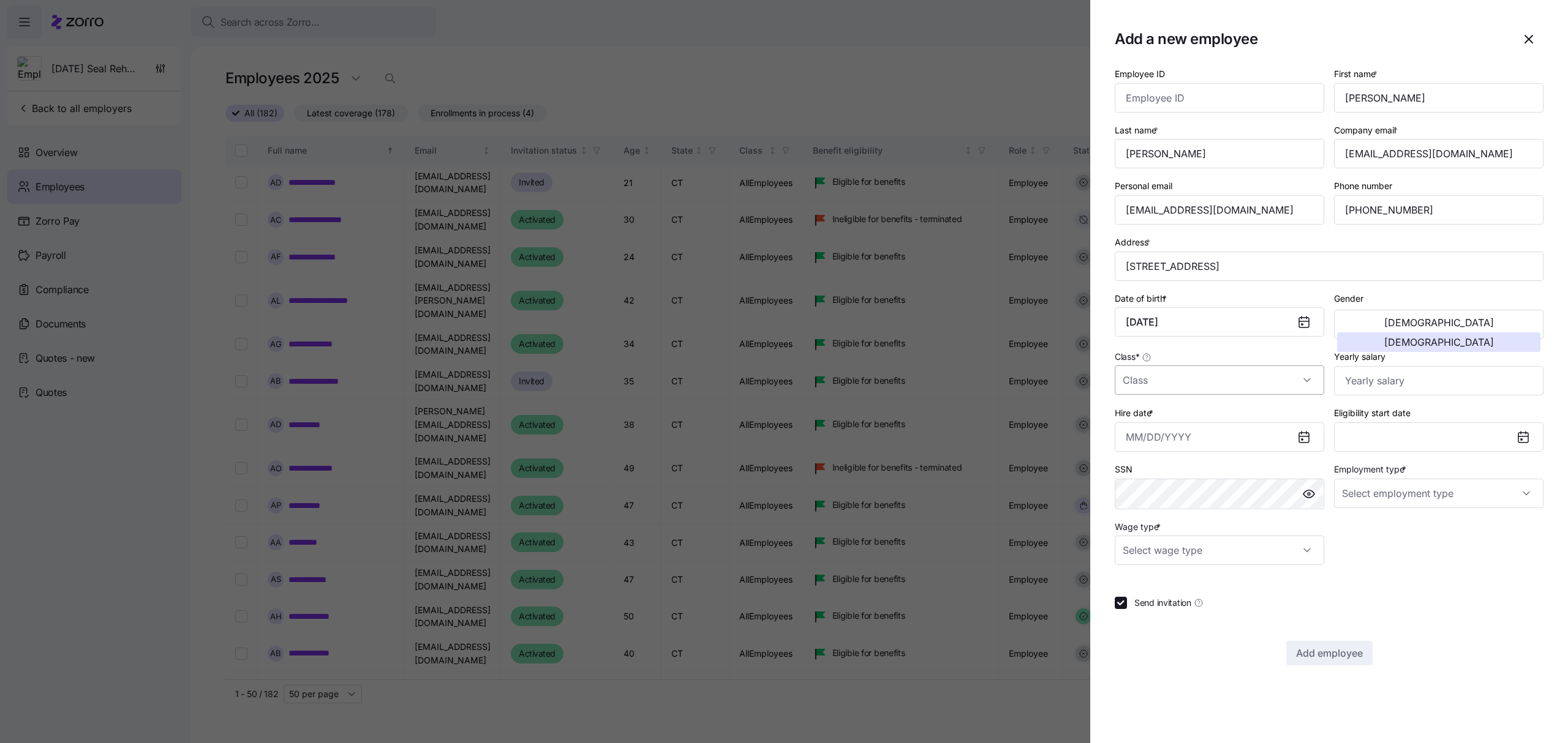
click at [1255, 382] on input "Class *" at bounding box center [1219, 380] width 209 height 29
click at [1213, 422] on div "AllEmployees" at bounding box center [1219, 419] width 200 height 26
click at [1351, 376] on input "Yearly salary" at bounding box center [1439, 380] width 209 height 29
click at [1380, 382] on input "Yearly salary" at bounding box center [1439, 380] width 209 height 29
click at [1385, 381] on input "Yearly salary" at bounding box center [1439, 380] width 209 height 29
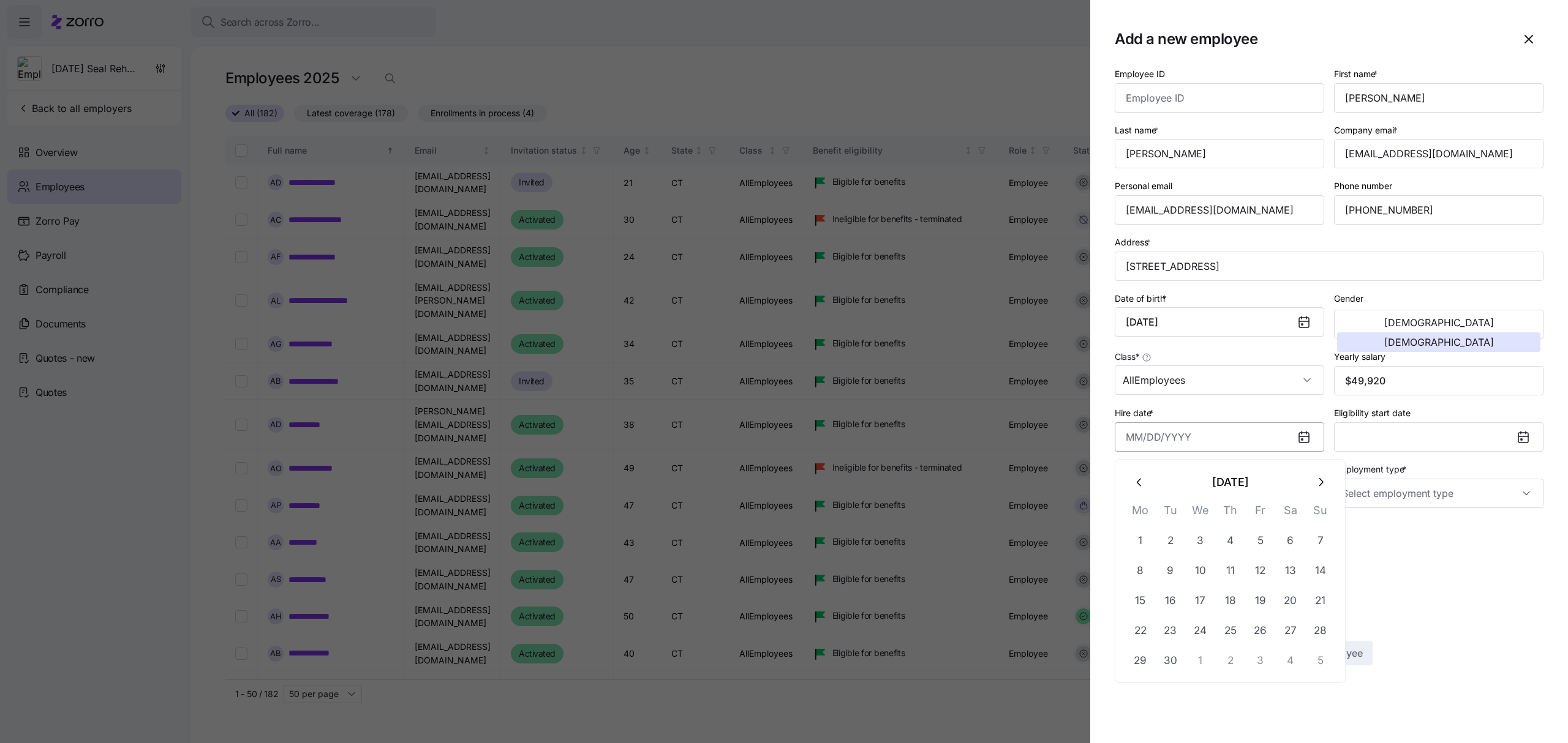
click at [1208, 436] on input "Hire date *" at bounding box center [1219, 437] width 209 height 29
click at [1196, 534] on button "3" at bounding box center [1200, 540] width 29 height 29
click at [1421, 488] on input "Employment type *" at bounding box center [1439, 493] width 209 height 29
click at [1382, 527] on span "Full Time" at bounding box center [1366, 533] width 36 height 13
click at [1254, 554] on input "Wage type *" at bounding box center [1219, 550] width 209 height 29
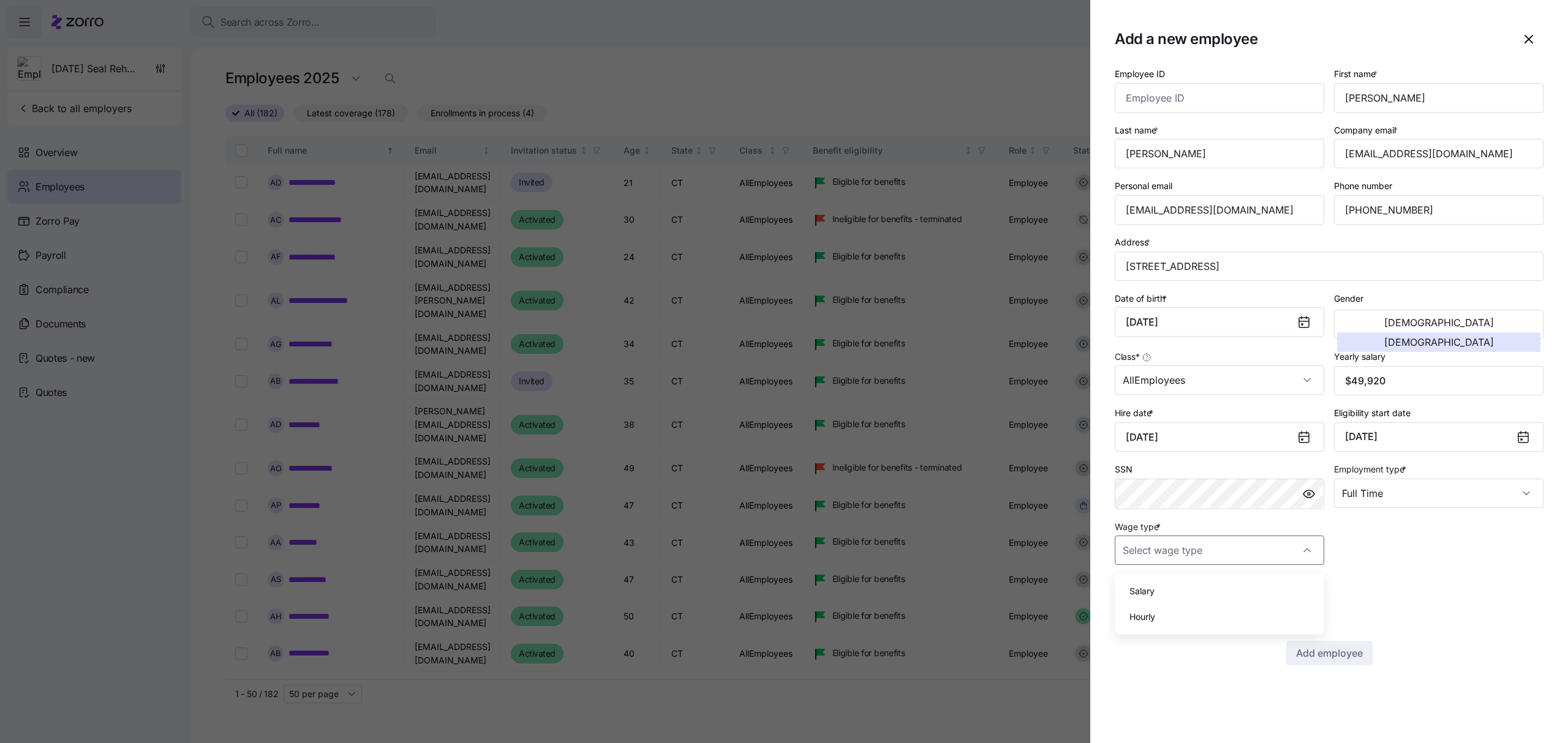
click at [1177, 613] on div "Hourly" at bounding box center [1219, 617] width 200 height 26
click at [1334, 652] on span "Add employee" at bounding box center [1329, 653] width 67 height 15
